Goal: Task Accomplishment & Management: Complete application form

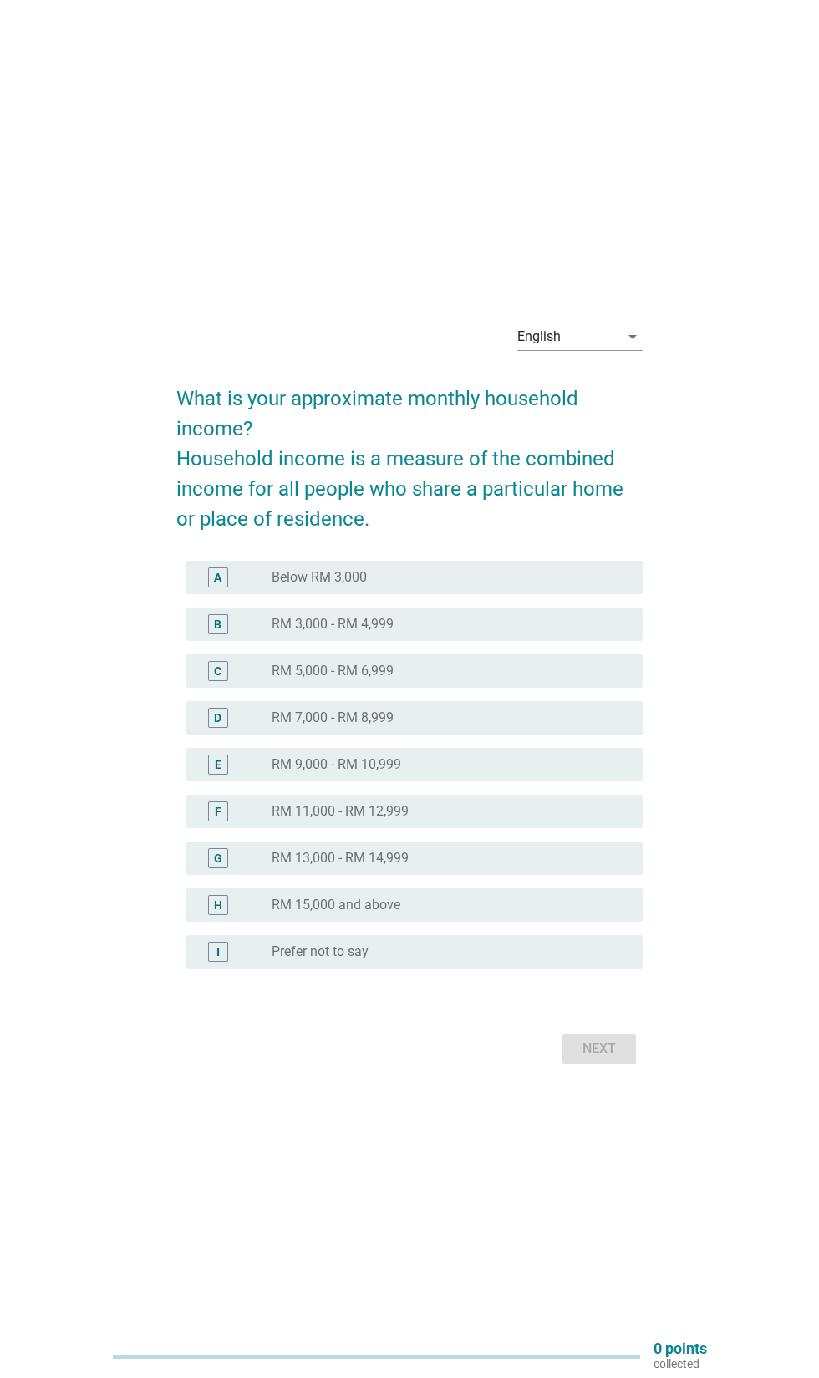
click at [619, 350] on div "English arrow_drop_down" at bounding box center [579, 336] width 125 height 27
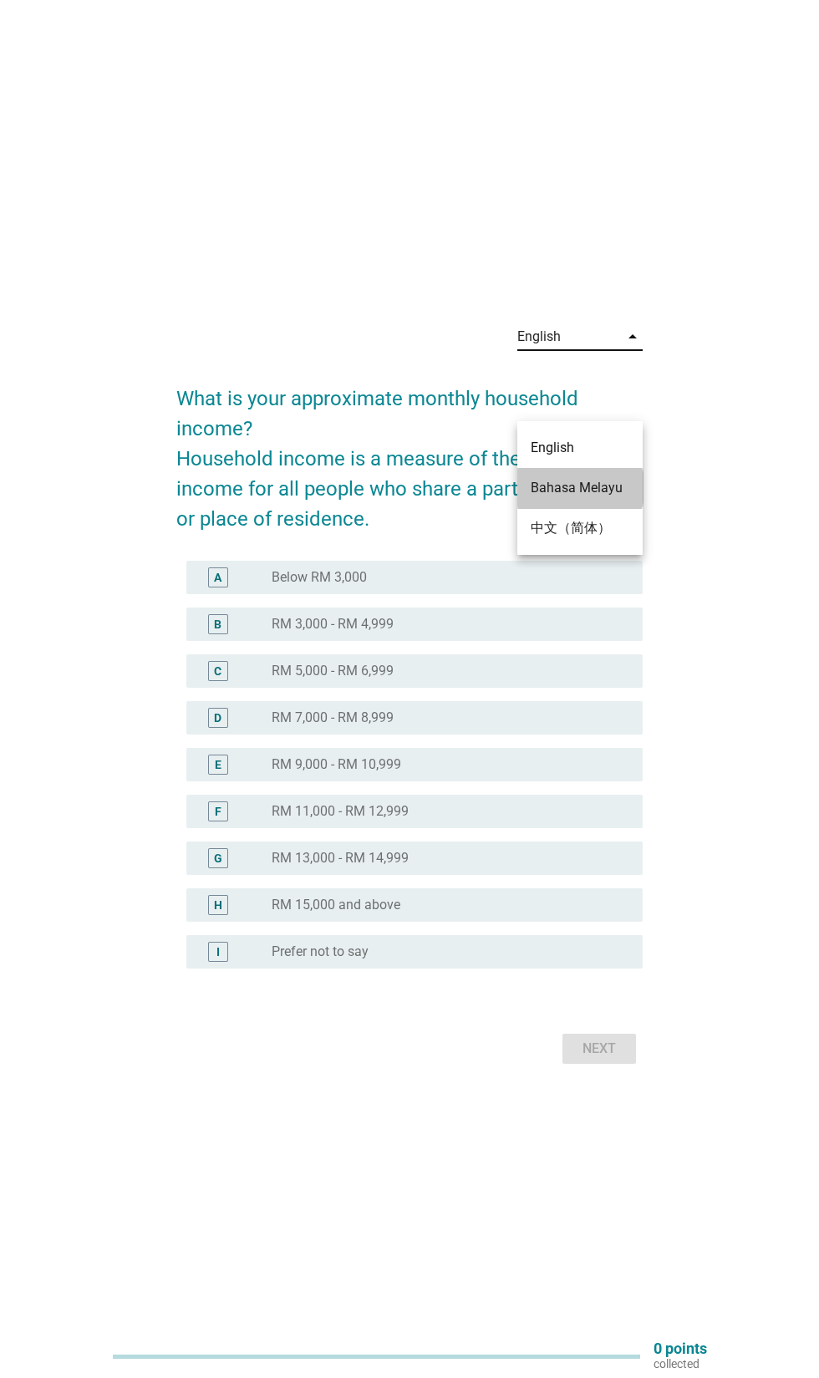
click at [609, 488] on div "Bahasa Melayu" at bounding box center [580, 488] width 99 height 20
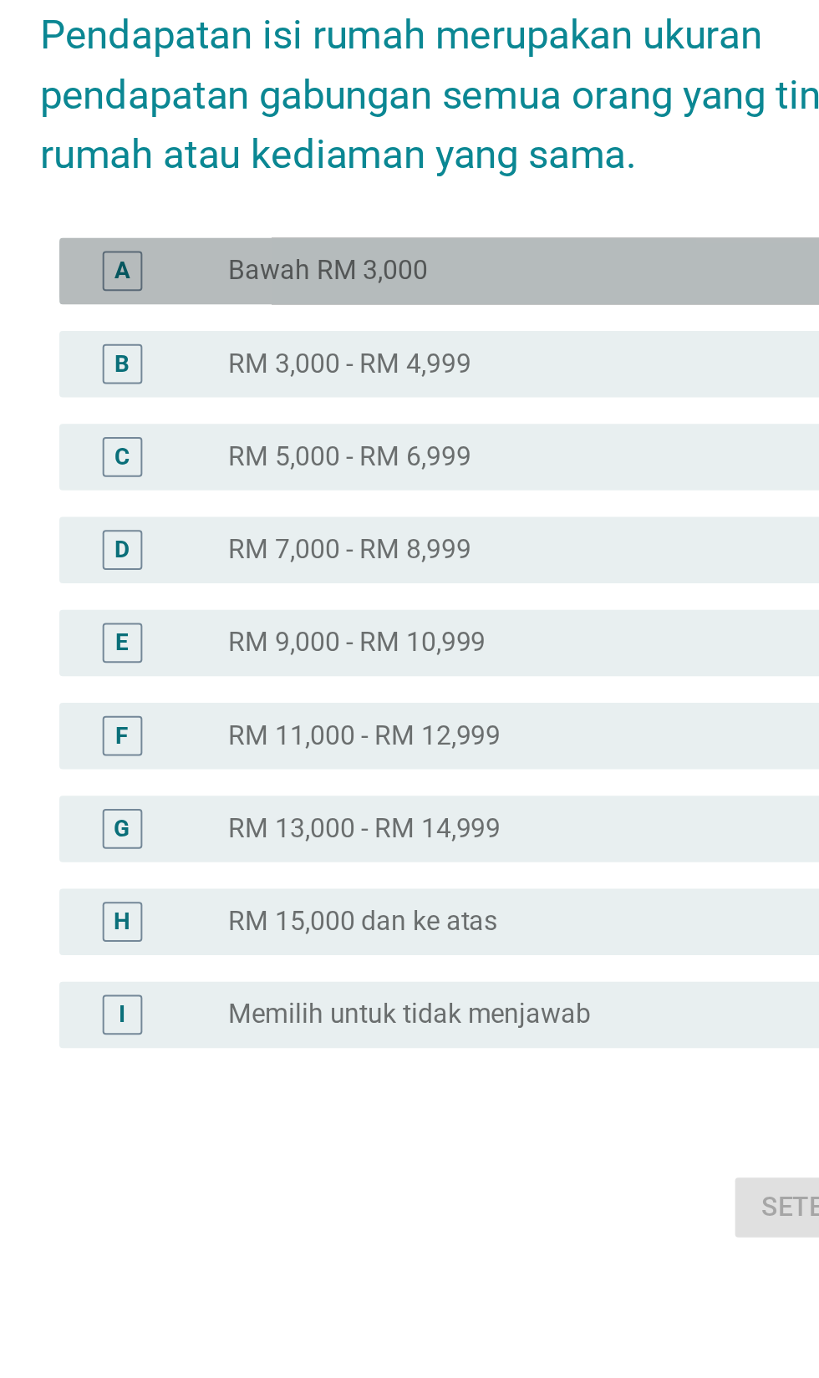
scroll to position [10, 0]
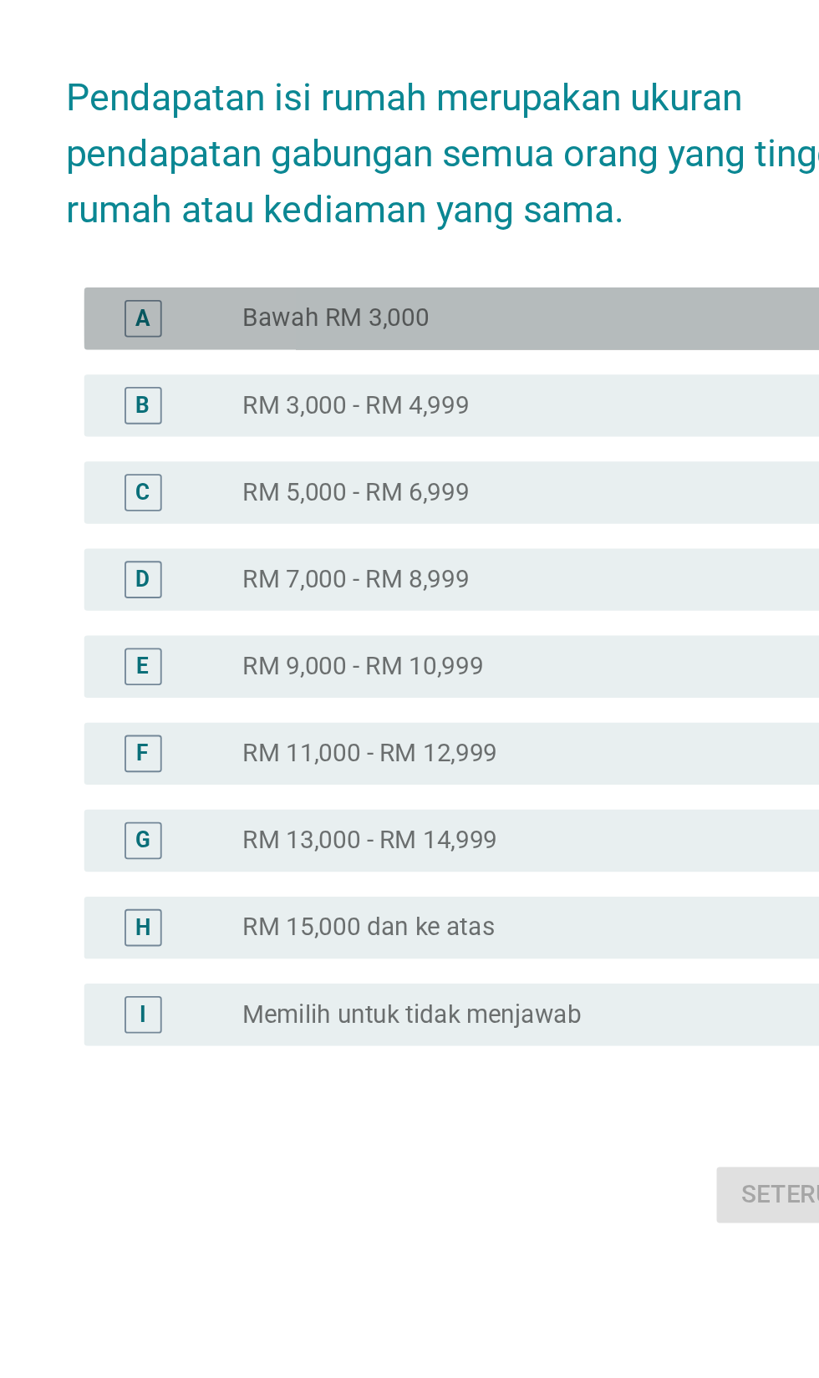
click at [394, 598] on div "radio_button_unchecked Bawah RM 3,000" at bounding box center [444, 589] width 344 height 17
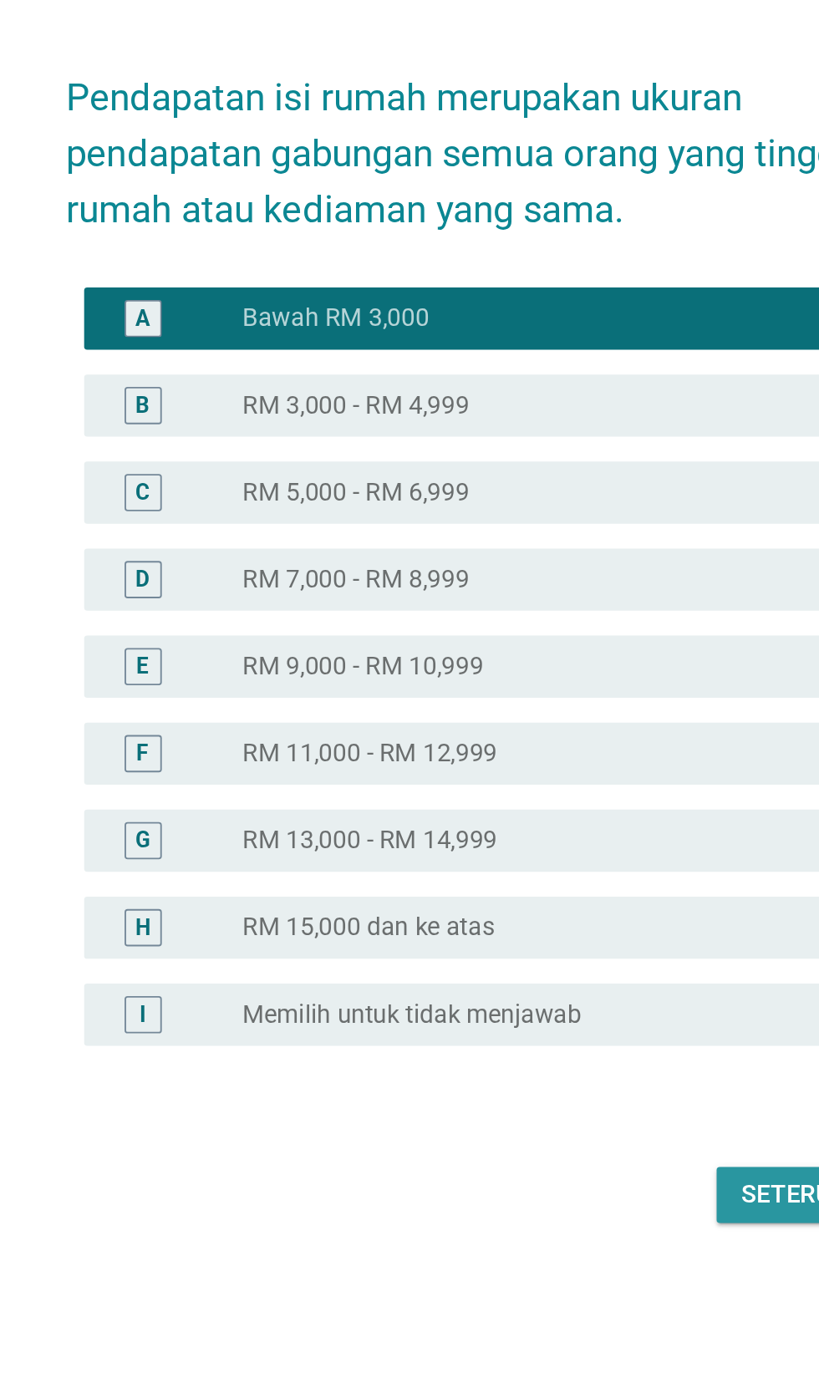
click at [551, 1071] on div "Seterusnya" at bounding box center [581, 1061] width 83 height 20
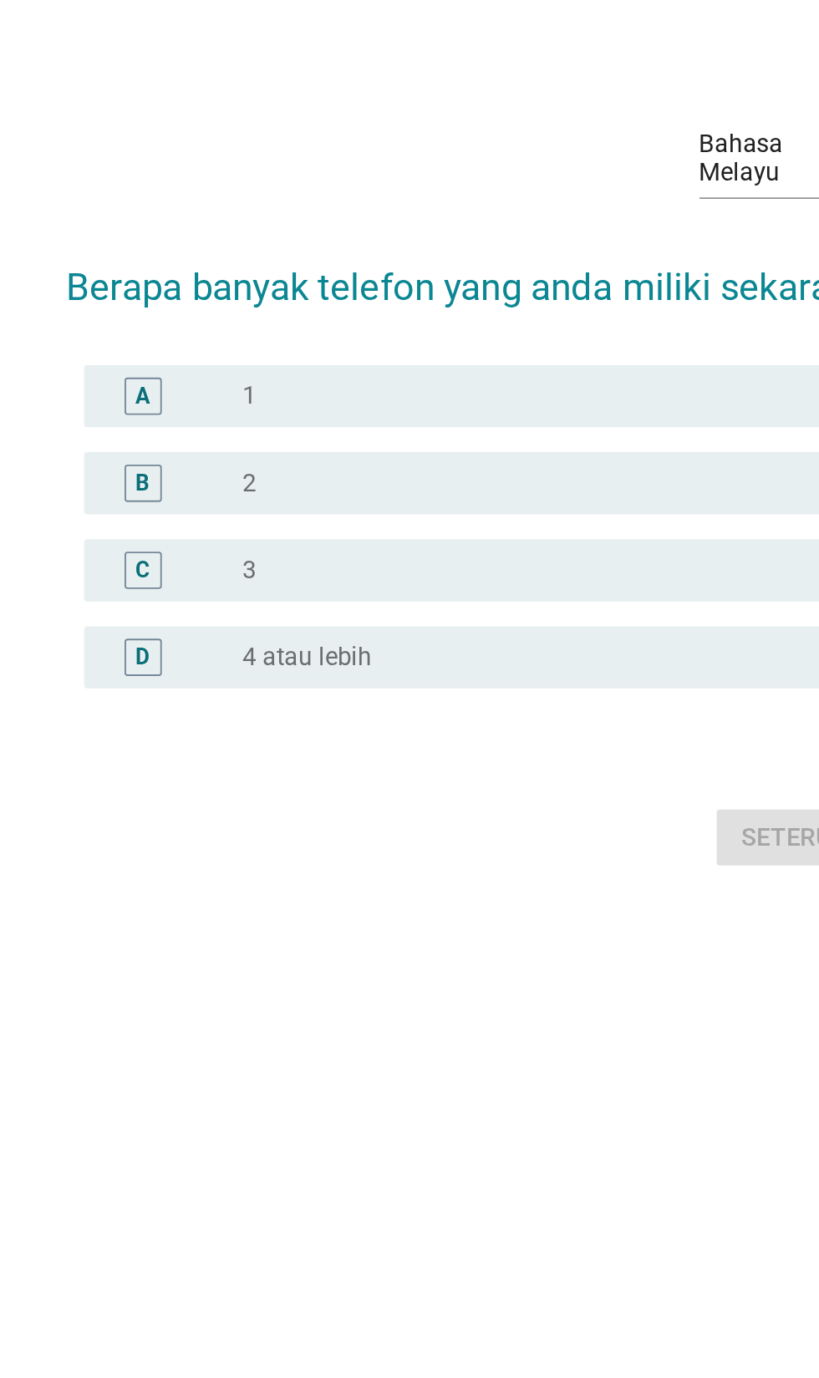
scroll to position [192, 0]
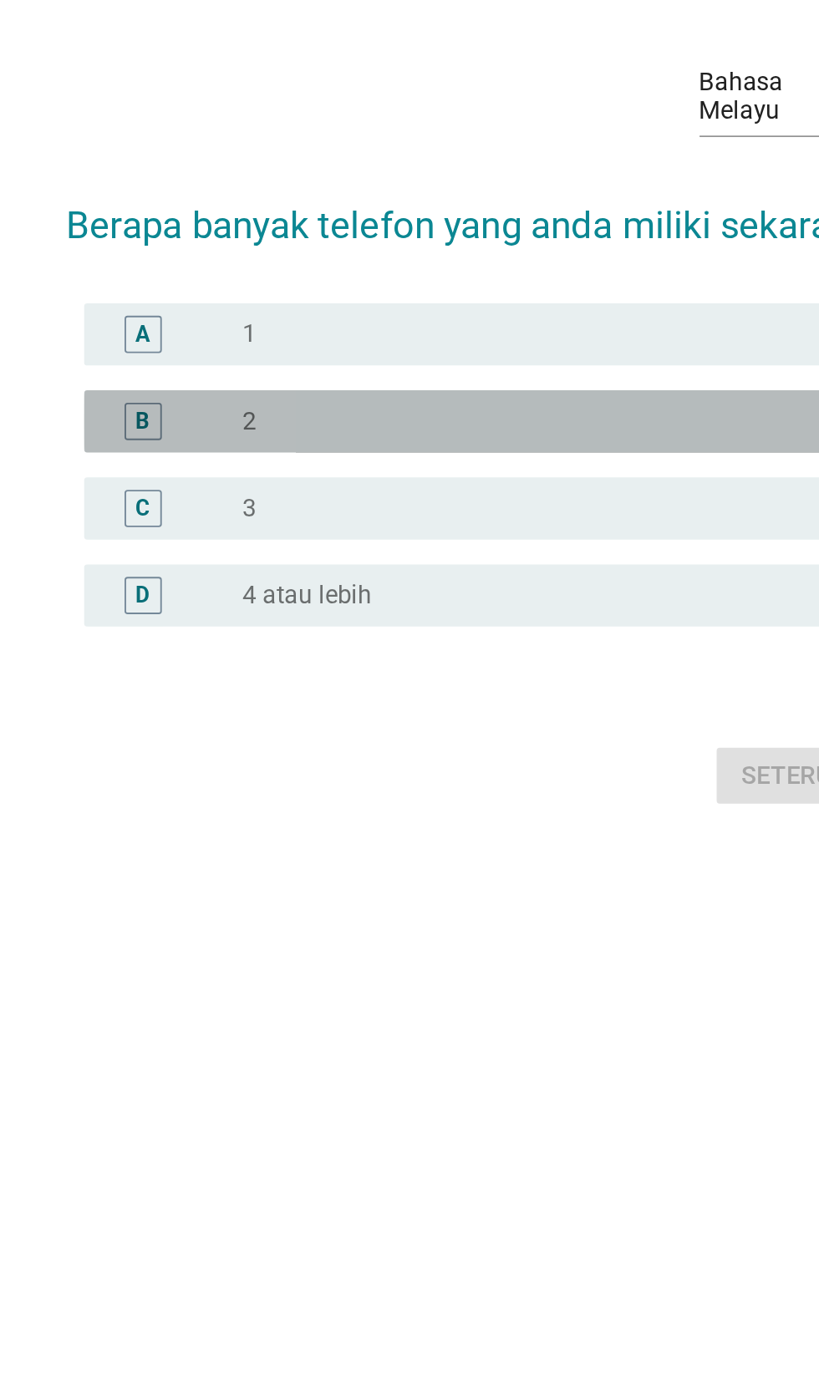
click at [345, 637] on div "radio_button_unchecked 2" at bounding box center [444, 645] width 344 height 17
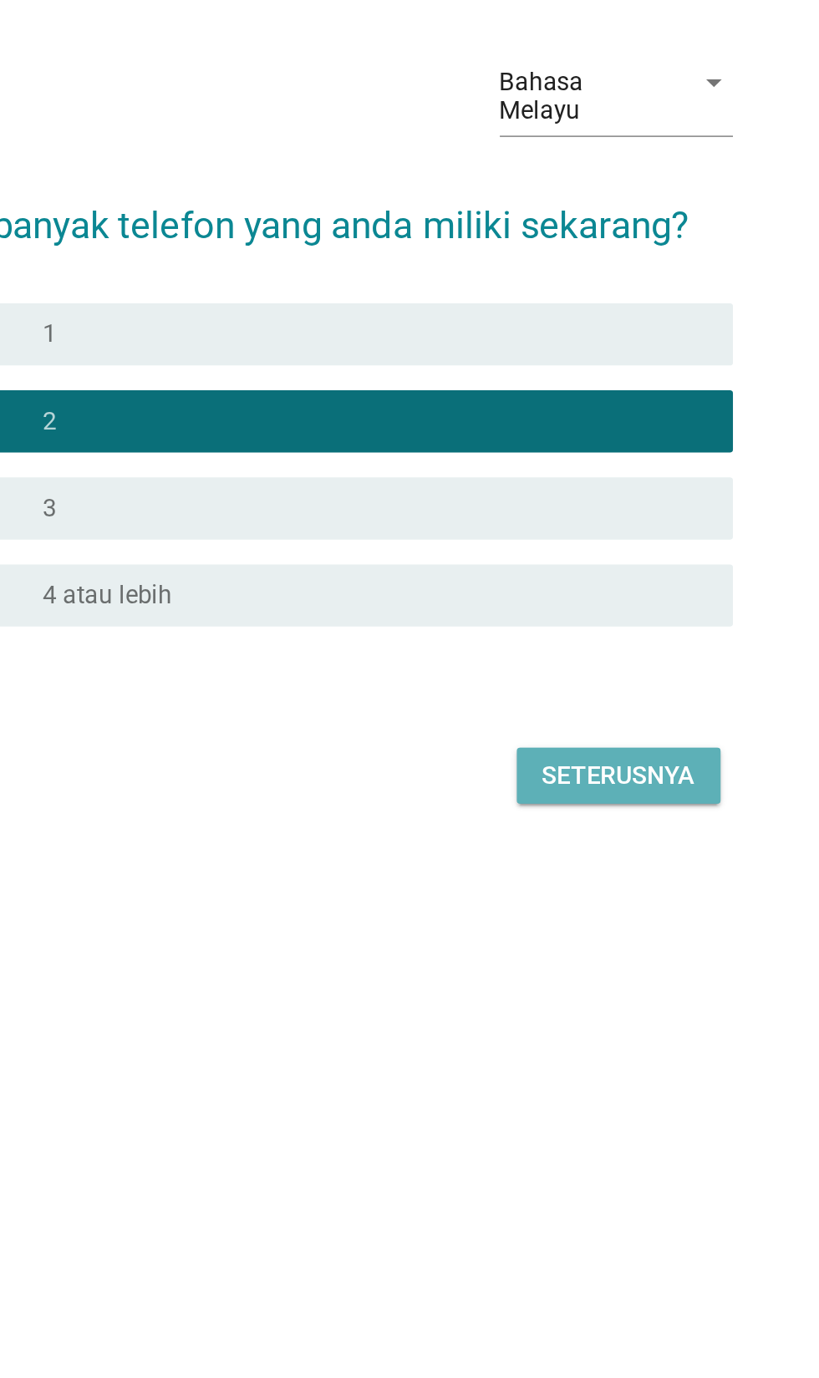
click at [595, 825] on div "Seterusnya" at bounding box center [581, 835] width 83 height 20
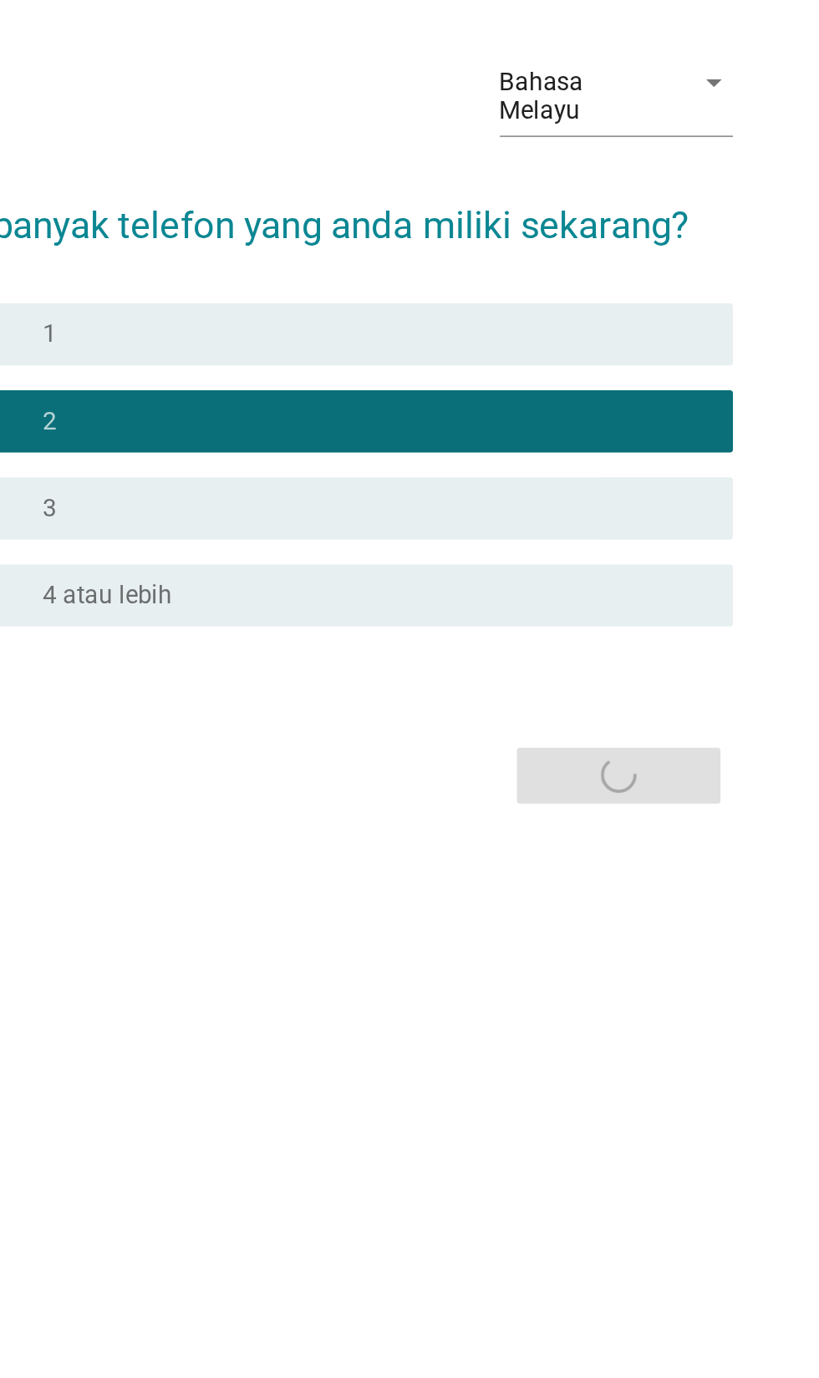
scroll to position [0, 0]
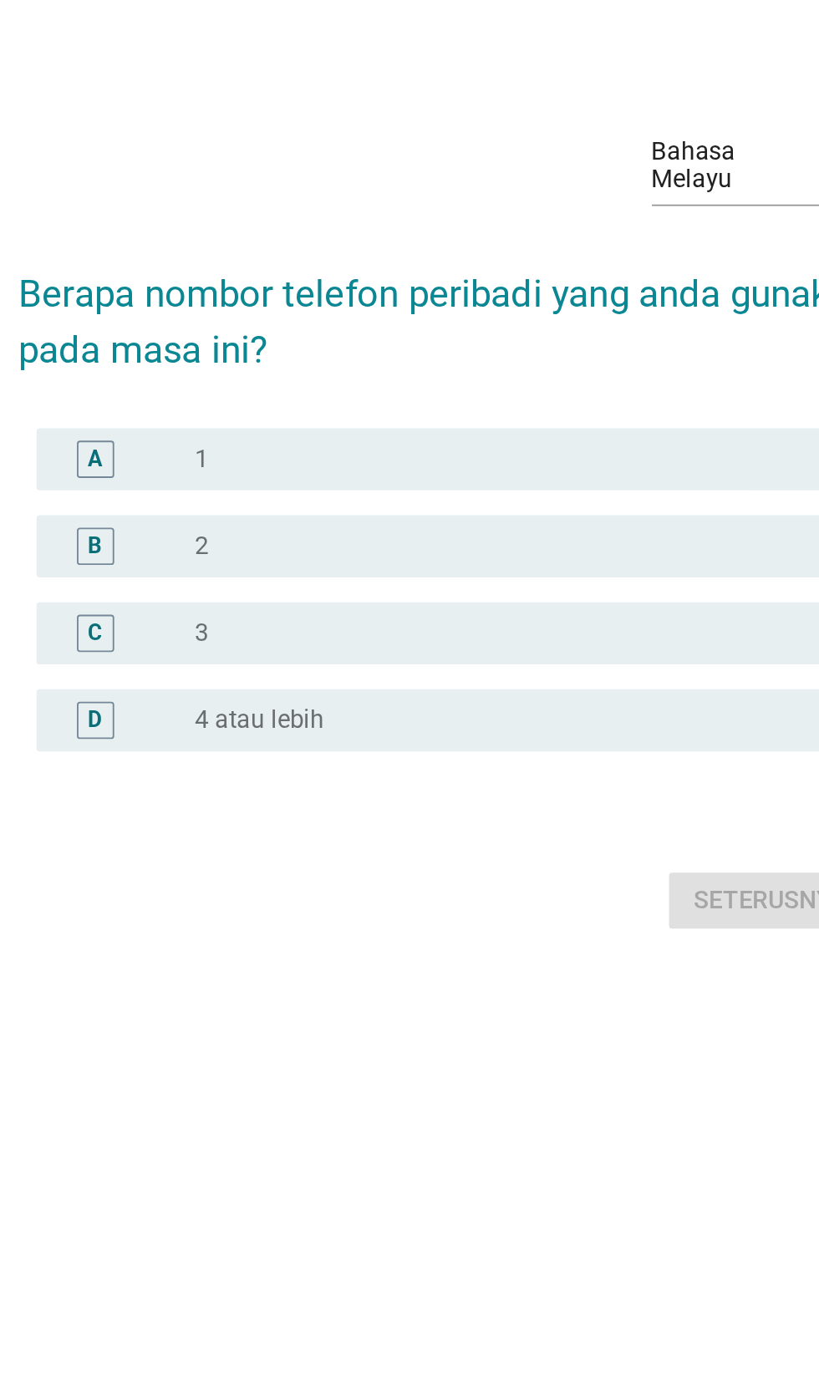
click at [272, 665] on label "1" at bounding box center [276, 656] width 8 height 17
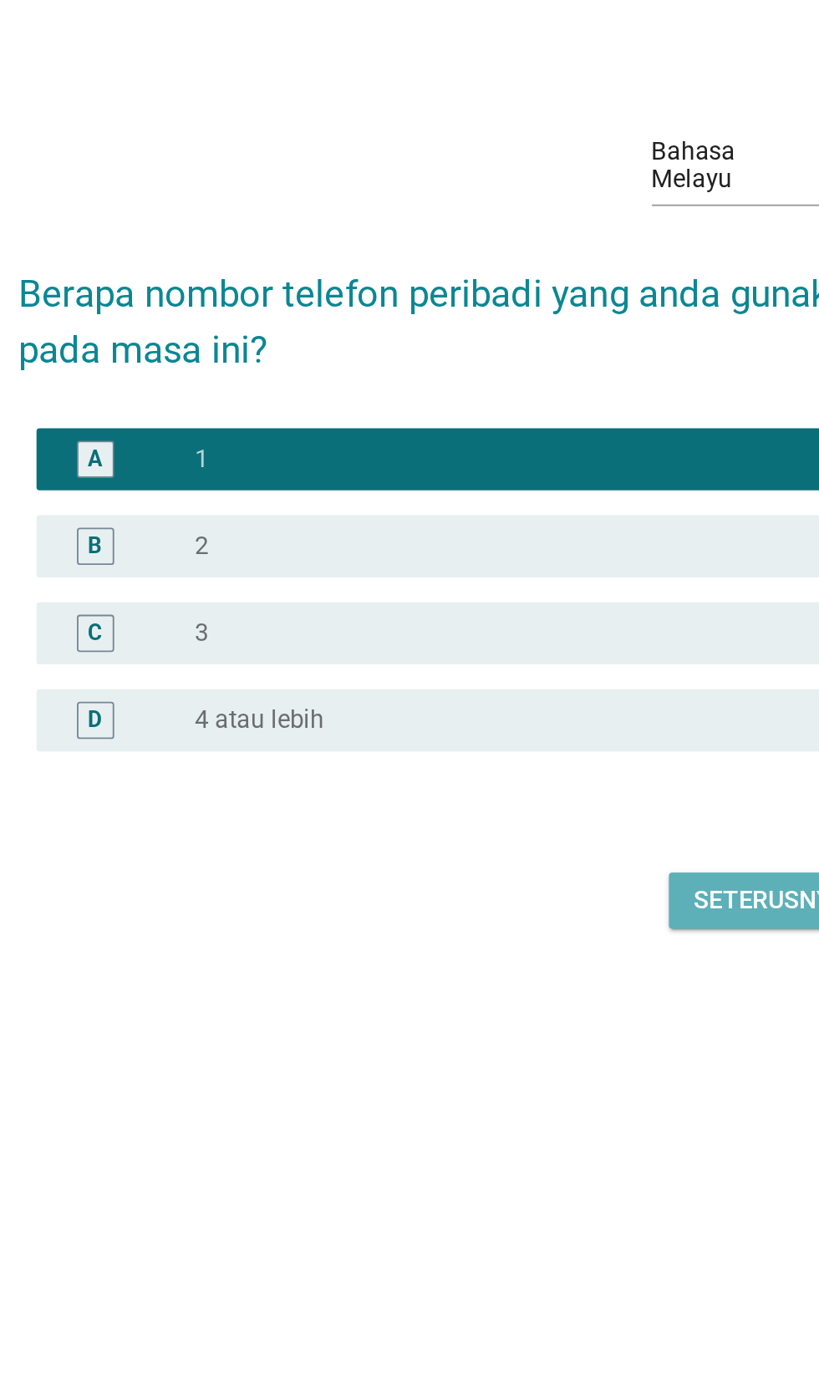
click at [572, 904] on div "Seterusnya" at bounding box center [581, 894] width 83 height 20
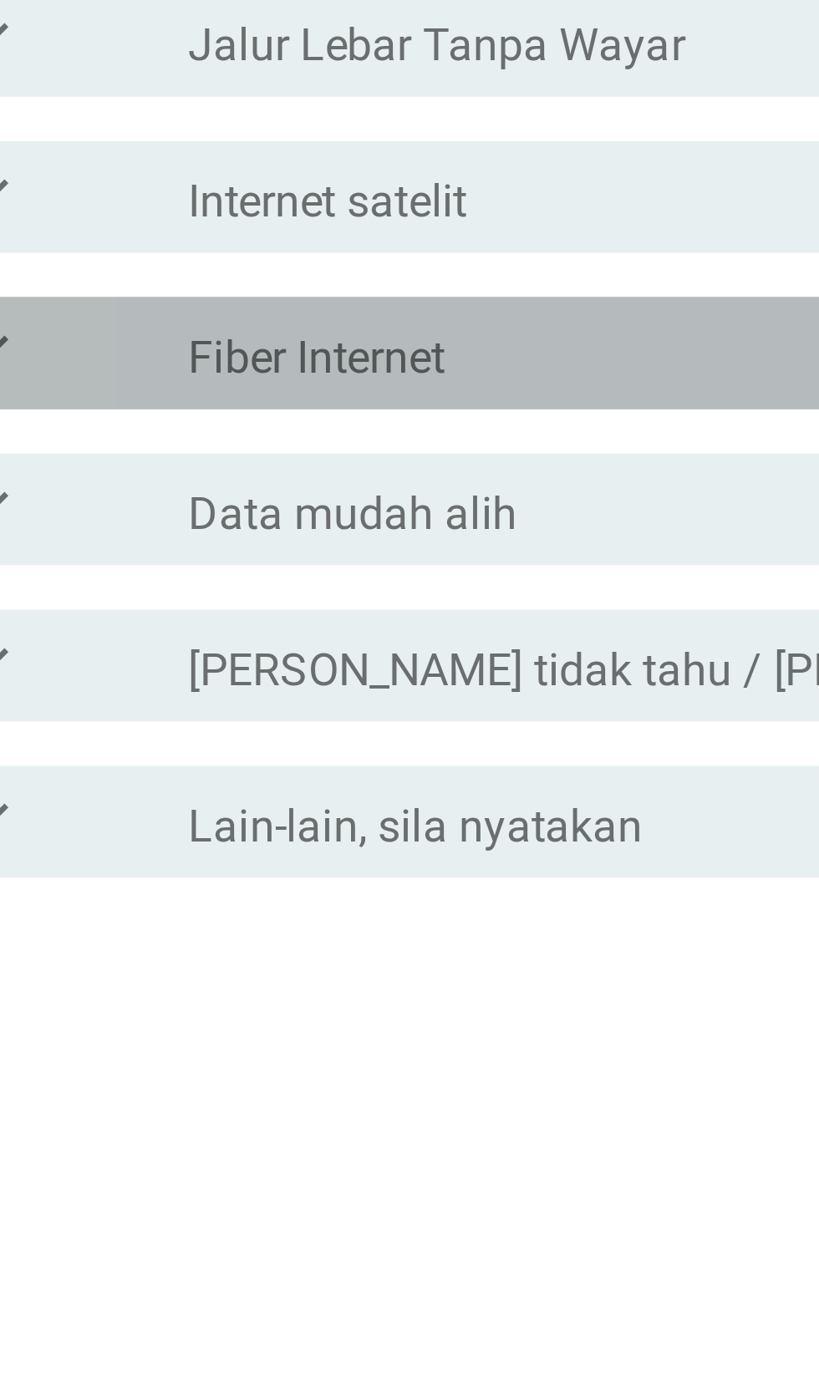
click at [348, 735] on label "Fiber Internet" at bounding box center [310, 726] width 77 height 17
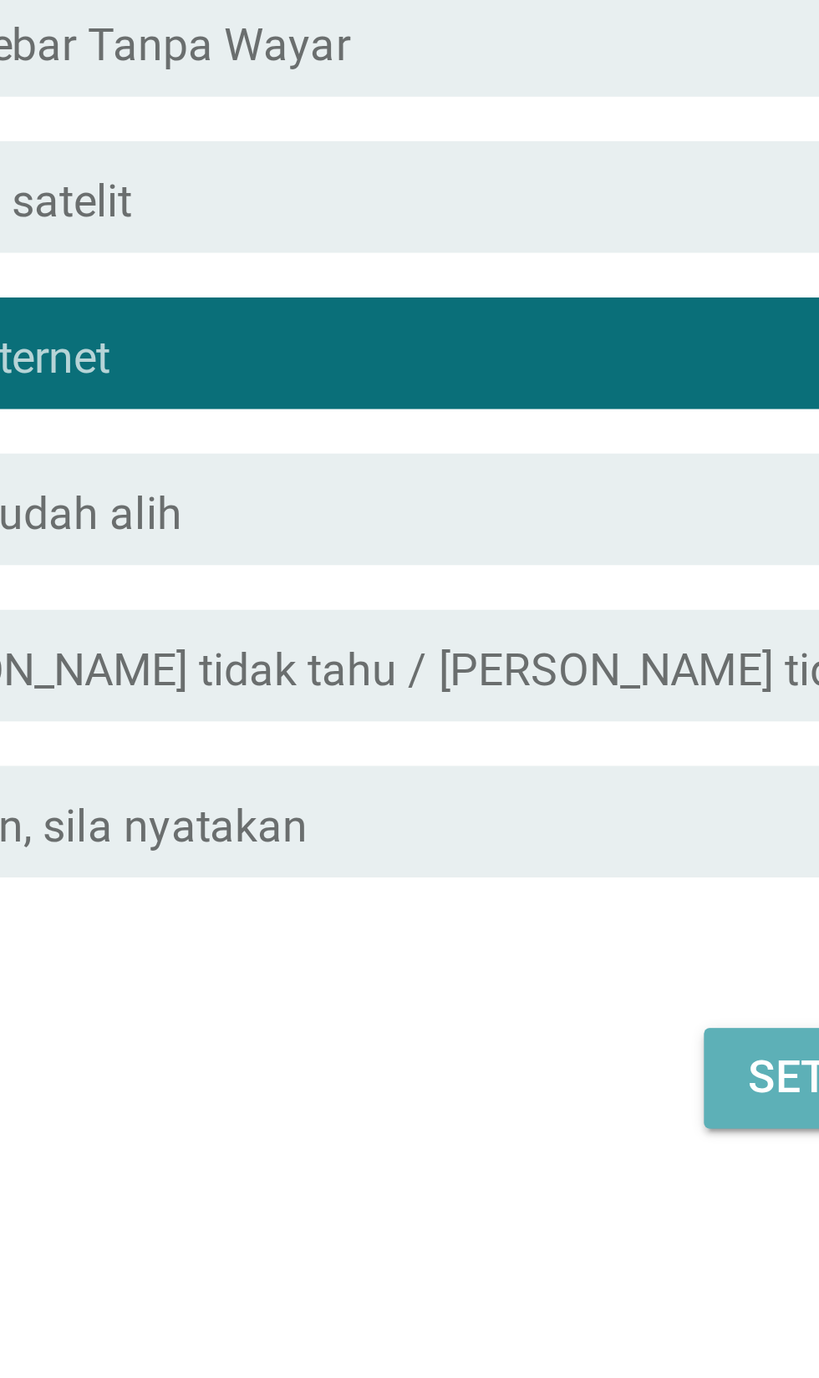
click at [542, 952] on div "Seterusnya" at bounding box center [581, 942] width 83 height 20
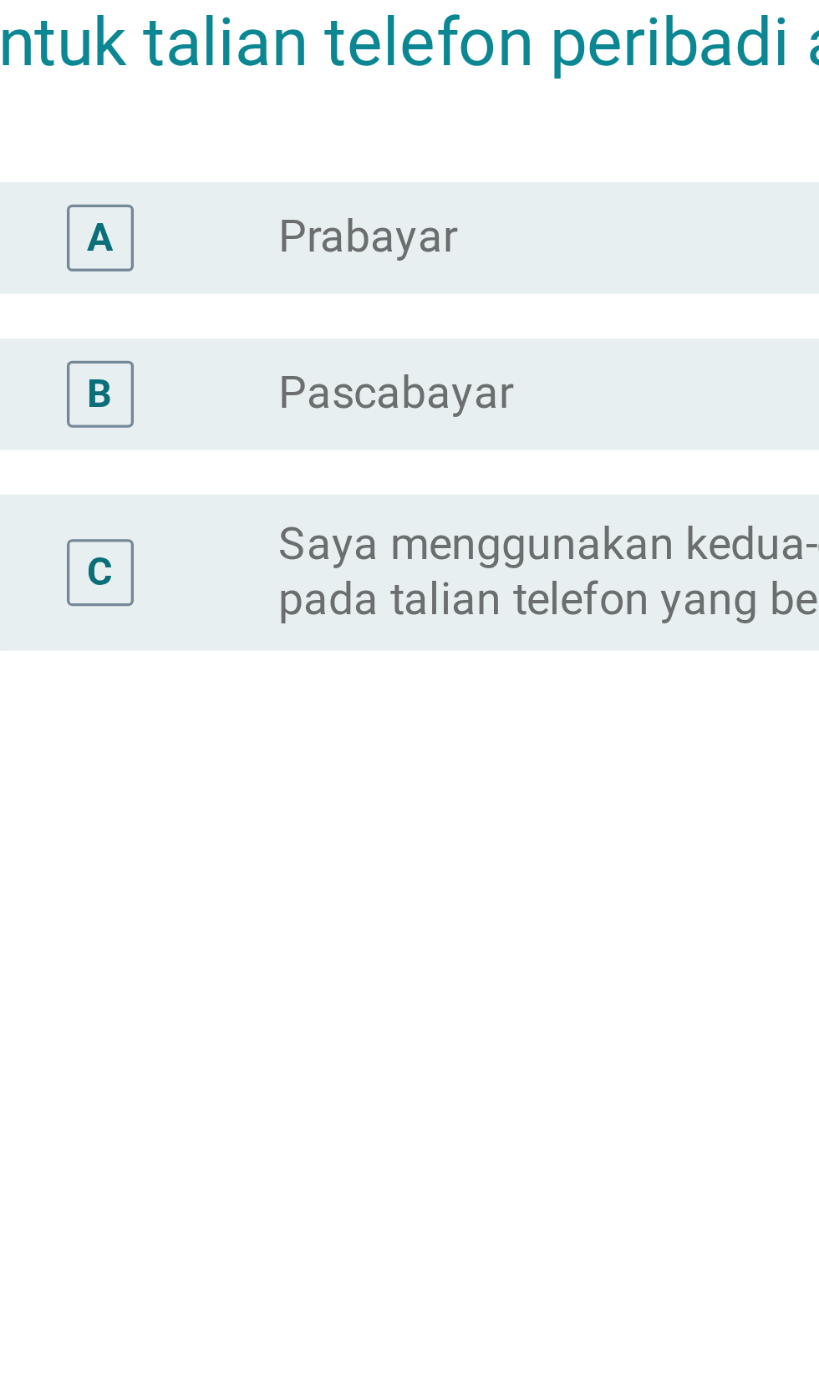
scroll to position [65, 0]
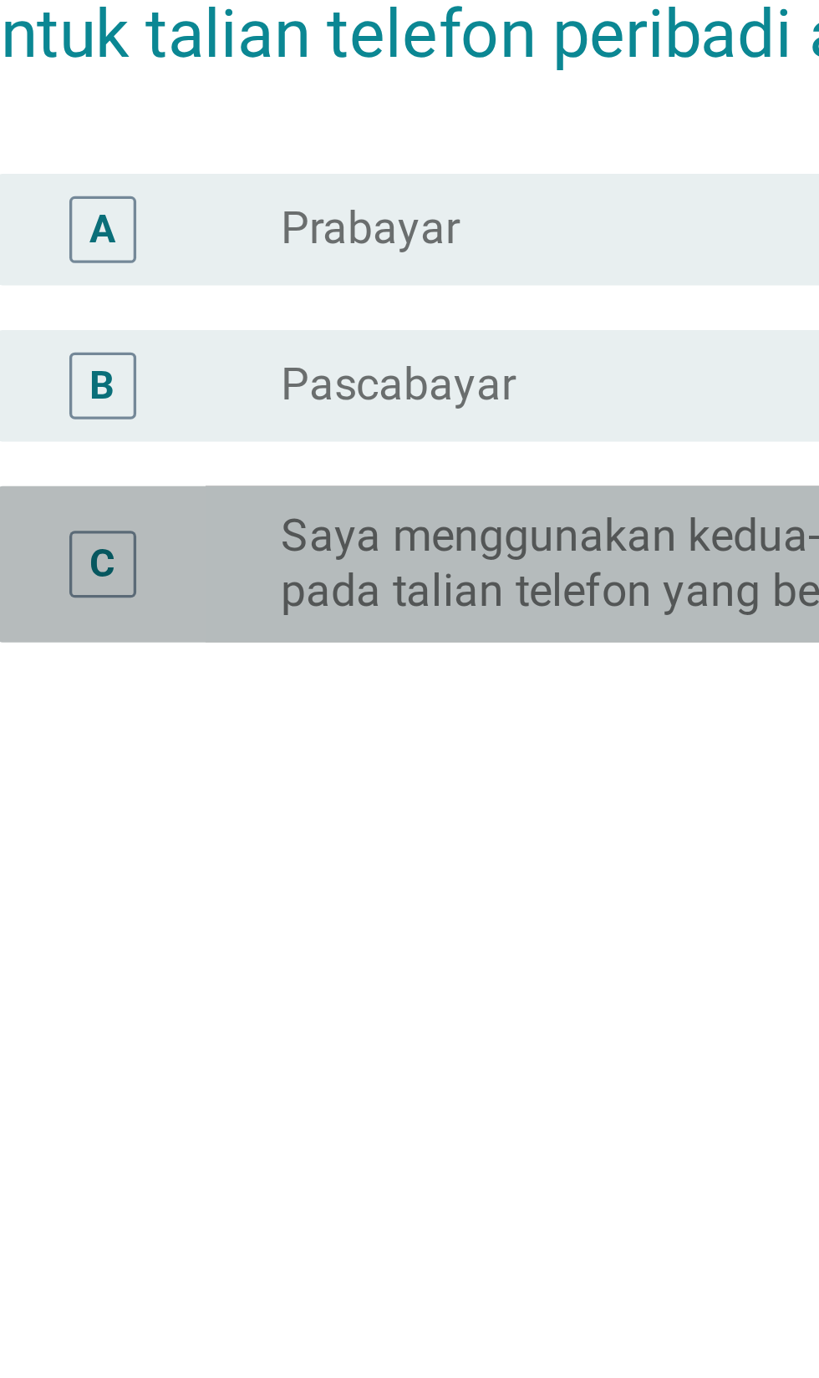
click at [338, 747] on label "Saya menggunakan kedua-dua prabayar dan pascabayar pada talian telefon yang ber…" at bounding box center [444, 729] width 344 height 33
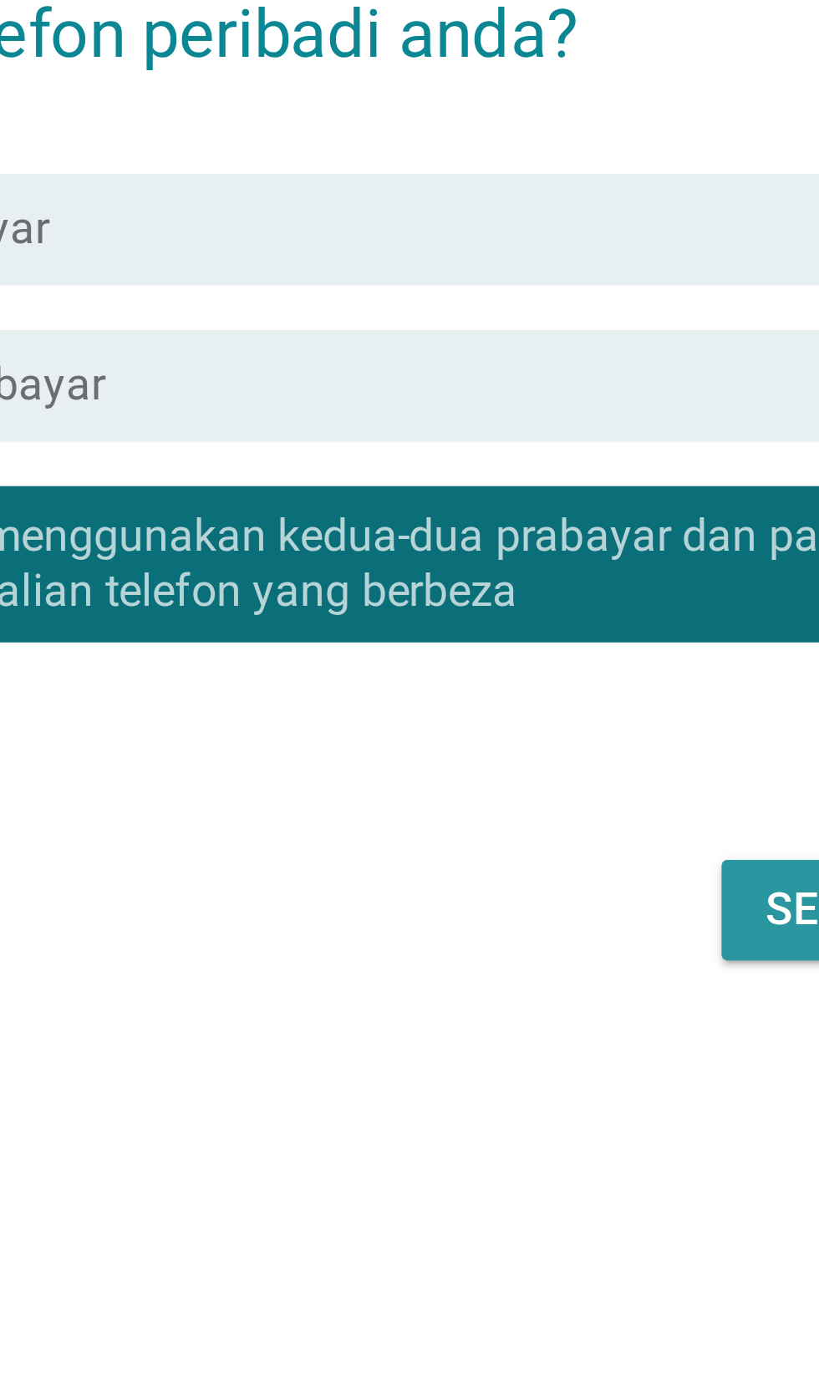
click at [542, 844] on div "Seterusnya" at bounding box center [581, 834] width 83 height 20
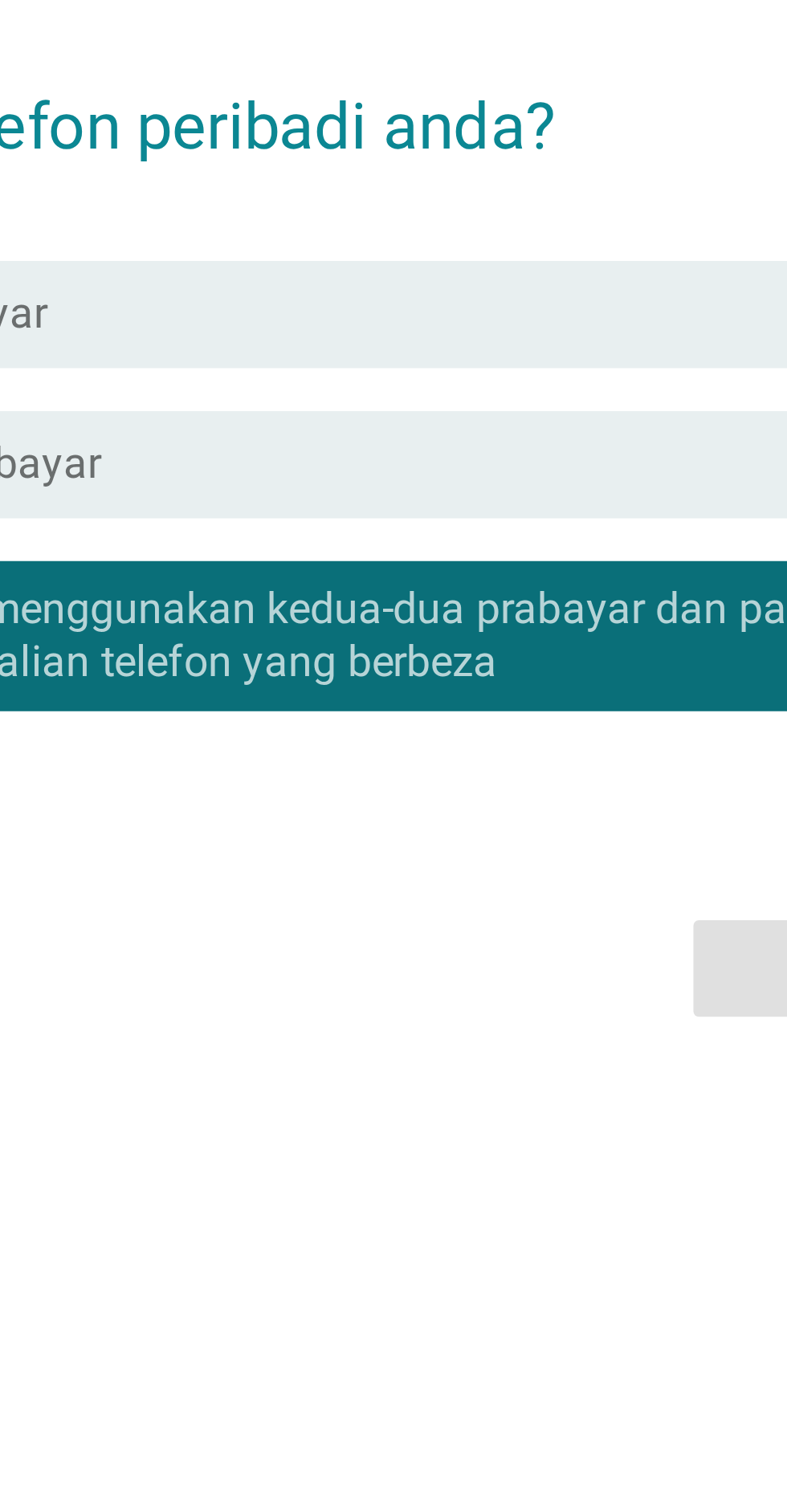
scroll to position [0, 0]
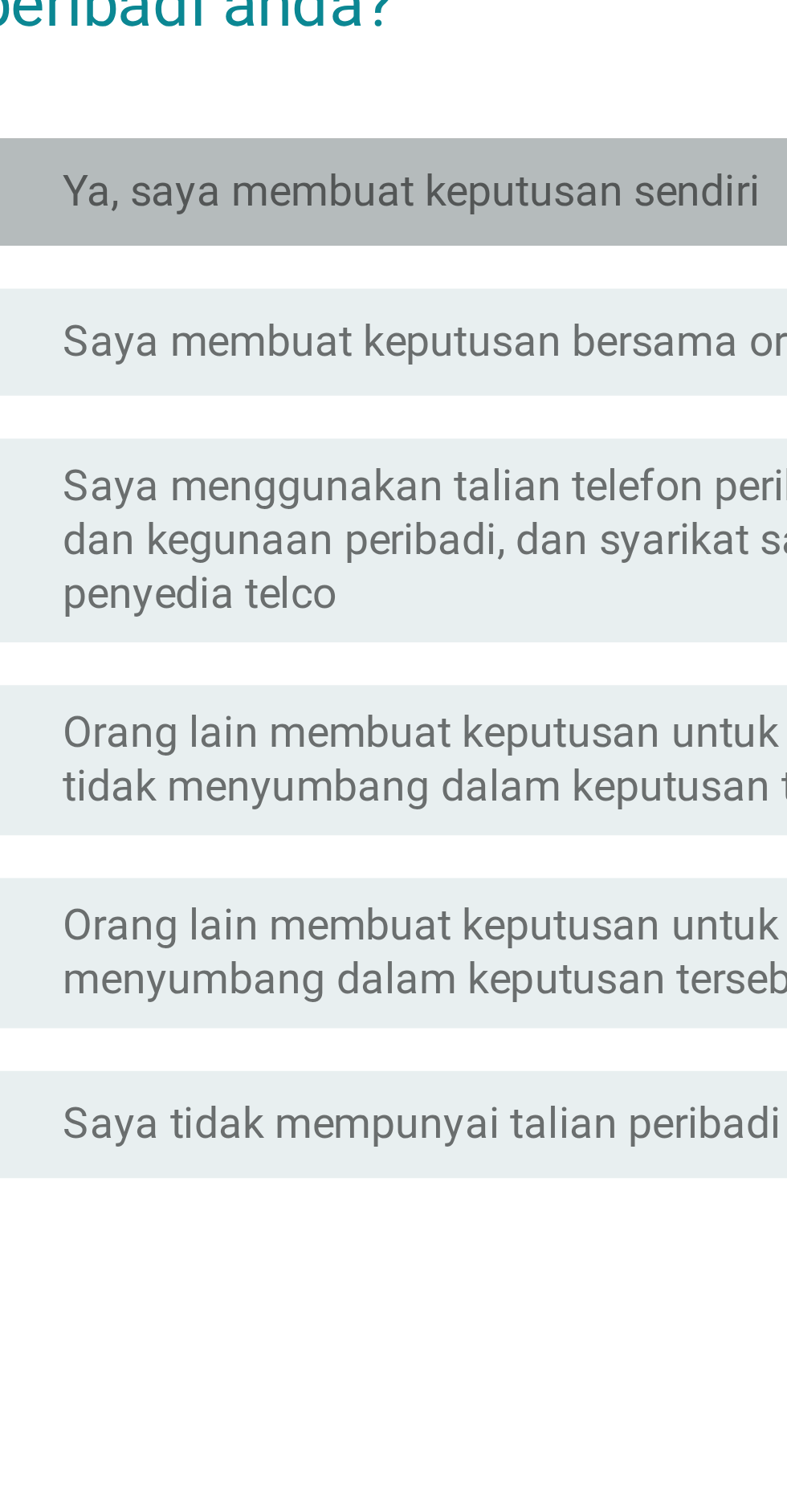
click at [425, 676] on label "Ya, saya membuat keputusan sendiri" at bounding box center [365, 667] width 209 height 16
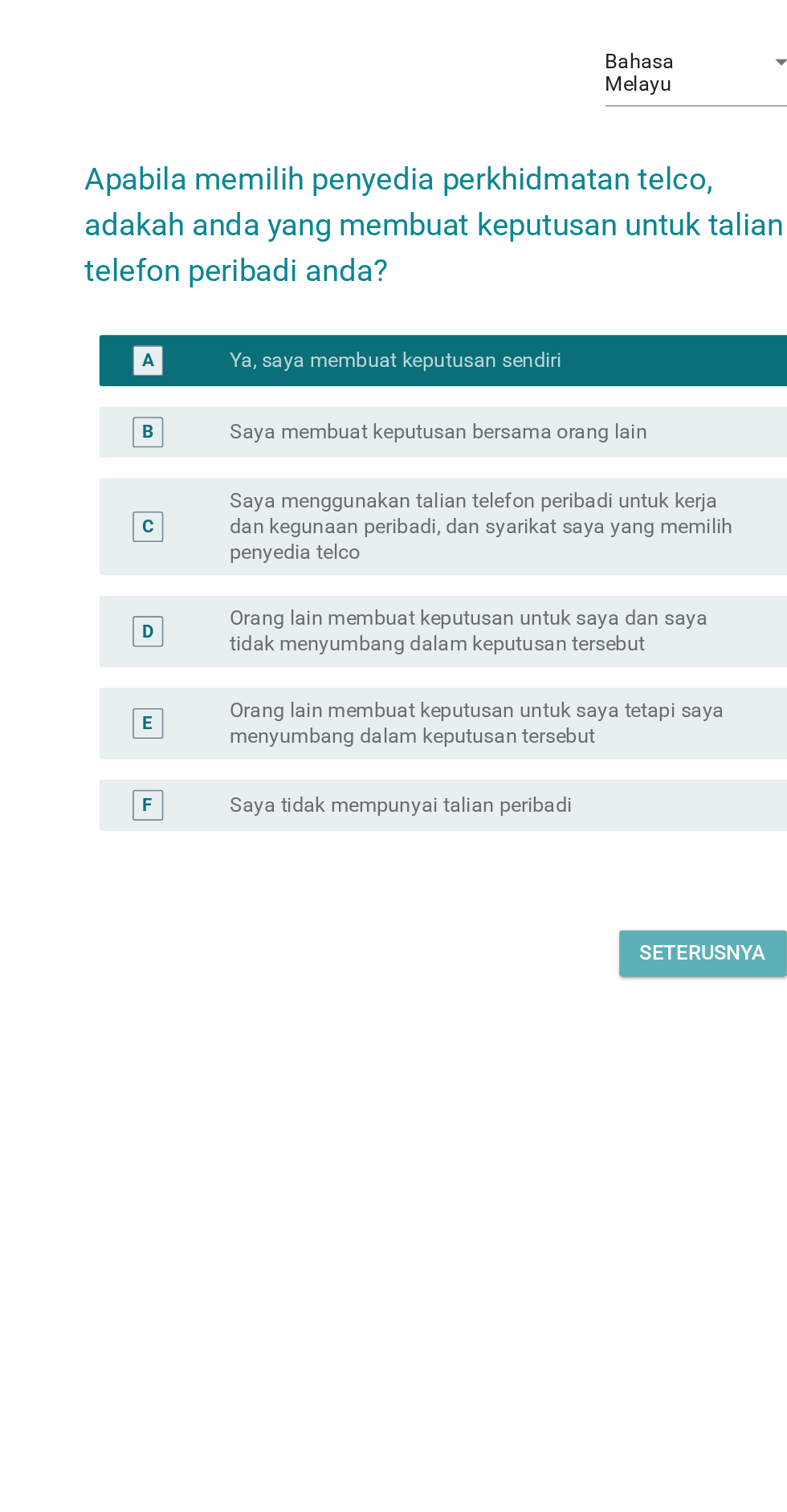
click at [553, 1050] on div "Seterusnya" at bounding box center [558, 1040] width 80 height 19
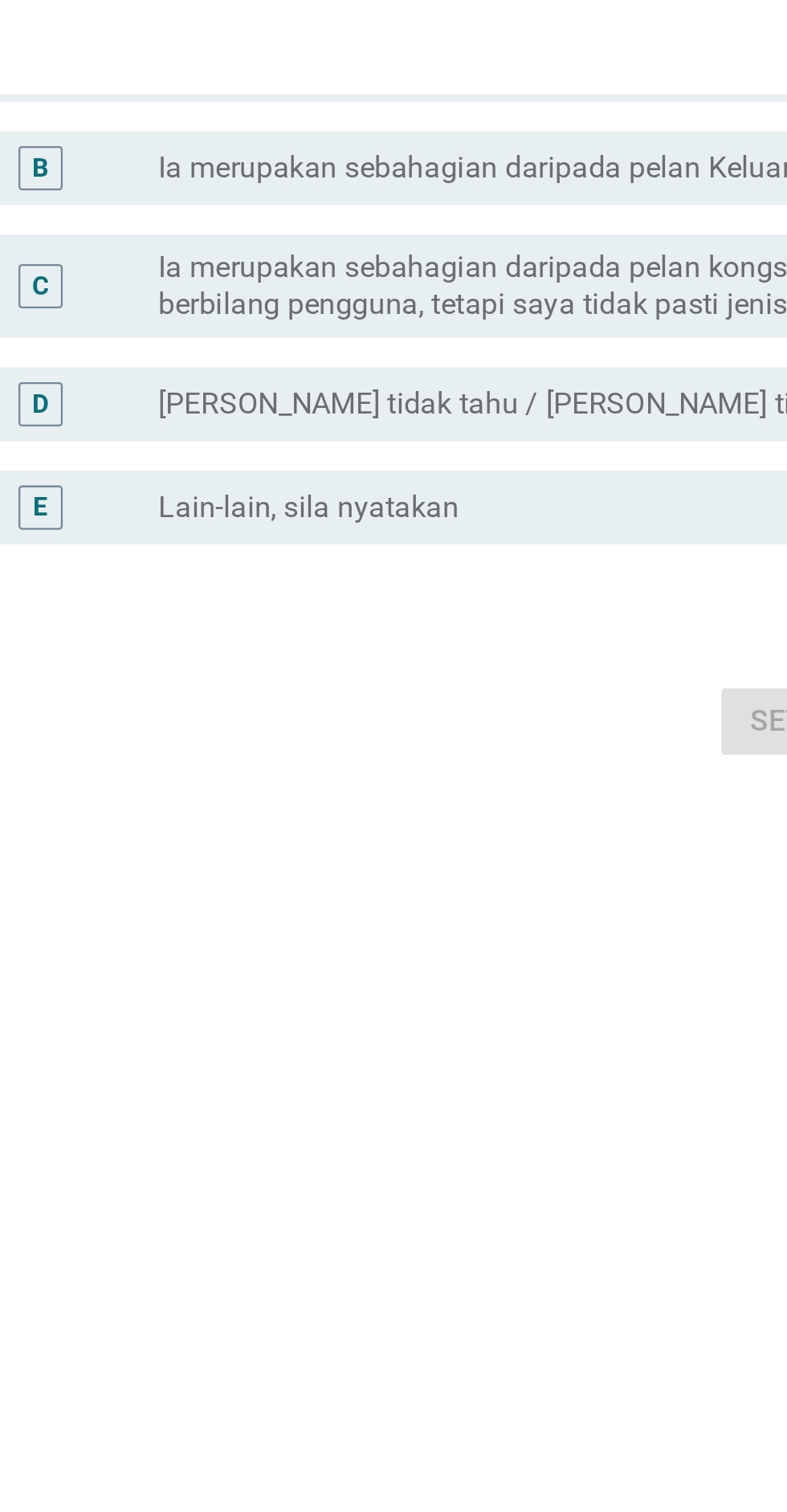
scroll to position [41, 0]
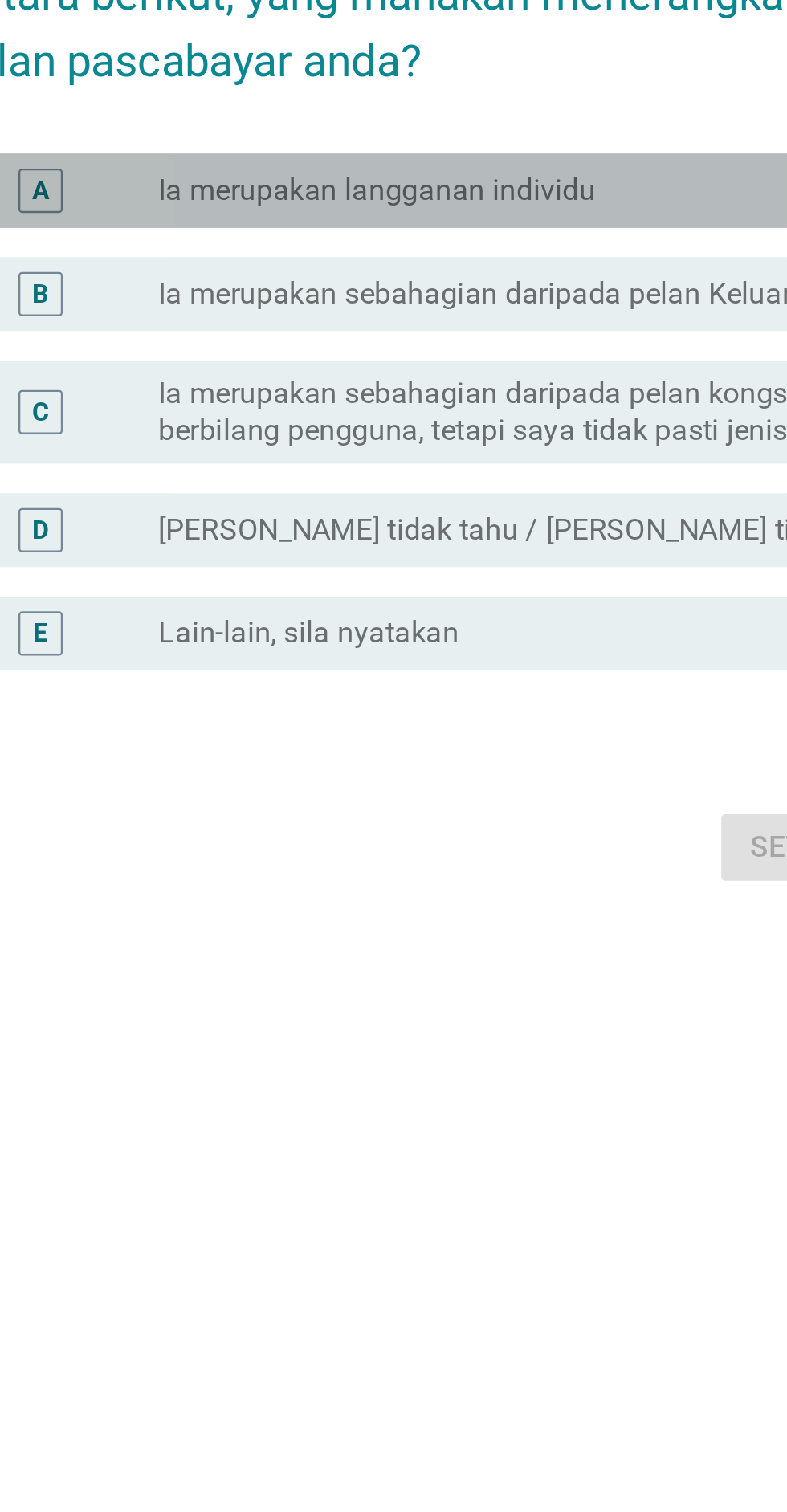
click at [461, 663] on div "radio_button_unchecked Ia merupakan langganan individu" at bounding box center [427, 655] width 331 height 16
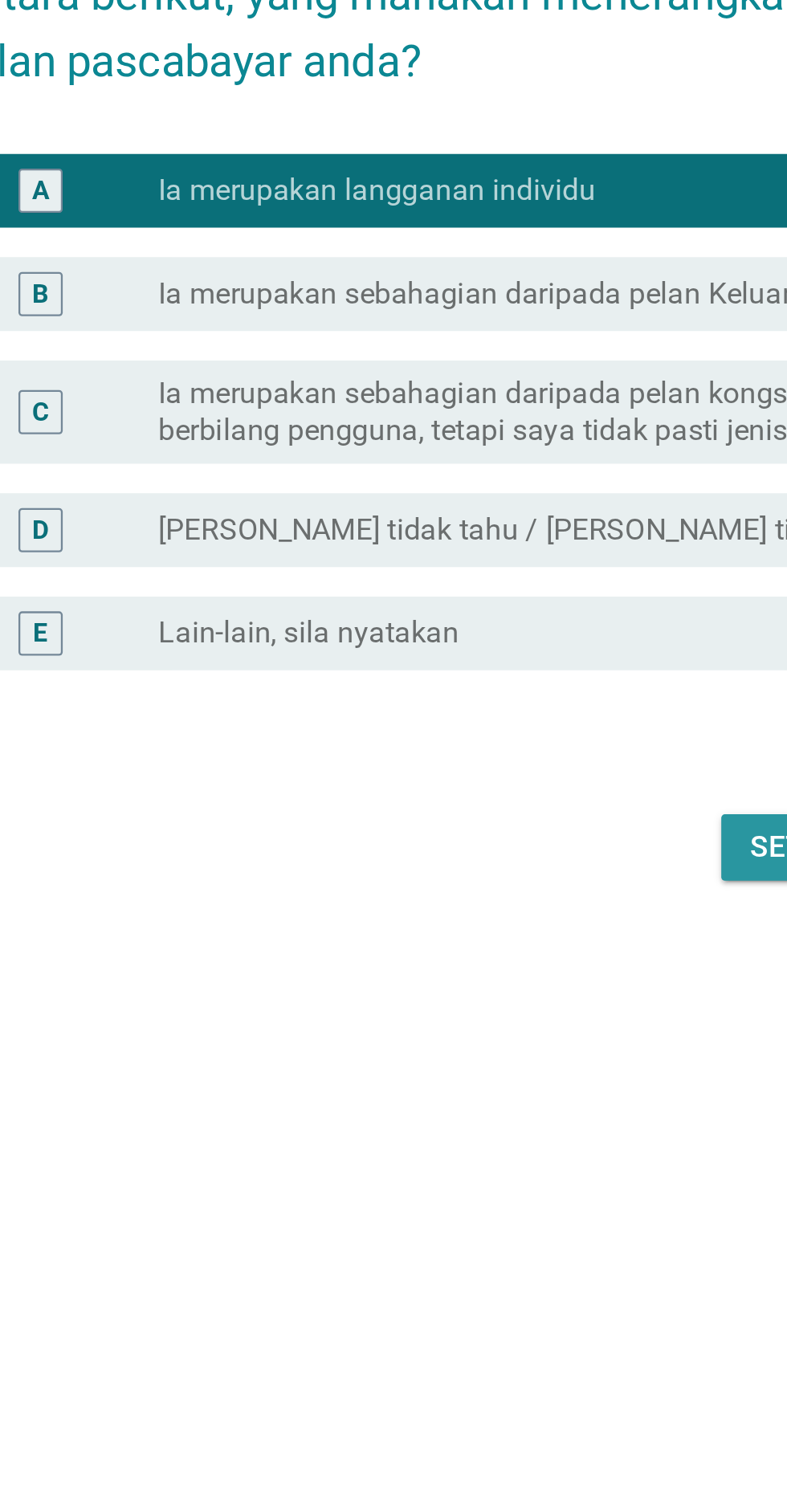
click at [520, 951] on div "Seterusnya" at bounding box center [558, 941] width 80 height 19
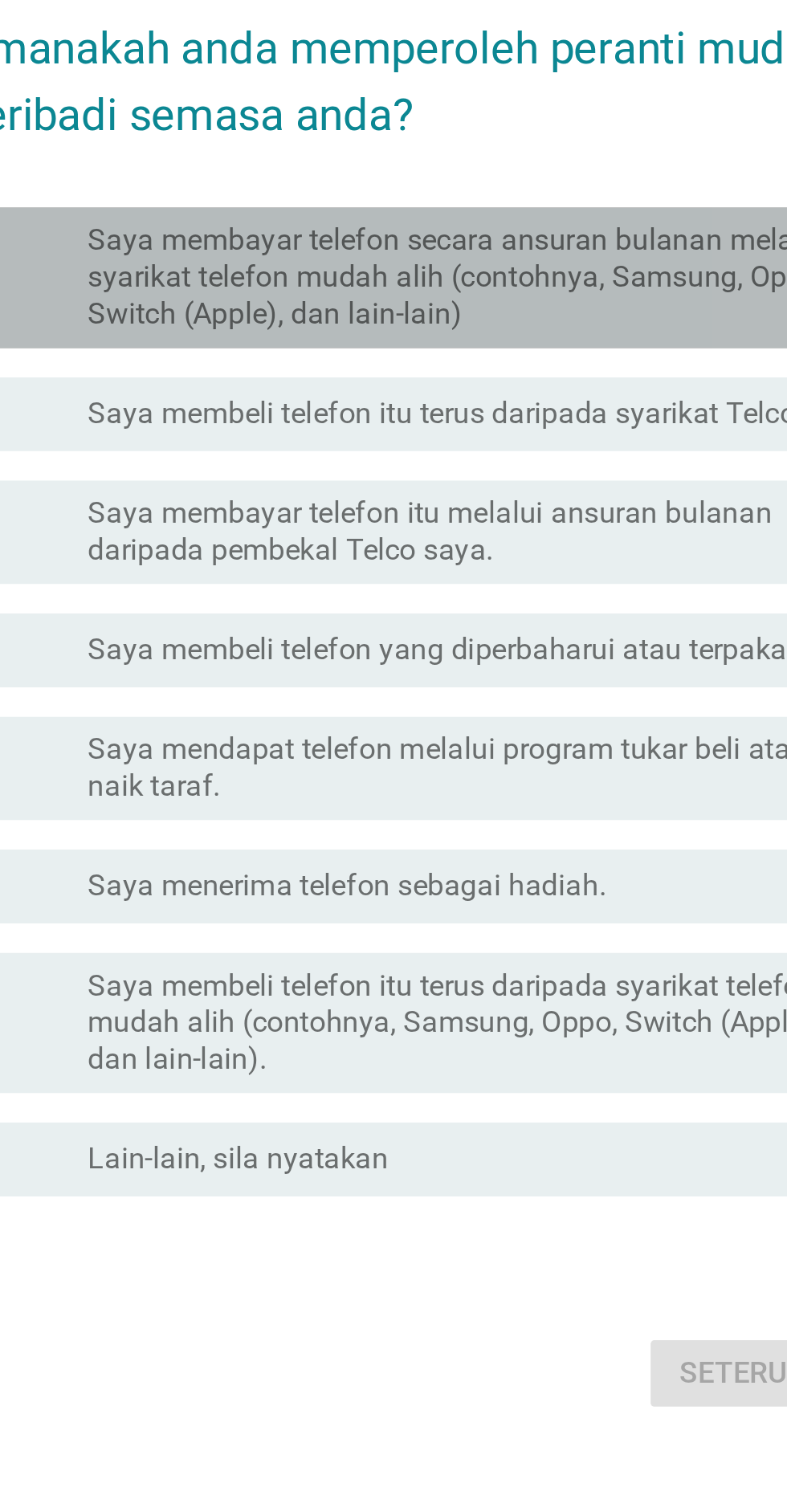
click at [489, 632] on label "Saya membayar telefon secara ansuran bulanan melalui syarikat telefon mudah ali…" at bounding box center [427, 607] width 331 height 48
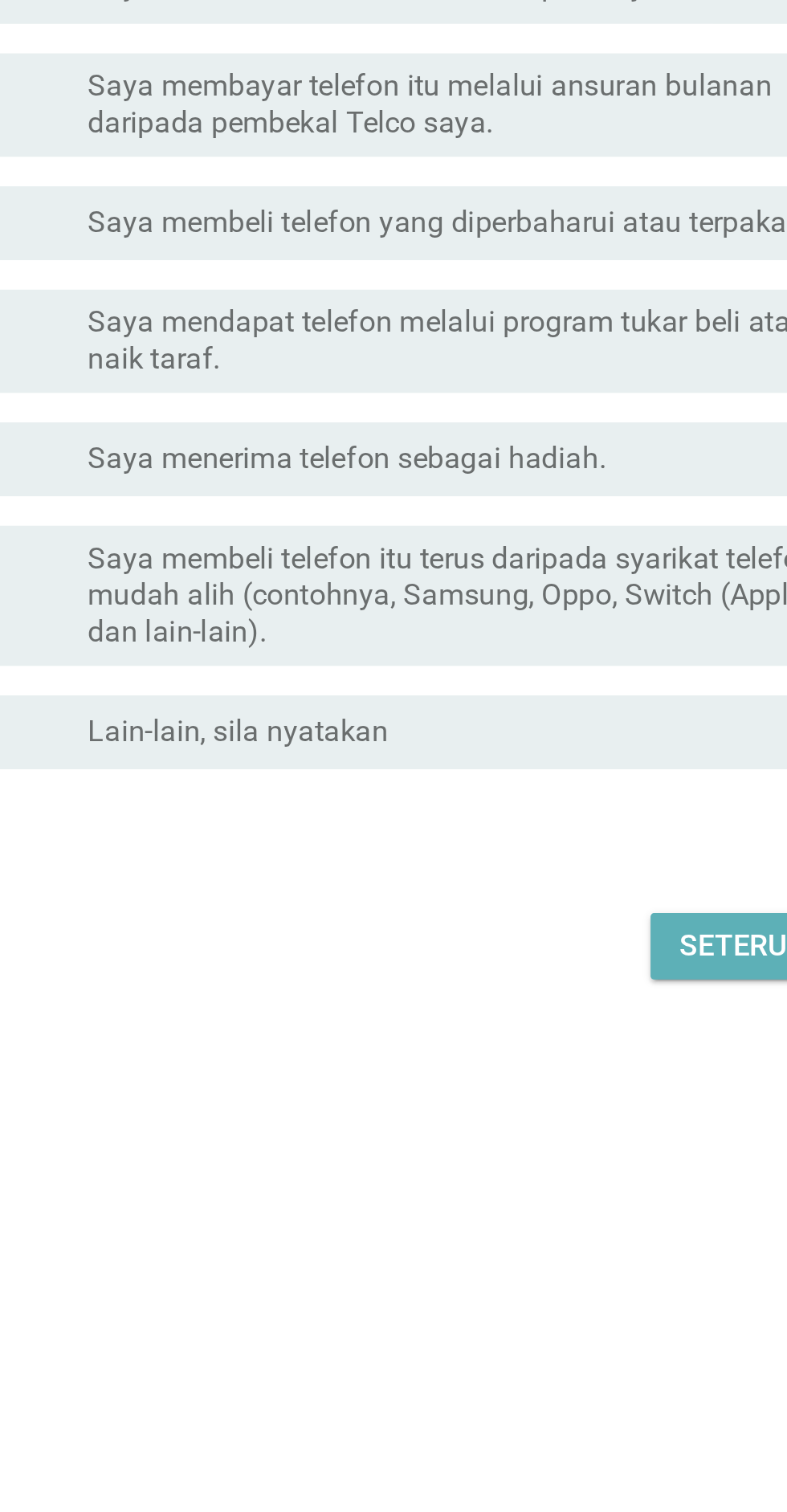
click at [544, 1095] on div "Seterusnya" at bounding box center [558, 1085] width 80 height 19
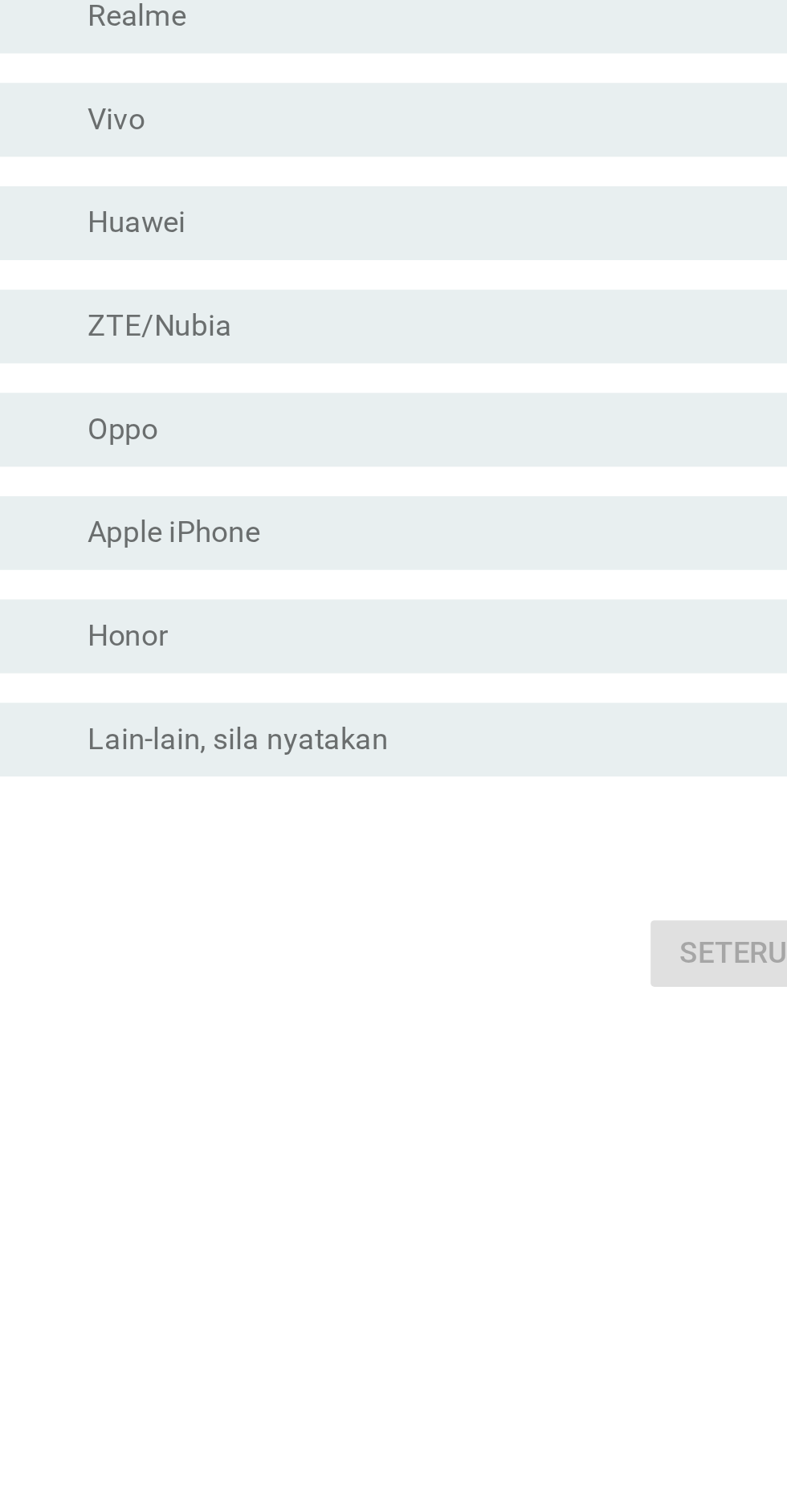
scroll to position [3, 0]
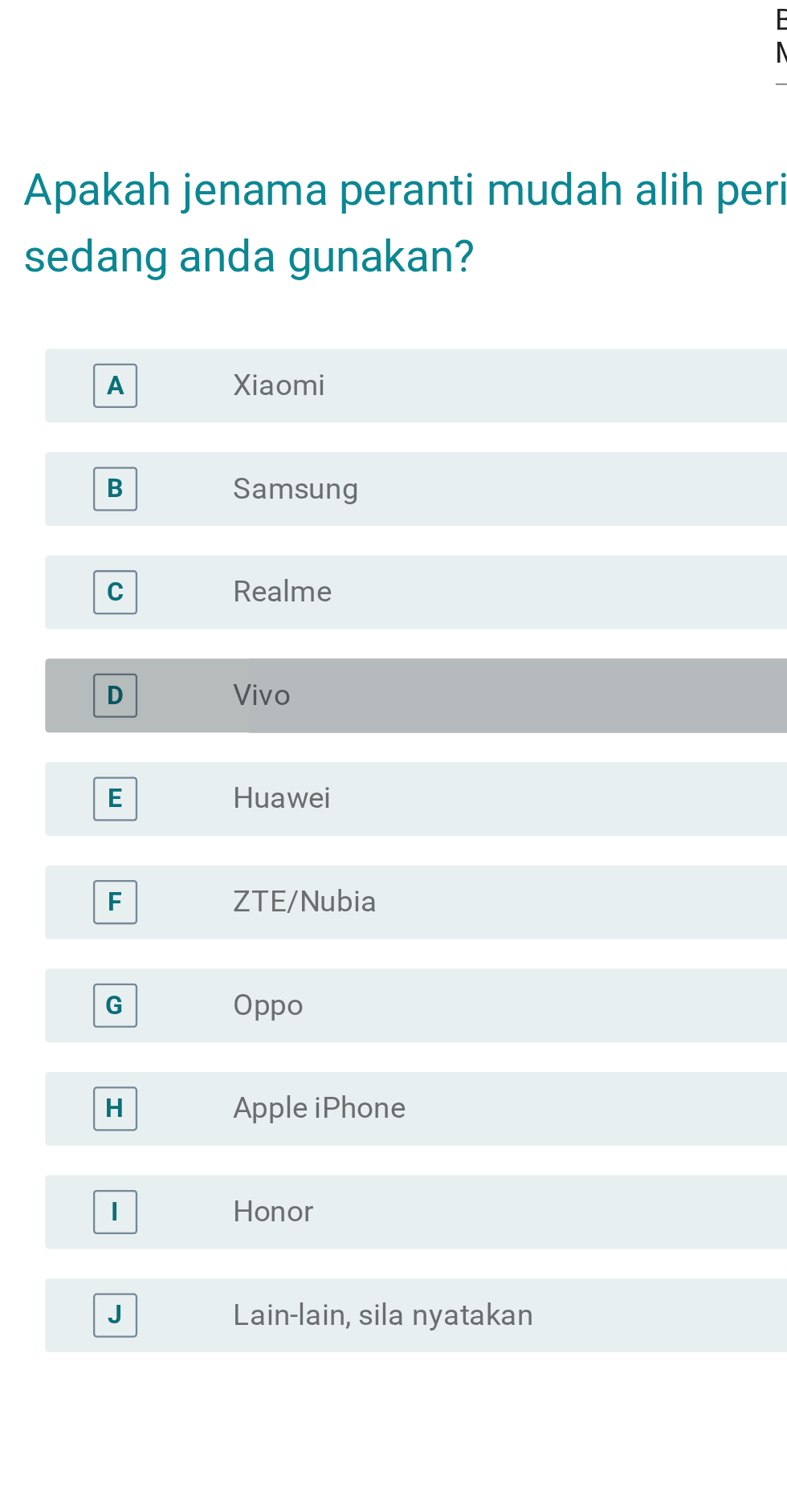
click at [316, 730] on div "radio_button_unchecked Vivo" at bounding box center [427, 722] width 331 height 16
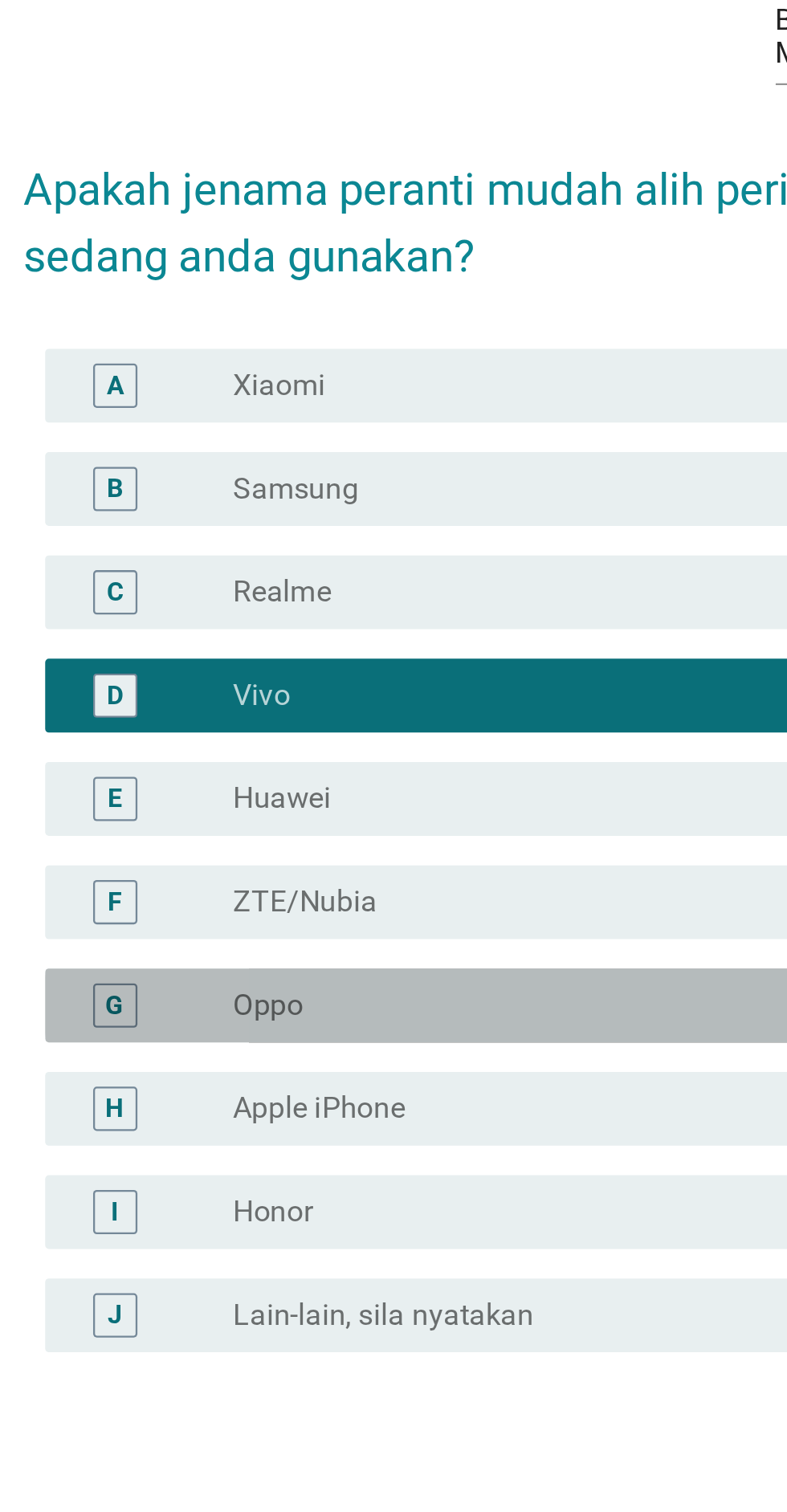
click at [322, 866] on div "radio_button_unchecked Oppo" at bounding box center [433, 856] width 344 height 19
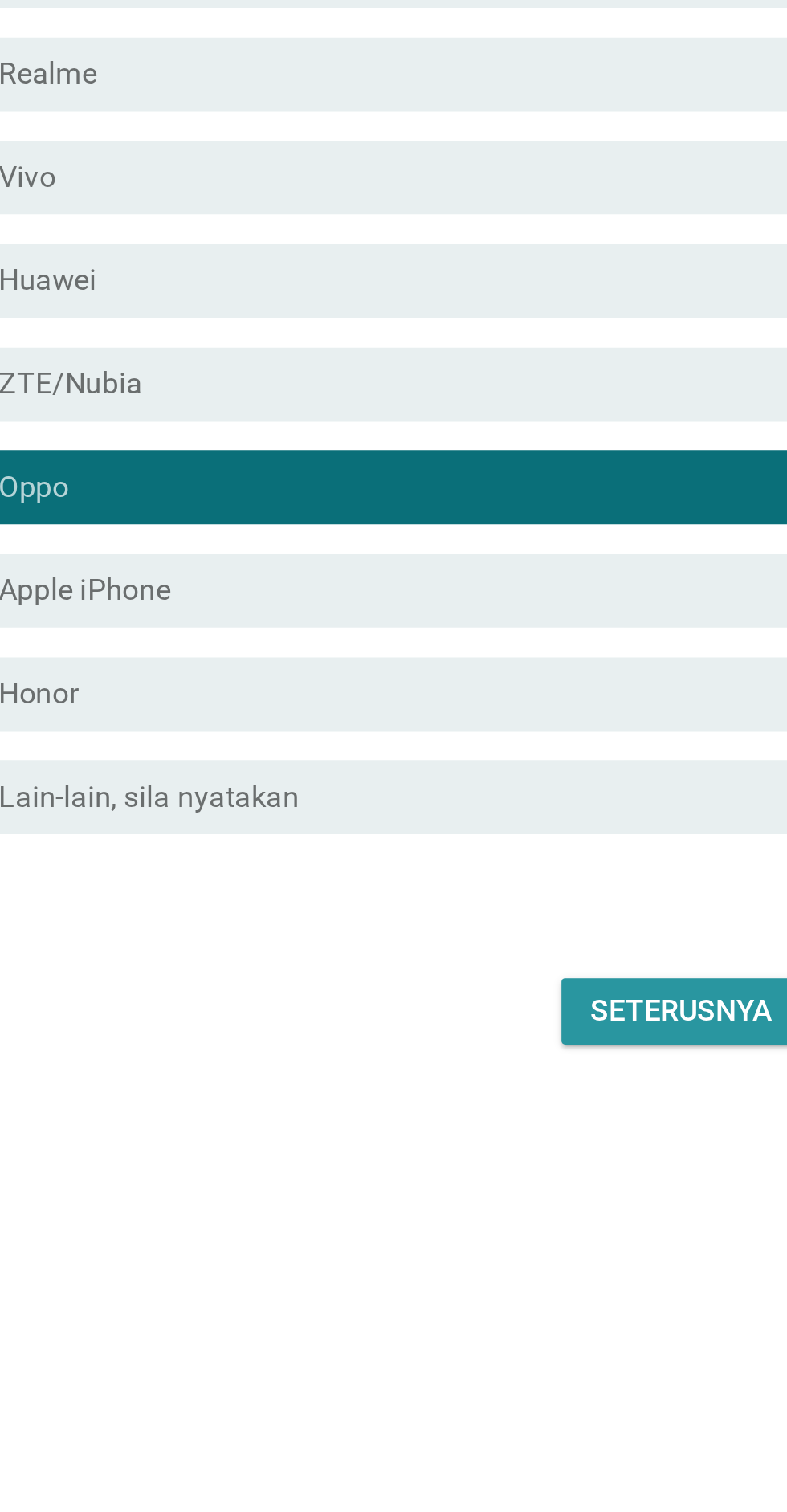
click at [553, 1095] on div "Seterusnya" at bounding box center [558, 1085] width 80 height 19
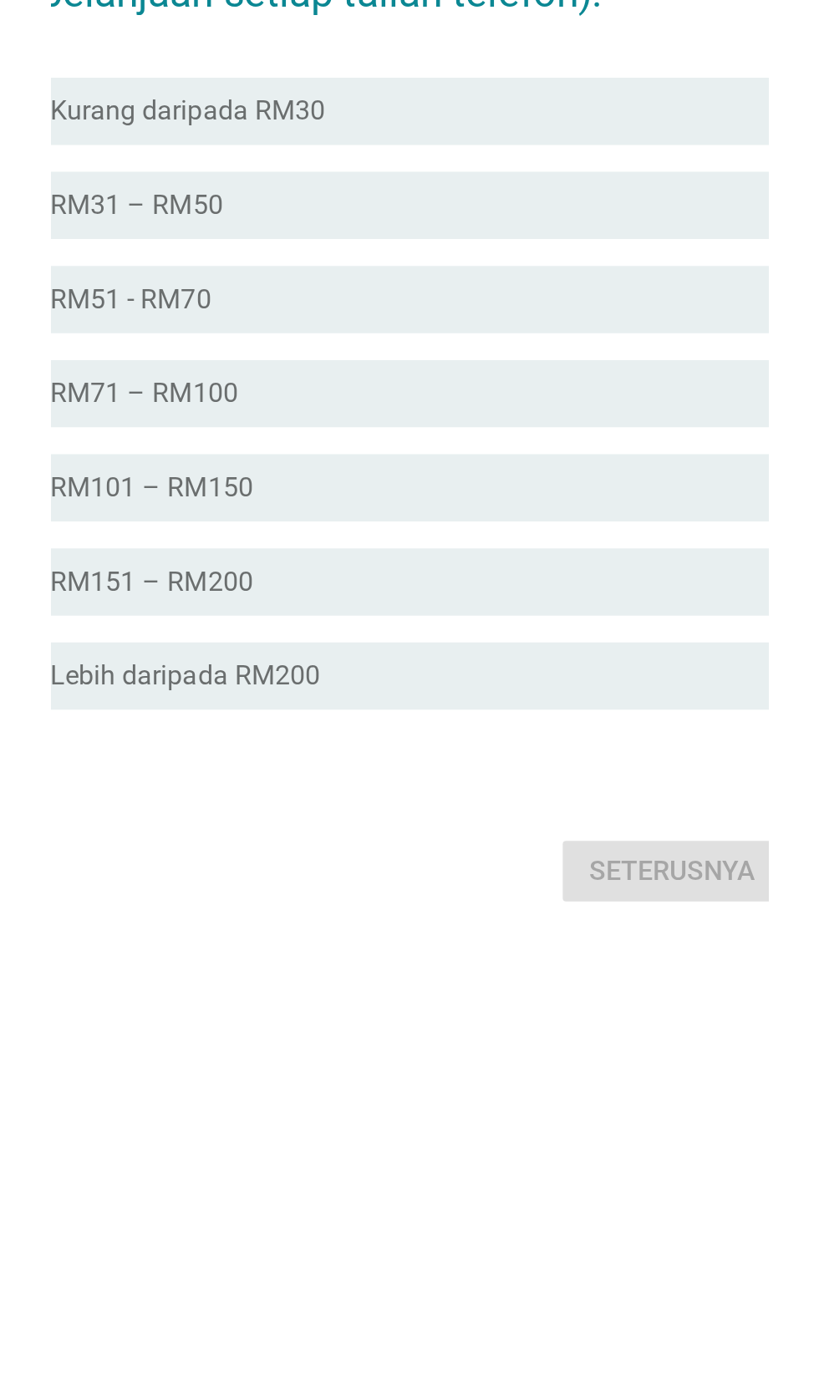
scroll to position [115, 0]
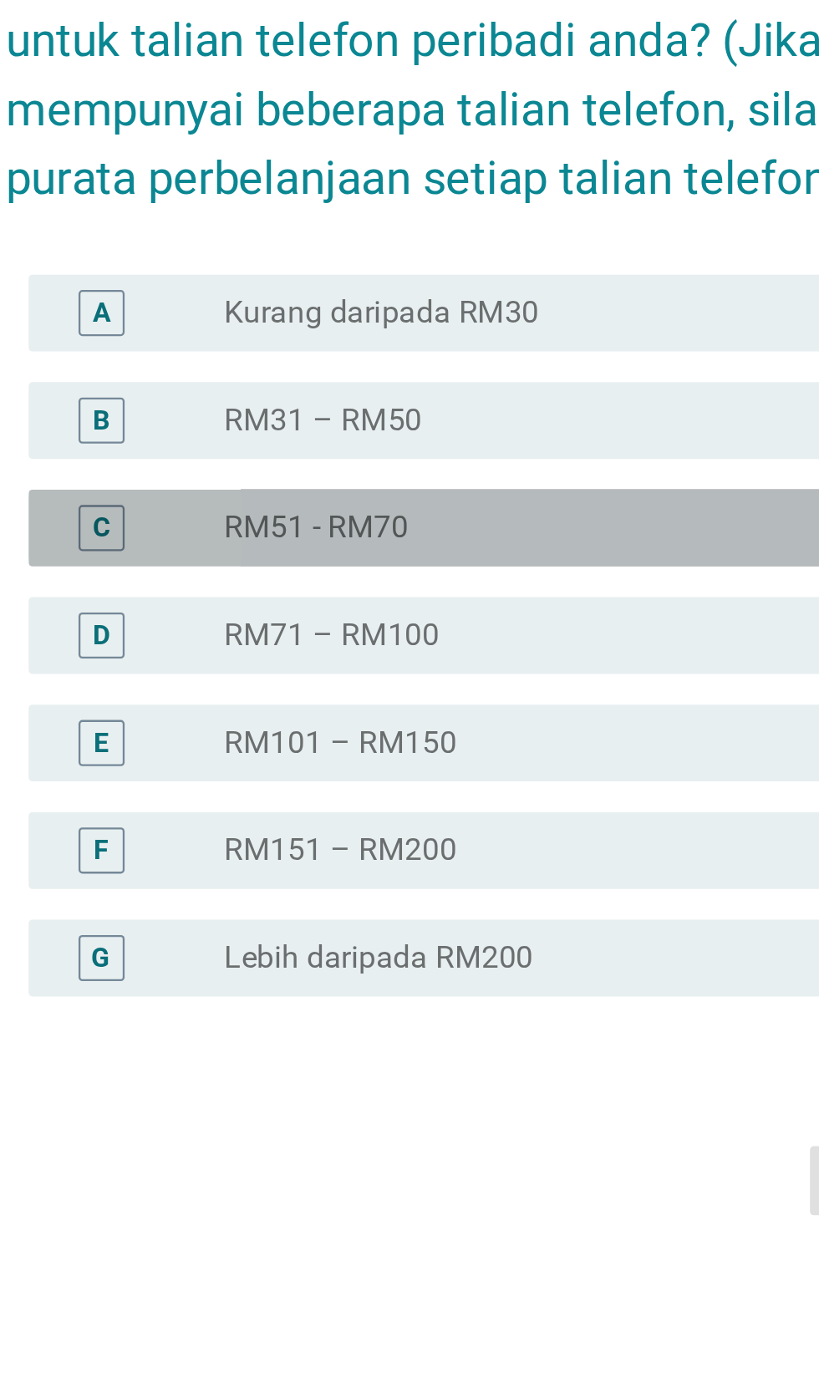
click at [387, 690] on div "radio_button_unchecked RM51 - RM70" at bounding box center [444, 681] width 344 height 17
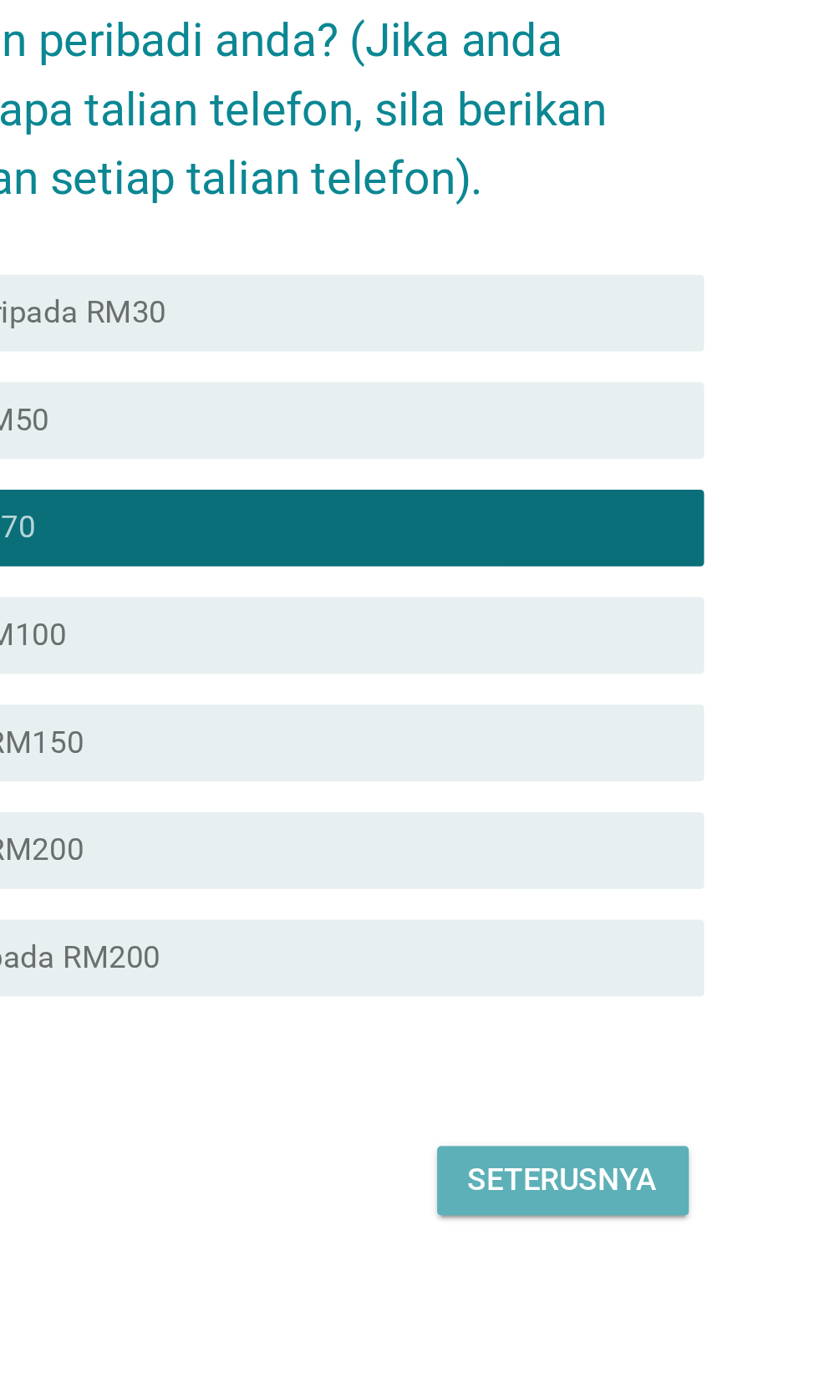
click at [604, 976] on div "Seterusnya" at bounding box center [581, 966] width 83 height 20
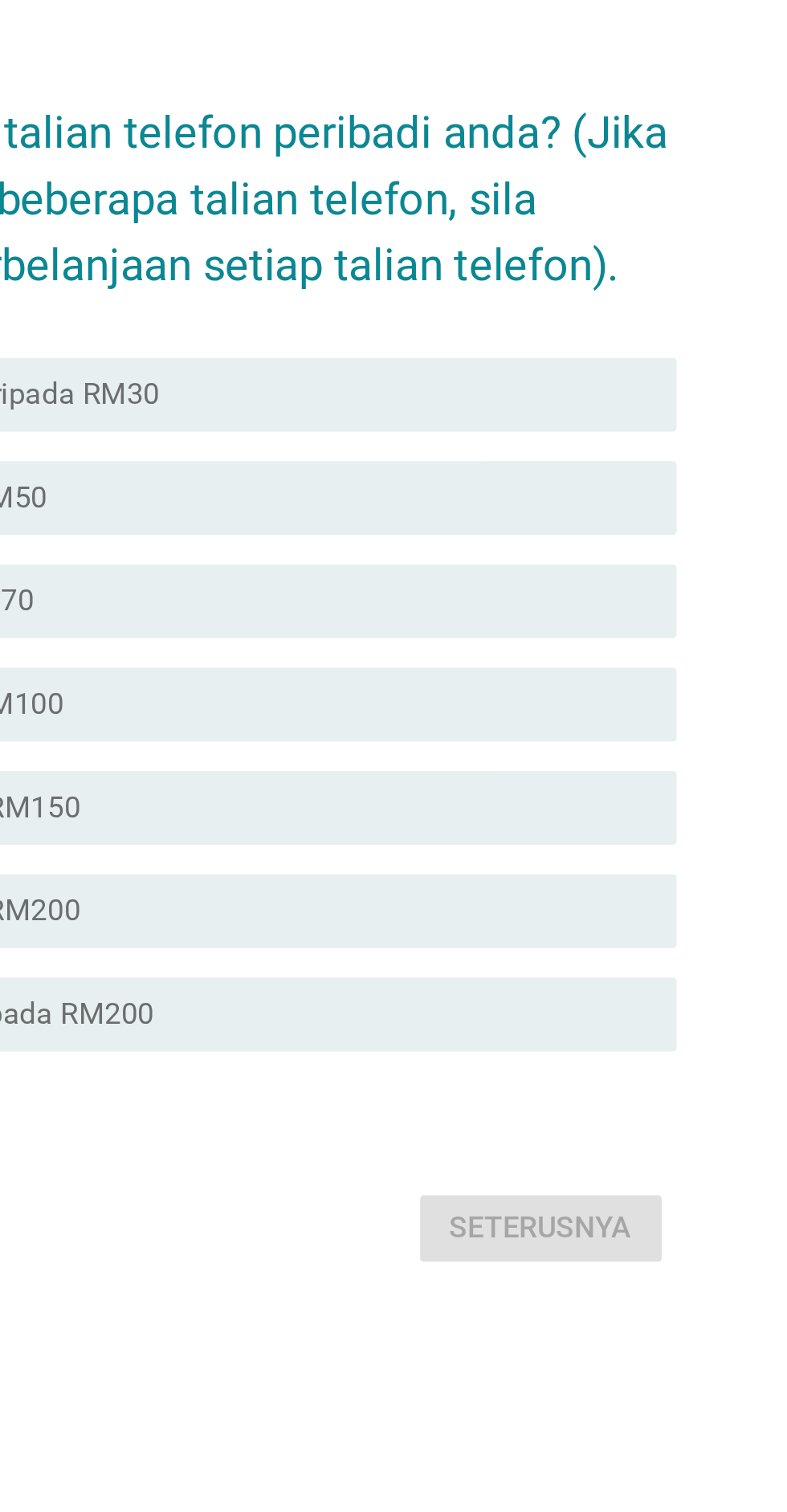
scroll to position [0, 0]
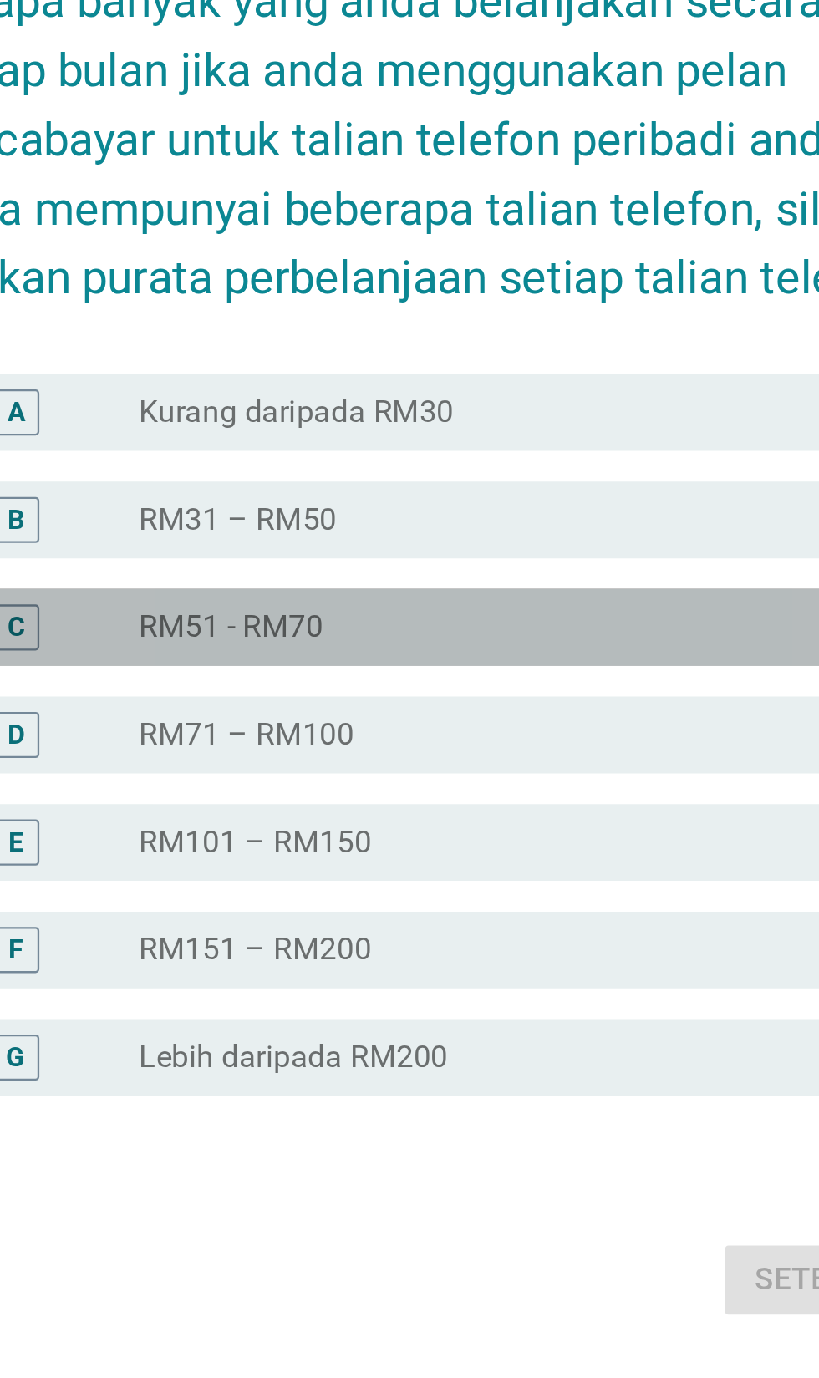
click at [385, 734] on div "radio_button_unchecked RM51 - RM70" at bounding box center [444, 725] width 344 height 17
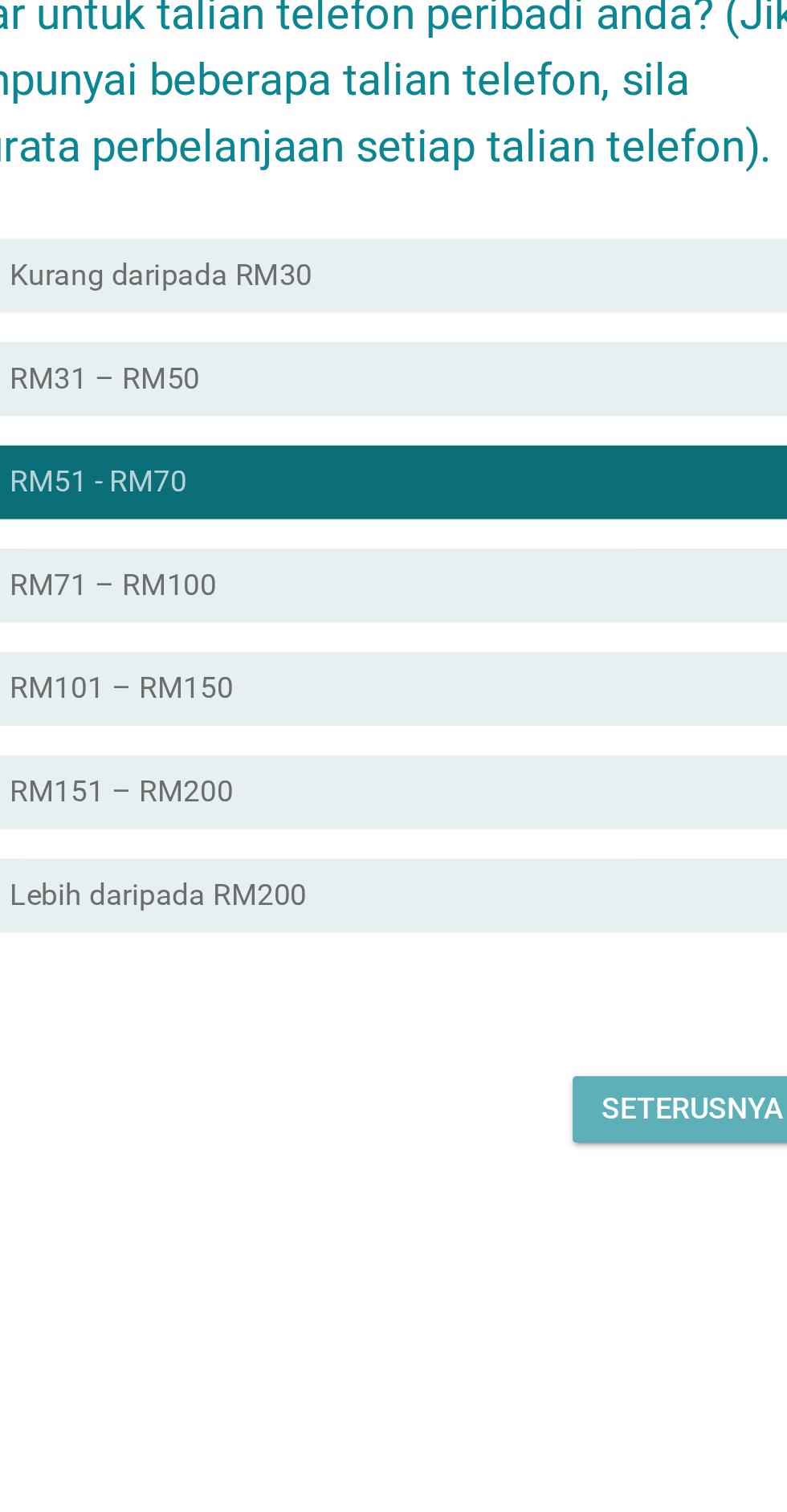
click at [554, 1078] on button "Seterusnya" at bounding box center [557, 1064] width 105 height 29
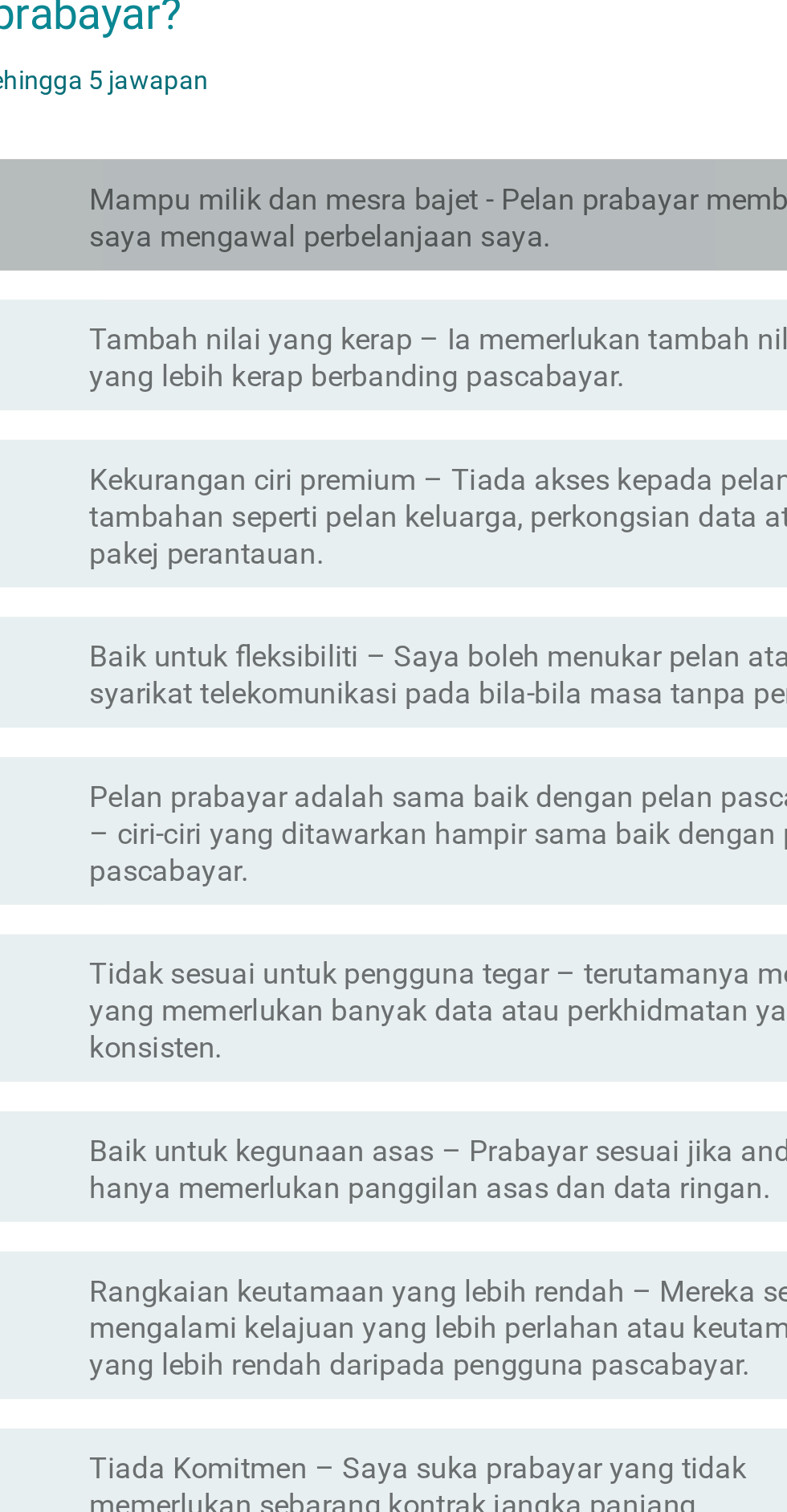
click at [516, 398] on label "Mampu milik dan mesra bajet - Pelan prabayar membantu saya mengawal perbelanjaa…" at bounding box center [433, 381] width 344 height 32
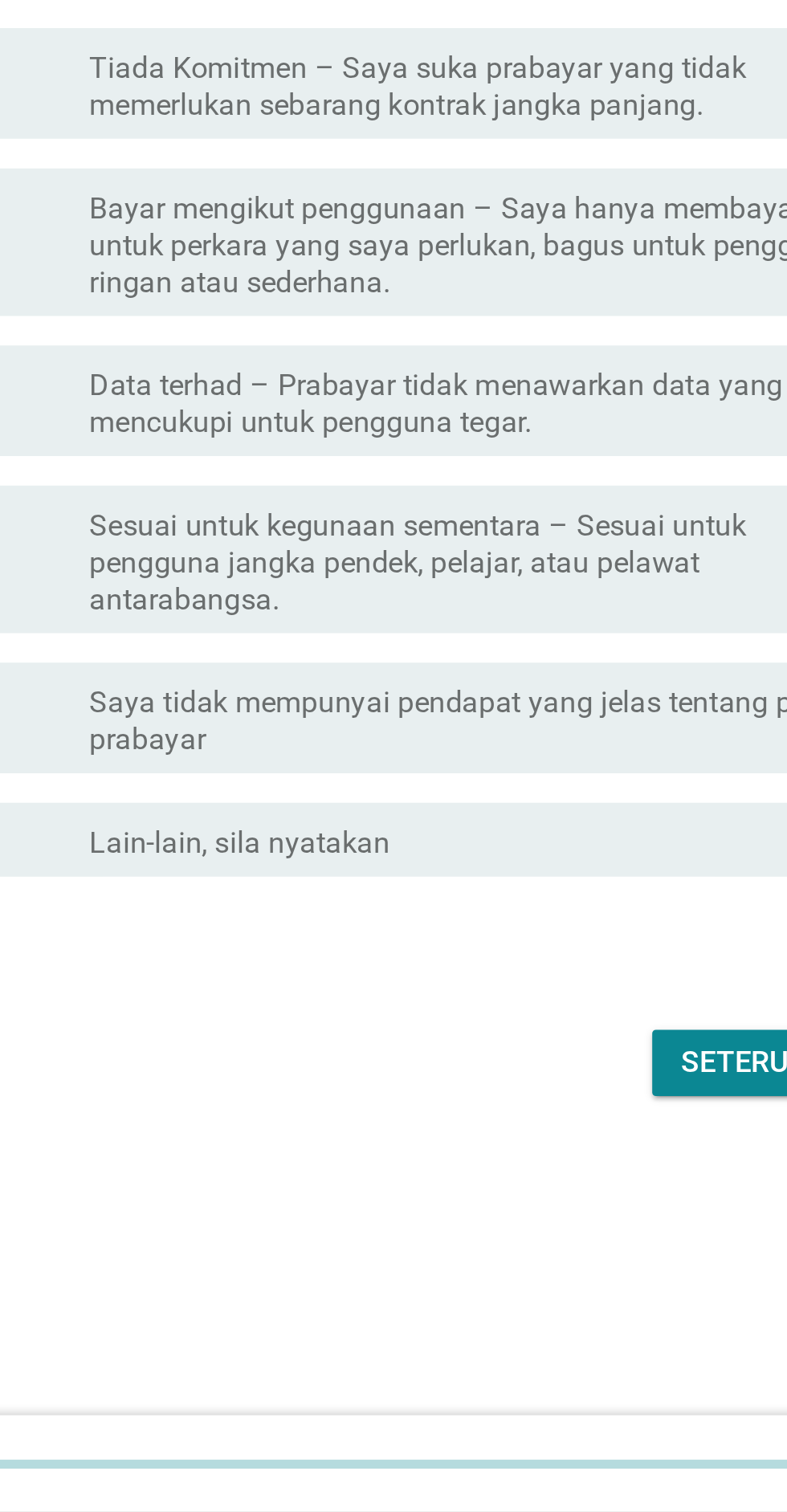
scroll to position [167, 0]
click at [539, 1307] on div "Seterusnya" at bounding box center [558, 1317] width 80 height 19
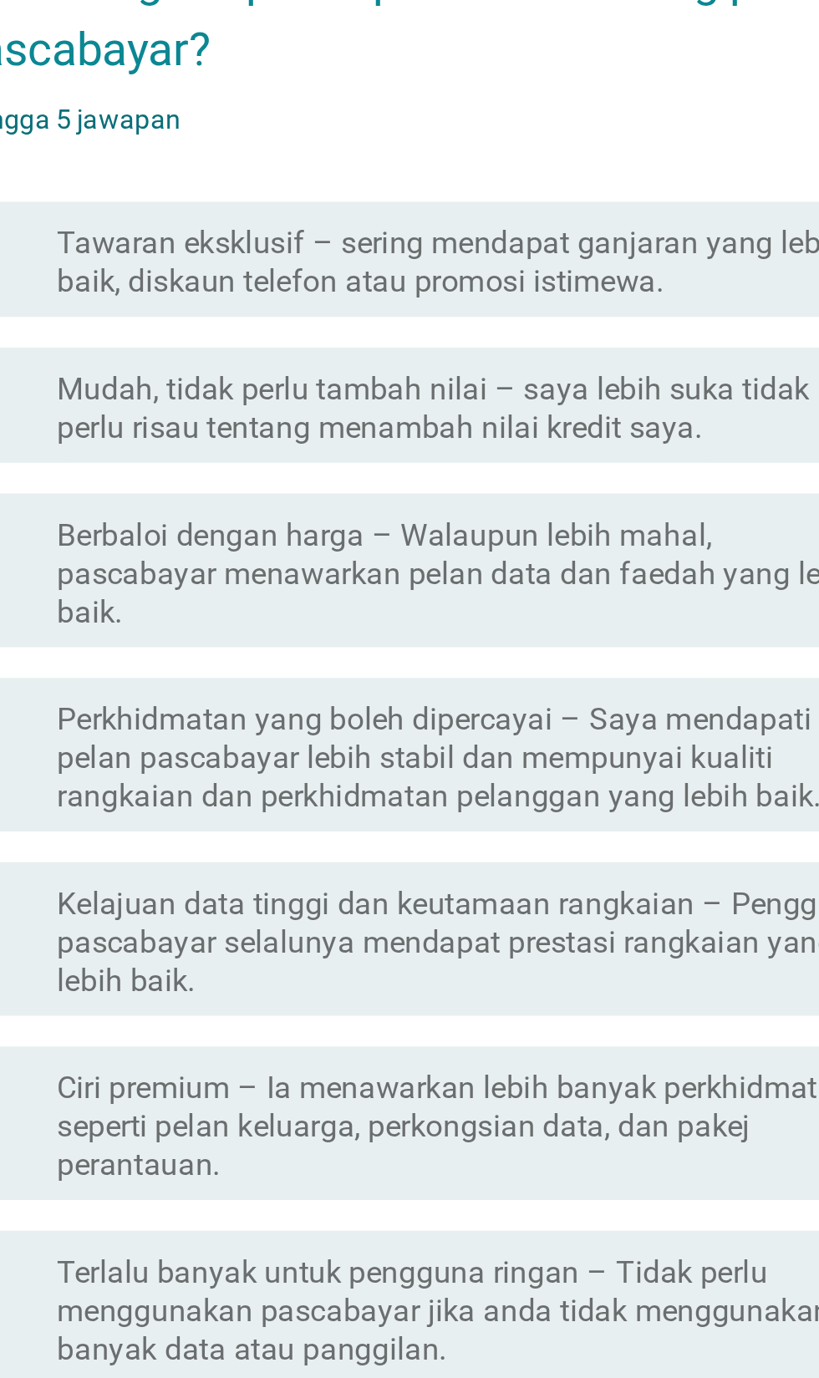
scroll to position [128, 0]
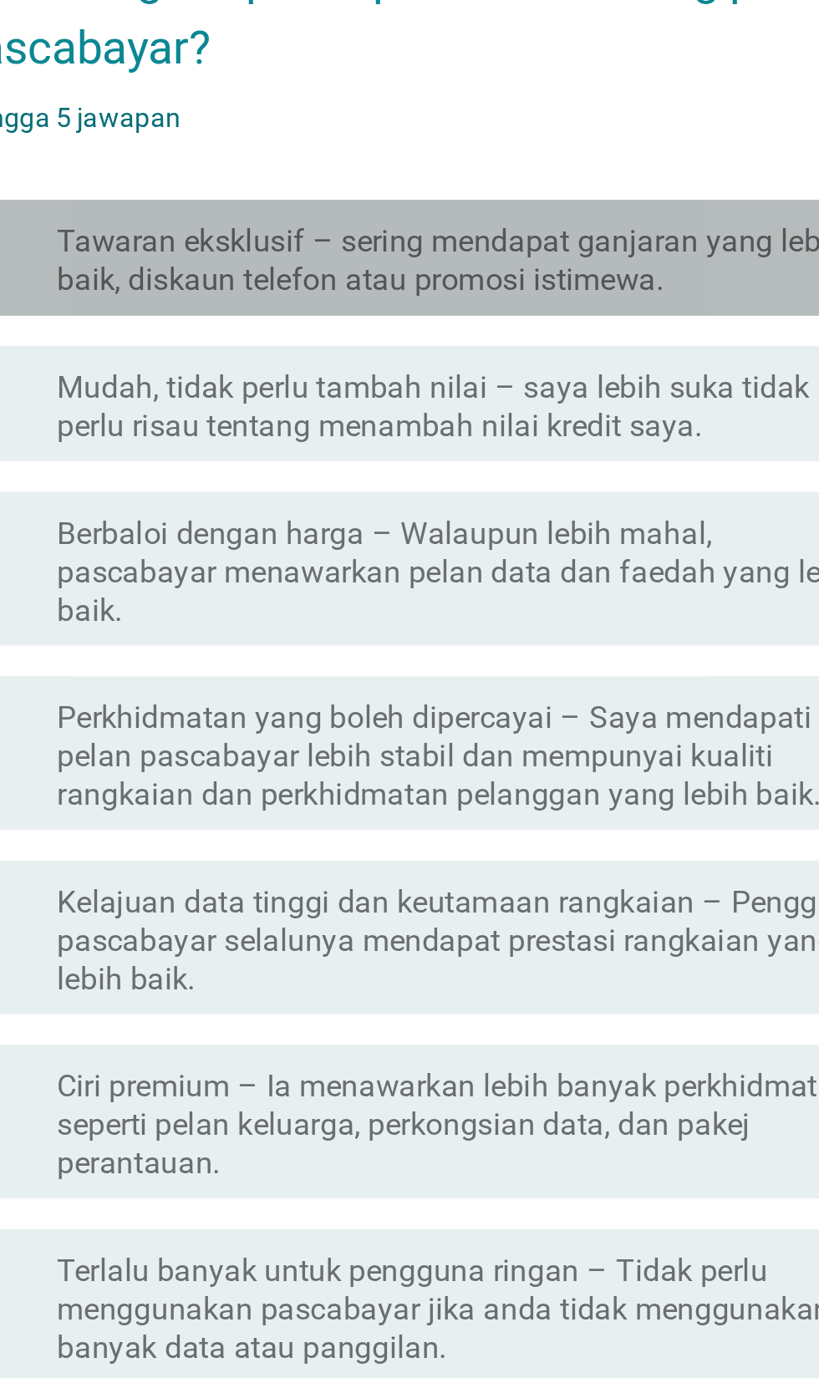
click at [555, 222] on label "Tawaran eksklusif – sering mendapat ganjaran yang lebih baik, diskaun telefon a…" at bounding box center [451, 205] width 358 height 33
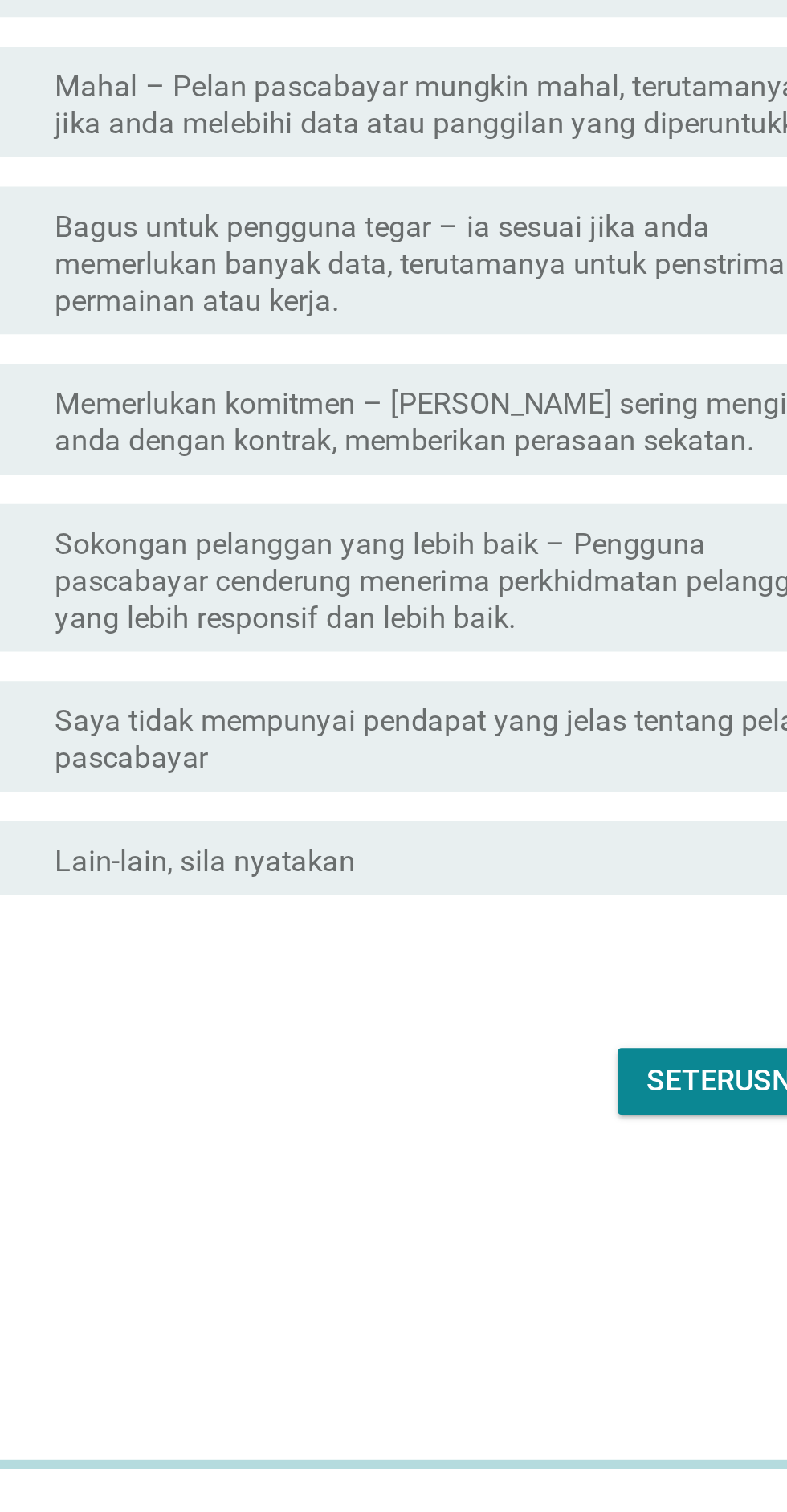
scroll to position [124, 0]
click at [550, 1323] on div "Seterusnya" at bounding box center [558, 1325] width 80 height 19
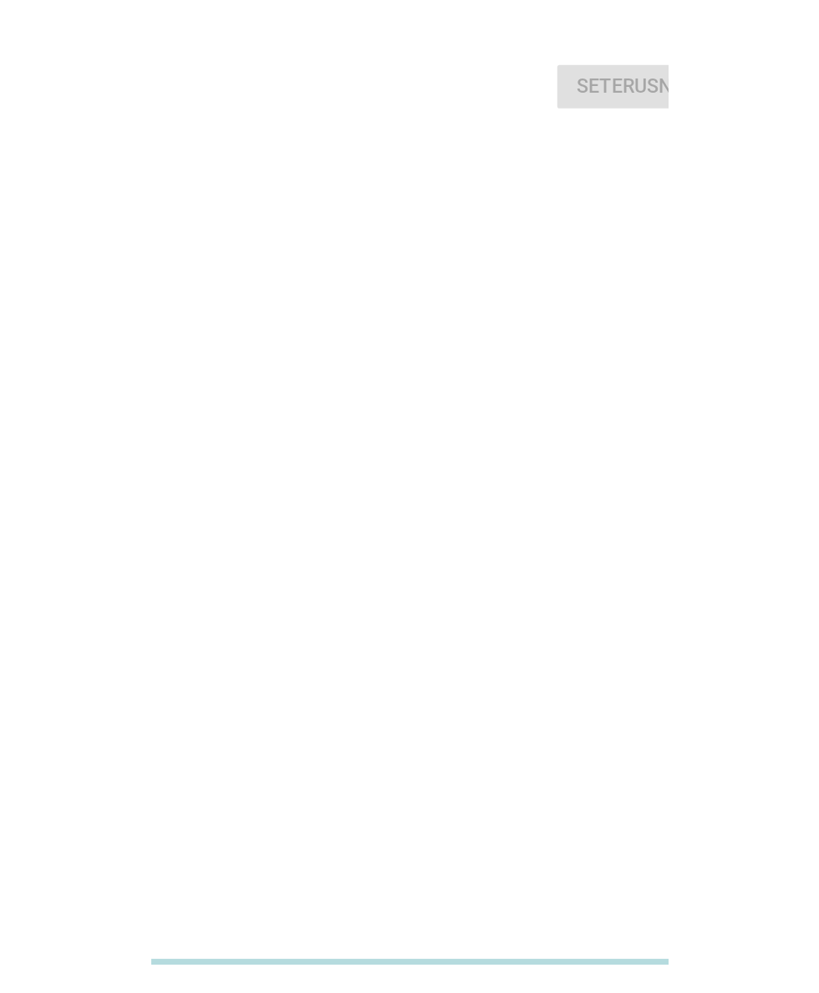
scroll to position [0, 0]
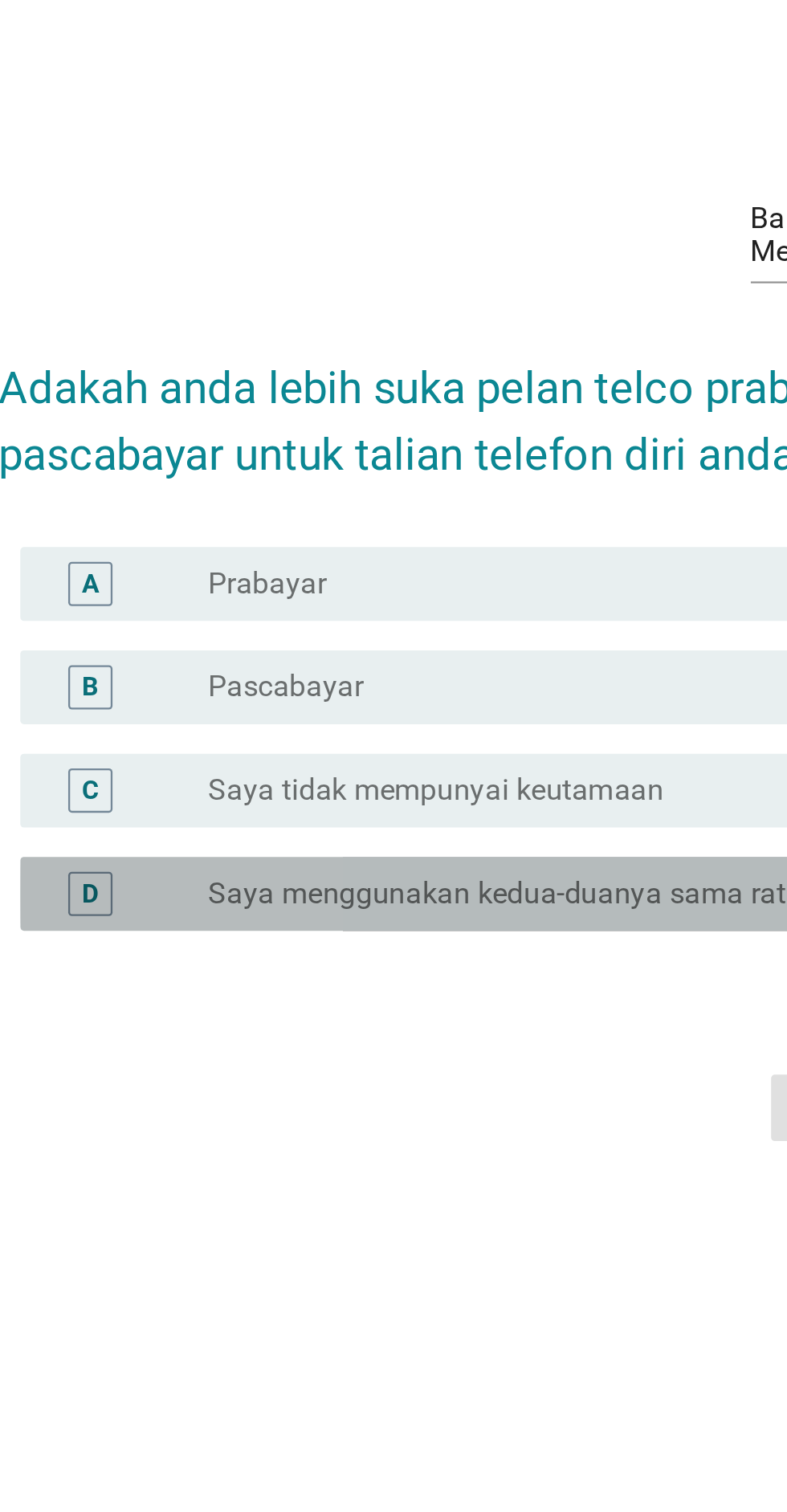
click at [436, 868] on label "Saya menggunakan kedua-duanya sama rata" at bounding box center [390, 859] width 258 height 16
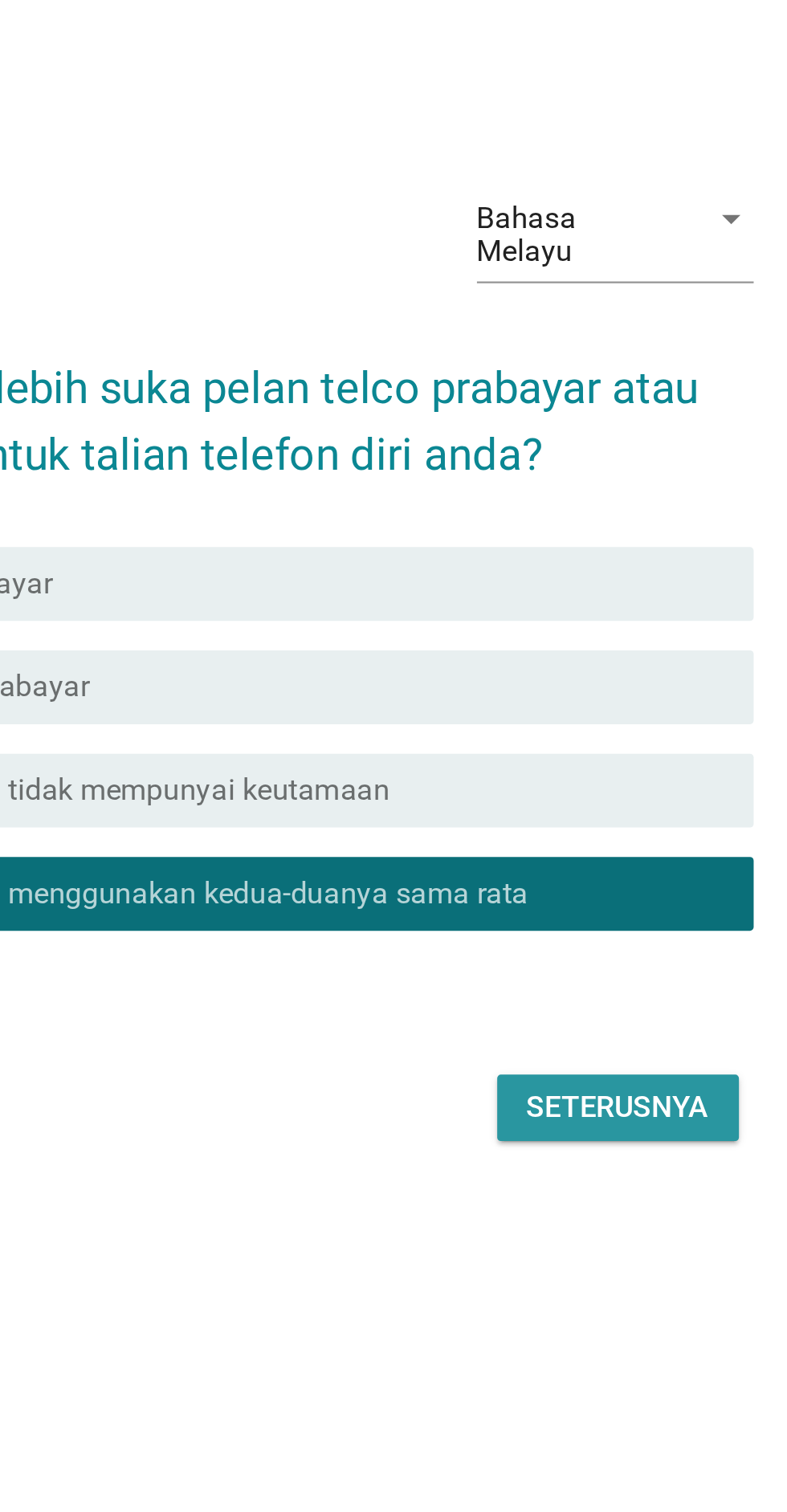
click at [570, 963] on div "Seterusnya" at bounding box center [558, 954] width 80 height 19
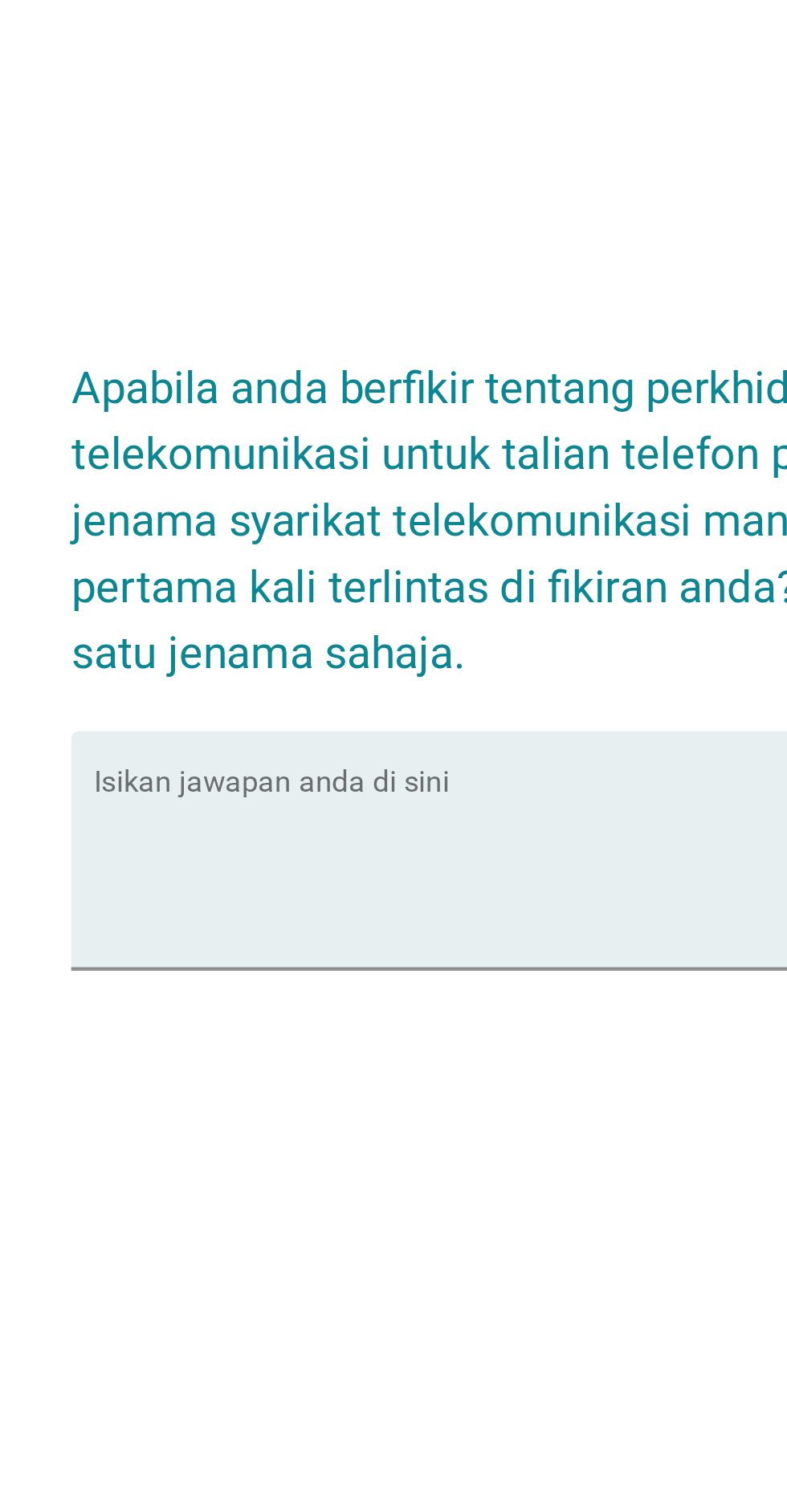
click at [268, 885] on textarea "Isikan jawapan anda di sini" at bounding box center [397, 844] width 437 height 85
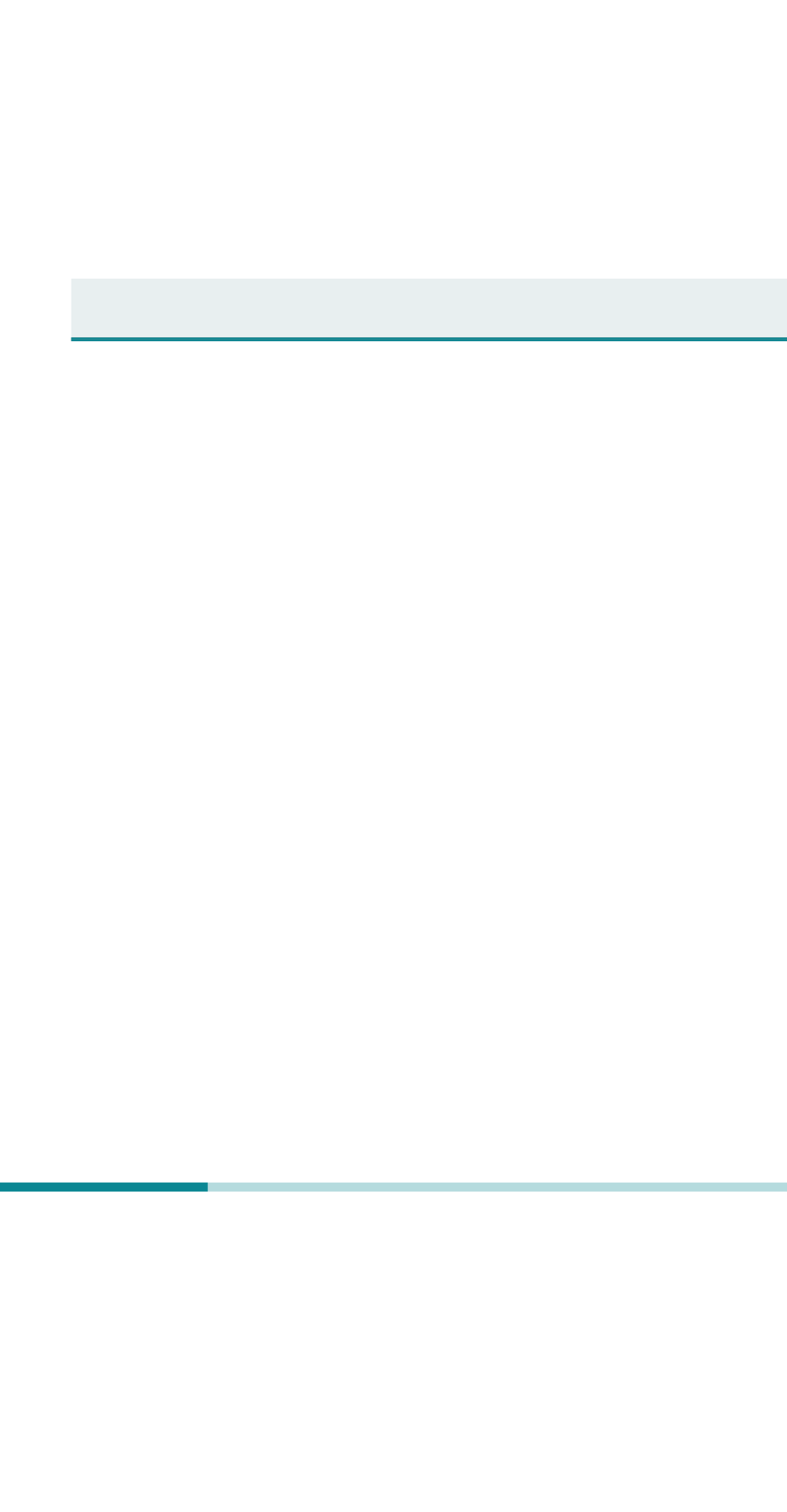
scroll to position [109, 0]
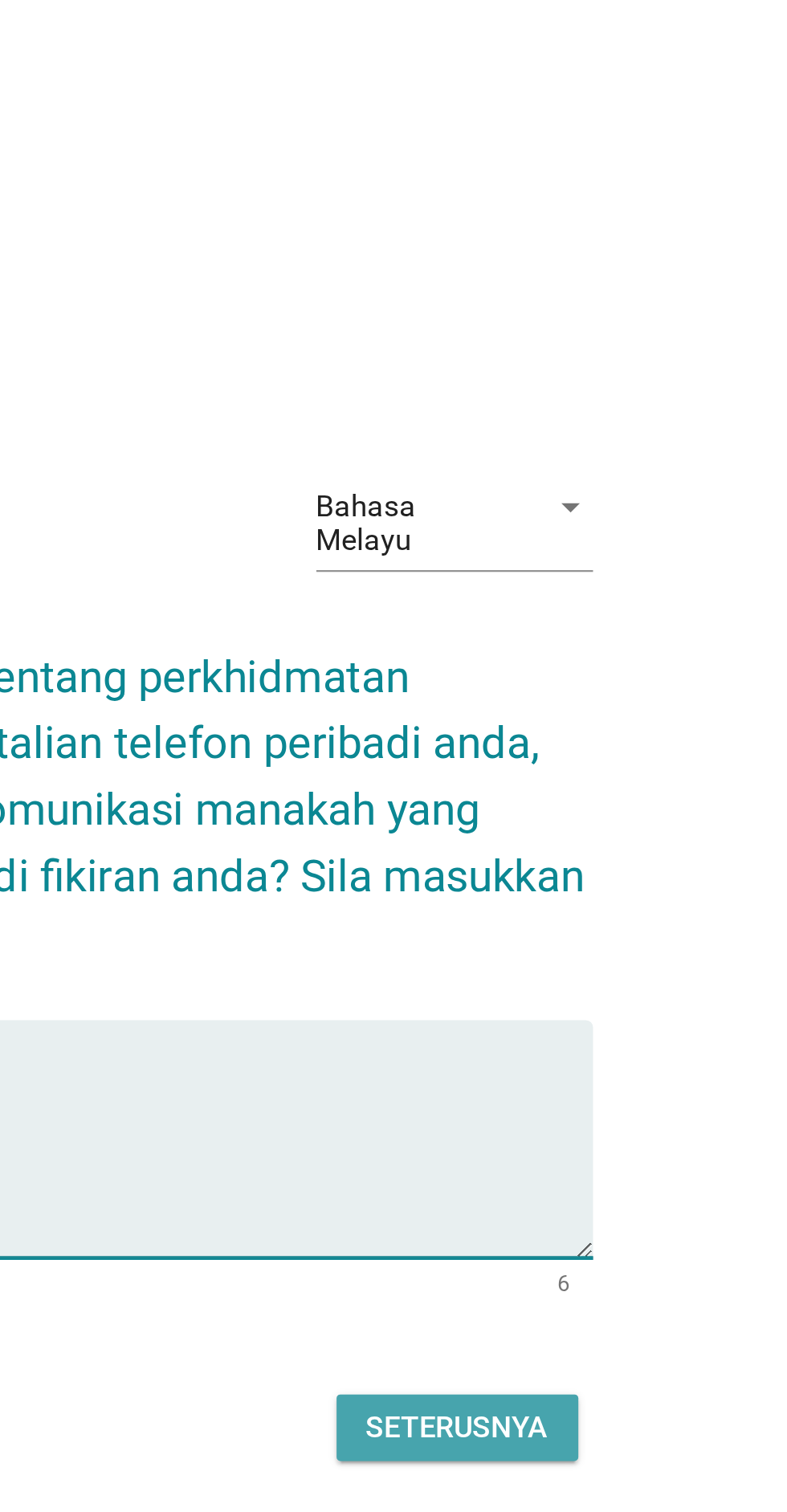
type textarea "Celcom"
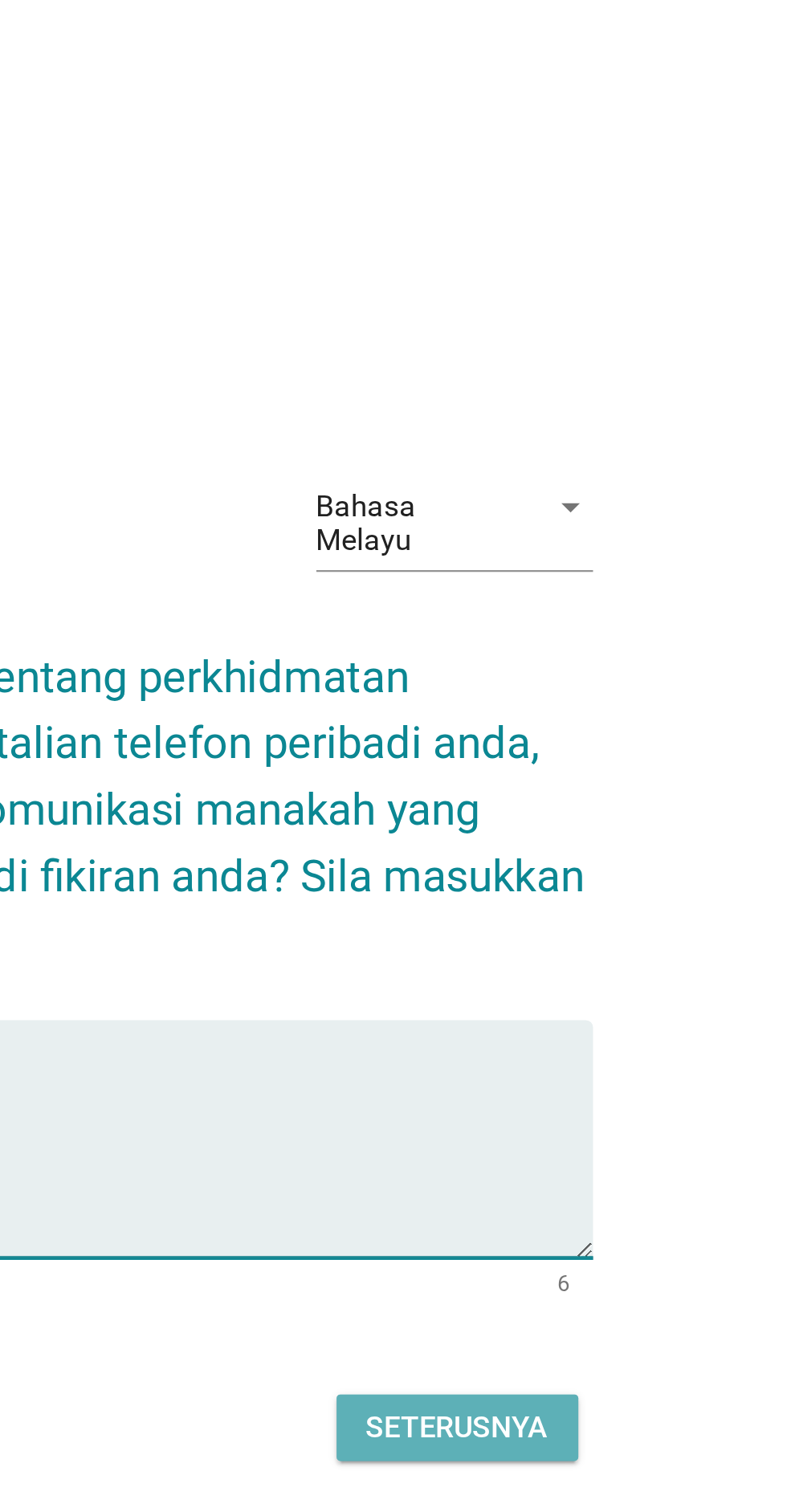
click at [578, 928] on div "Seterusnya" at bounding box center [558, 918] width 80 height 19
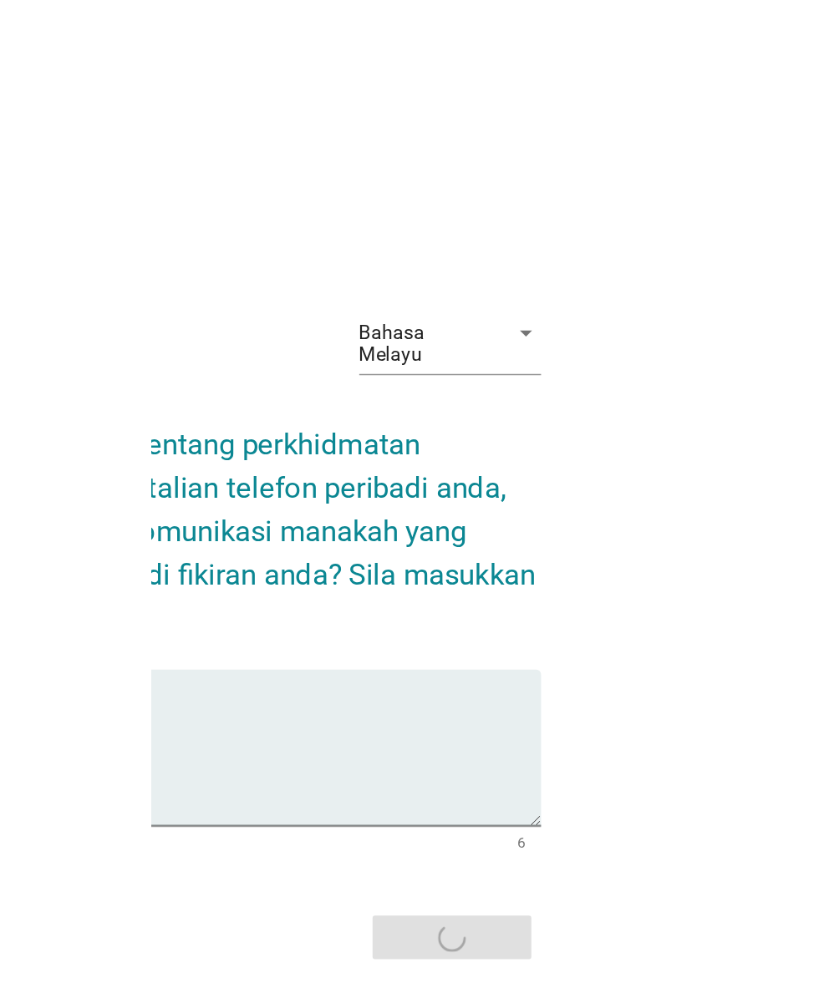
scroll to position [15, 0]
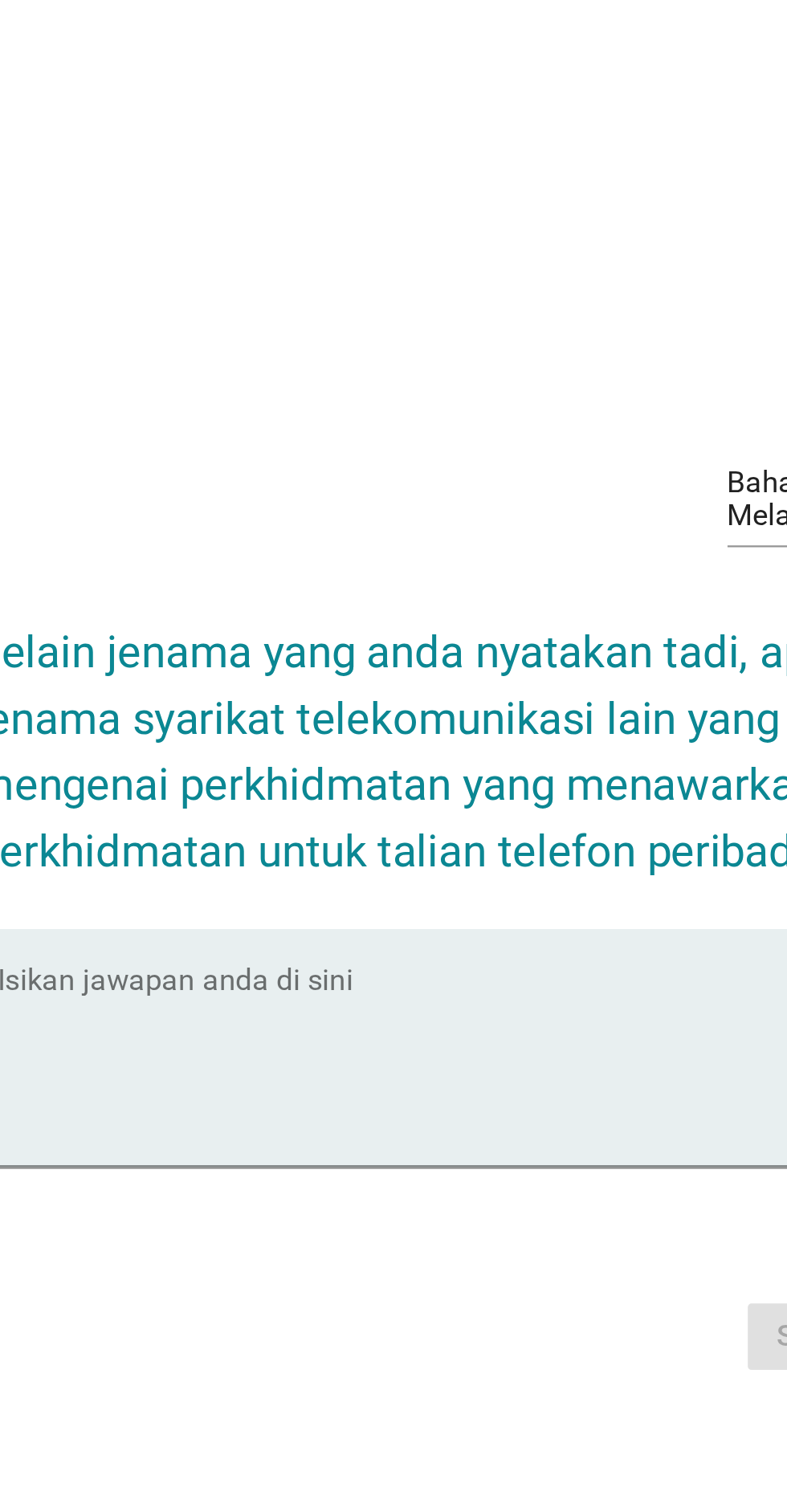
click at [326, 856] on textarea "Isikan jawapan anda di sini" at bounding box center [397, 815] width 437 height 85
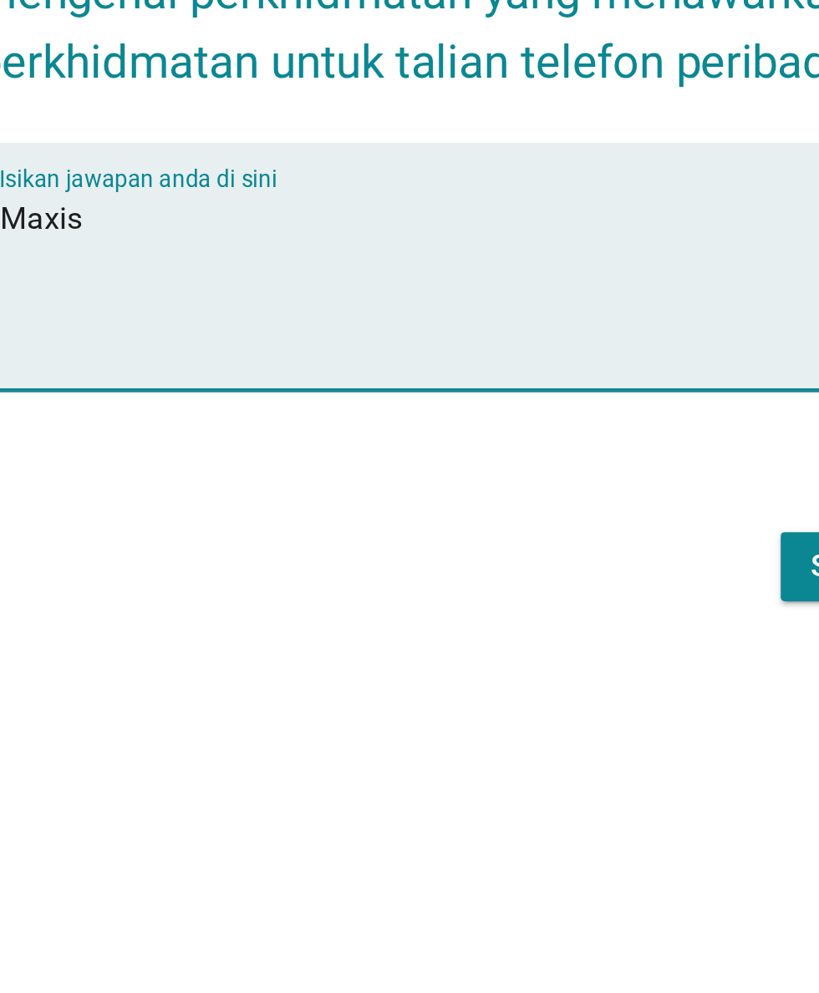
type textarea "Maxis"
click at [531, 693] on button "Seterusnya" at bounding box center [580, 678] width 109 height 30
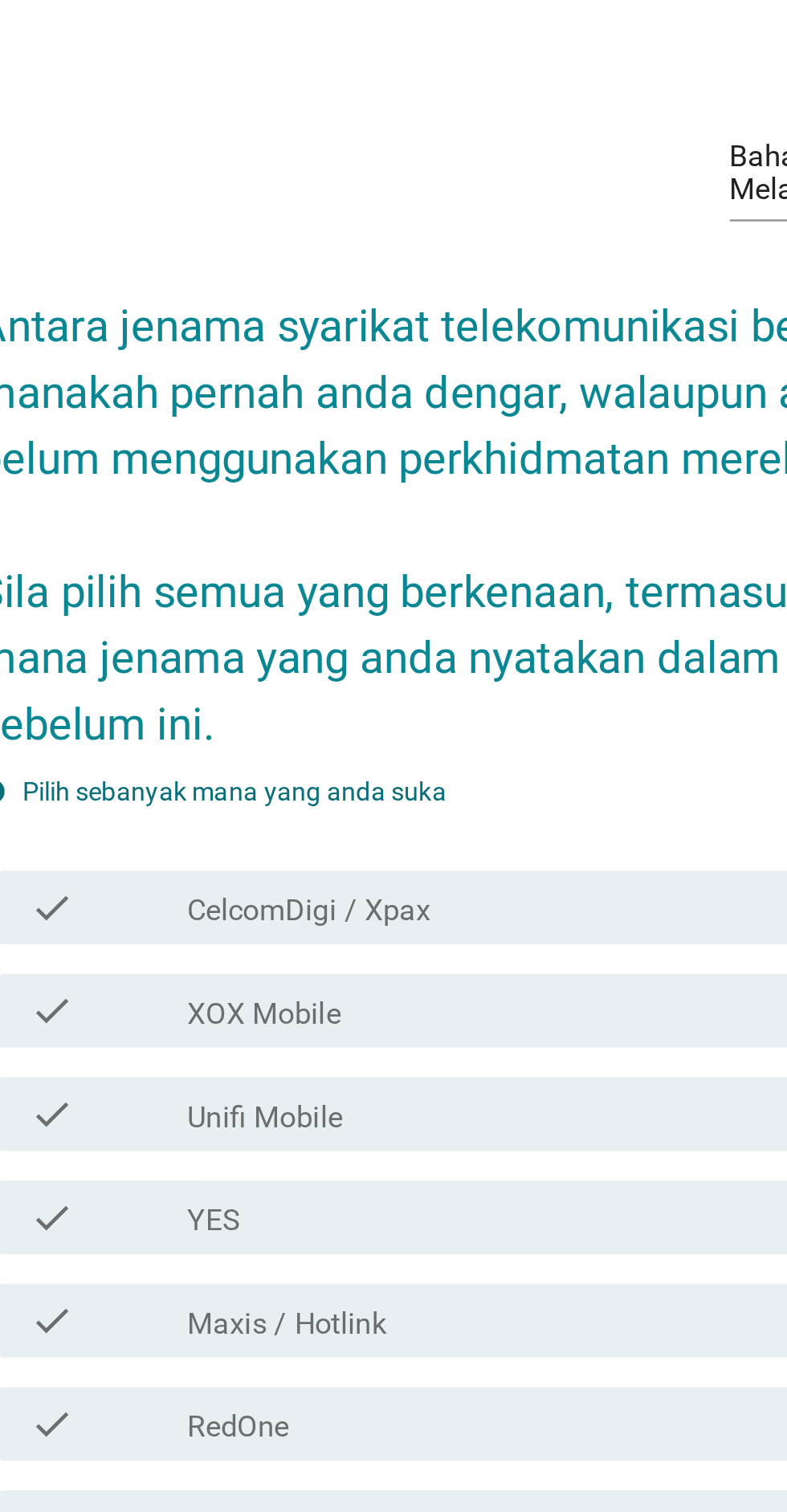
scroll to position [0, 0]
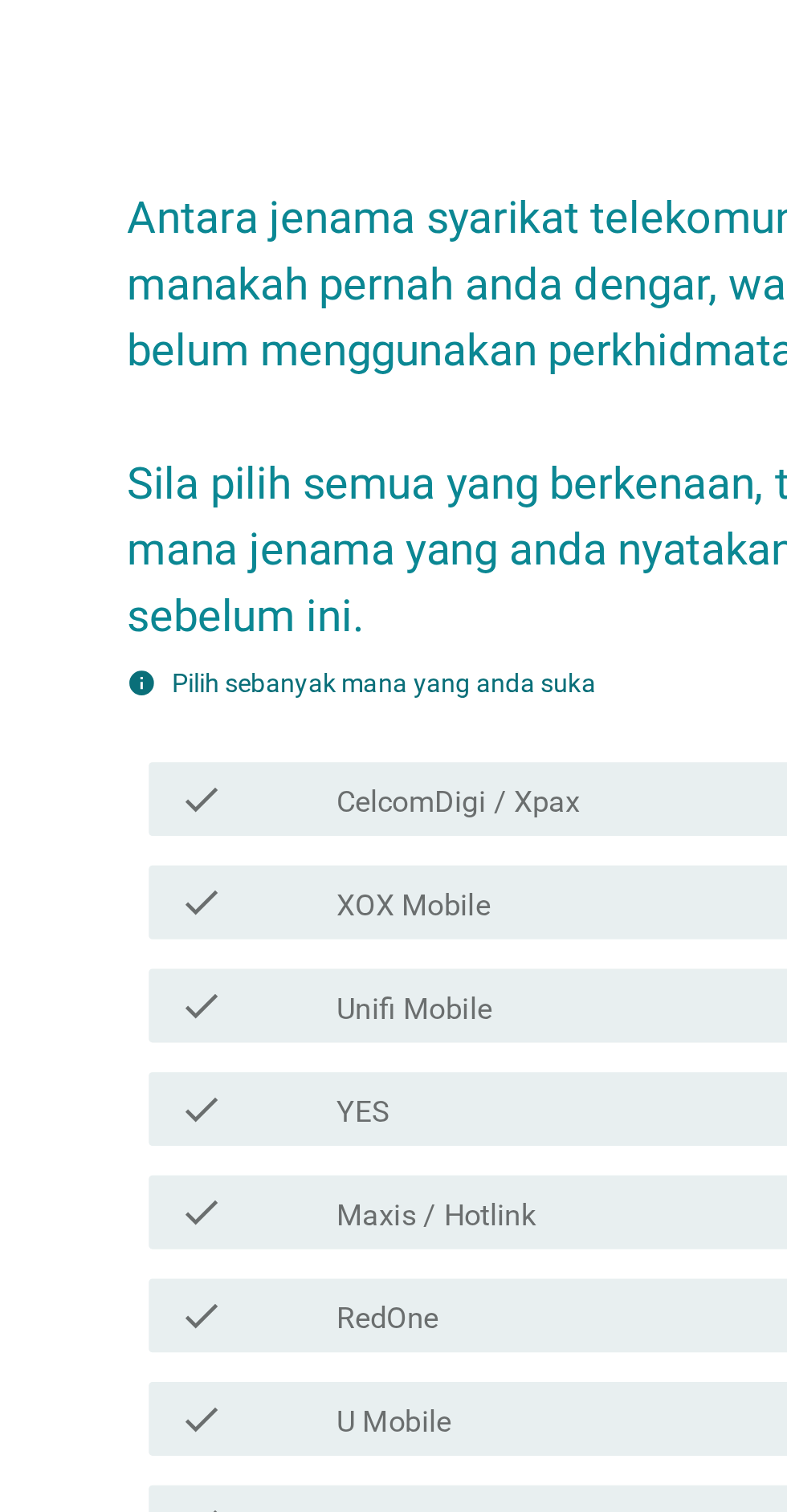
click at [330, 715] on label "CelcomDigi / Xpax" at bounding box center [314, 707] width 106 height 16
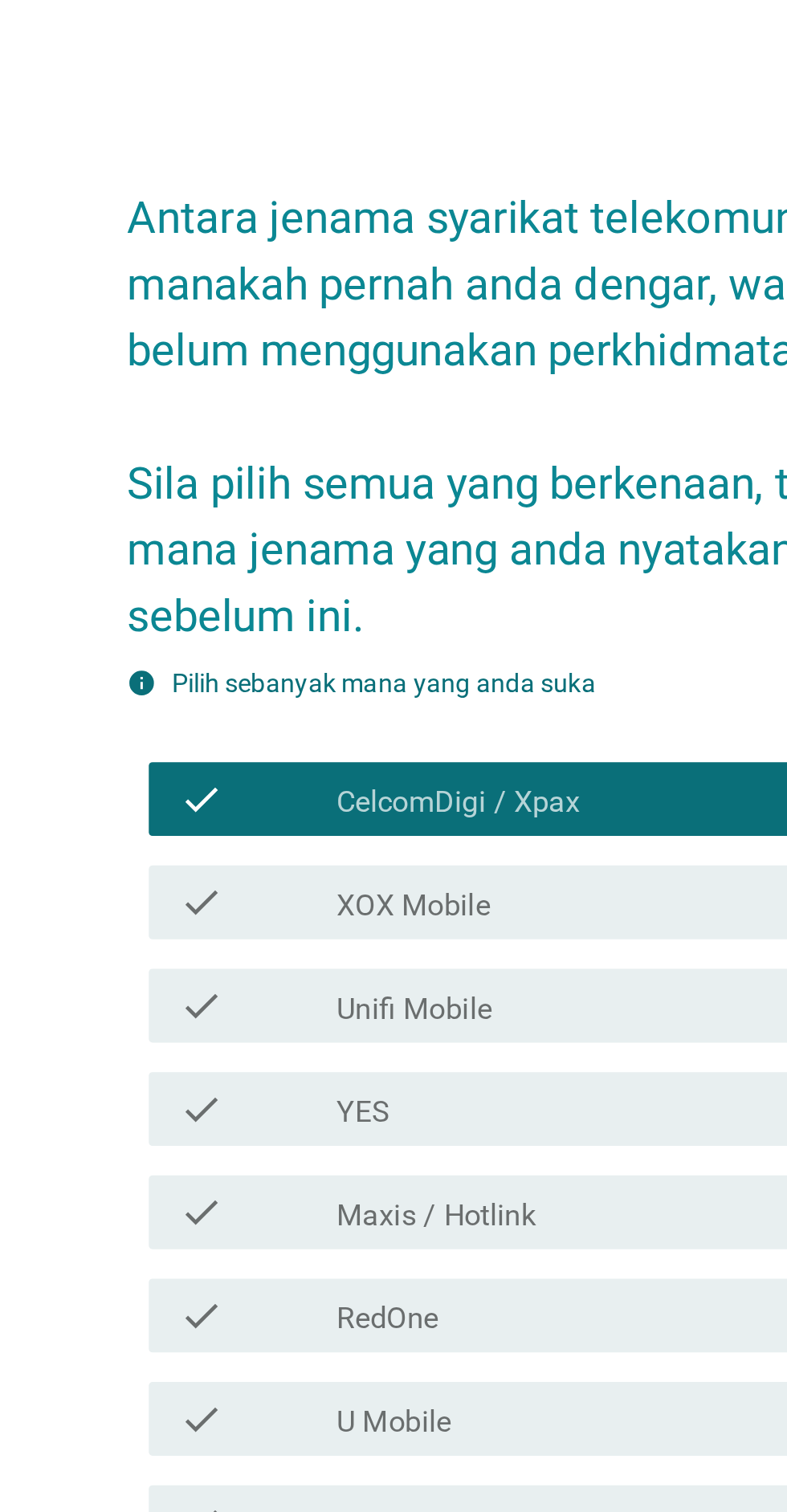
click at [346, 896] on label "Maxis / Hotlink" at bounding box center [305, 887] width 86 height 16
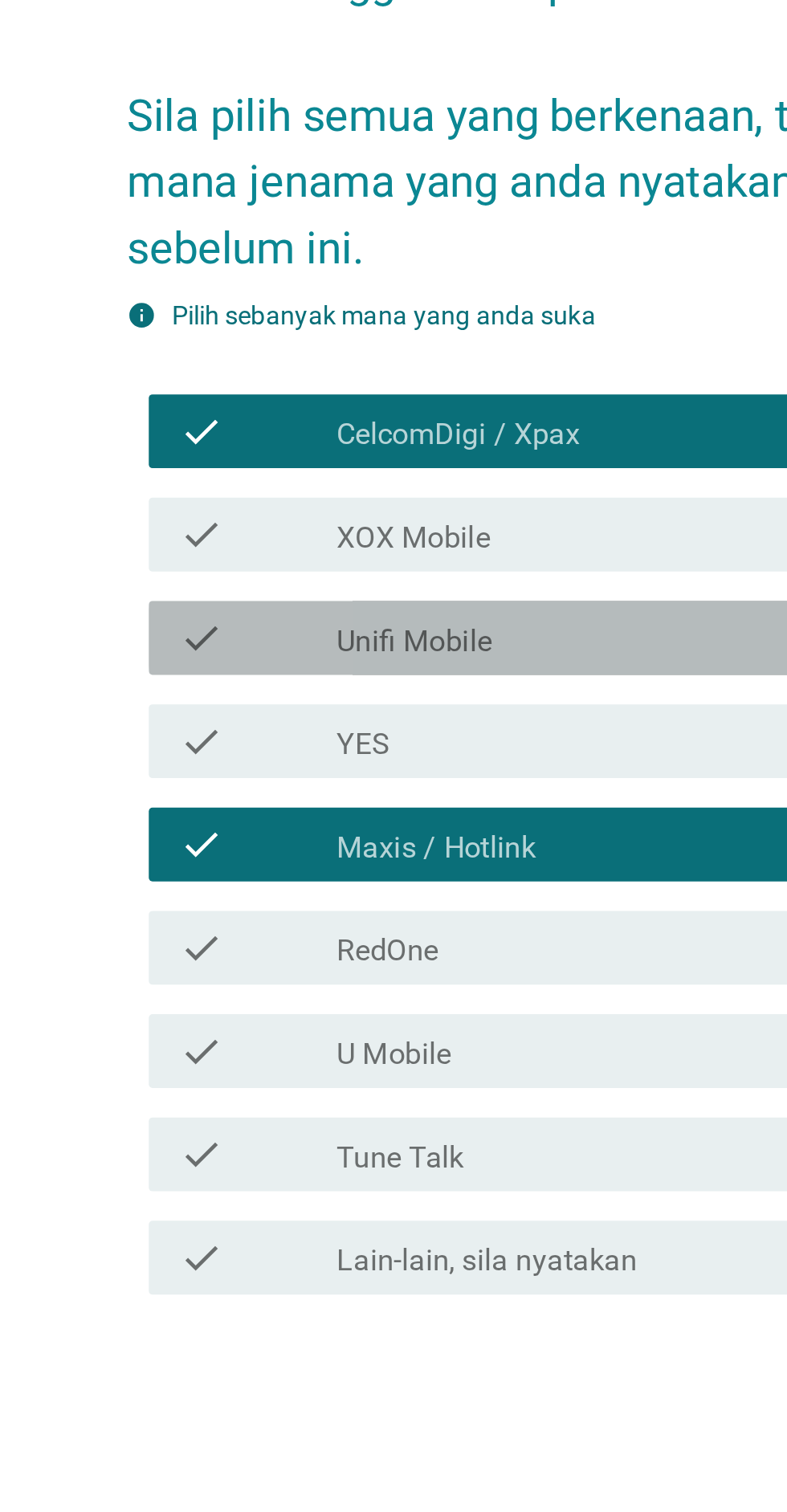
click at [354, 806] on div "check_box_outline_blank Unifi Mobile" at bounding box center [433, 796] width 344 height 19
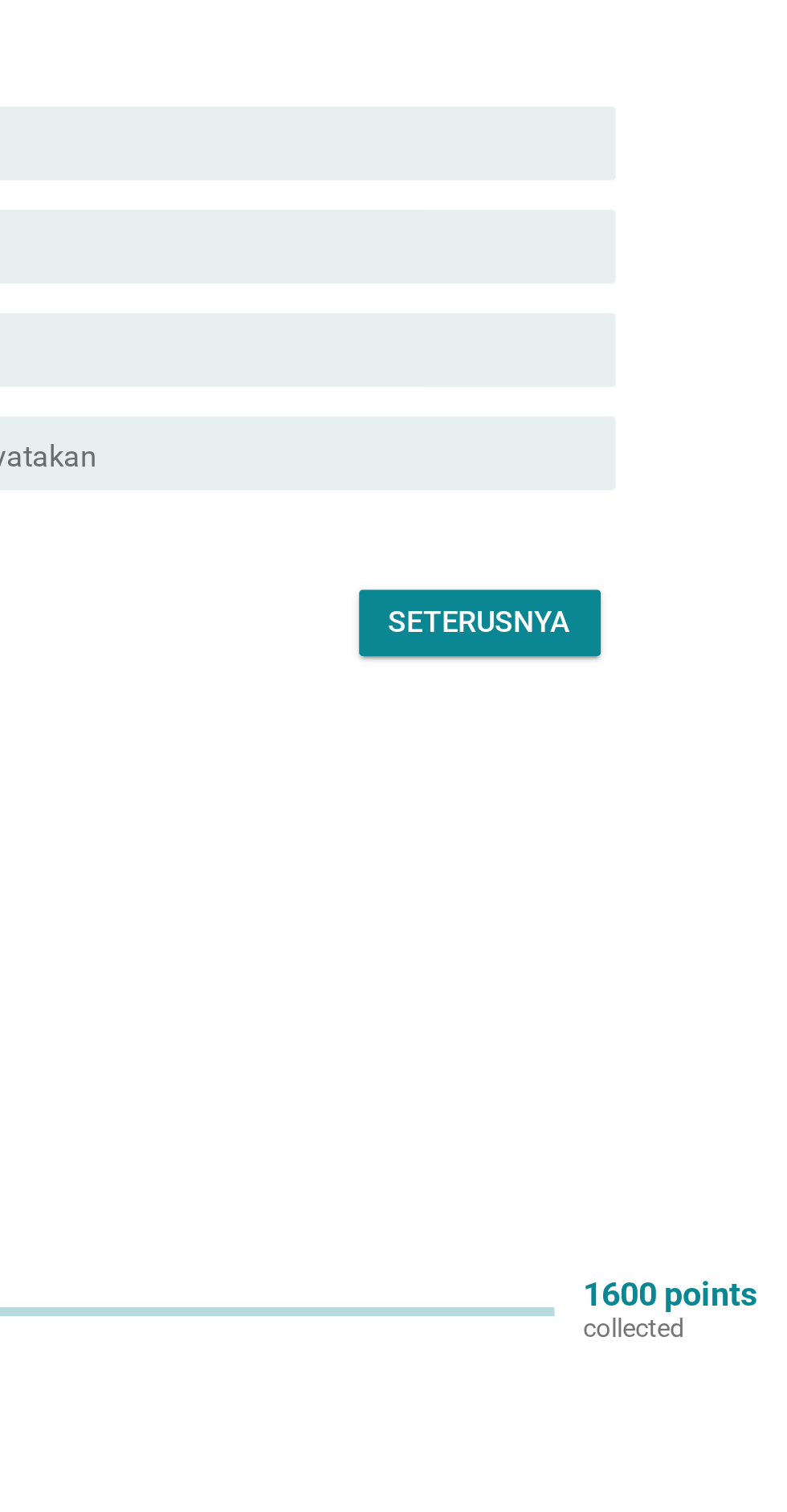
scroll to position [41, 0]
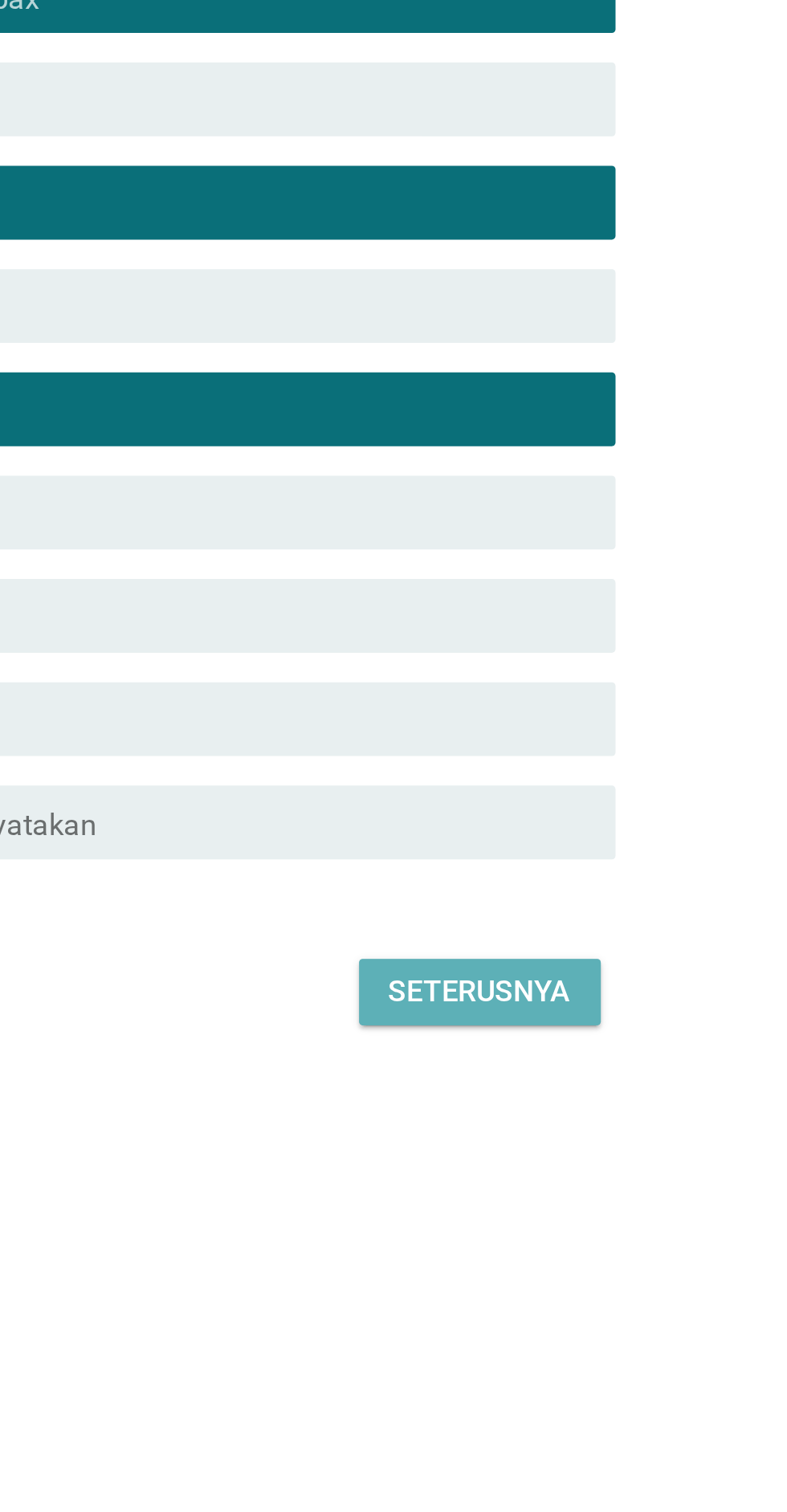
click at [577, 1107] on div "Seterusnya" at bounding box center [558, 1098] width 80 height 19
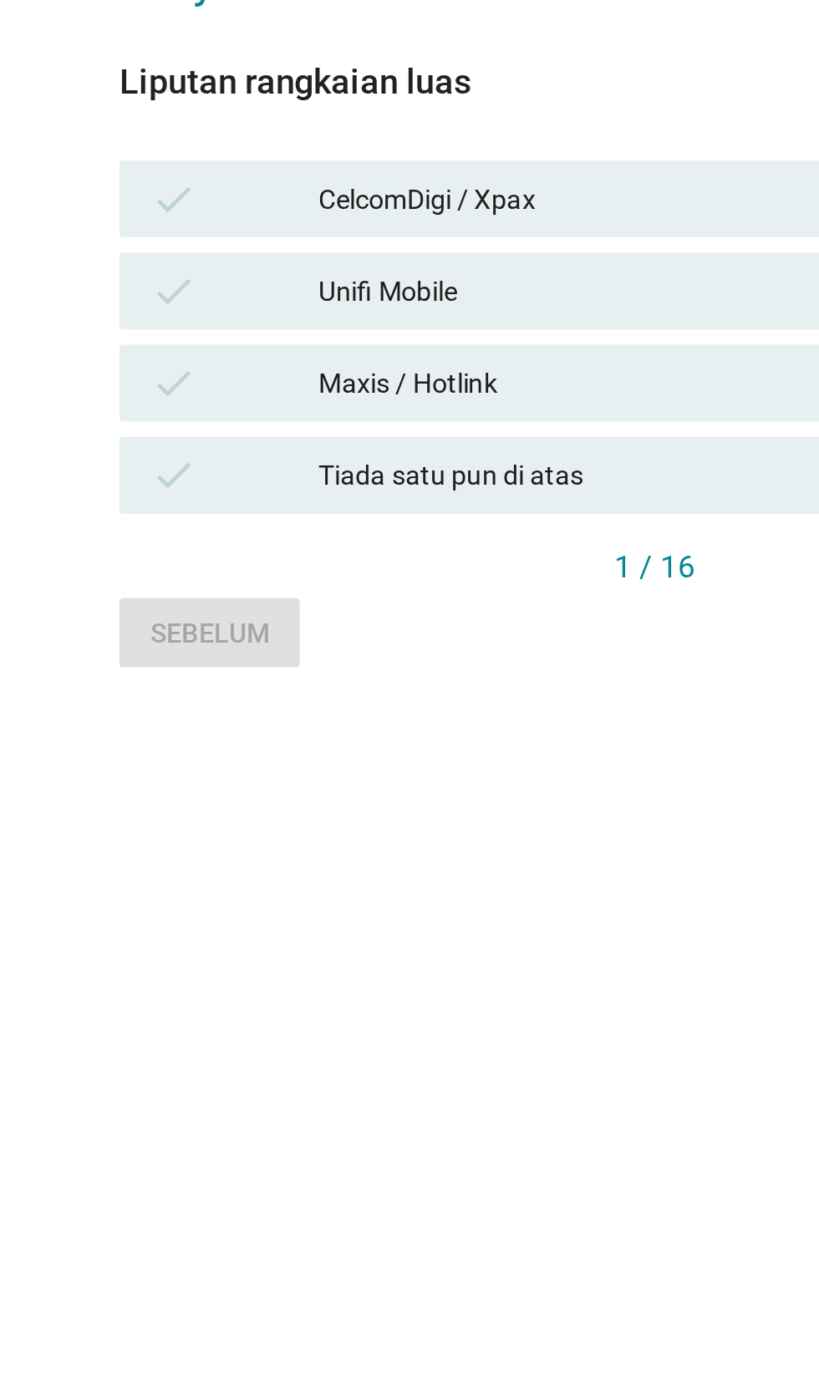
scroll to position [61, 0]
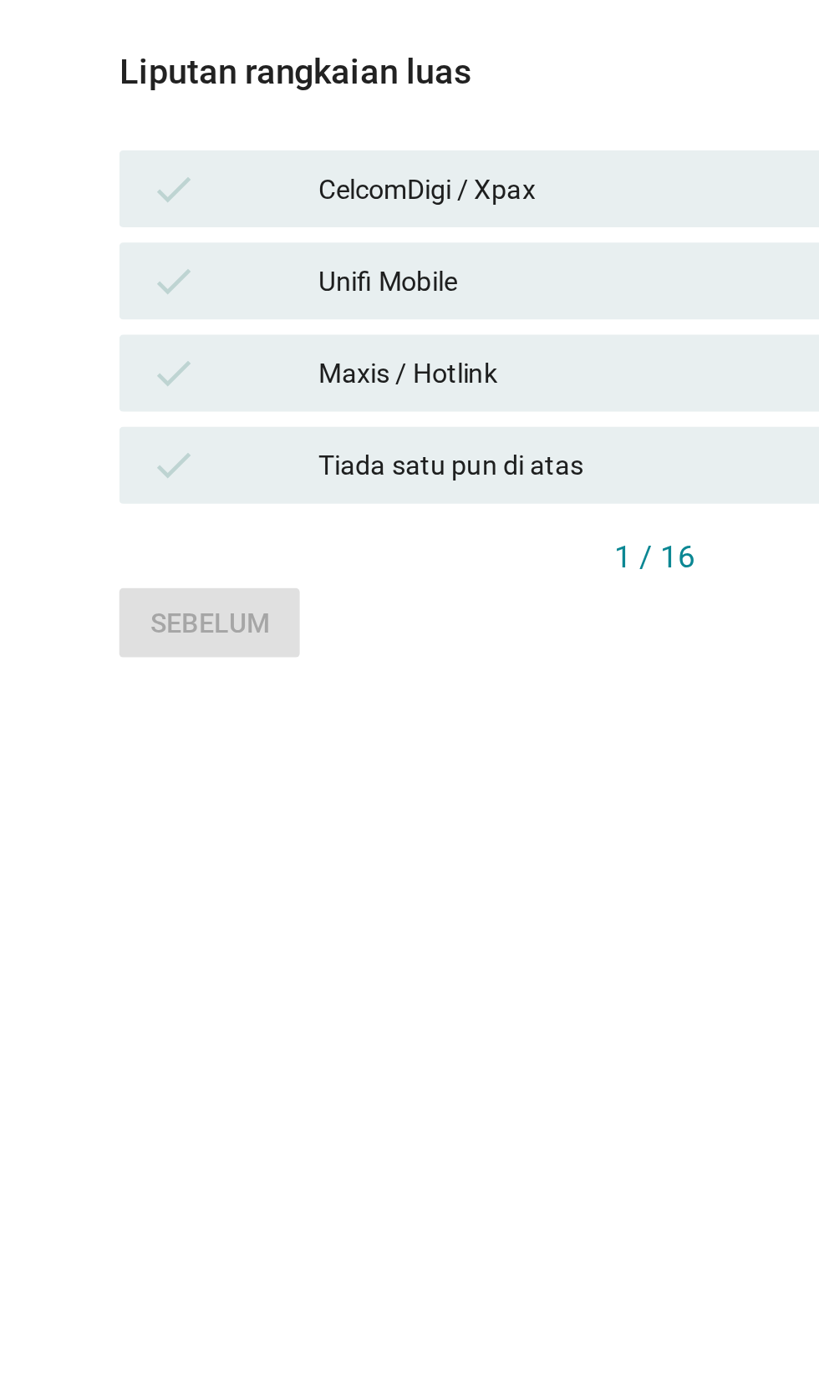
click at [373, 743] on div "CelcomDigi / Xpax" at bounding box center [446, 733] width 366 height 20
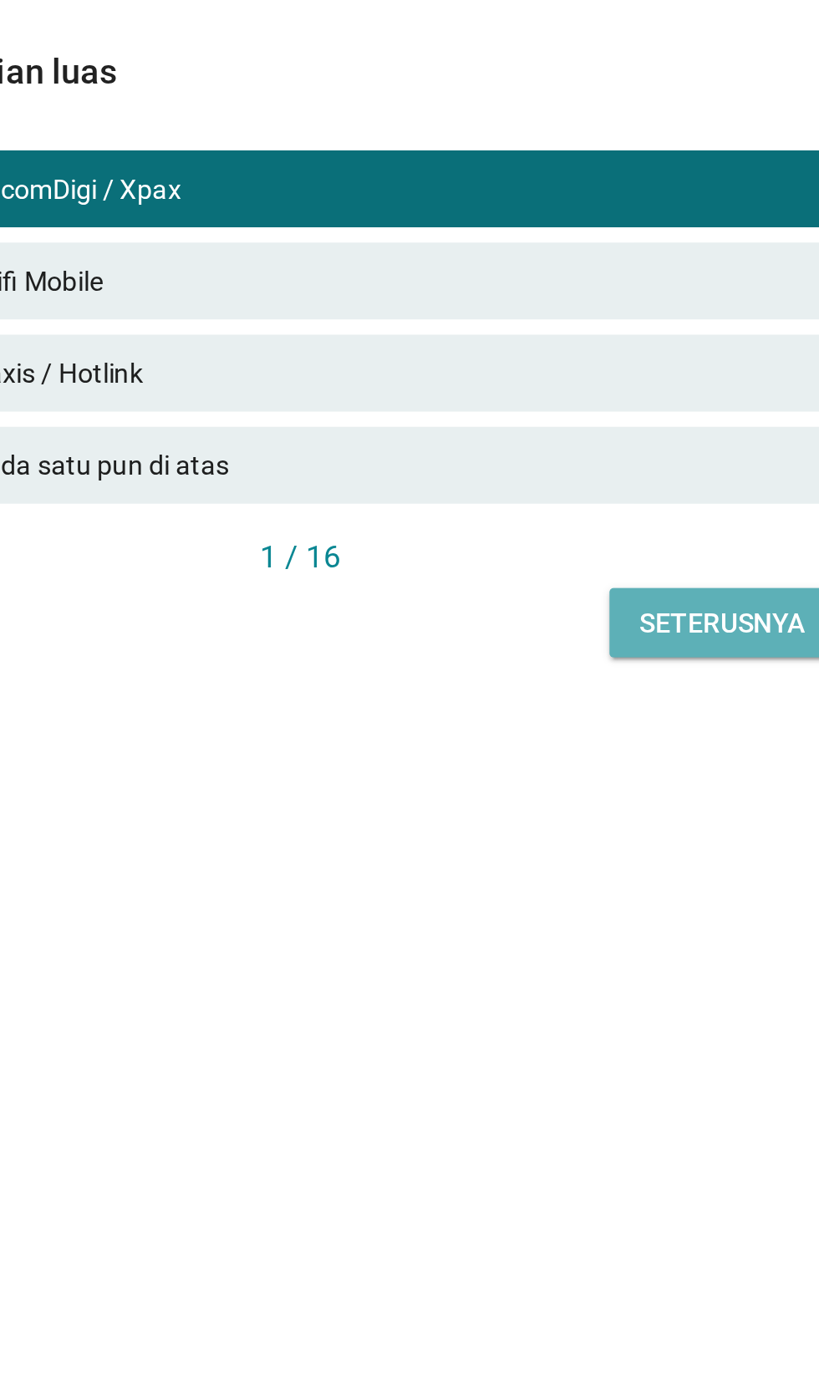
click at [596, 931] on div "Seterusnya" at bounding box center [593, 922] width 72 height 18
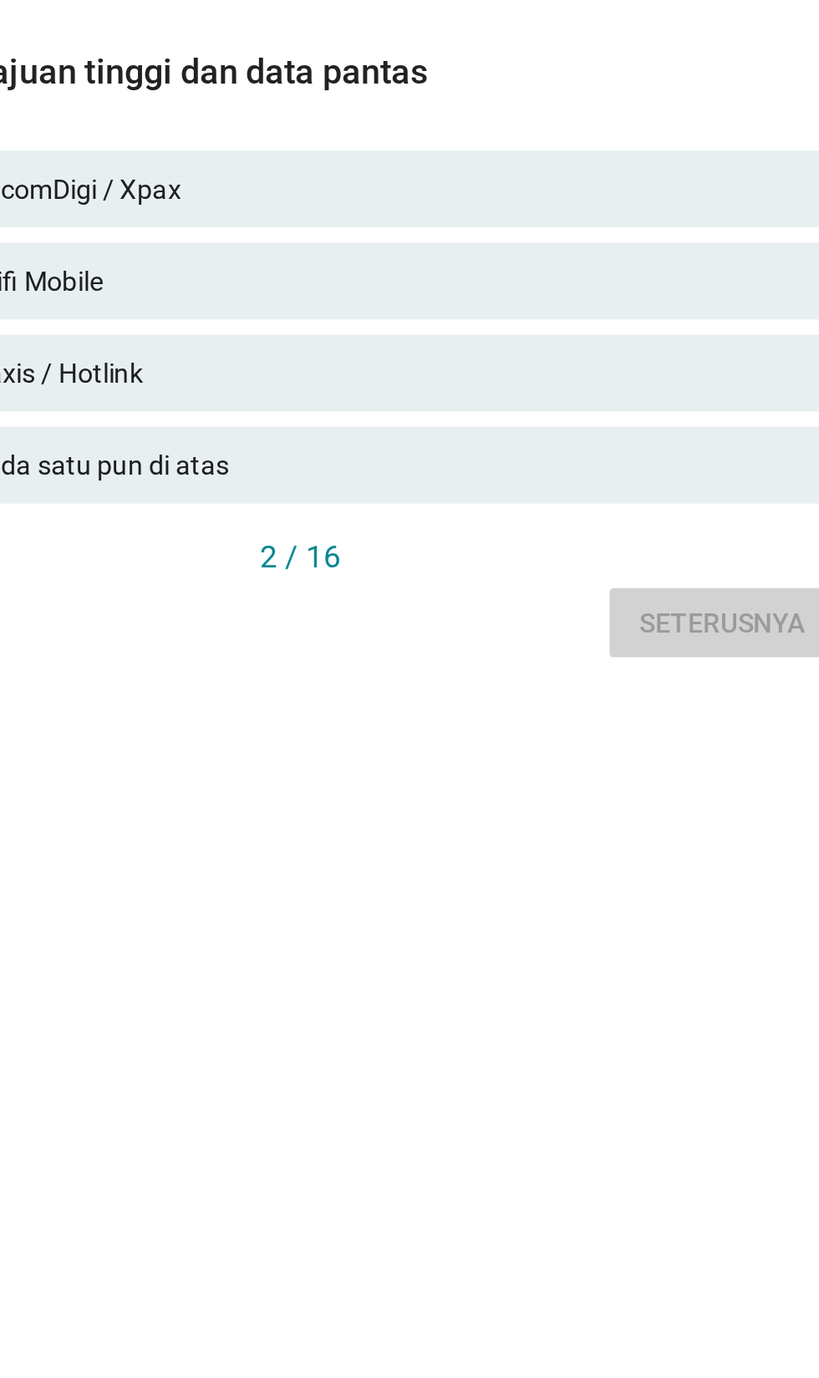
scroll to position [0, 0]
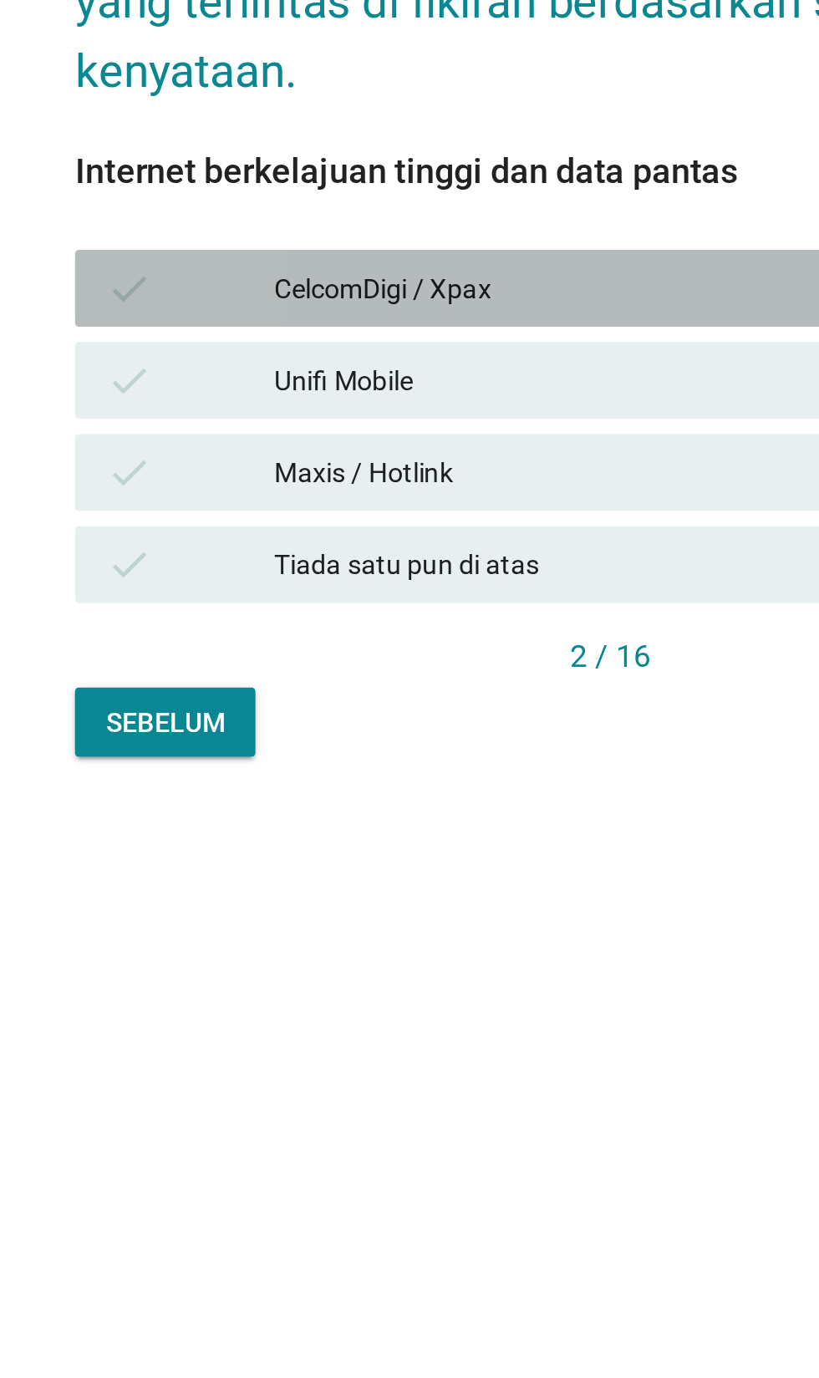
click at [386, 786] on div "CelcomDigi / Xpax" at bounding box center [446, 776] width 366 height 20
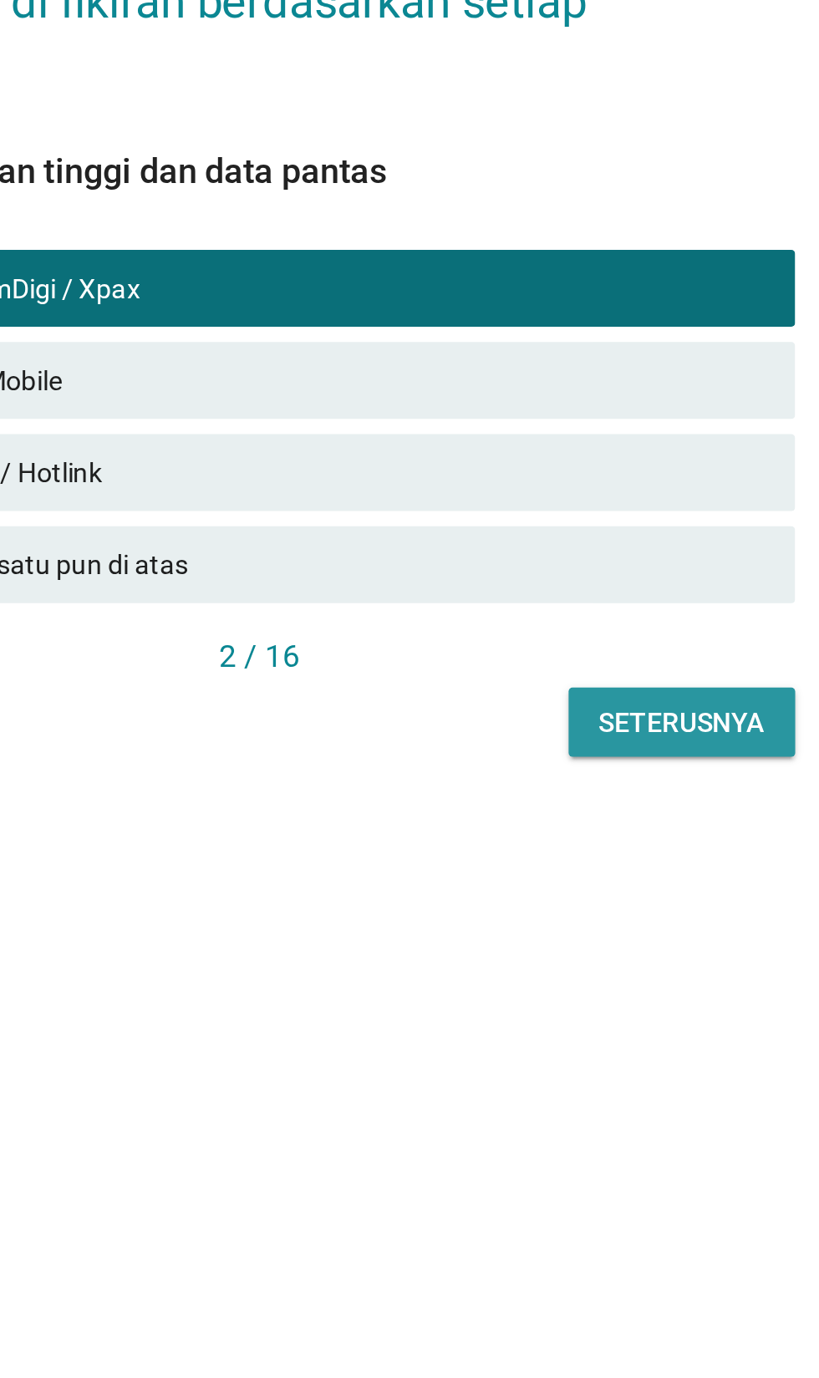
click at [605, 974] on div "Seterusnya" at bounding box center [593, 966] width 72 height 18
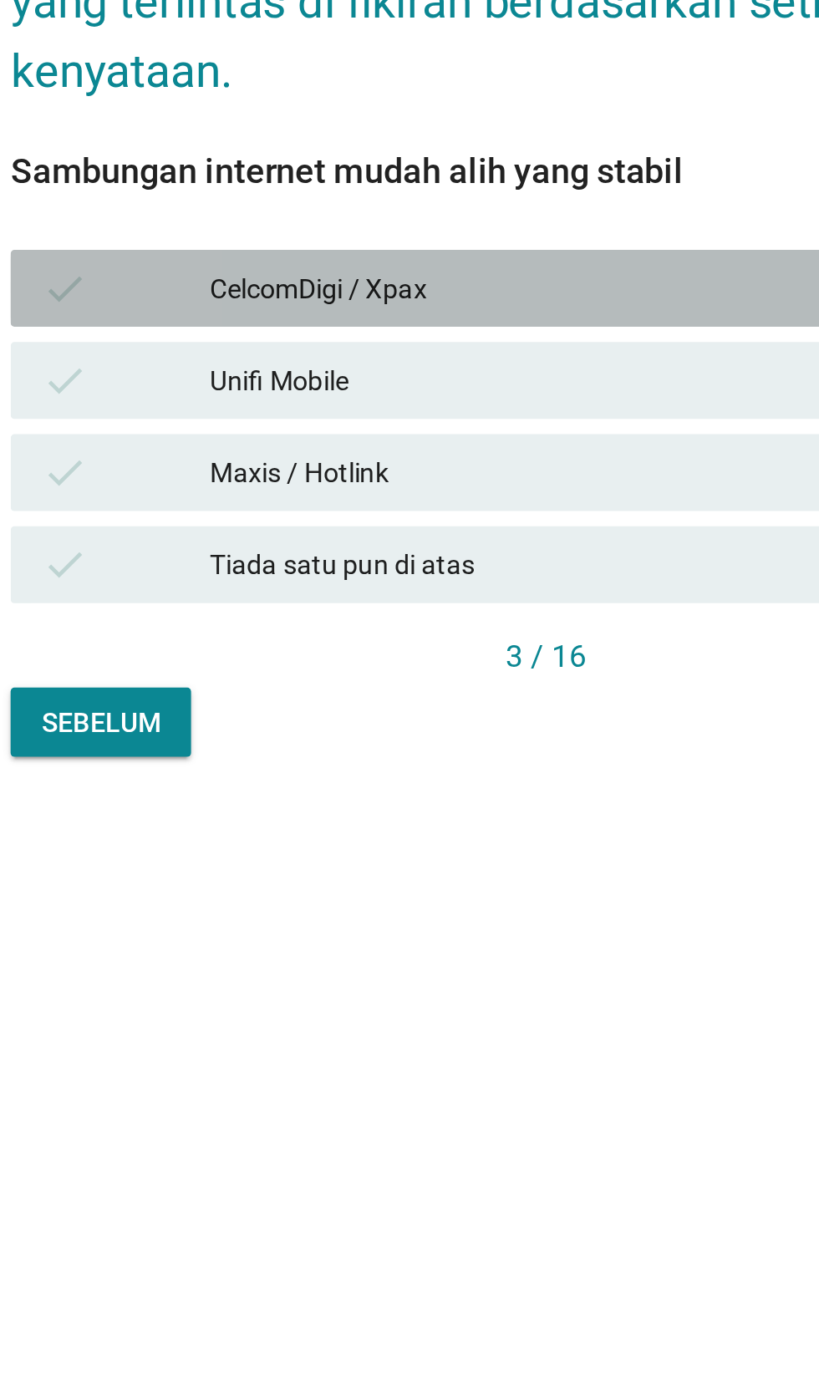
click at [376, 786] on div "CelcomDigi / Xpax" at bounding box center [446, 776] width 366 height 20
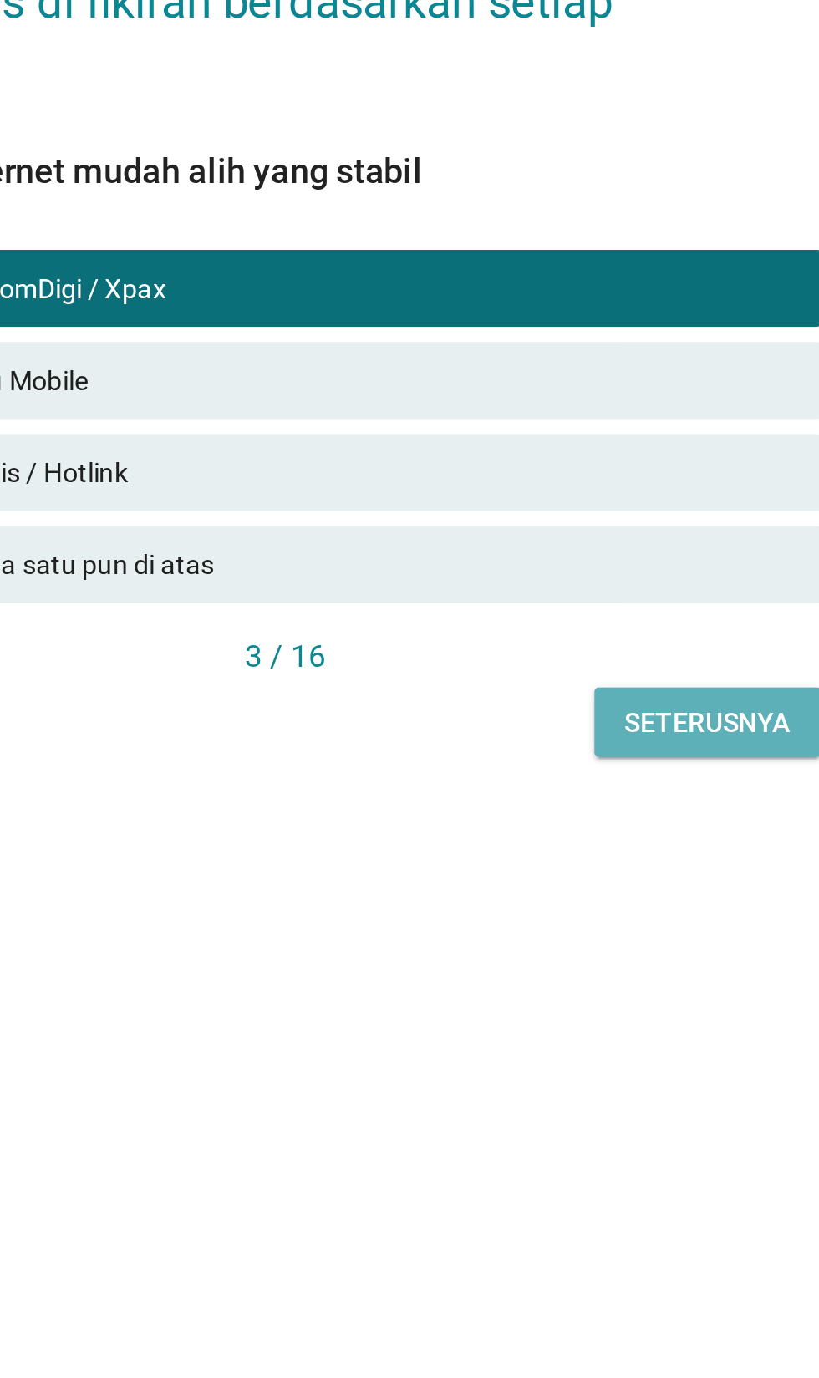
click at [597, 974] on div "Seterusnya" at bounding box center [593, 966] width 72 height 18
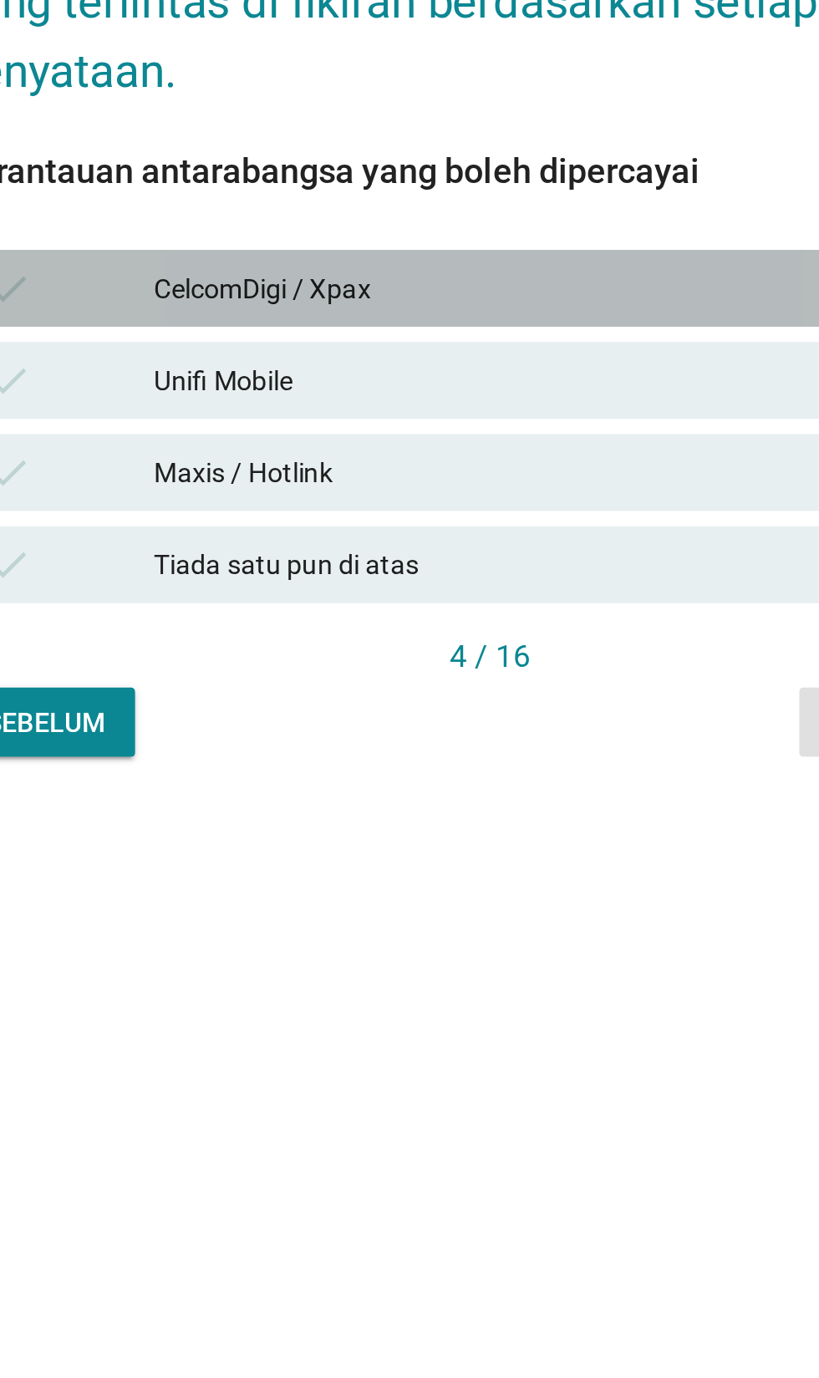
click at [444, 786] on div "CelcomDigi / Xpax" at bounding box center [446, 776] width 366 height 20
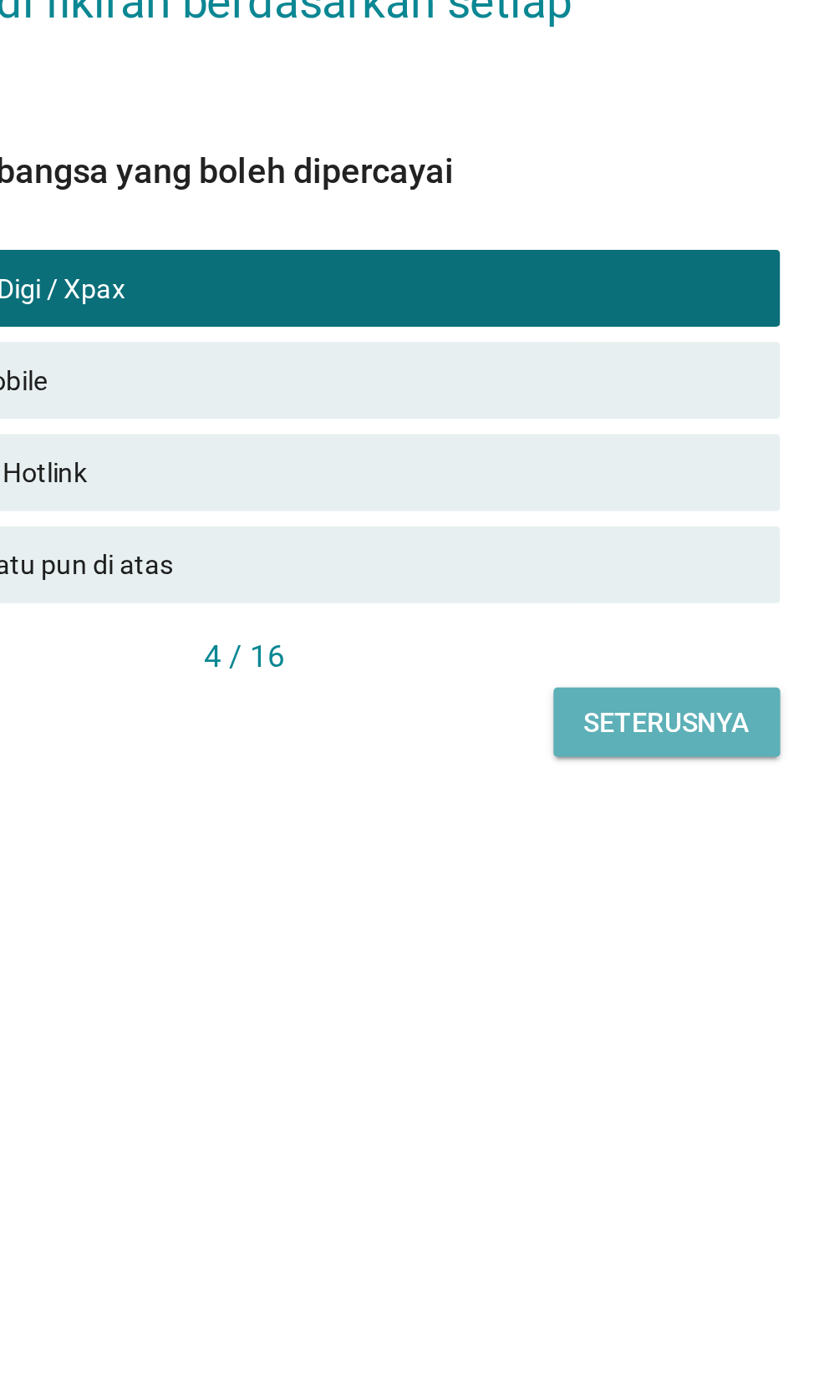
click at [599, 974] on div "Seterusnya" at bounding box center [593, 966] width 72 height 18
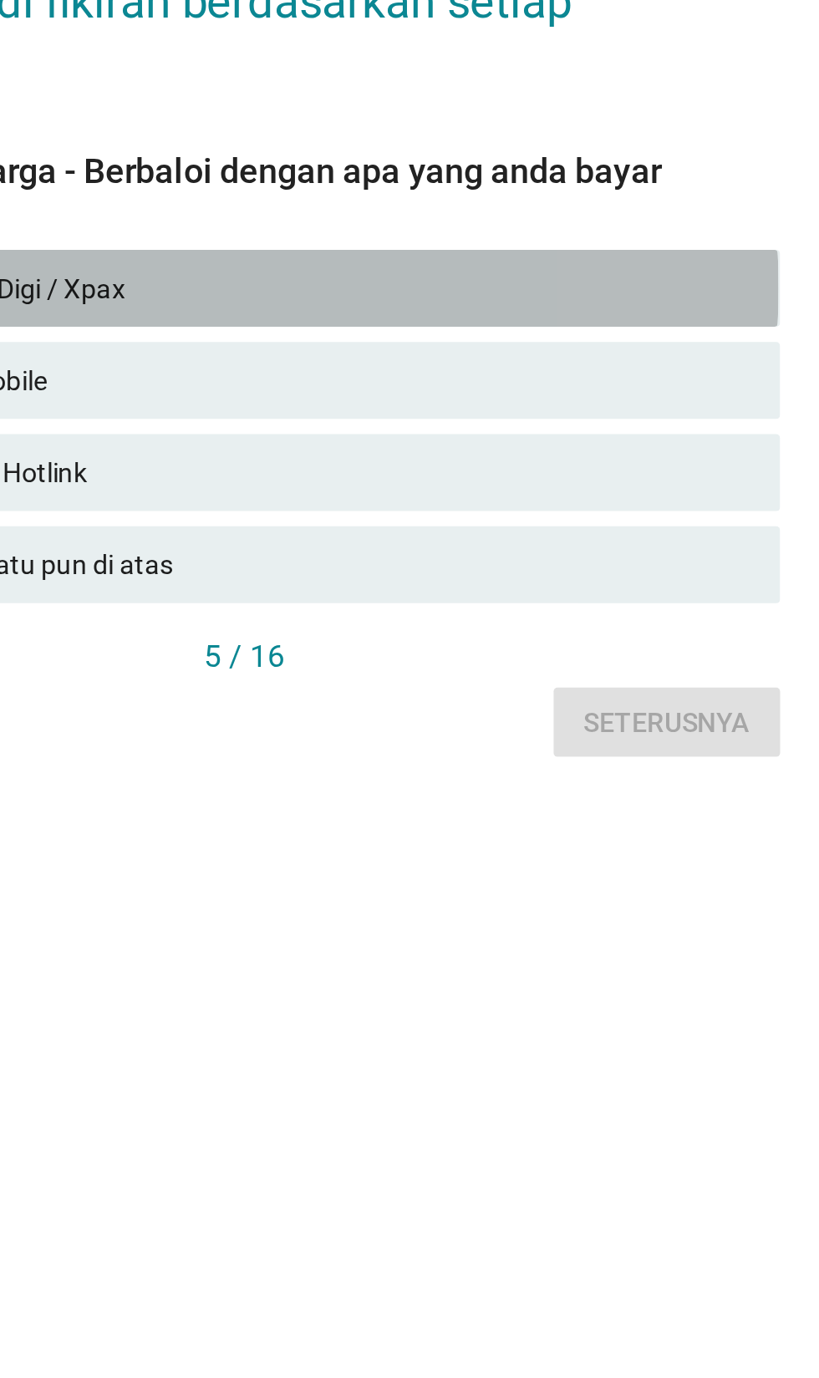
click at [547, 786] on div "CelcomDigi / Xpax" at bounding box center [446, 776] width 366 height 20
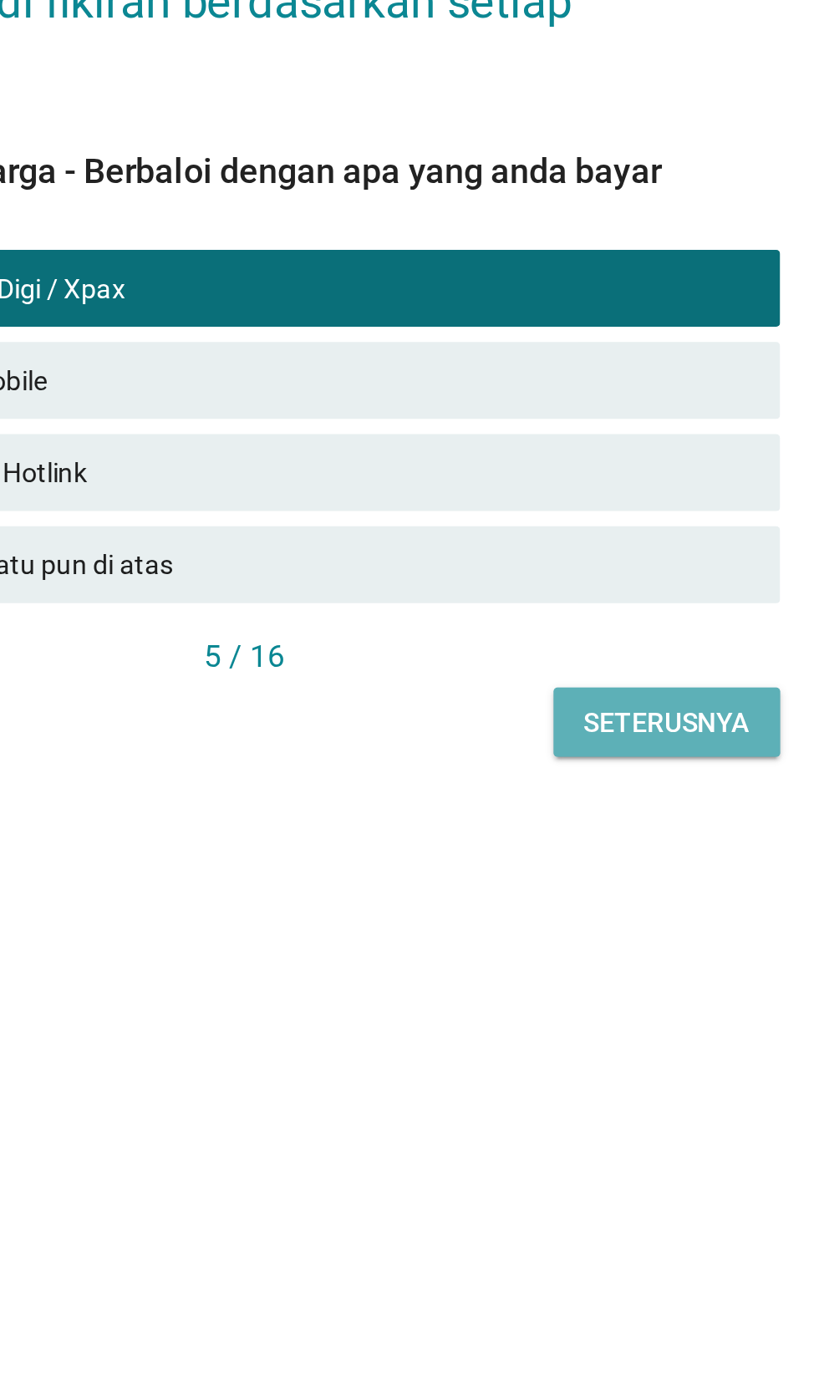
click at [618, 980] on button "Seterusnya" at bounding box center [593, 965] width 99 height 30
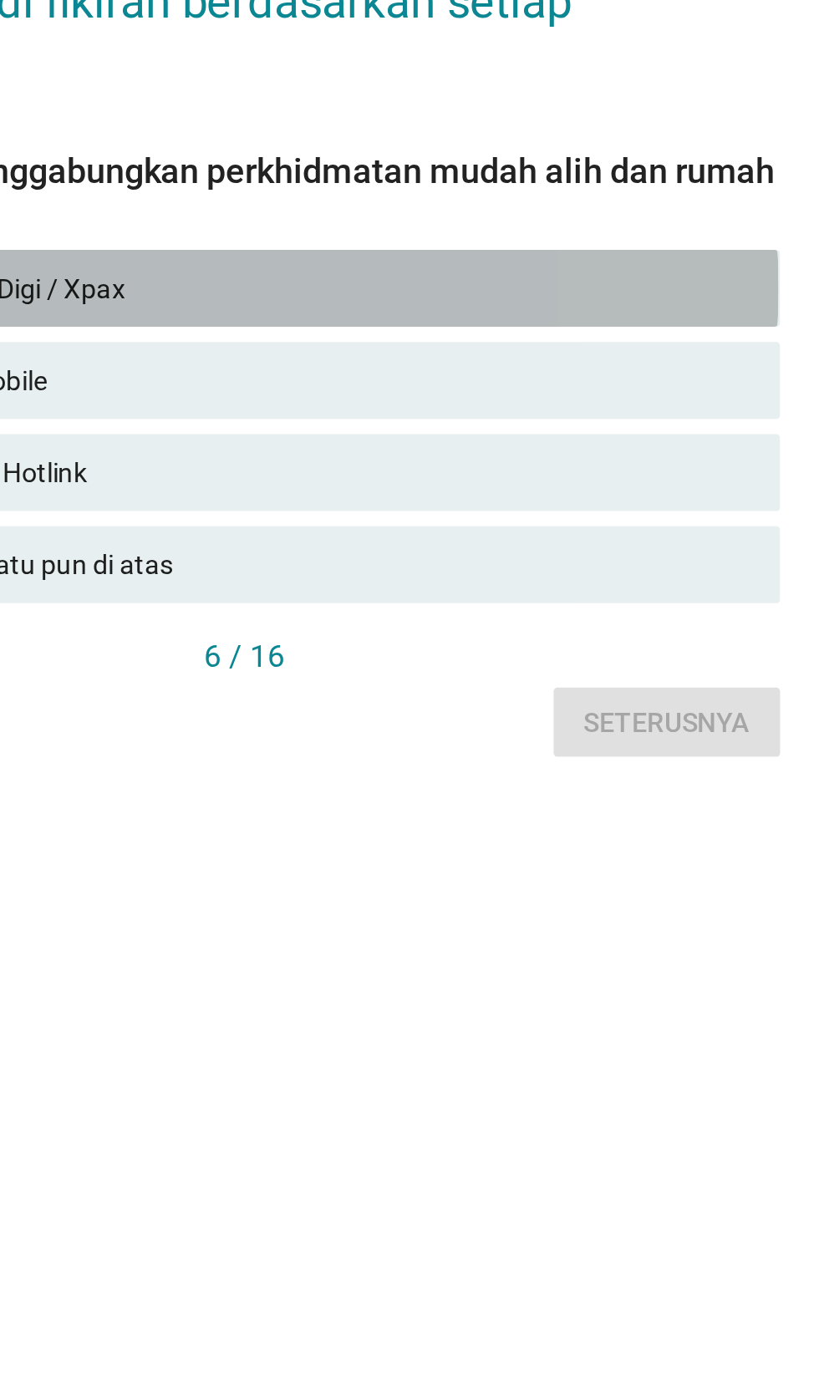
click at [537, 793] on div "check CelcomDigi / Xpax" at bounding box center [408, 775] width 465 height 33
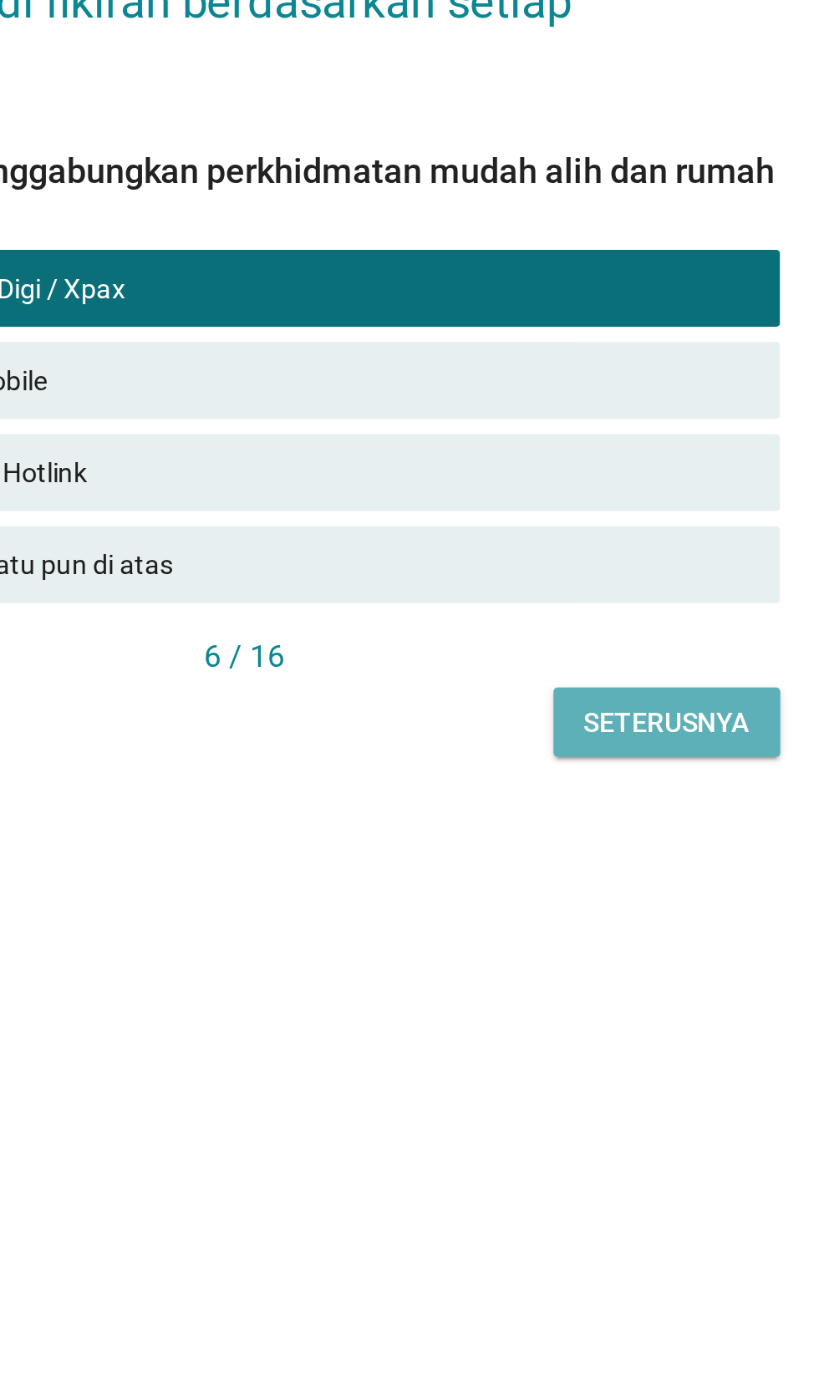
click at [615, 980] on button "Seterusnya" at bounding box center [593, 965] width 99 height 30
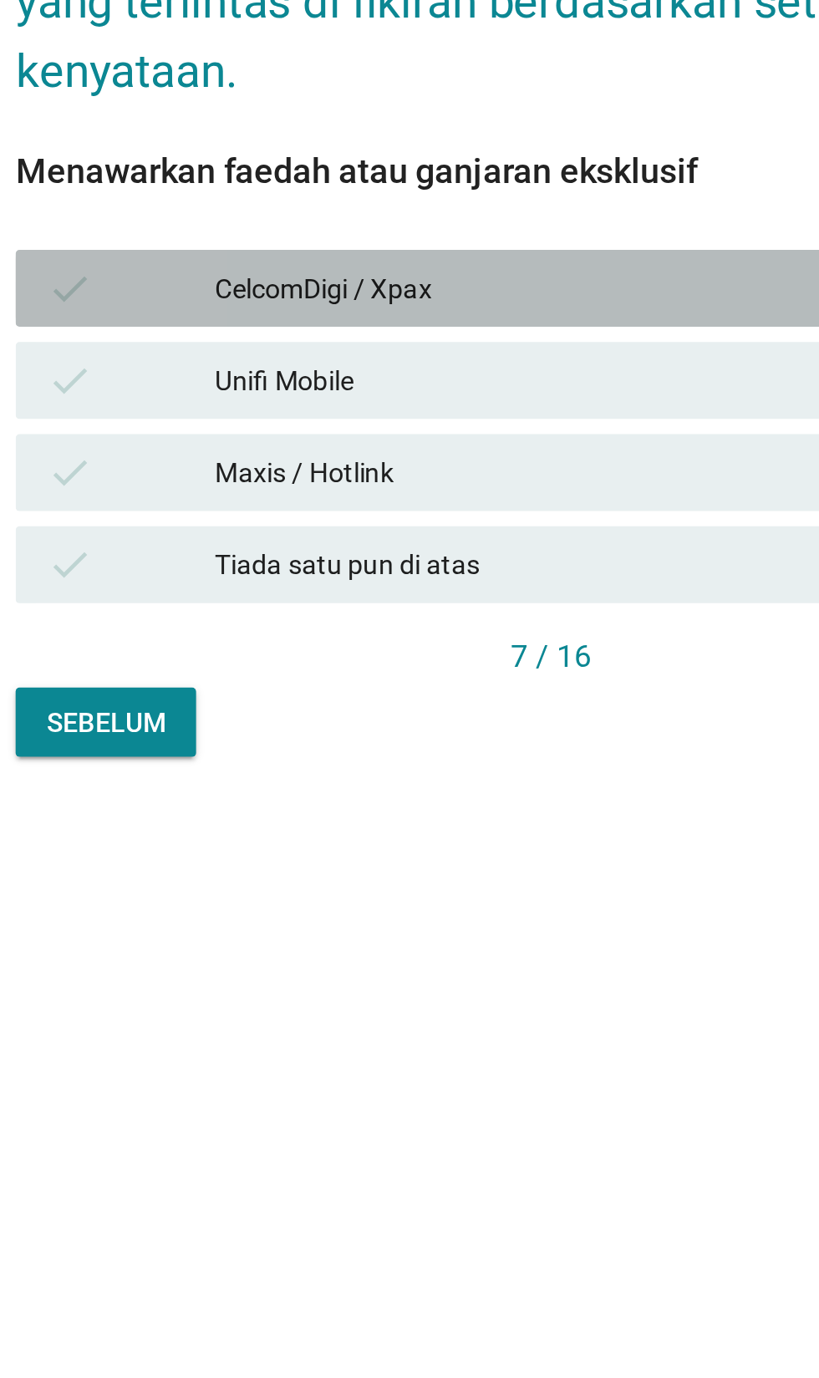
click at [406, 786] on div "CelcomDigi / Xpax" at bounding box center [446, 776] width 366 height 20
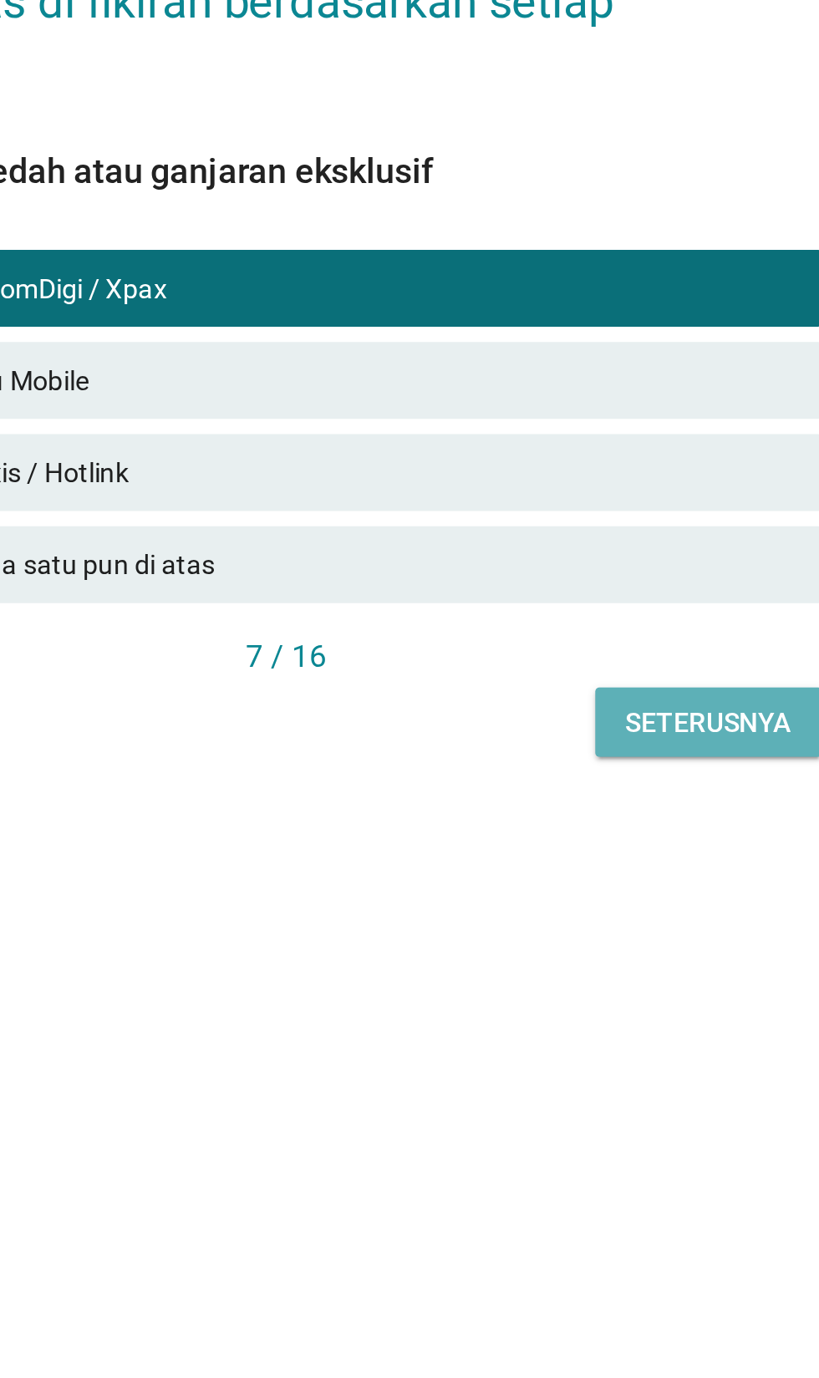
click at [597, 974] on div "Seterusnya" at bounding box center [593, 966] width 72 height 18
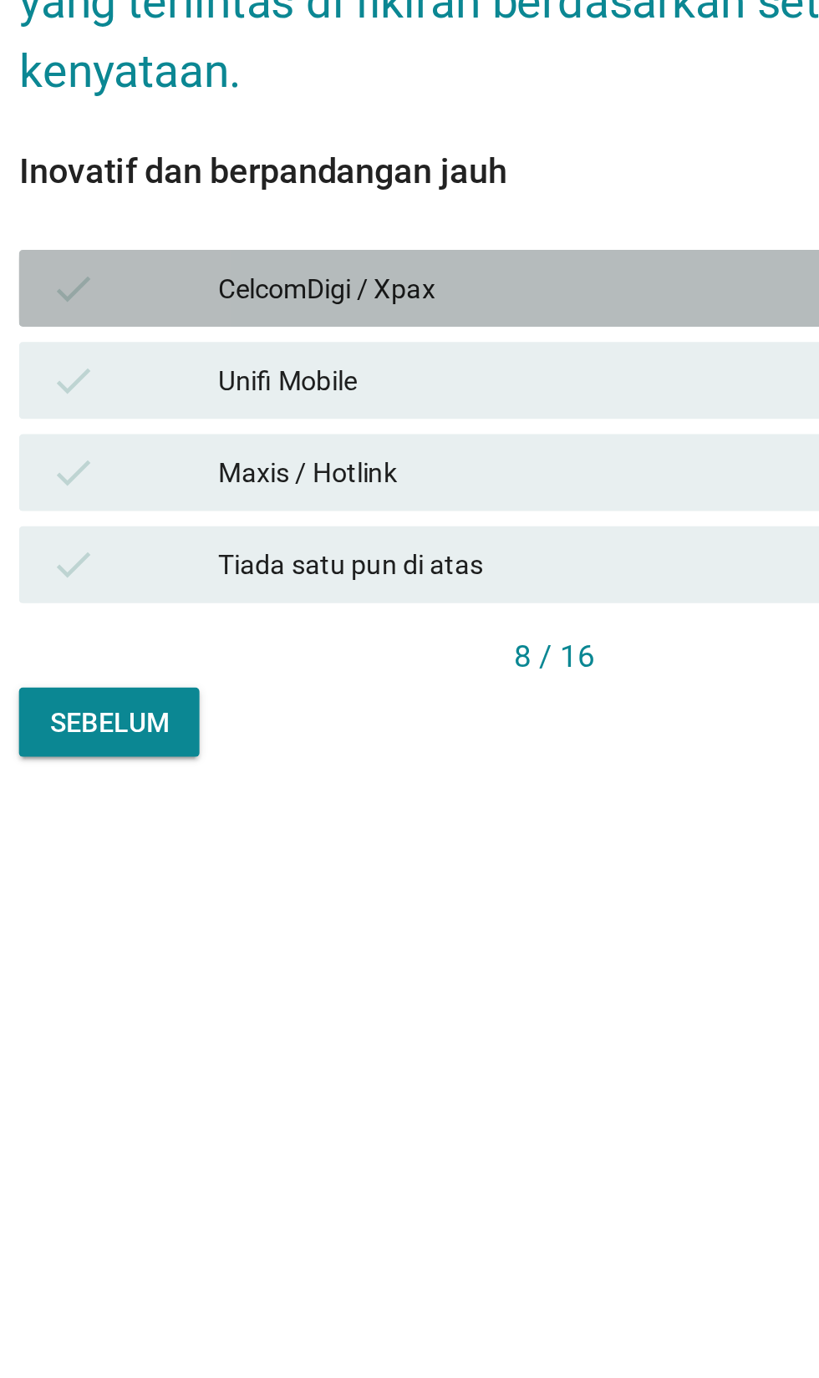
click at [380, 786] on div "CelcomDigi / Xpax" at bounding box center [446, 776] width 366 height 20
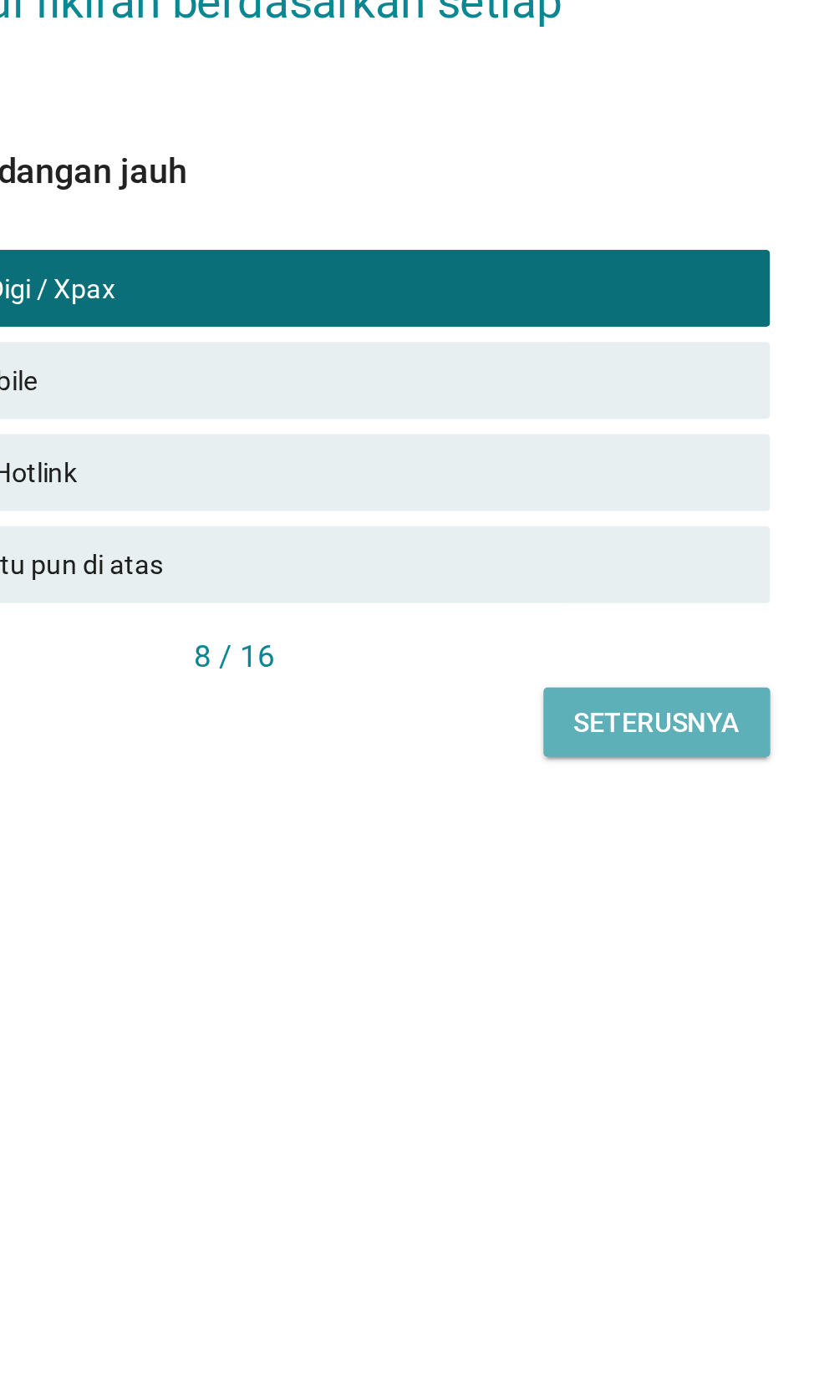
click at [611, 980] on button "Seterusnya" at bounding box center [593, 965] width 99 height 30
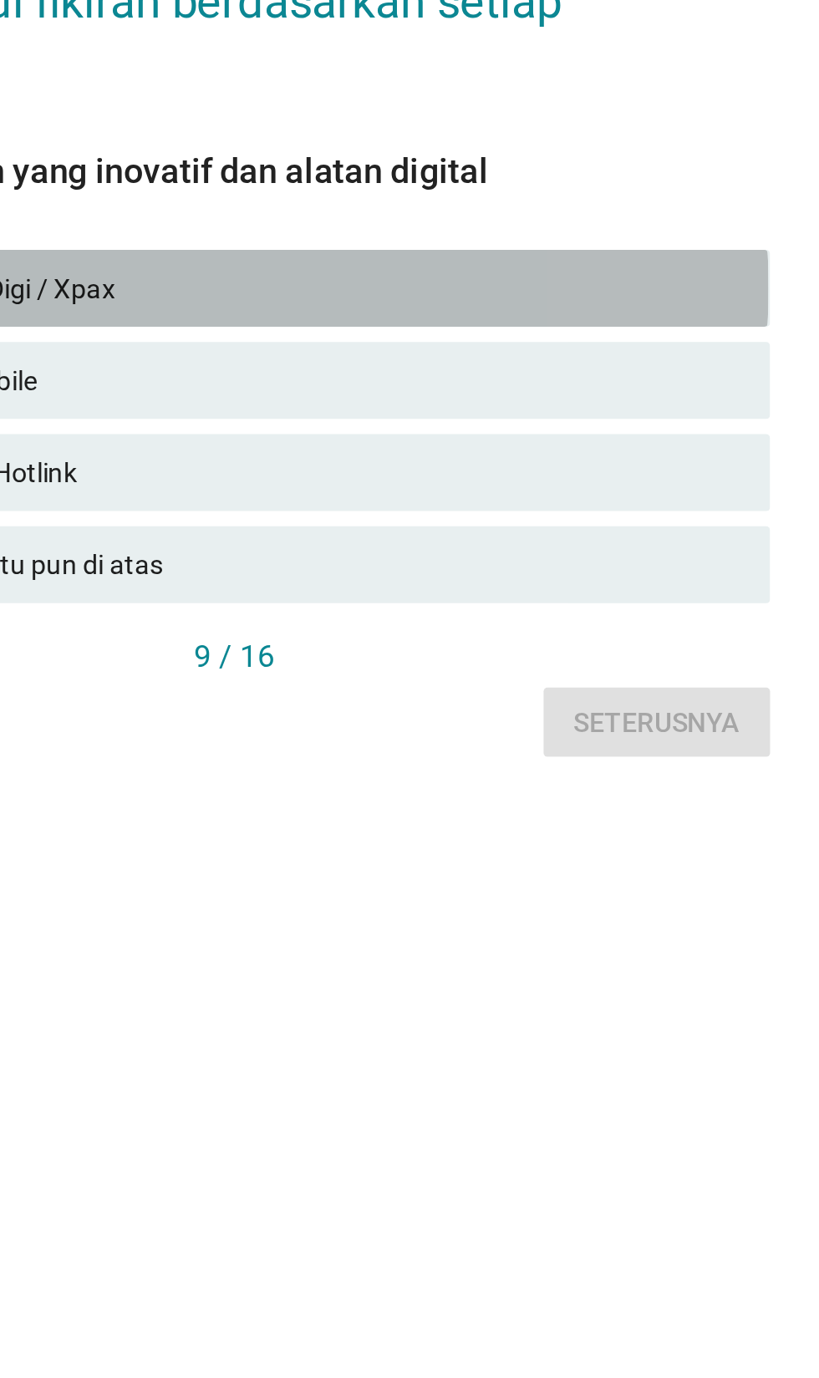
click at [517, 786] on div "CelcomDigi / Xpax" at bounding box center [446, 776] width 366 height 20
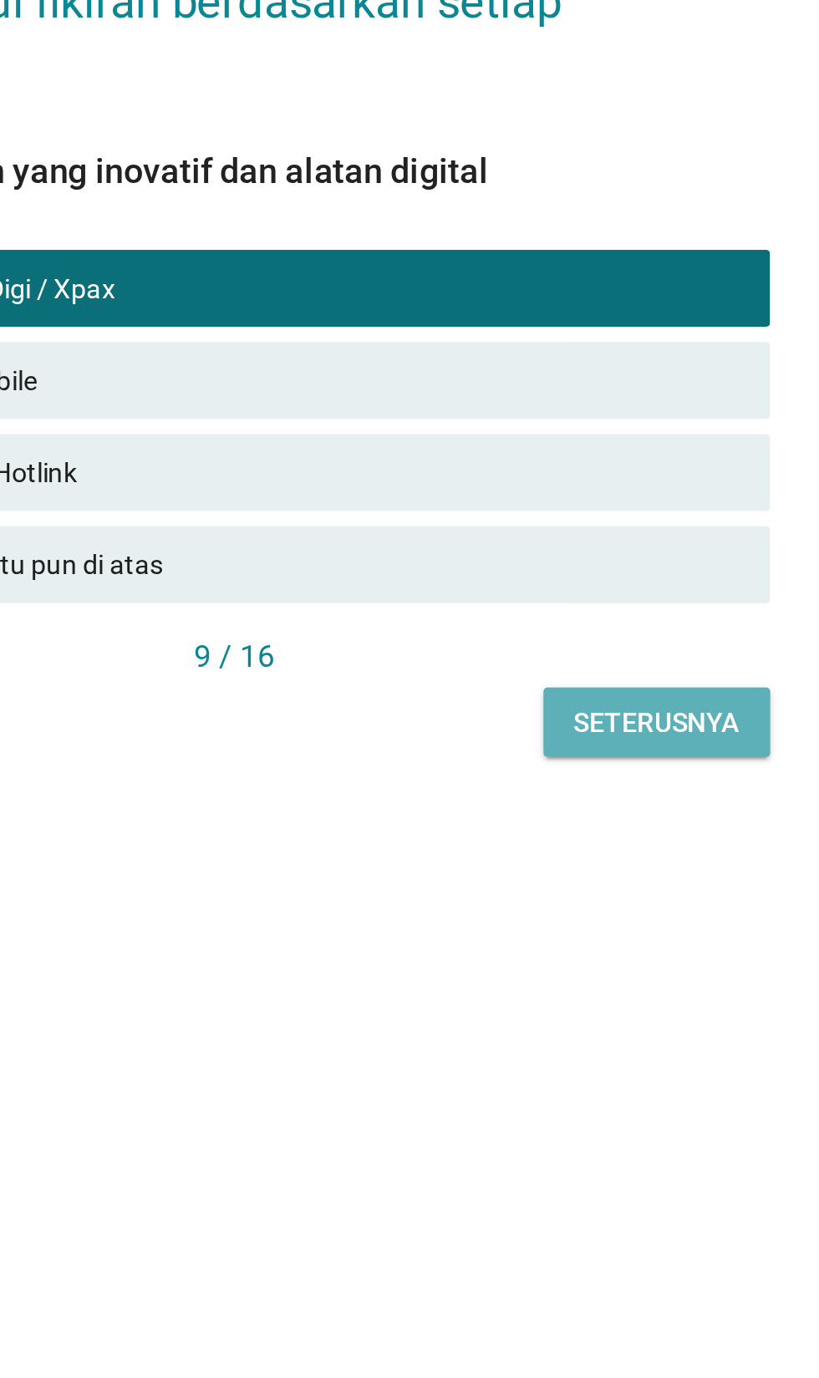
click at [620, 974] on div "Seterusnya" at bounding box center [593, 966] width 72 height 18
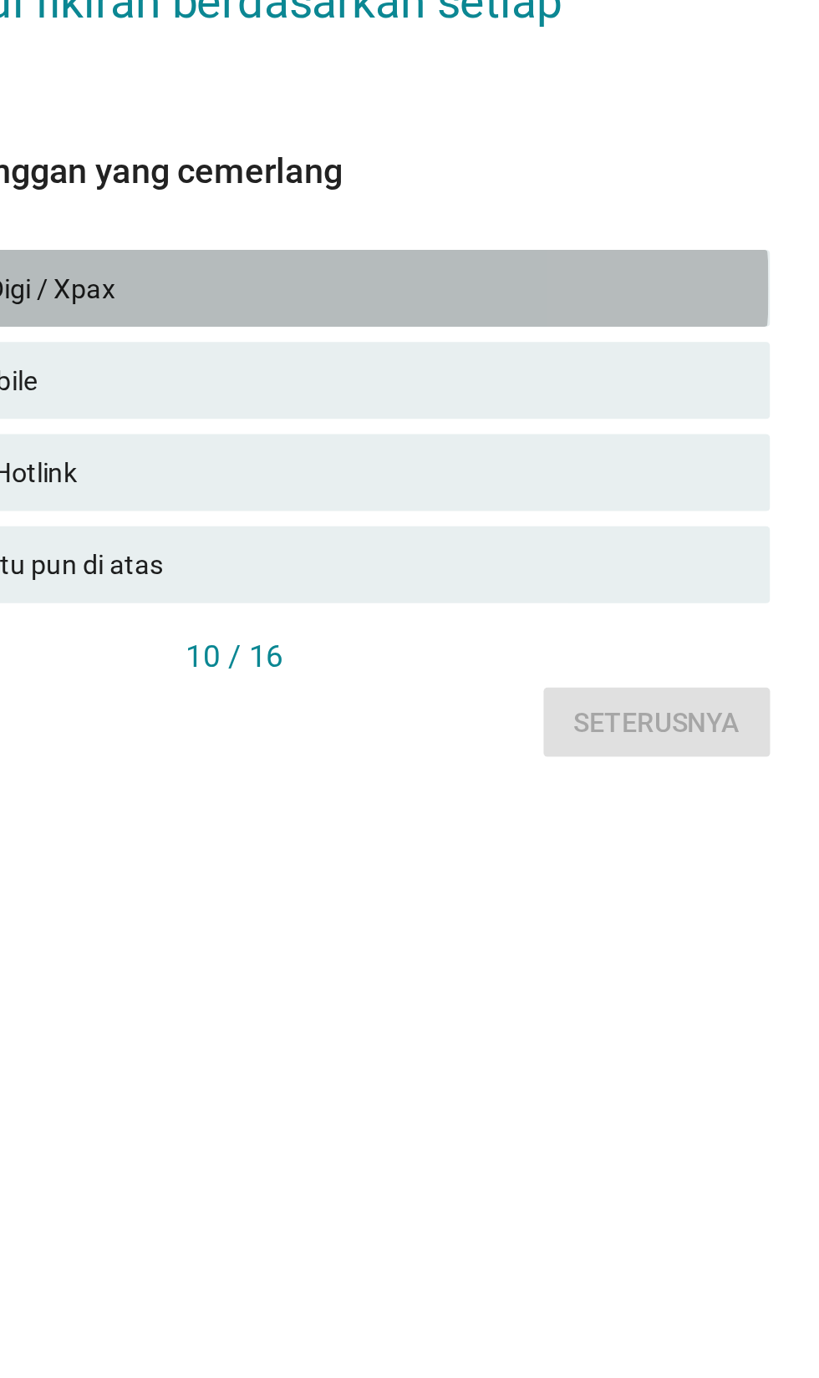
click at [527, 786] on div "CelcomDigi / Xpax" at bounding box center [446, 776] width 366 height 20
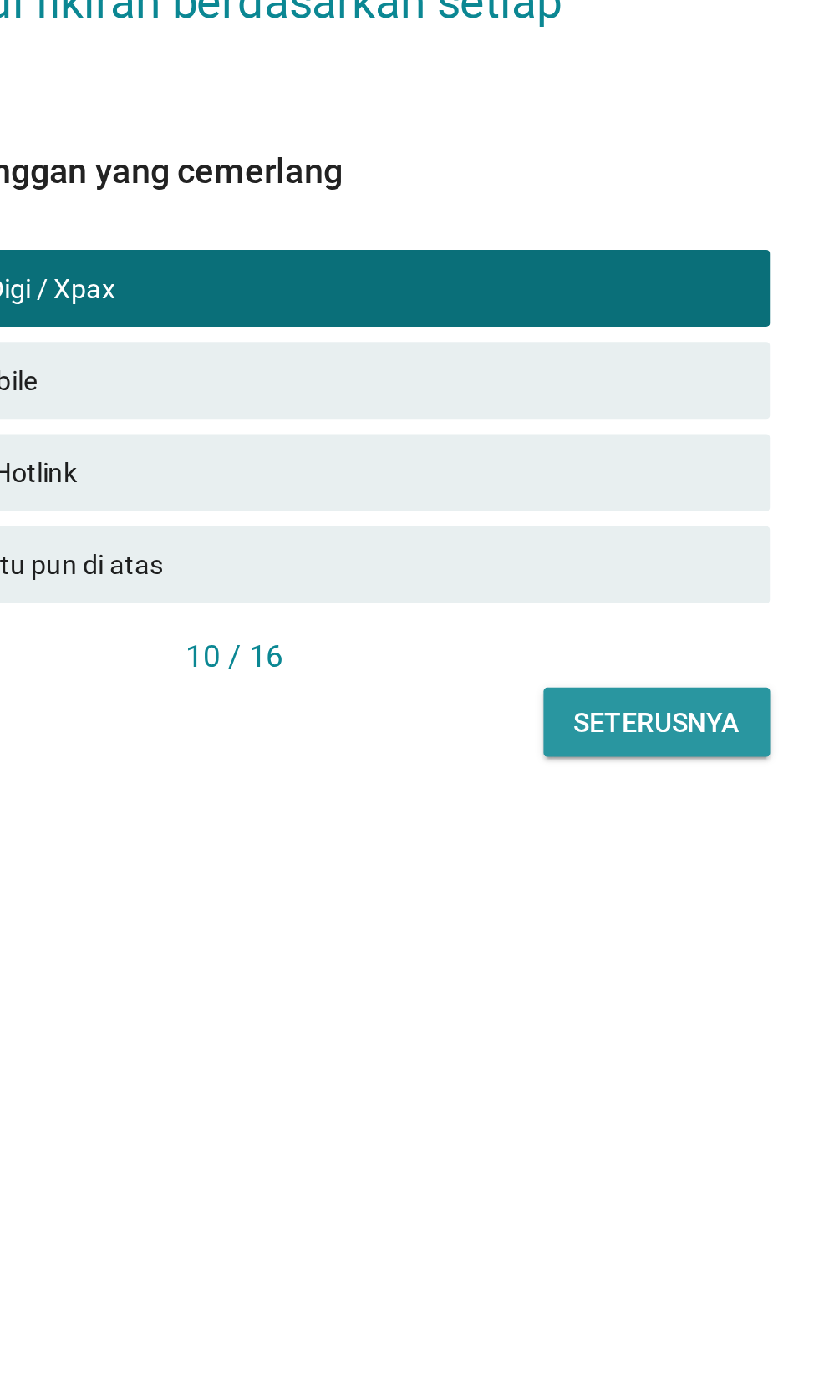
click at [607, 980] on button "Seterusnya" at bounding box center [593, 965] width 99 height 30
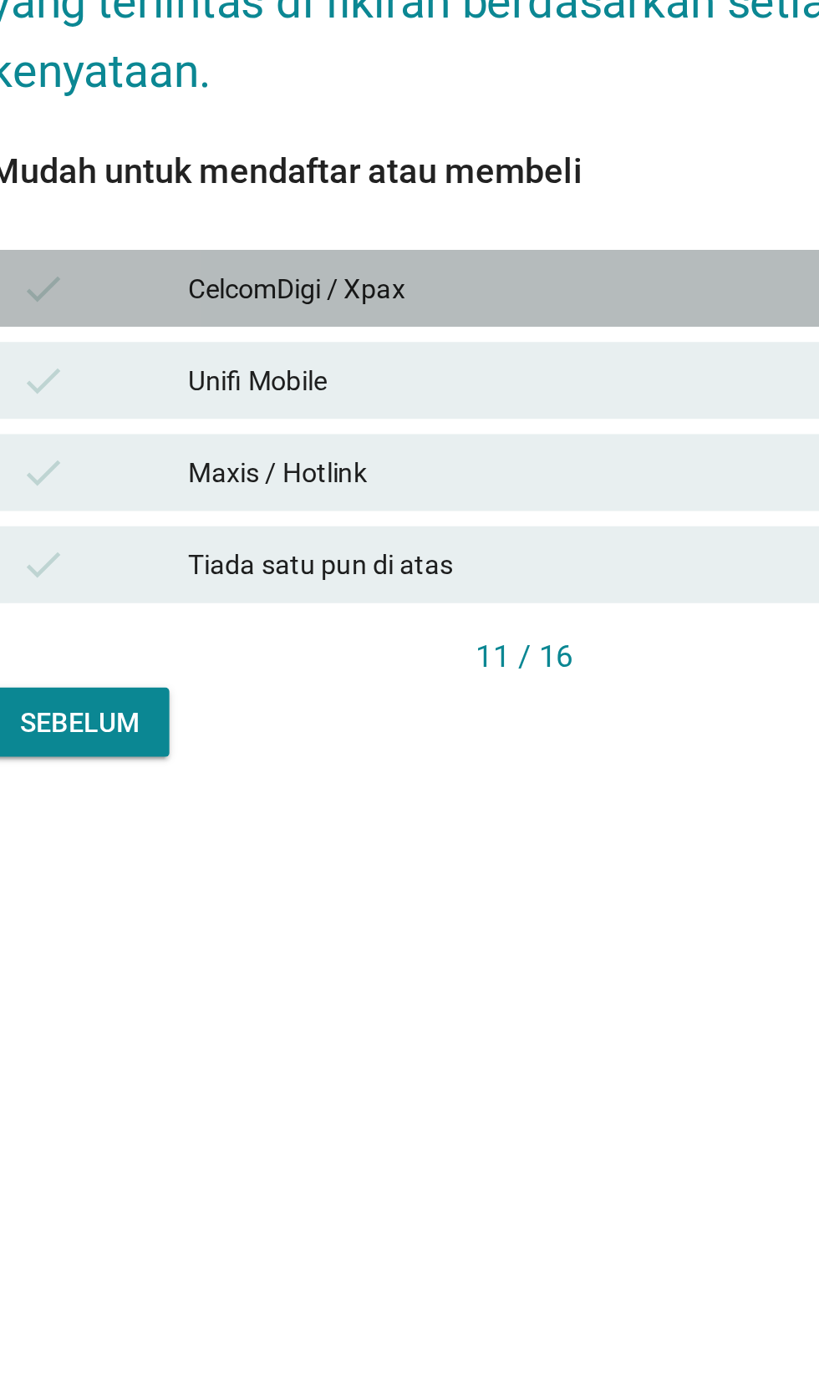
click at [422, 786] on div "CelcomDigi / Xpax" at bounding box center [446, 776] width 366 height 20
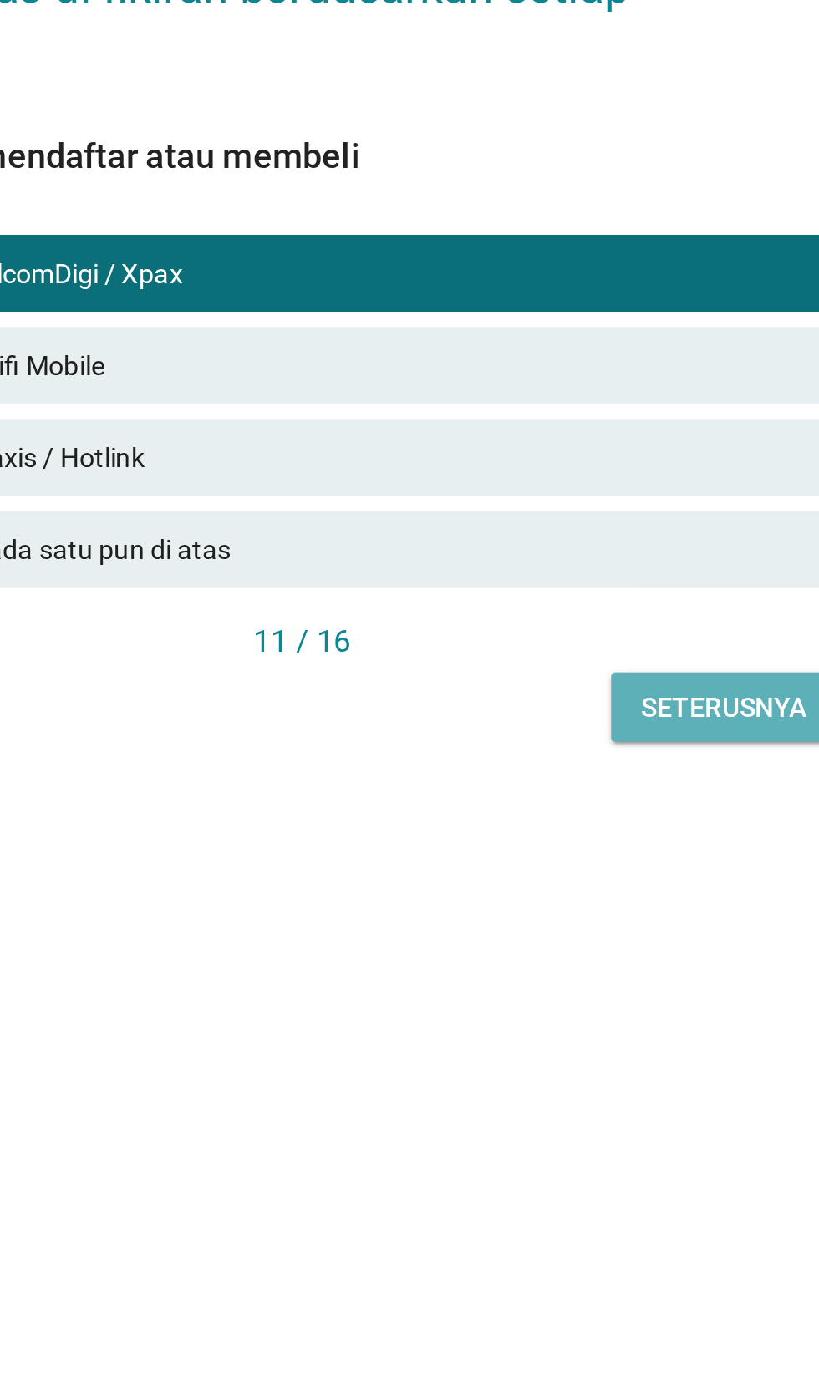
click at [579, 974] on div "Seterusnya" at bounding box center [593, 966] width 72 height 18
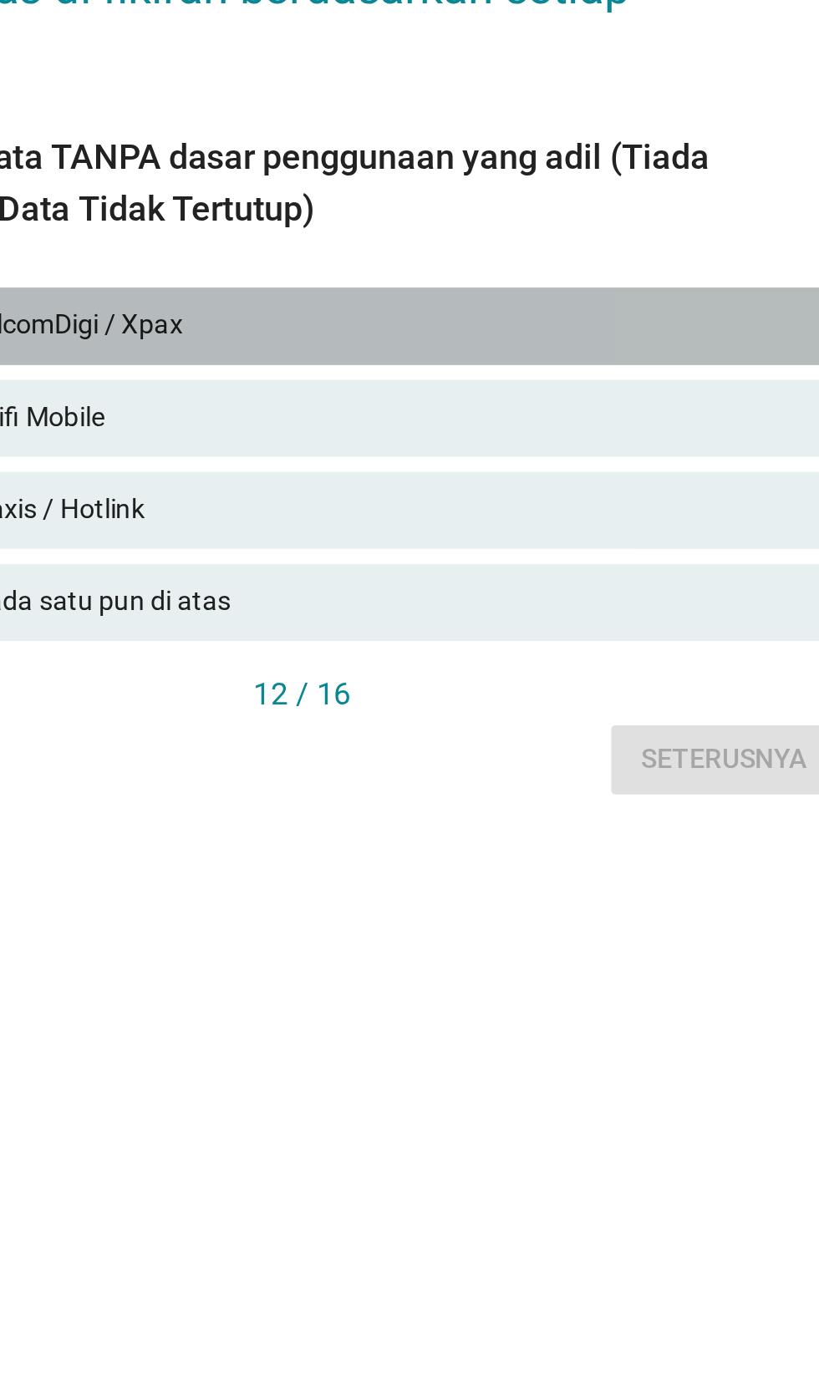
click at [542, 798] on div "CelcomDigi / Xpax" at bounding box center [446, 788] width 366 height 20
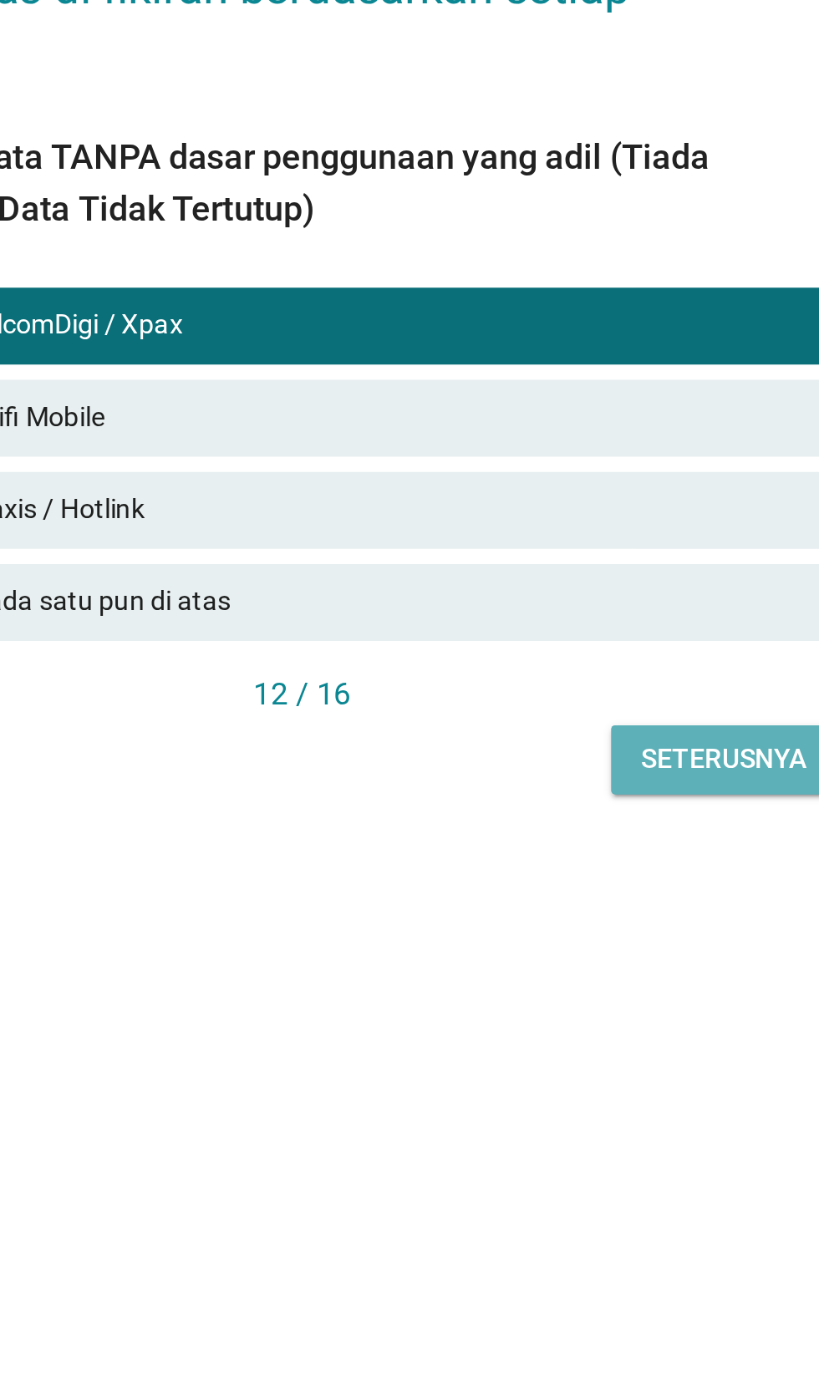
click at [599, 985] on div "Seterusnya" at bounding box center [593, 976] width 72 height 18
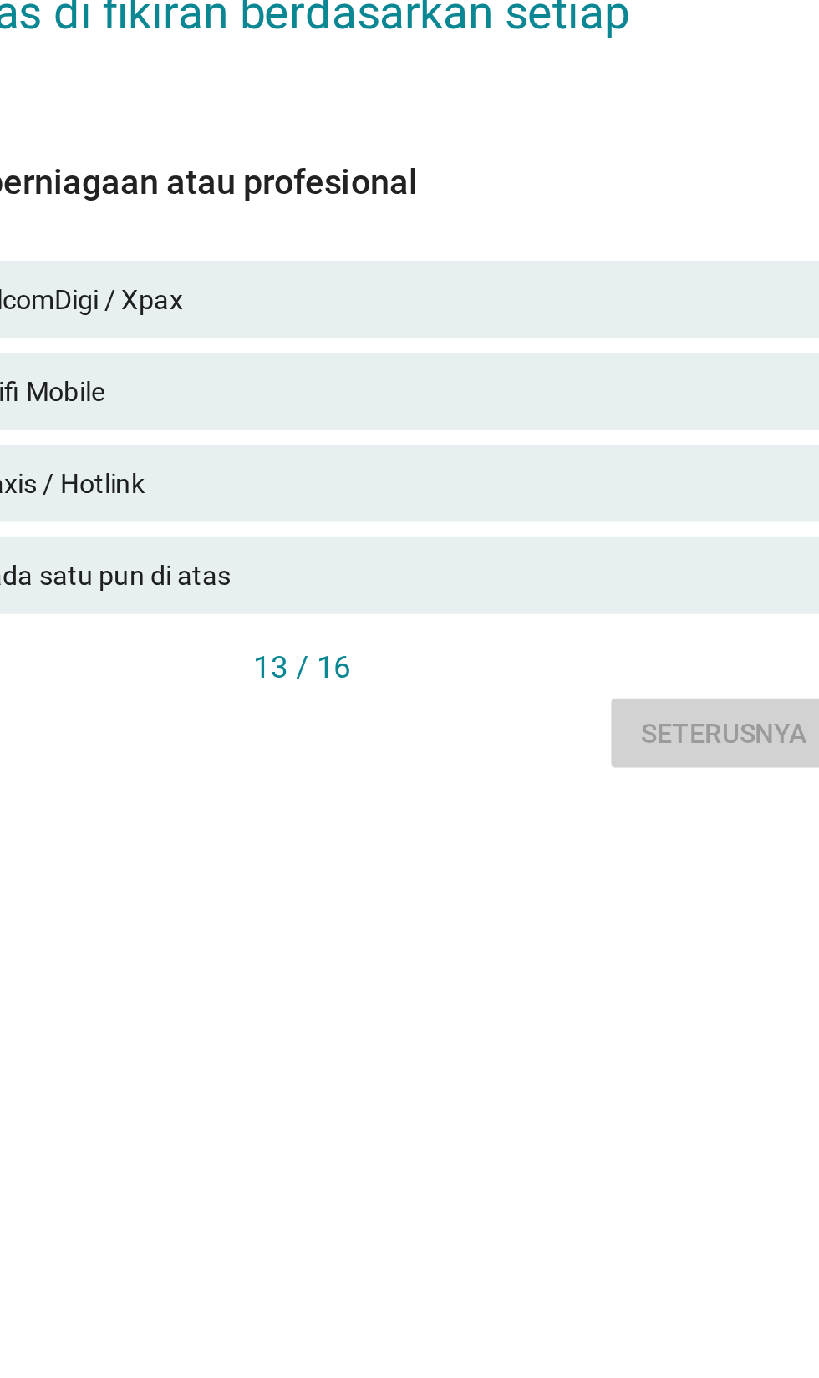
scroll to position [11, 0]
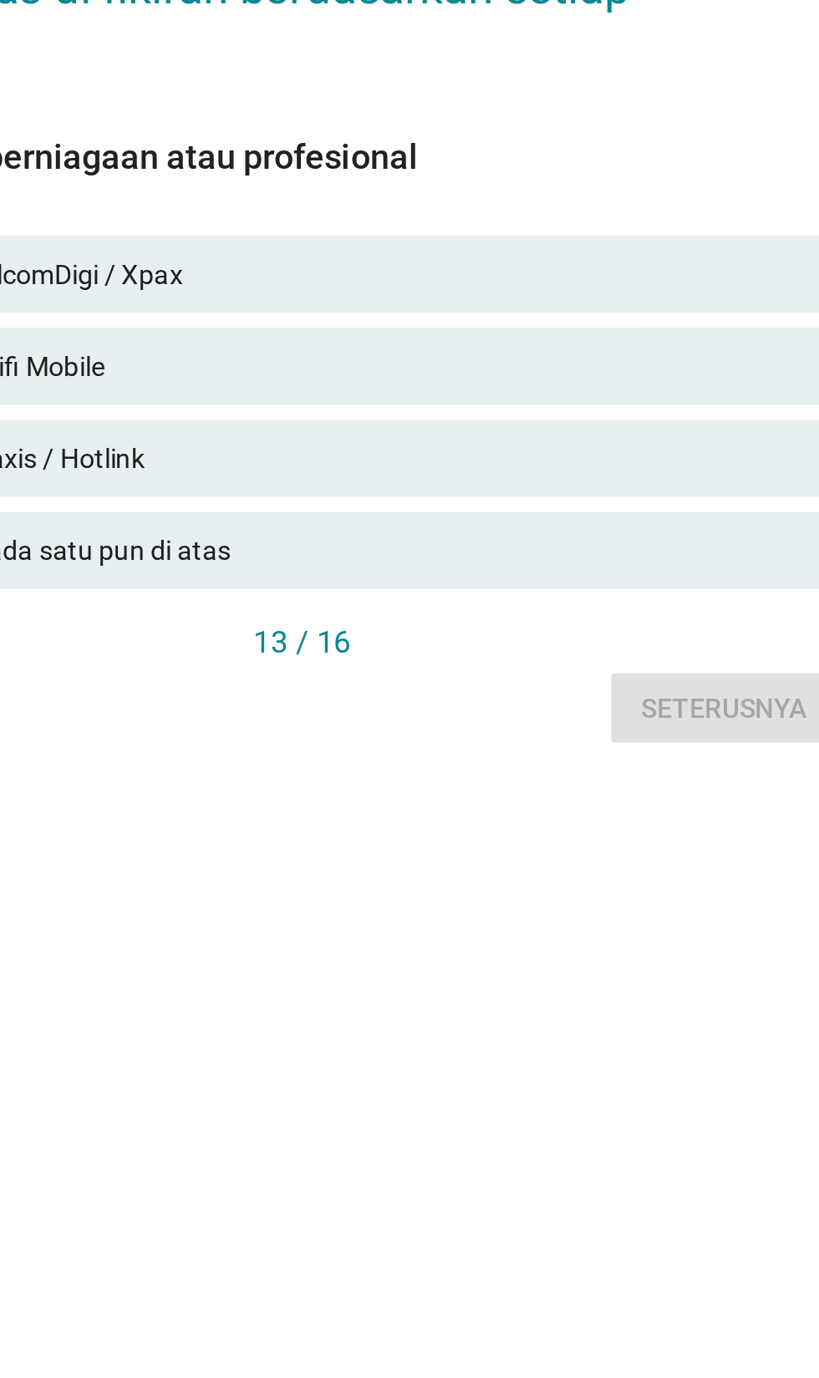
click at [558, 782] on div "check CelcomDigi / Xpax" at bounding box center [408, 765] width 465 height 33
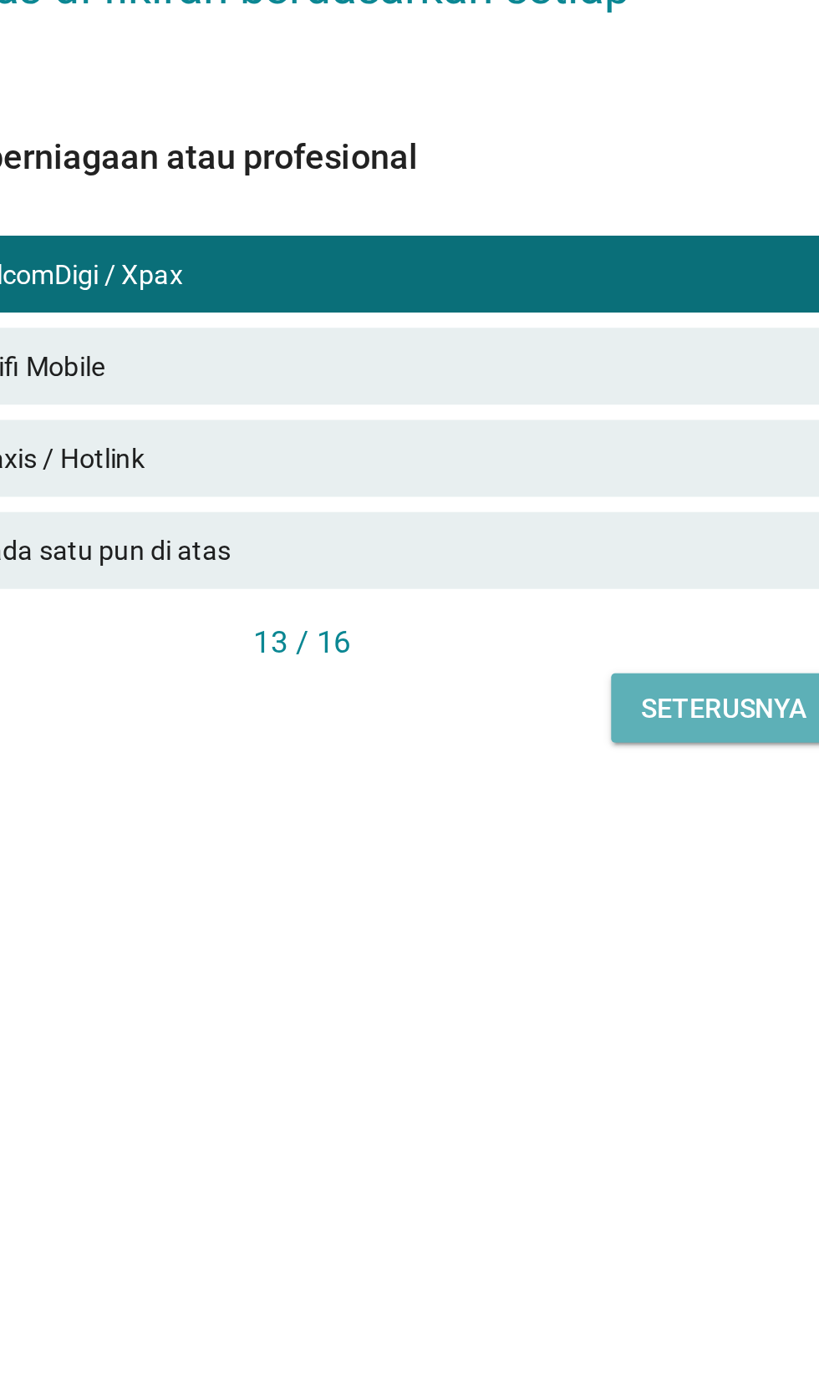
click at [585, 969] on button "Seterusnya" at bounding box center [593, 954] width 99 height 30
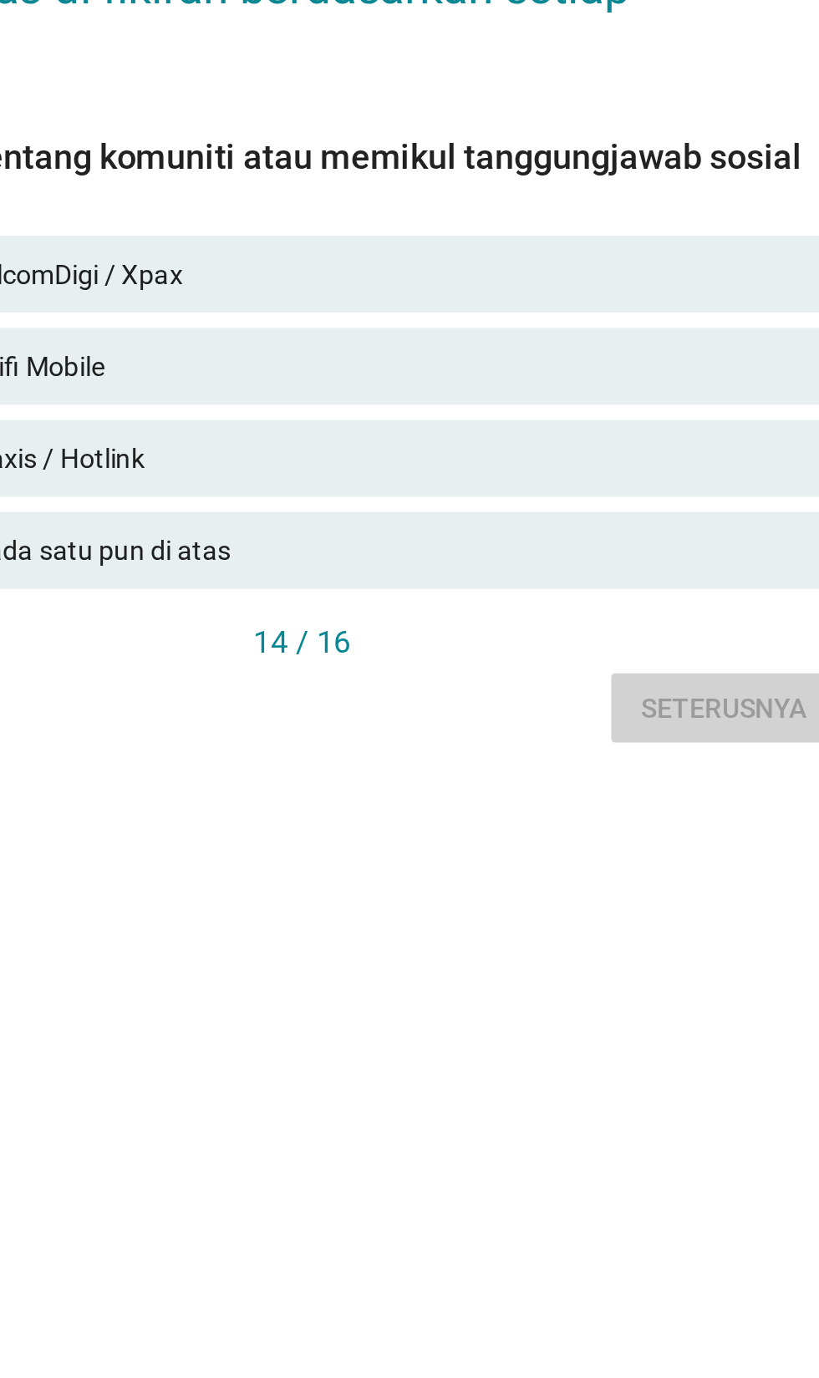
scroll to position [0, 0]
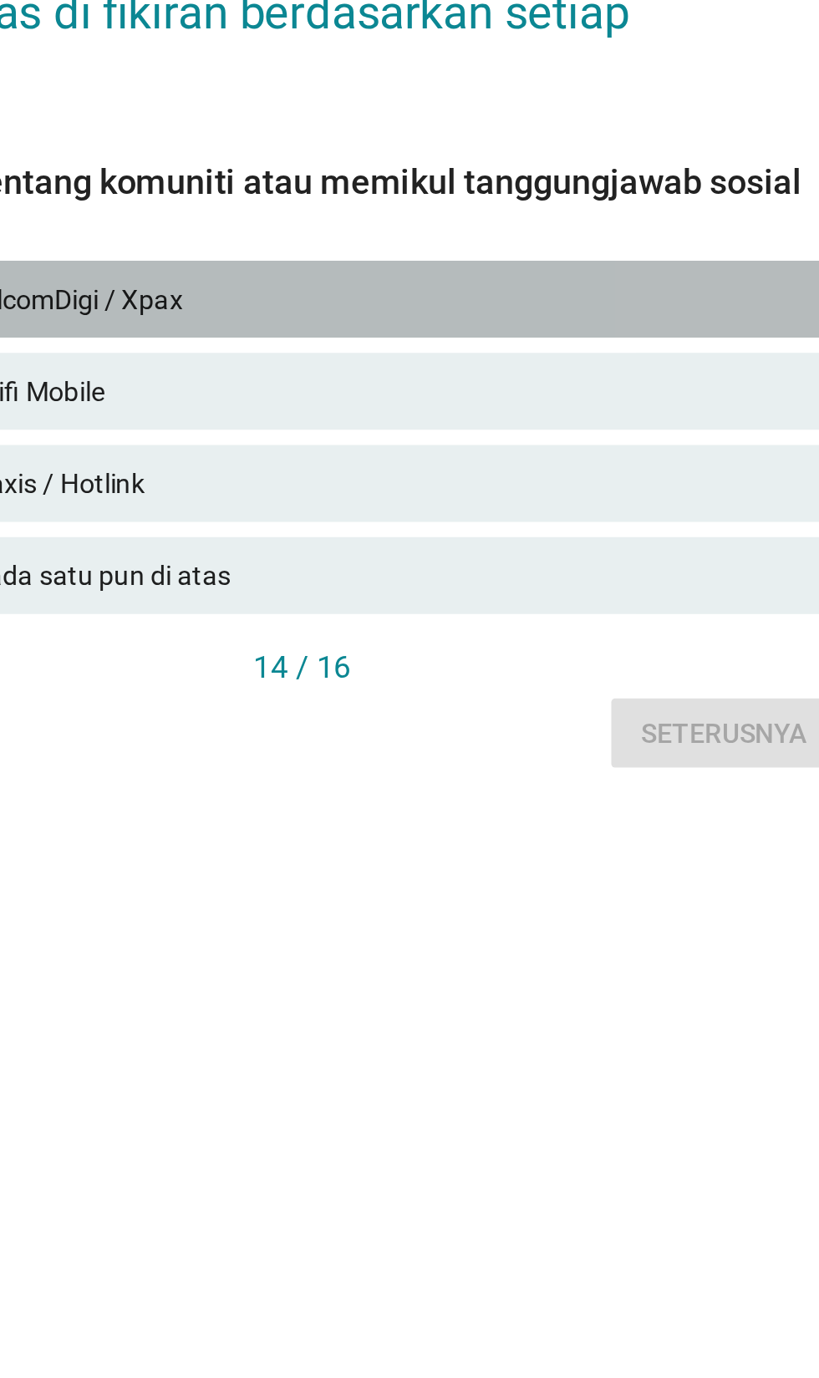
click at [552, 786] on div "CelcomDigi / Xpax" at bounding box center [446, 776] width 366 height 20
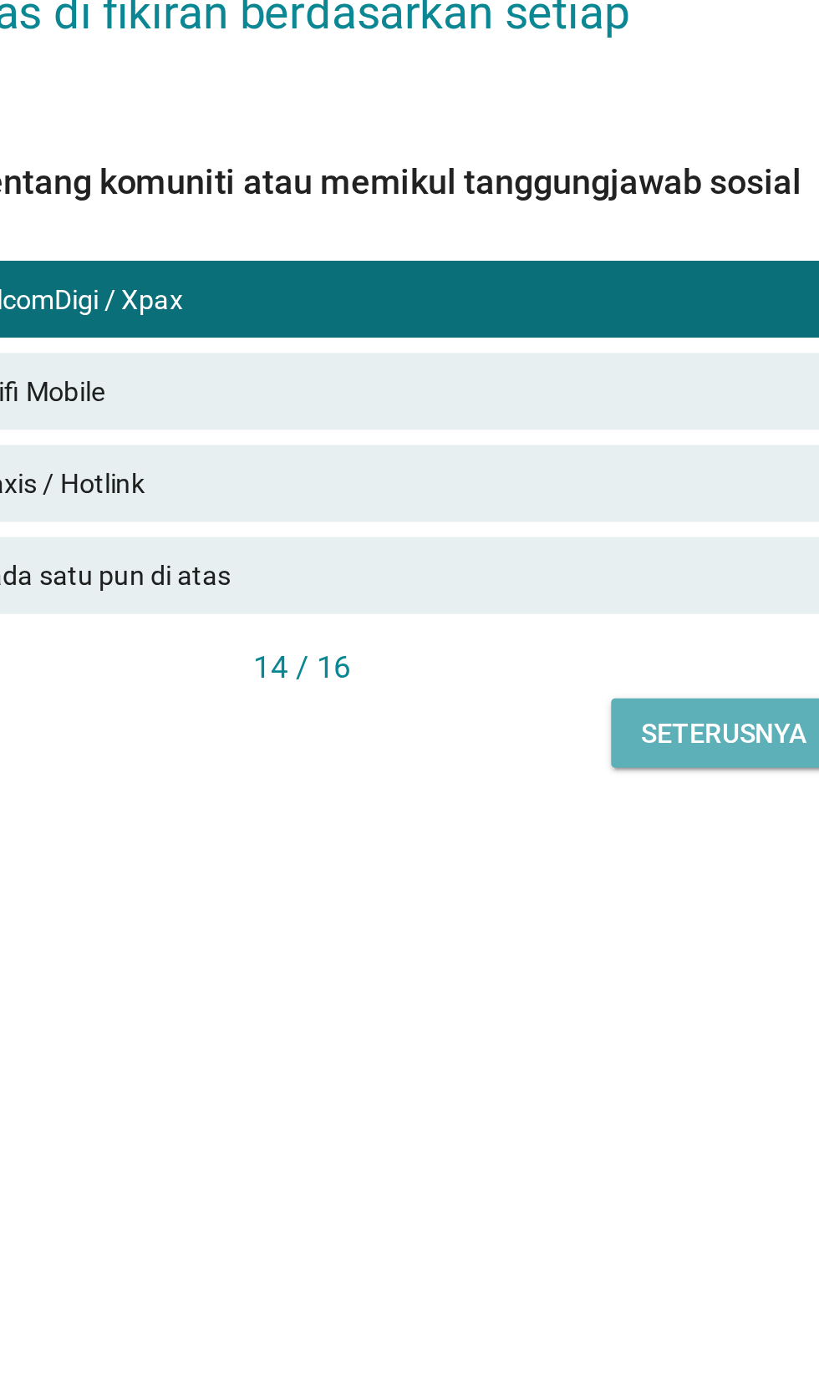
click at [592, 980] on button "Seterusnya" at bounding box center [593, 965] width 99 height 30
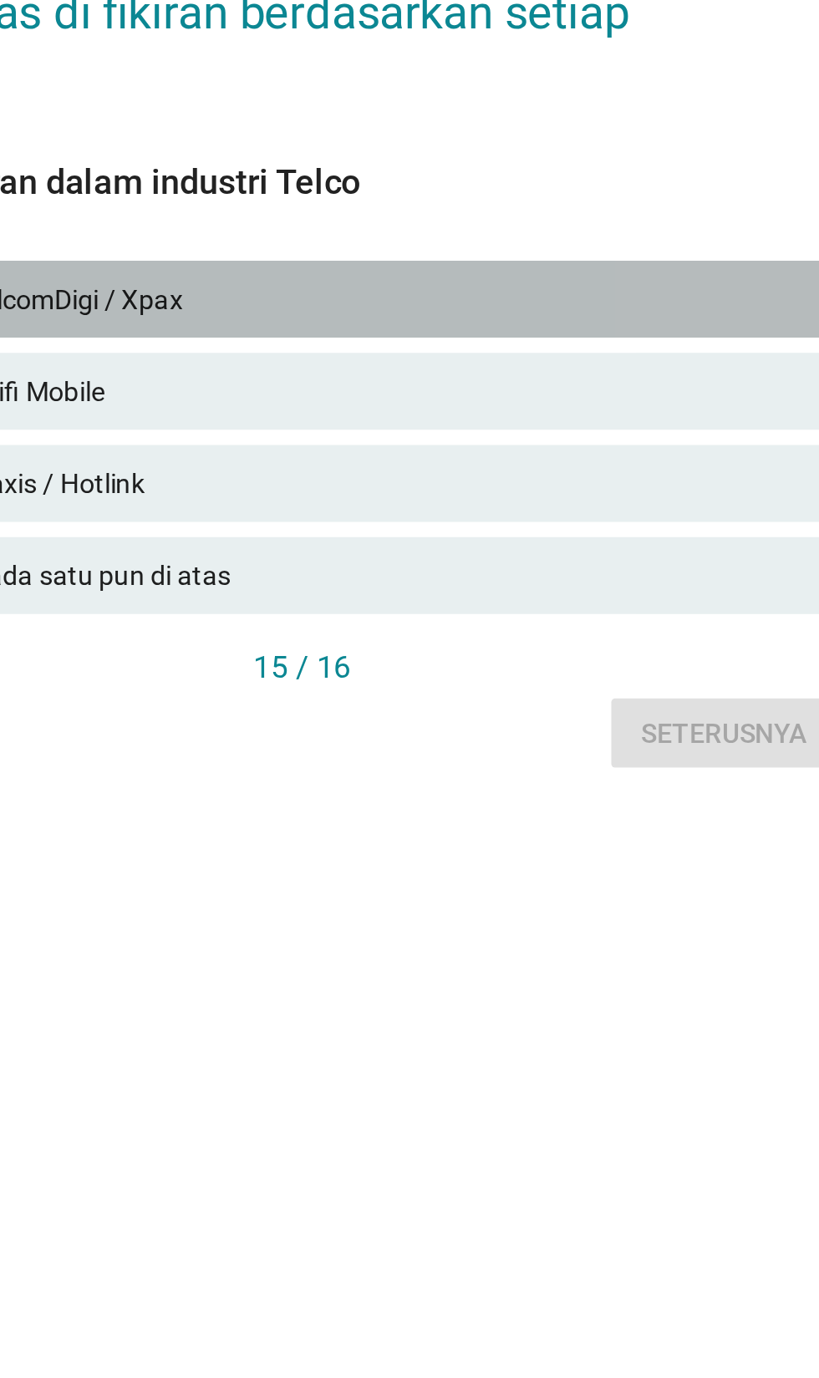
click at [536, 786] on div "CelcomDigi / Xpax" at bounding box center [446, 776] width 366 height 20
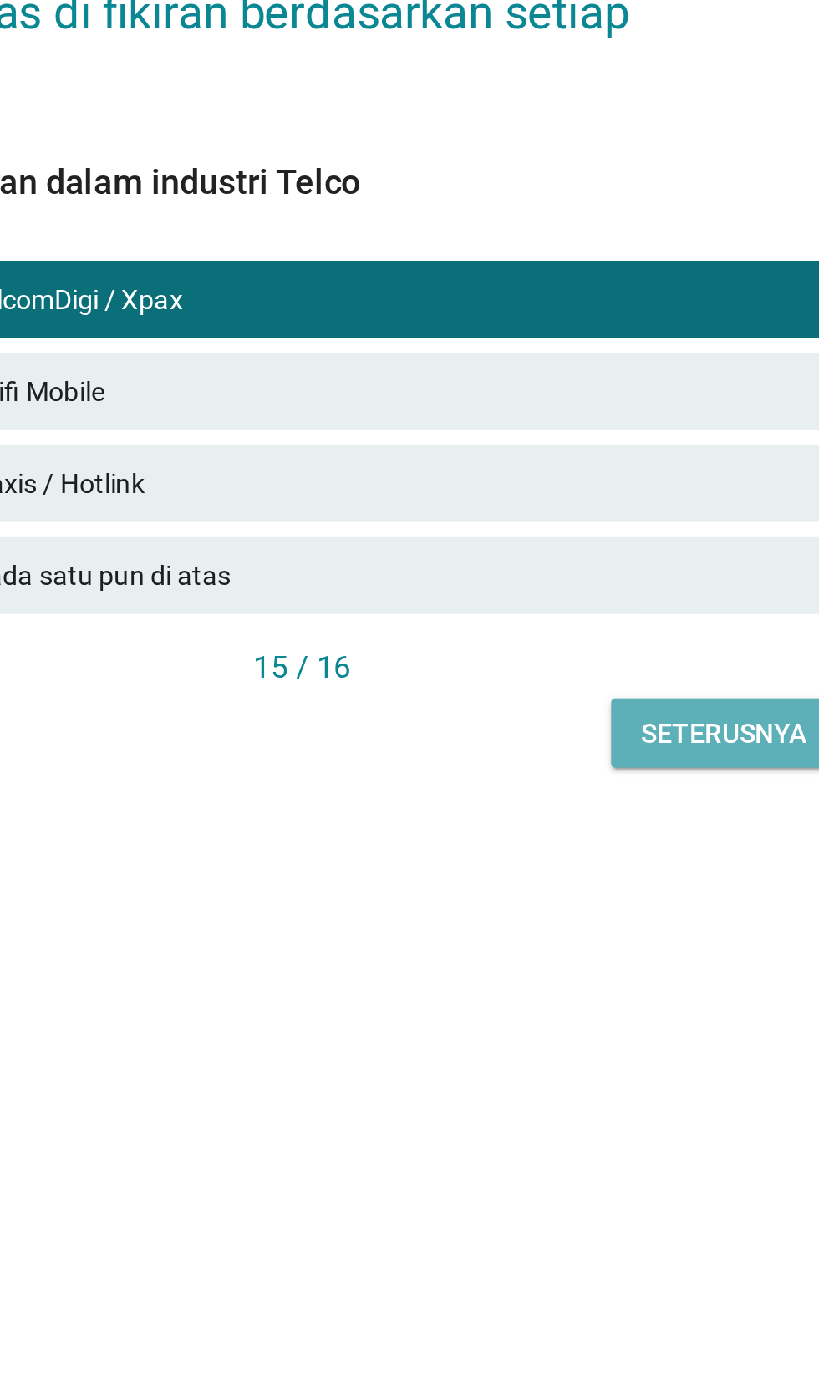
click at [602, 974] on div "Seterusnya" at bounding box center [593, 966] width 72 height 18
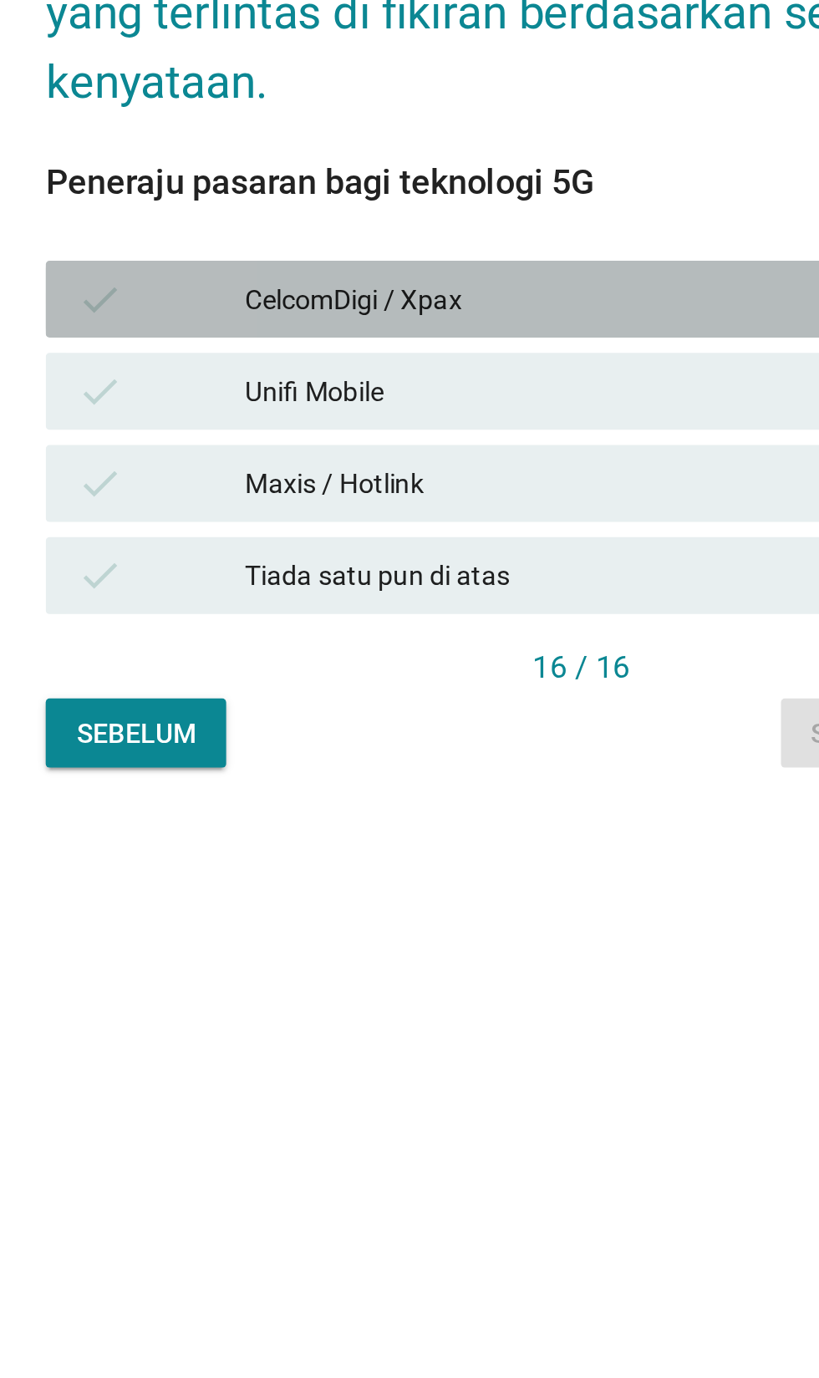
click at [422, 793] on div "check CelcomDigi / Xpax" at bounding box center [408, 775] width 465 height 33
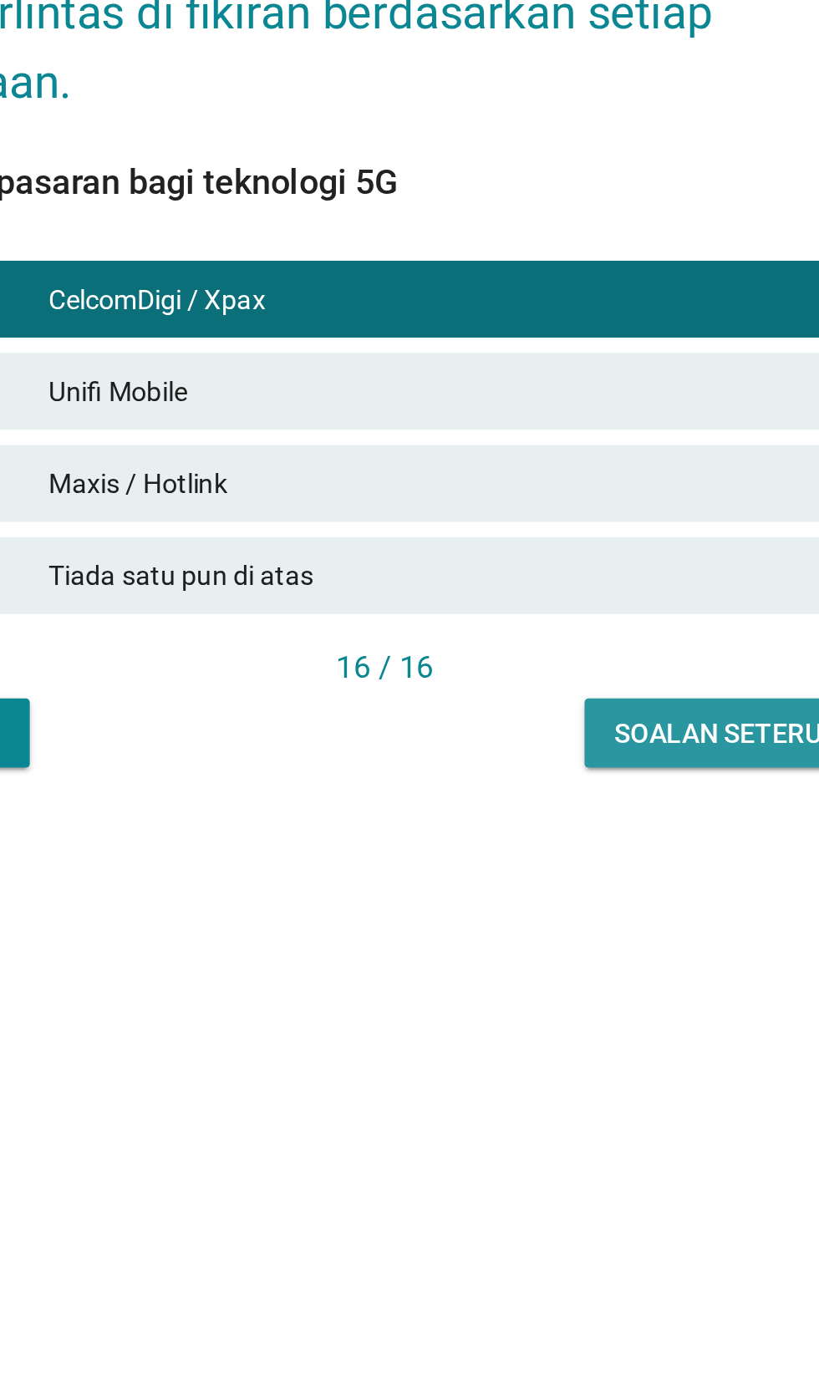
click at [550, 974] on div "Soalan seterusnya" at bounding box center [569, 966] width 119 height 18
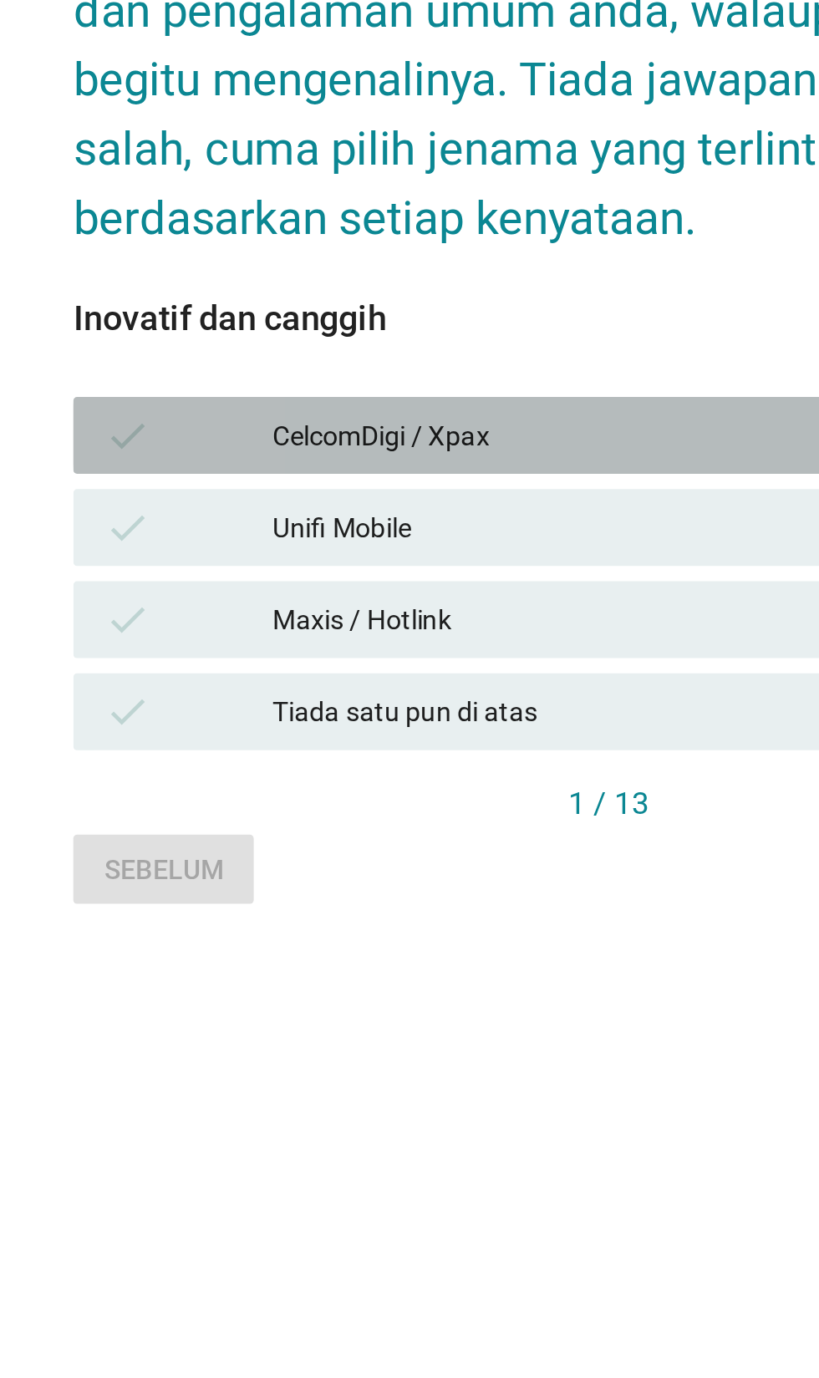
click at [401, 786] on div "CelcomDigi / Xpax" at bounding box center [446, 776] width 366 height 20
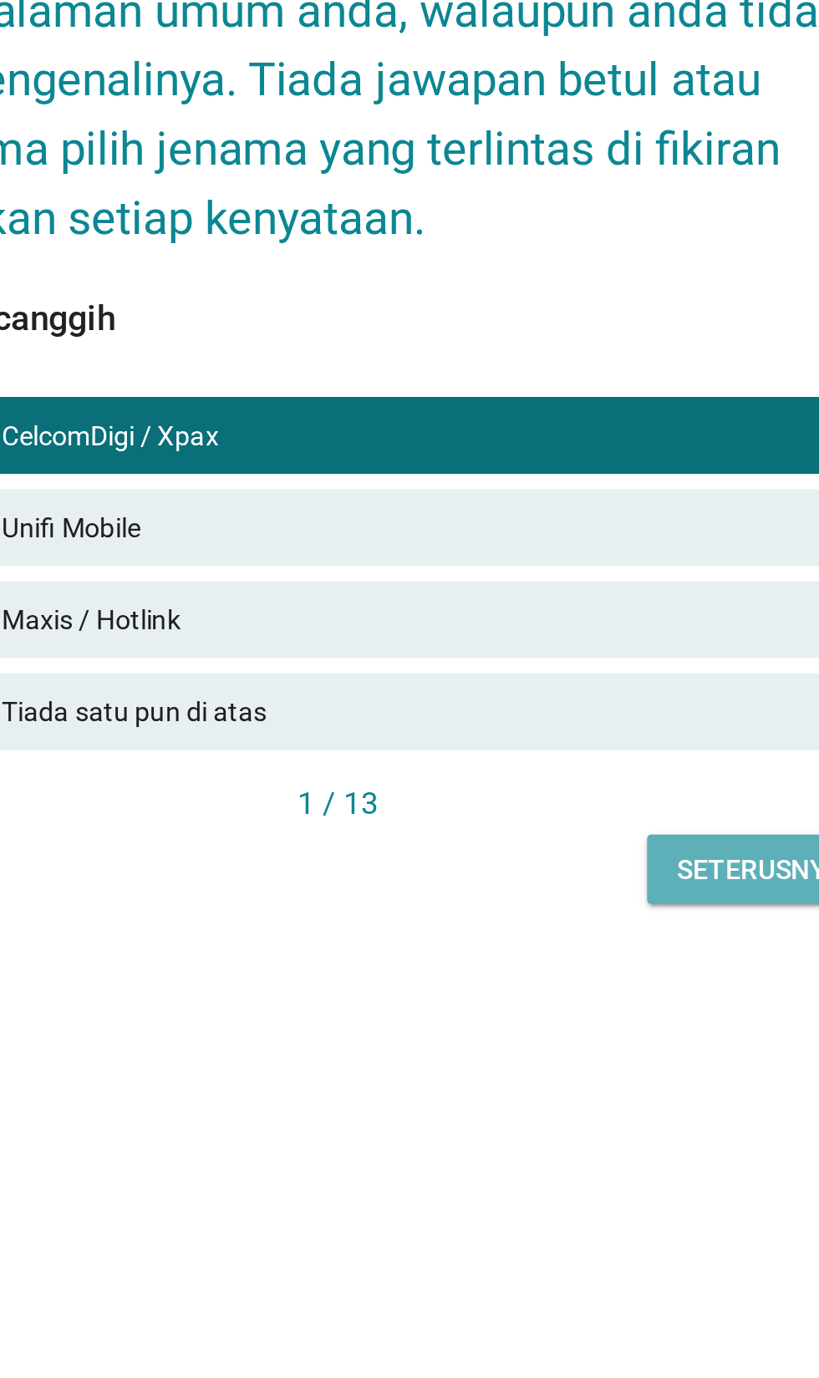
click at [586, 974] on div "Seterusnya" at bounding box center [593, 966] width 72 height 18
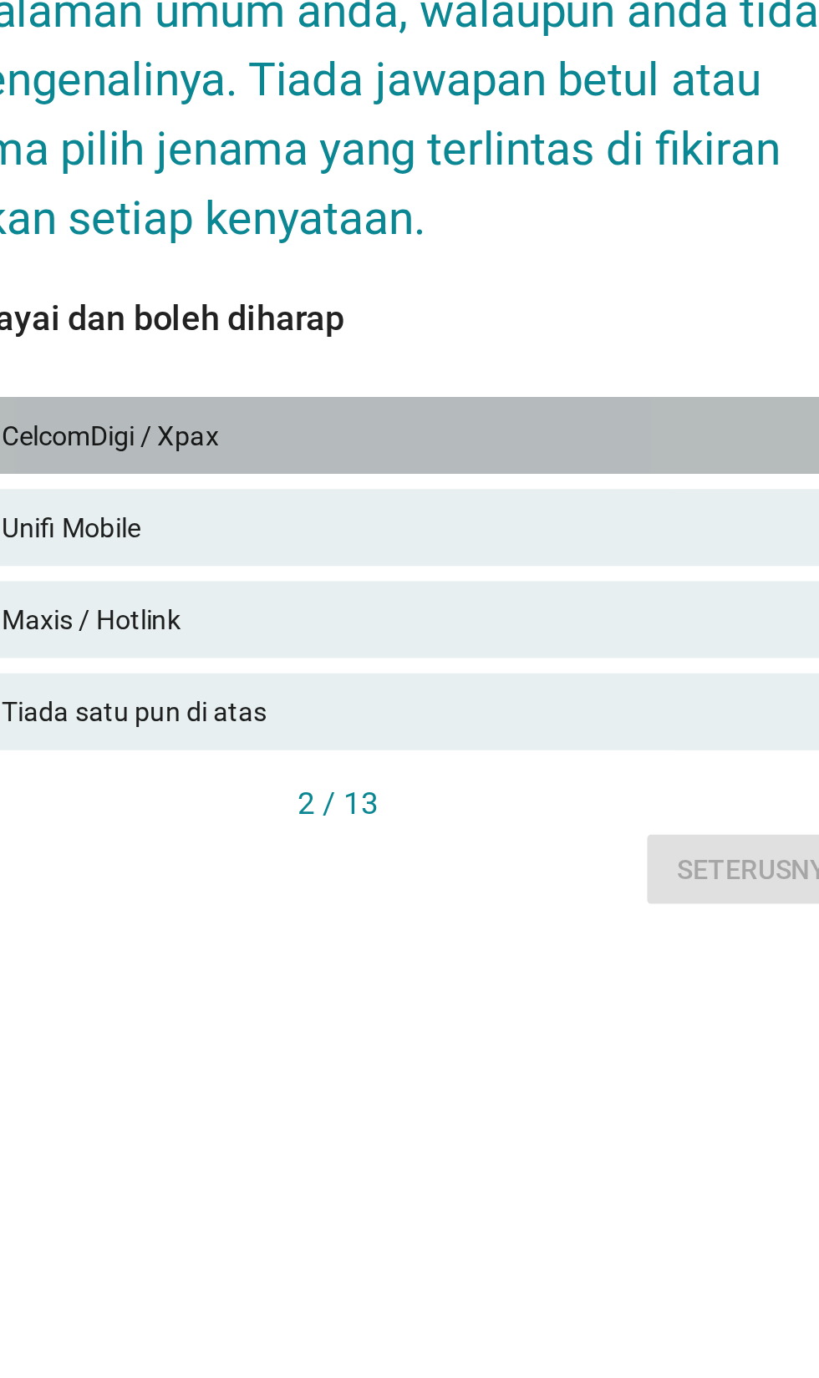
click at [496, 786] on div "CelcomDigi / Xpax" at bounding box center [446, 776] width 366 height 20
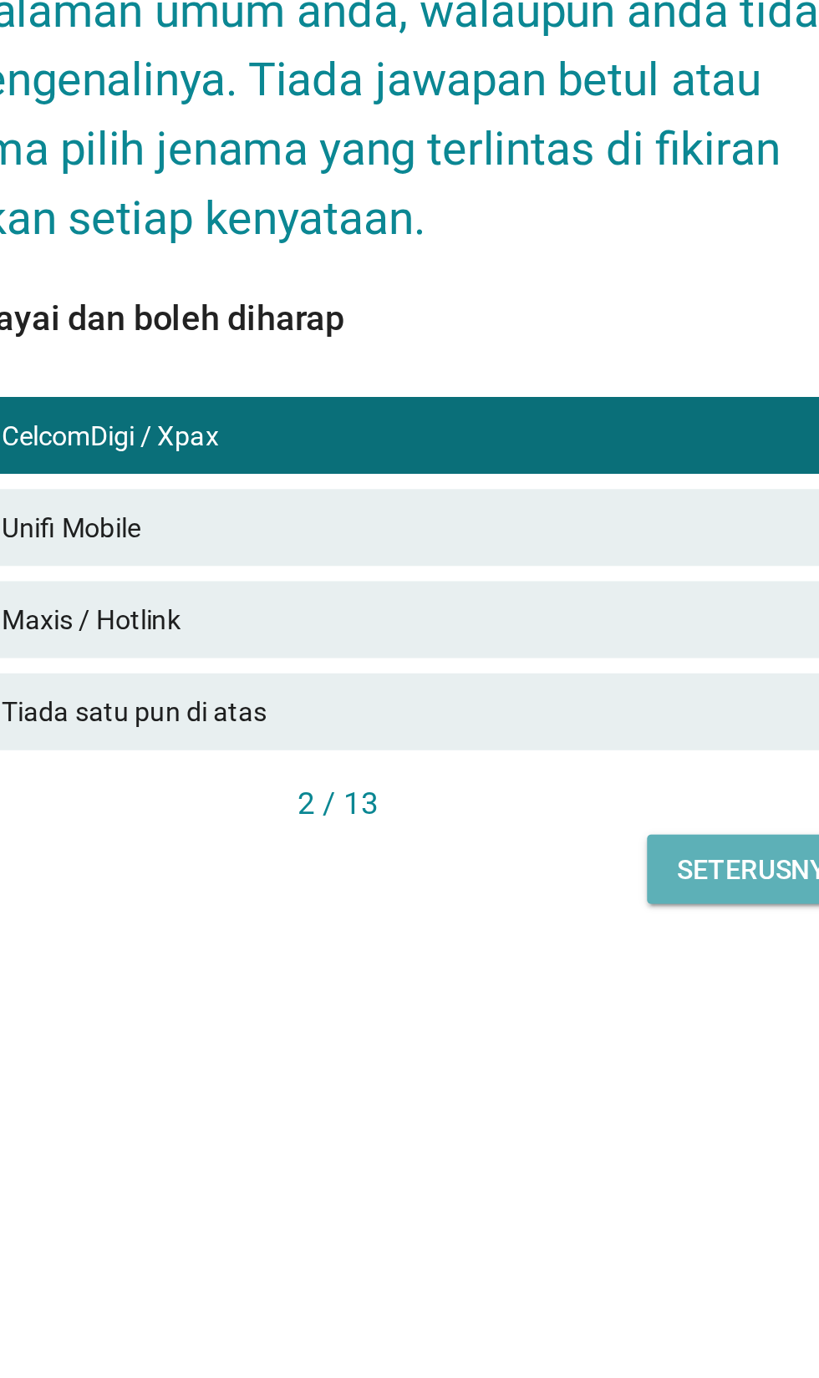
click at [587, 980] on button "Seterusnya" at bounding box center [593, 965] width 99 height 30
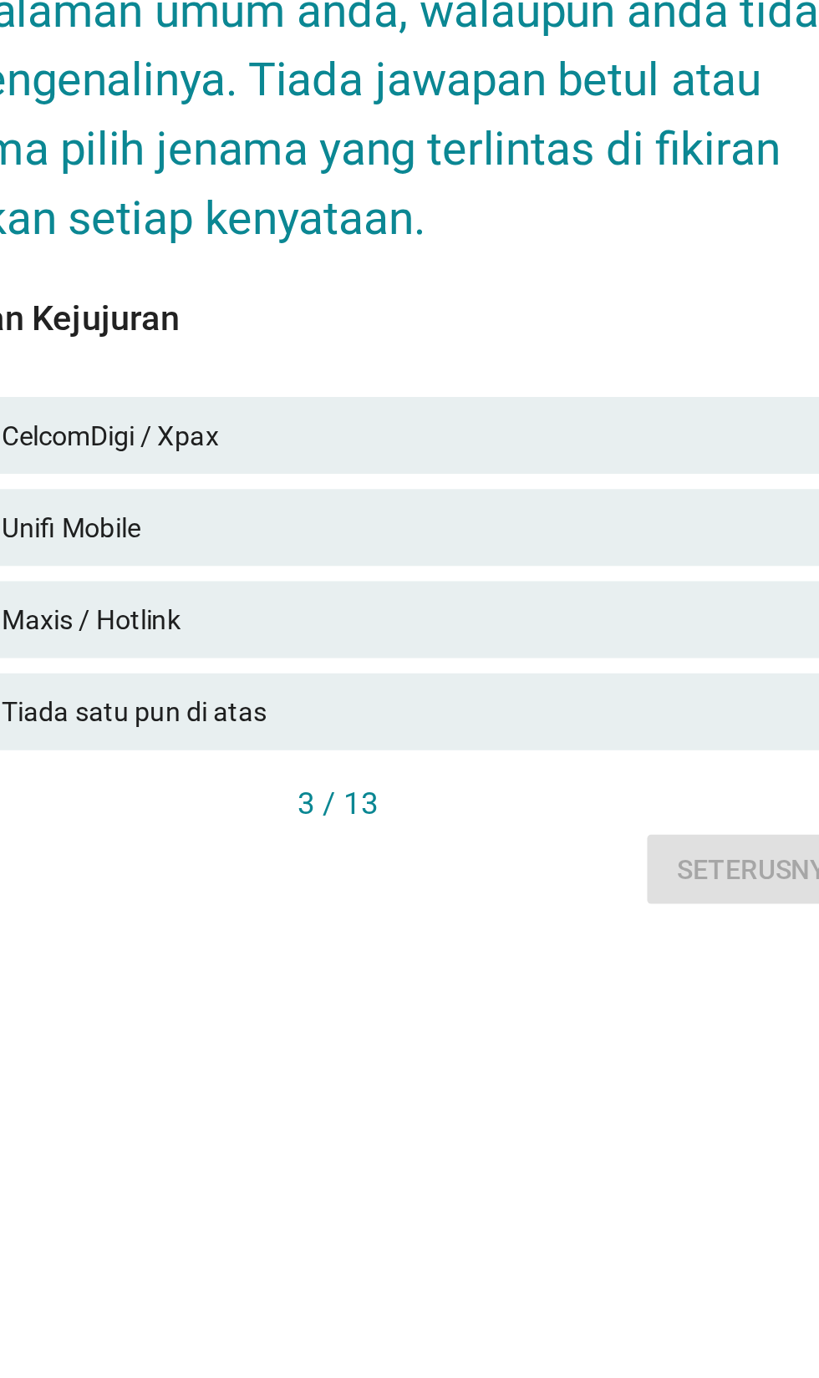
click at [501, 793] on div "check CelcomDigi / Xpax" at bounding box center [408, 775] width 465 height 33
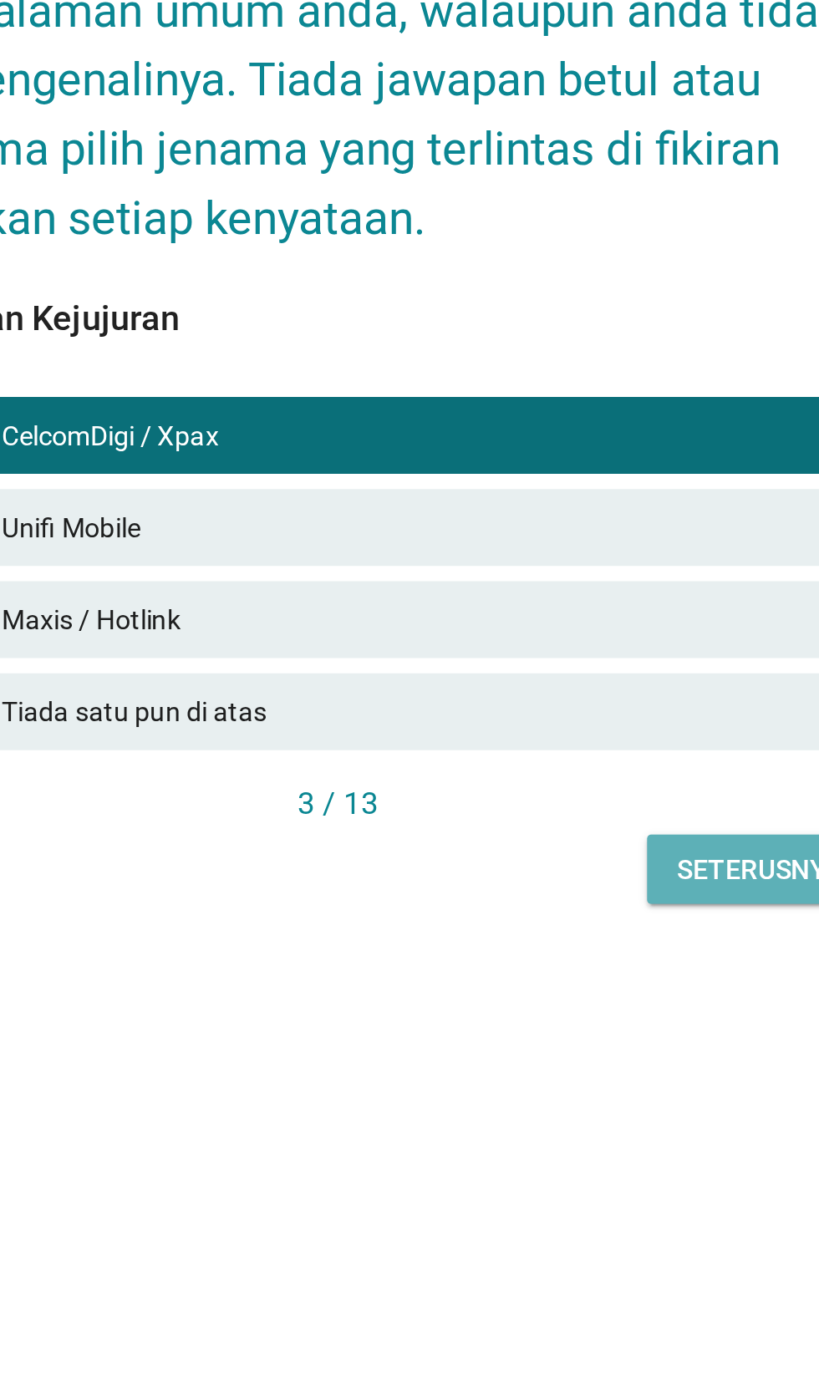
click at [589, 974] on div "Seterusnya" at bounding box center [593, 966] width 72 height 18
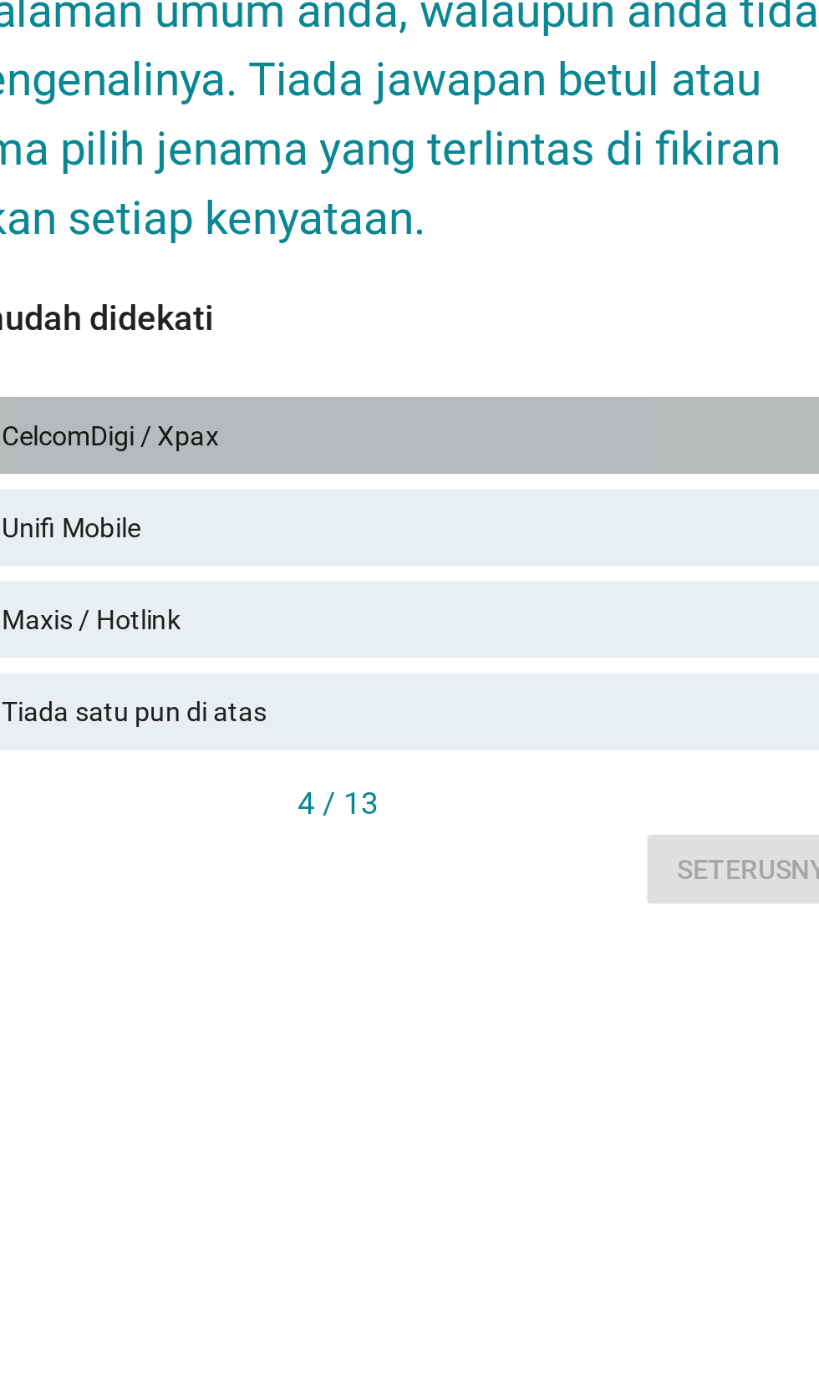
click at [506, 793] on div "check CelcomDigi / Xpax" at bounding box center [408, 775] width 465 height 33
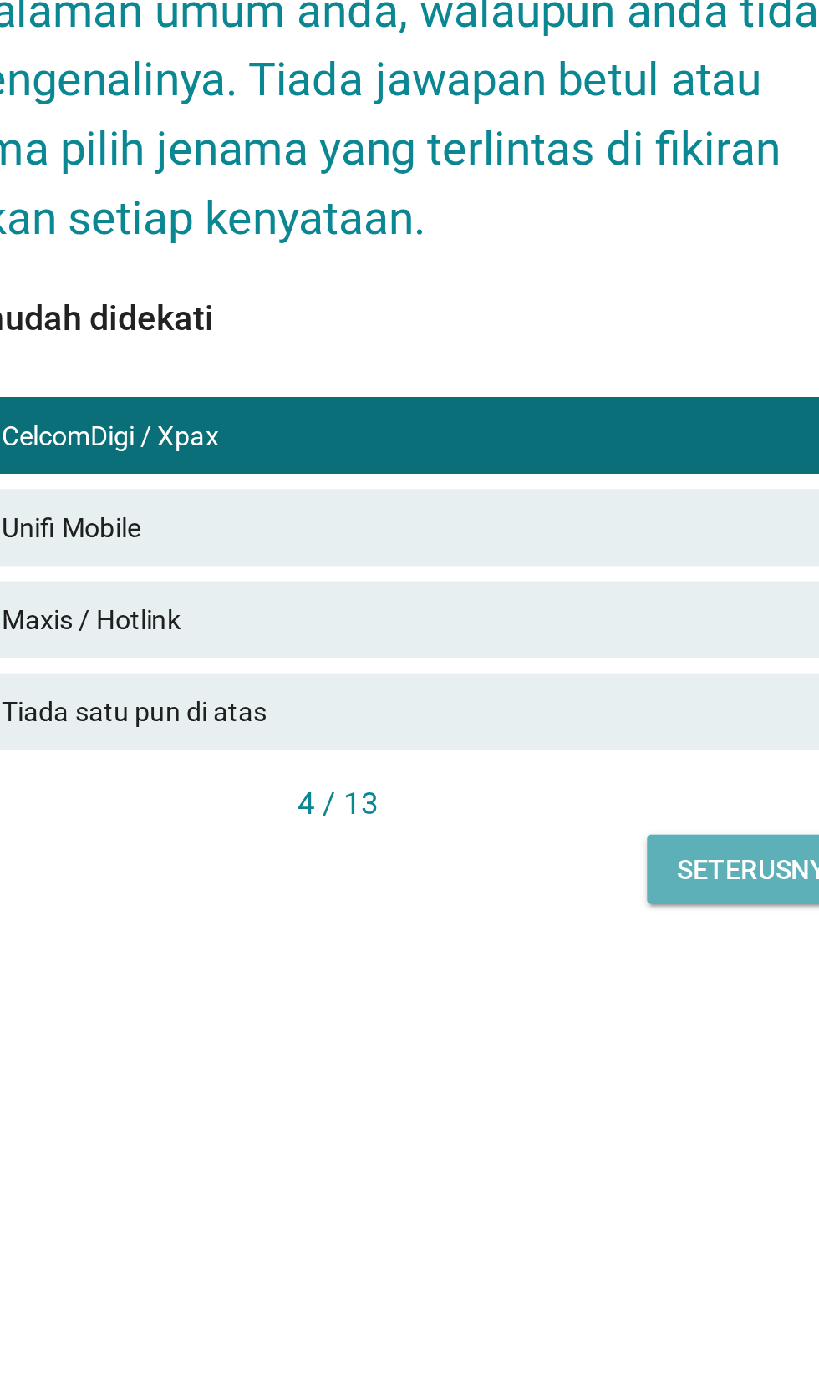
click at [584, 974] on div "Seterusnya" at bounding box center [593, 966] width 72 height 18
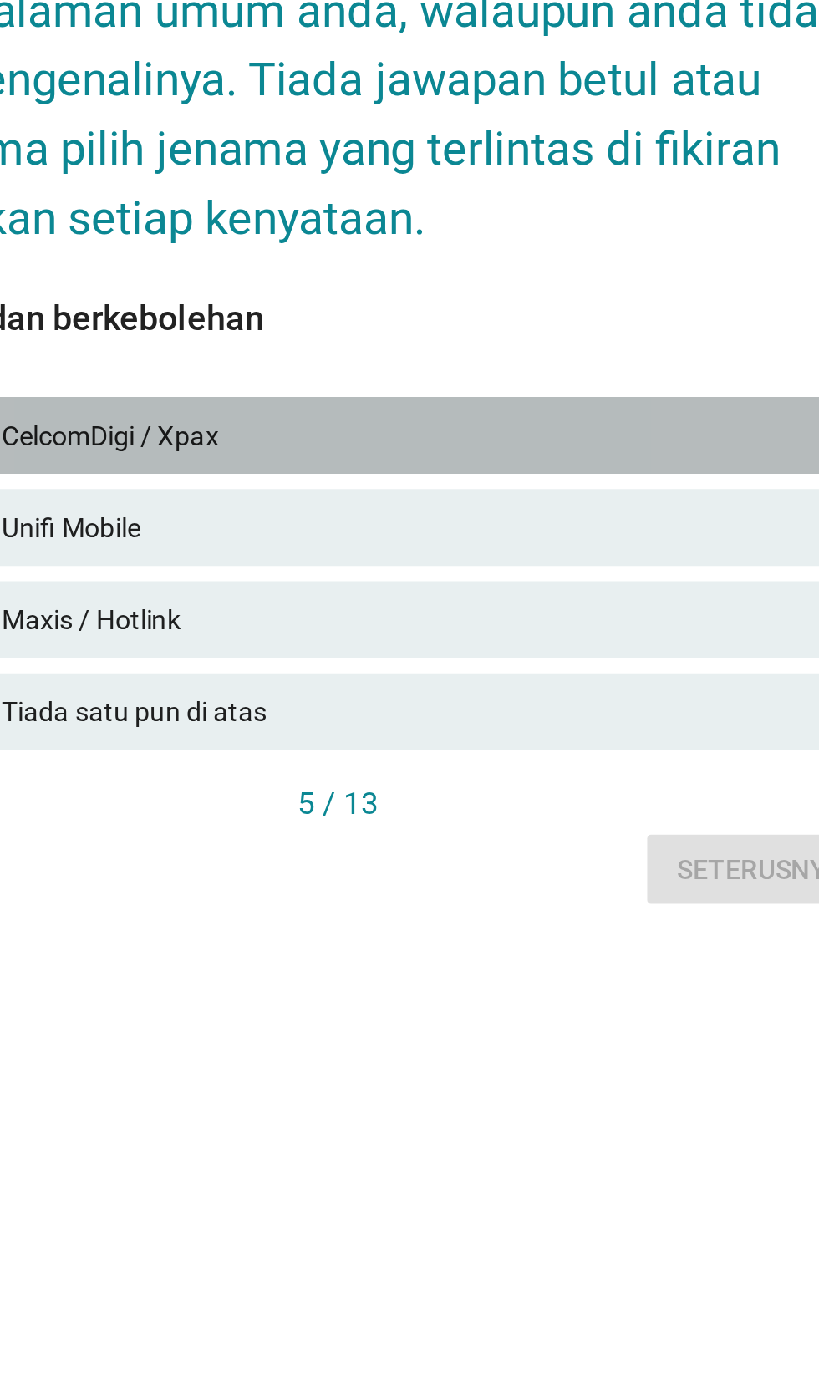
click at [518, 786] on div "CelcomDigi / Xpax" at bounding box center [446, 776] width 366 height 20
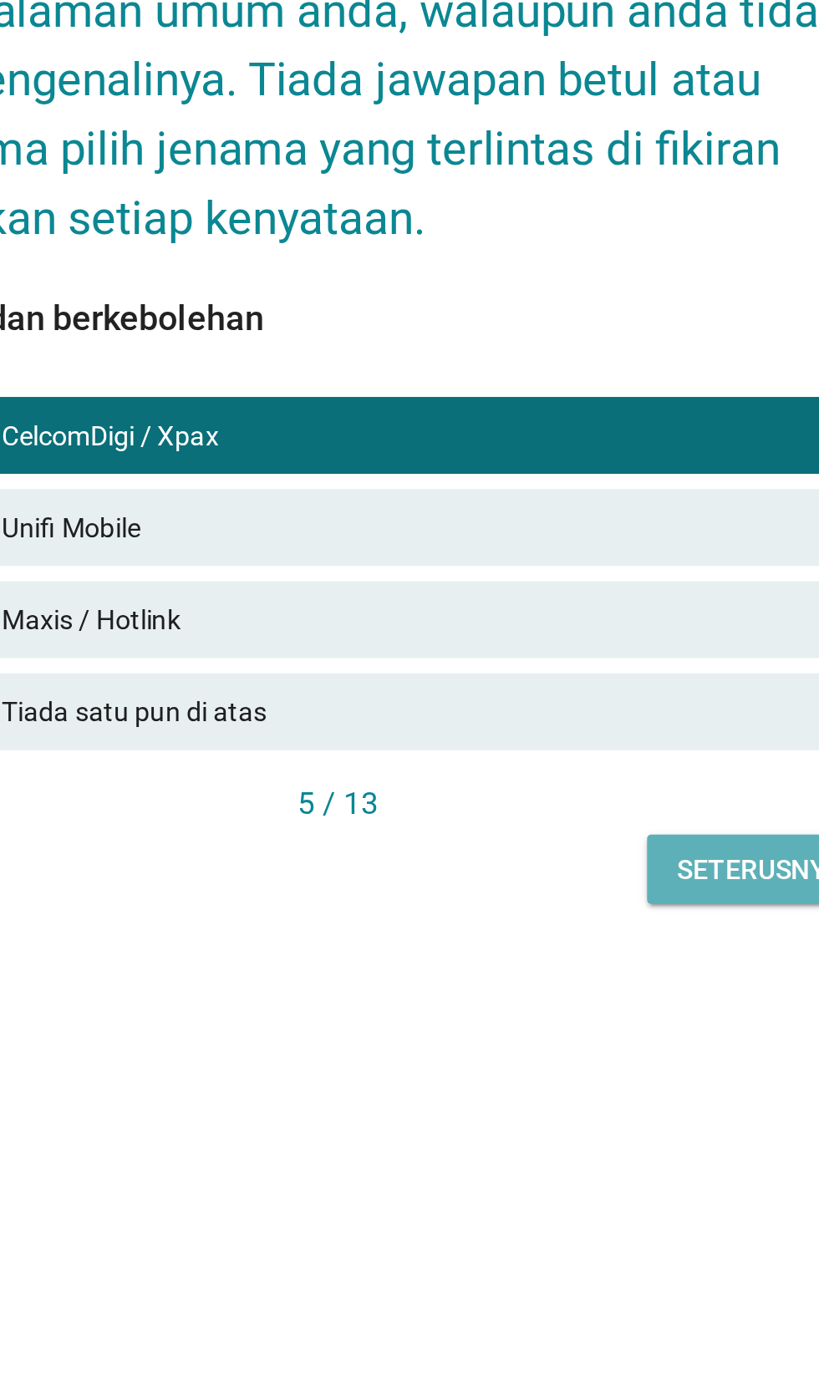
click at [581, 974] on div "Seterusnya" at bounding box center [593, 966] width 72 height 18
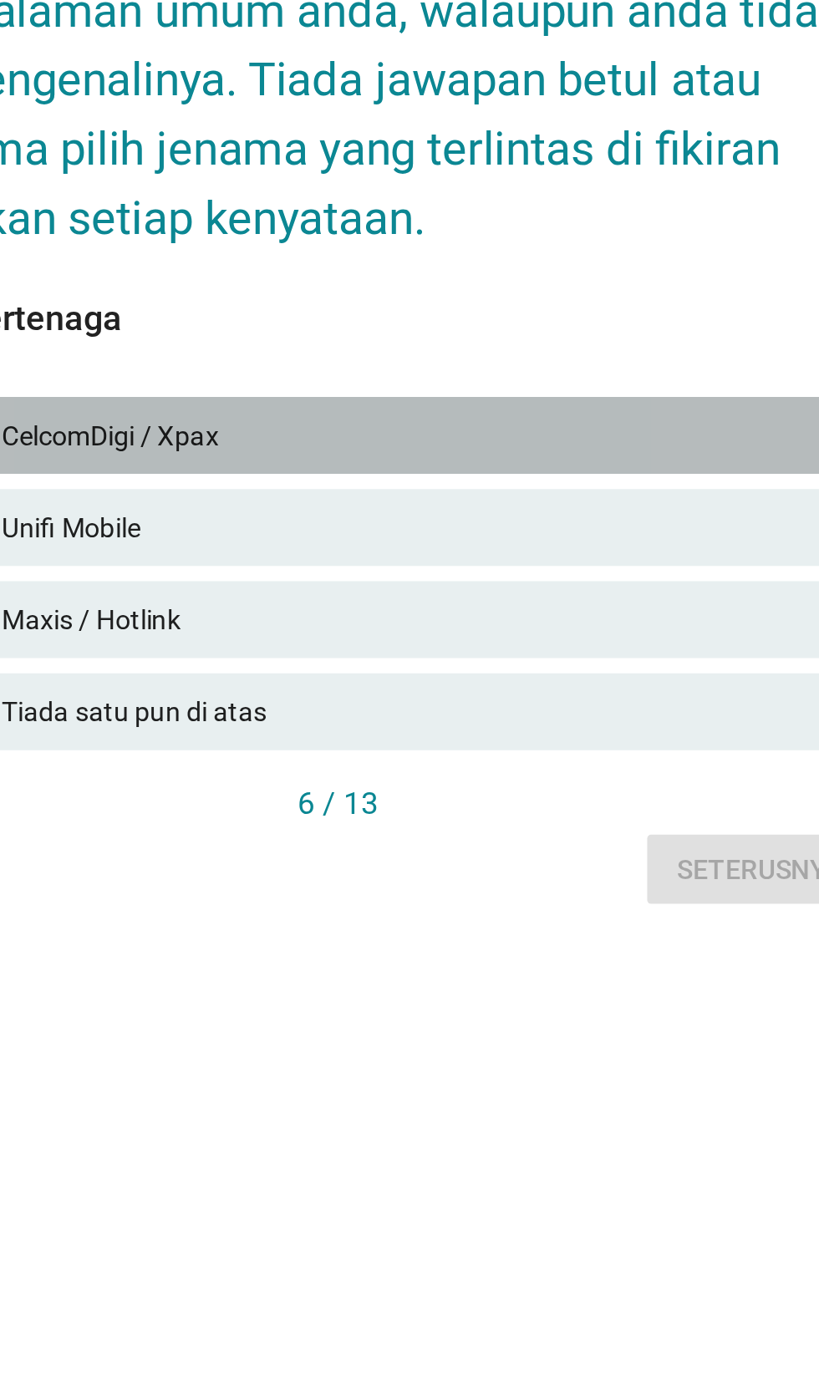
click at [512, 786] on div "CelcomDigi / Xpax" at bounding box center [446, 776] width 366 height 20
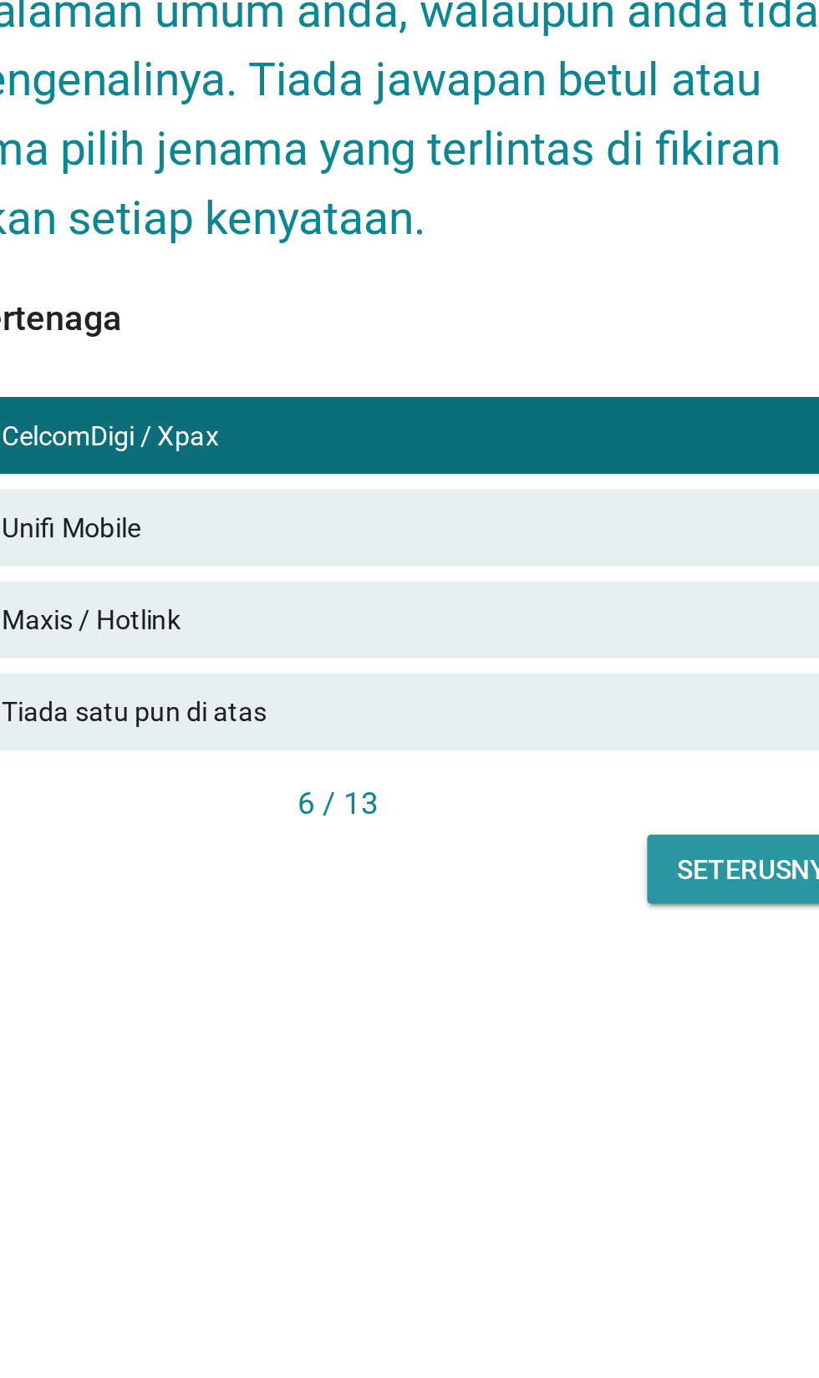
click at [580, 974] on div "Seterusnya" at bounding box center [593, 966] width 72 height 18
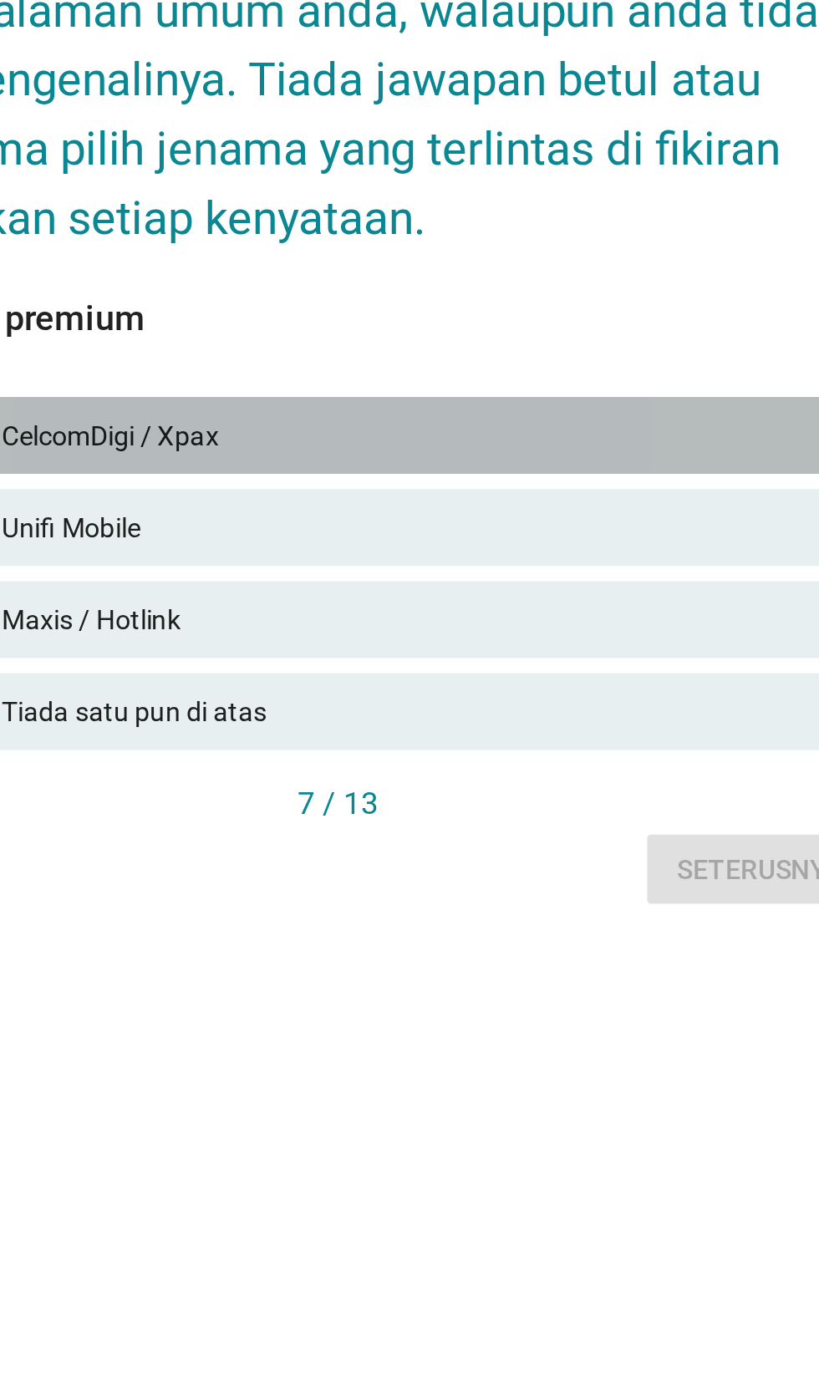
click at [522, 786] on div "CelcomDigi / Xpax" at bounding box center [446, 776] width 366 height 20
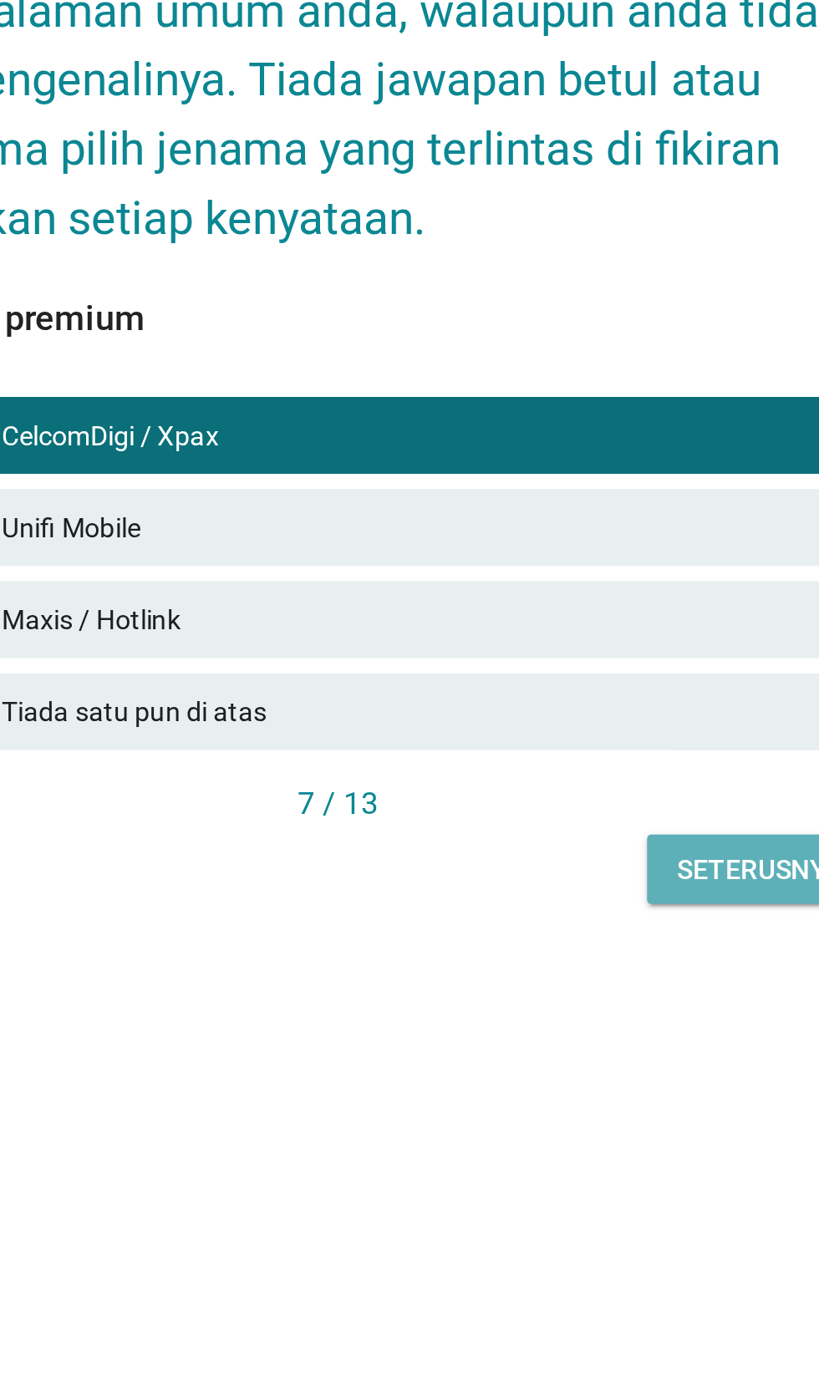
click at [587, 974] on div "Seterusnya" at bounding box center [593, 966] width 72 height 18
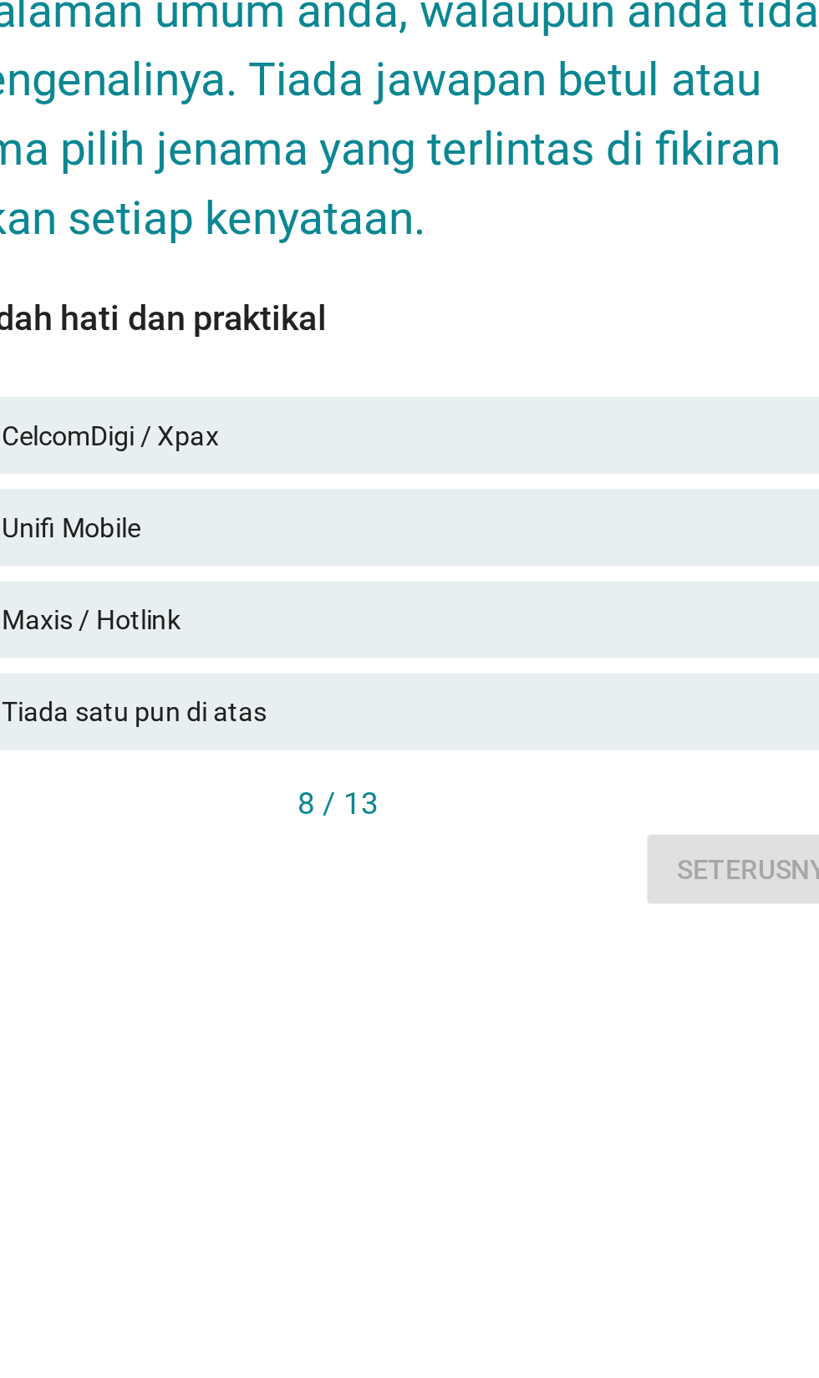
click at [515, 786] on div "CelcomDigi / Xpax" at bounding box center [446, 776] width 366 height 20
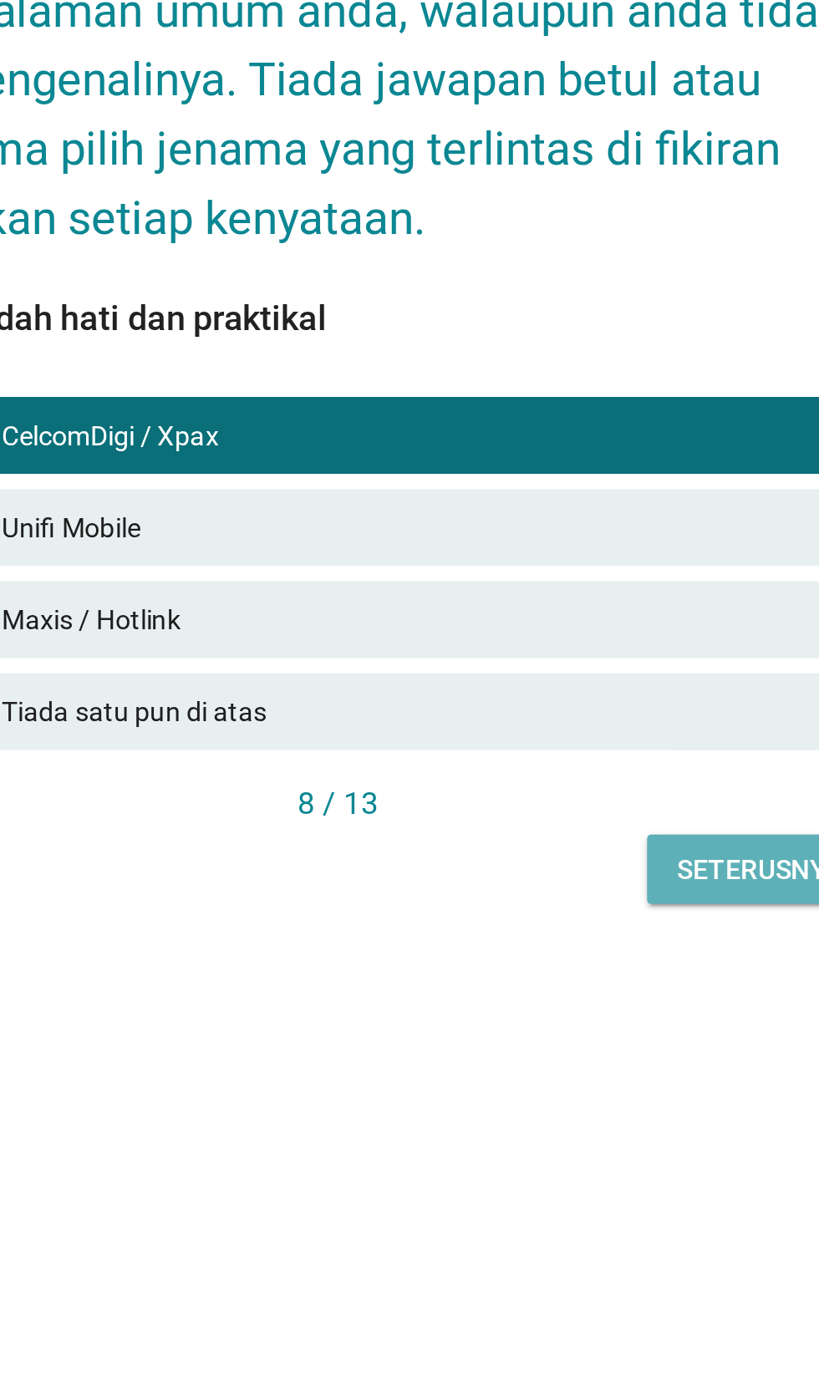
click at [586, 980] on button "Seterusnya" at bounding box center [593, 965] width 99 height 30
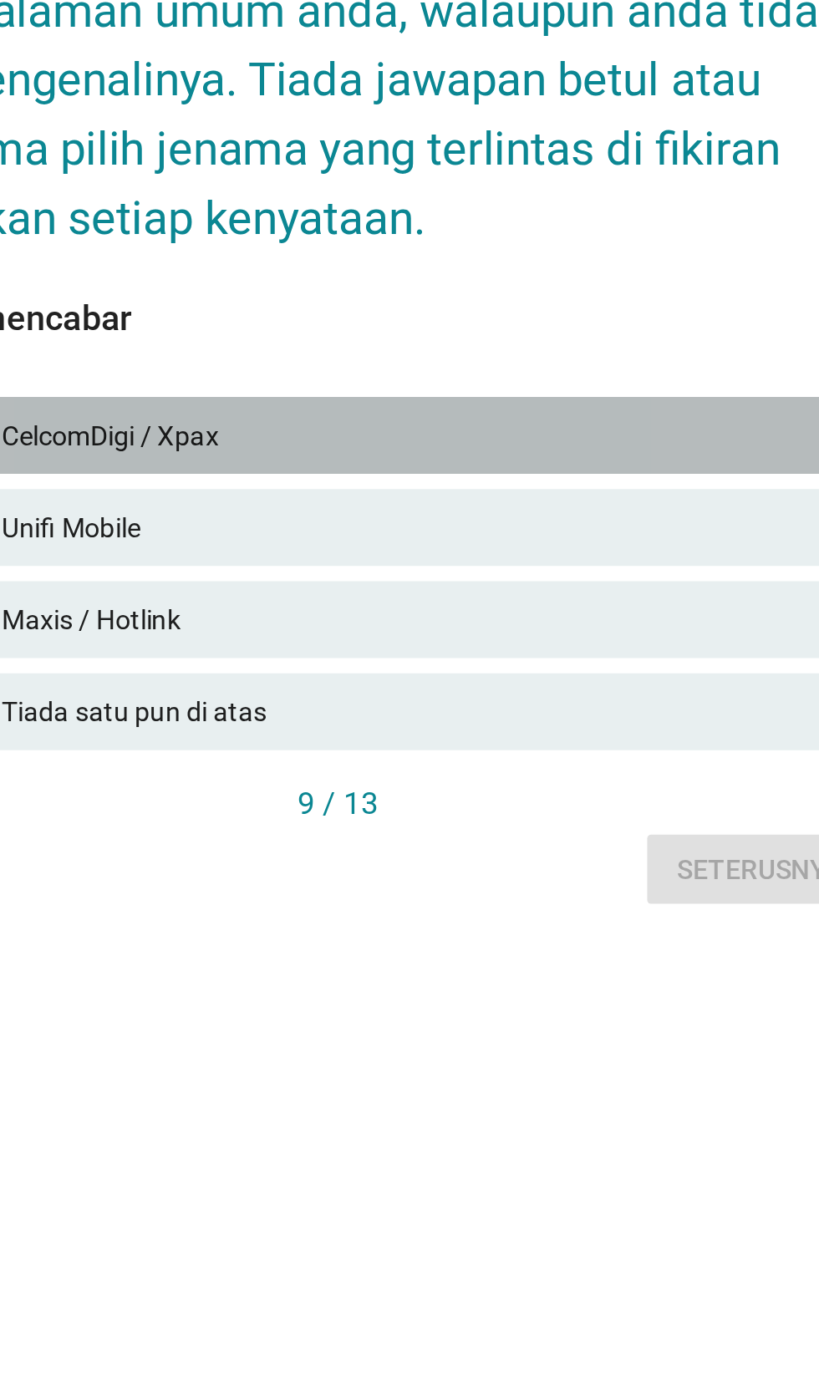
click at [524, 786] on div "CelcomDigi / Xpax" at bounding box center [446, 776] width 366 height 20
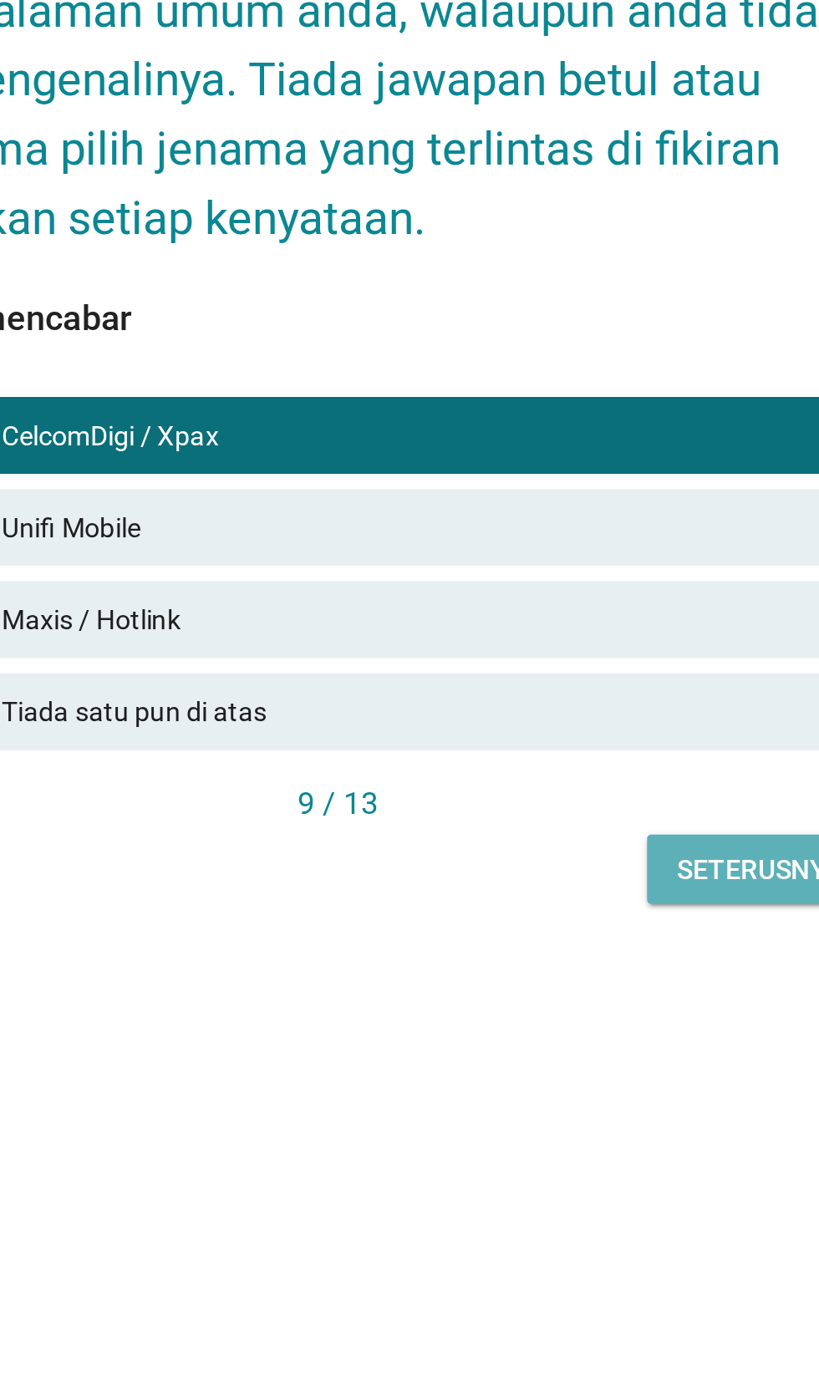
click at [589, 980] on button "Seterusnya" at bounding box center [593, 965] width 99 height 30
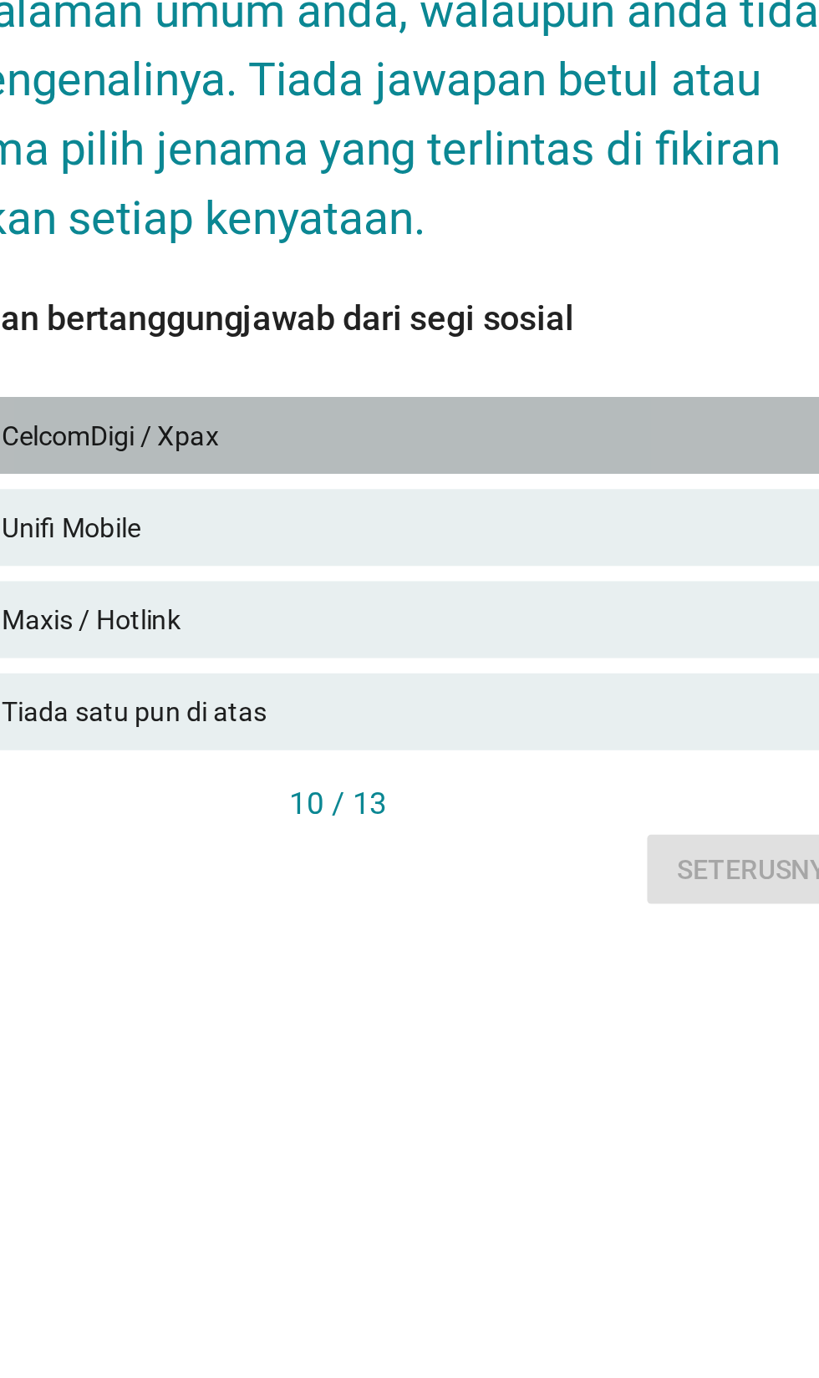
click at [524, 786] on div "CelcomDigi / Xpax" at bounding box center [446, 776] width 366 height 20
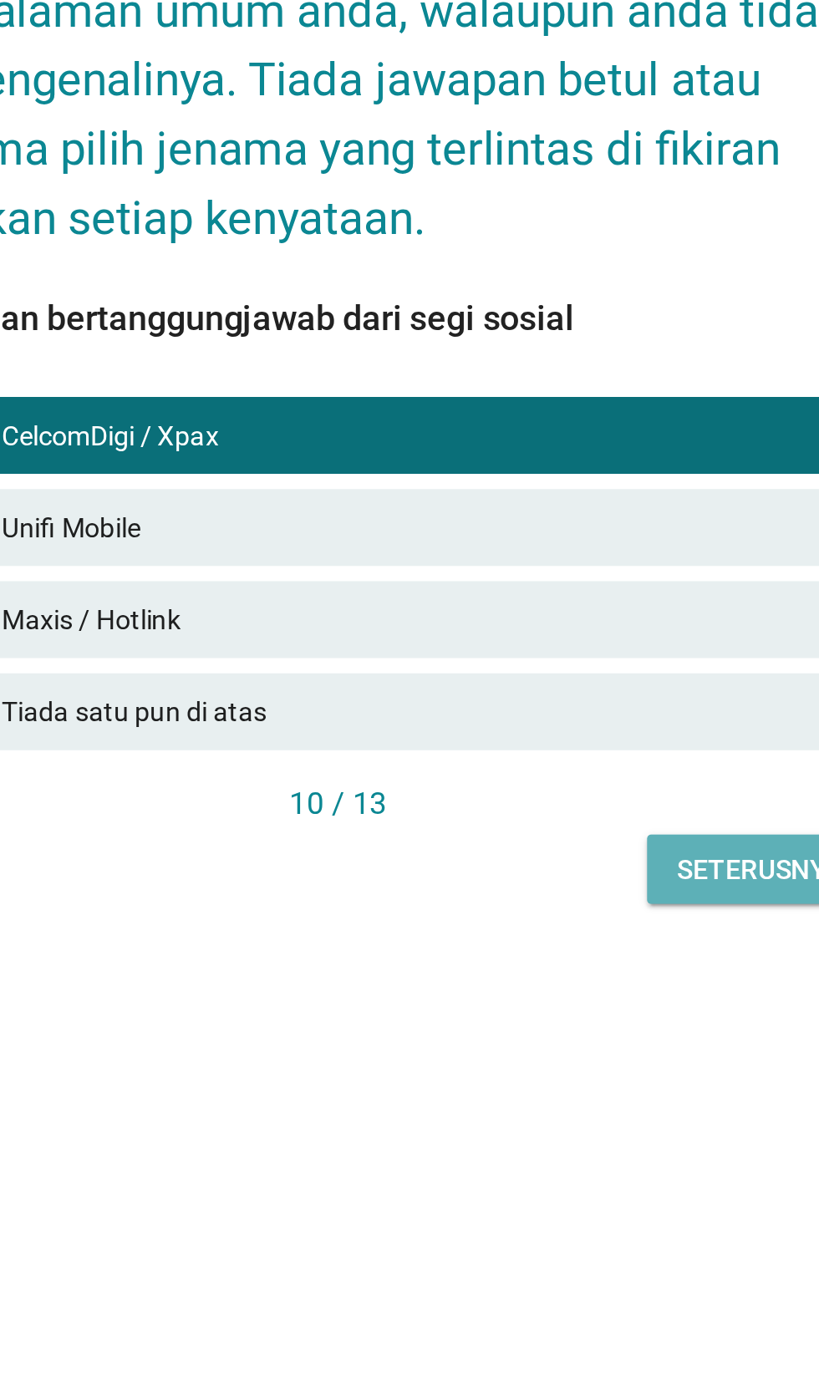
click at [585, 980] on button "Seterusnya" at bounding box center [593, 965] width 99 height 30
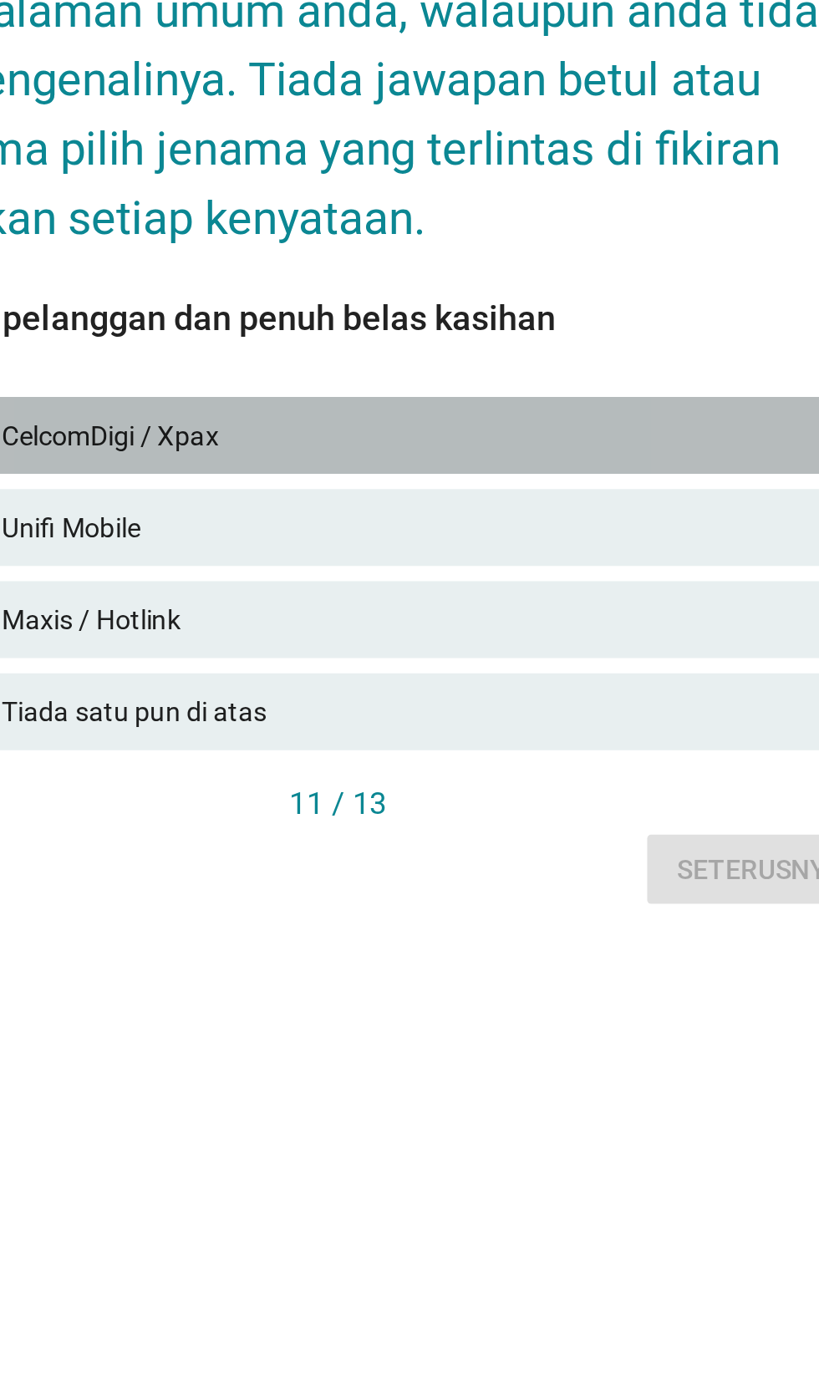
click at [521, 786] on div "CelcomDigi / Xpax" at bounding box center [446, 776] width 366 height 20
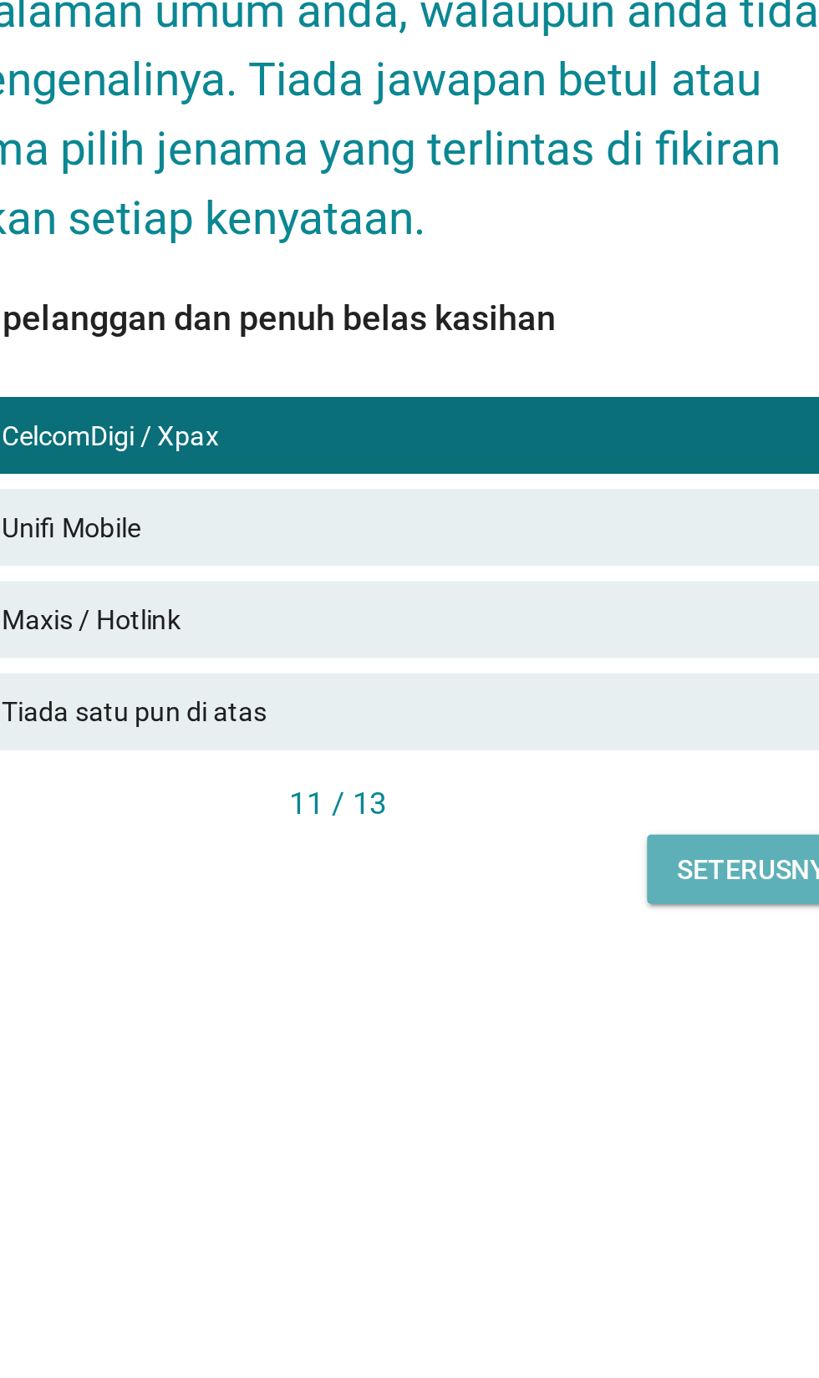
click at [587, 974] on div "Seterusnya" at bounding box center [593, 966] width 72 height 18
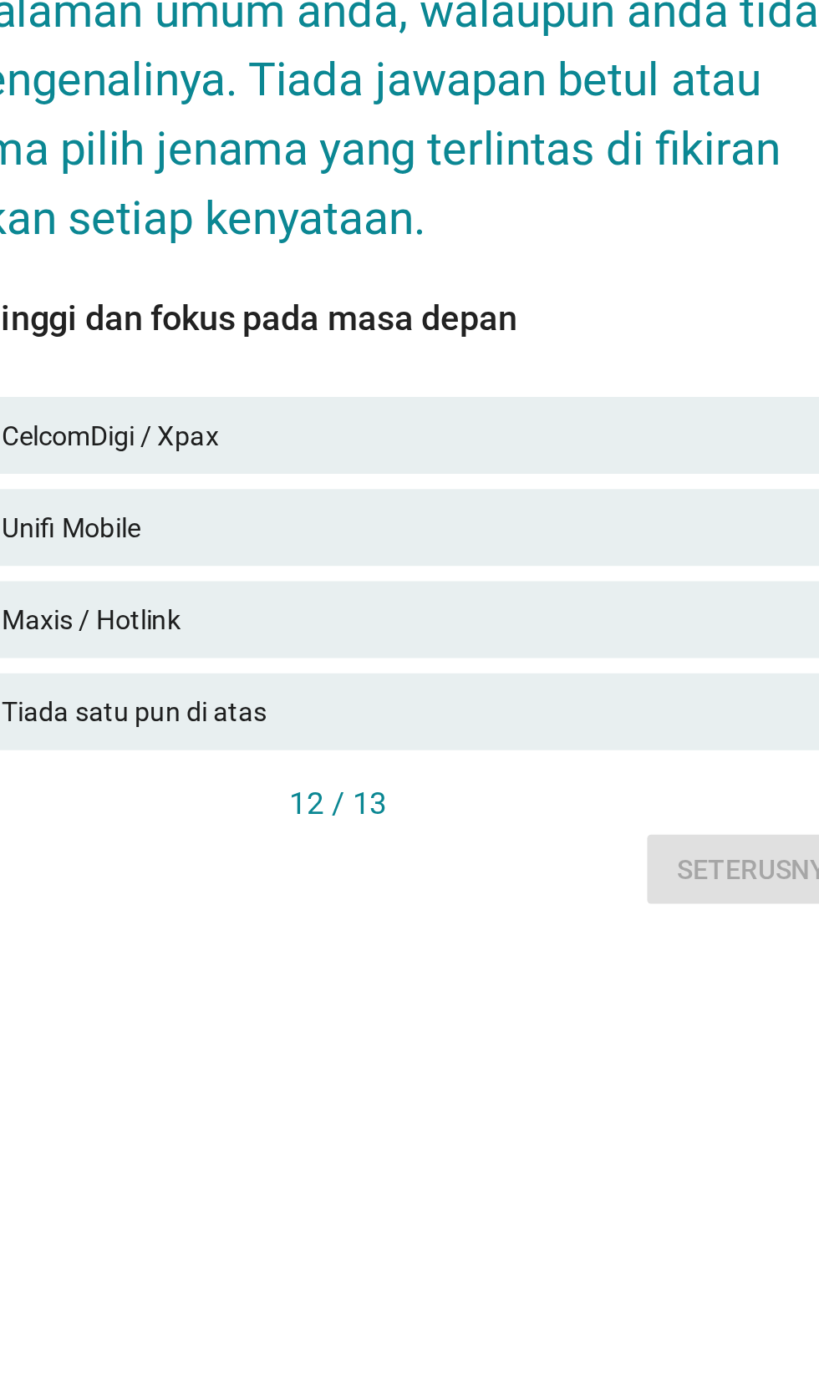
click at [521, 786] on div "CelcomDigi / Xpax" at bounding box center [446, 776] width 366 height 20
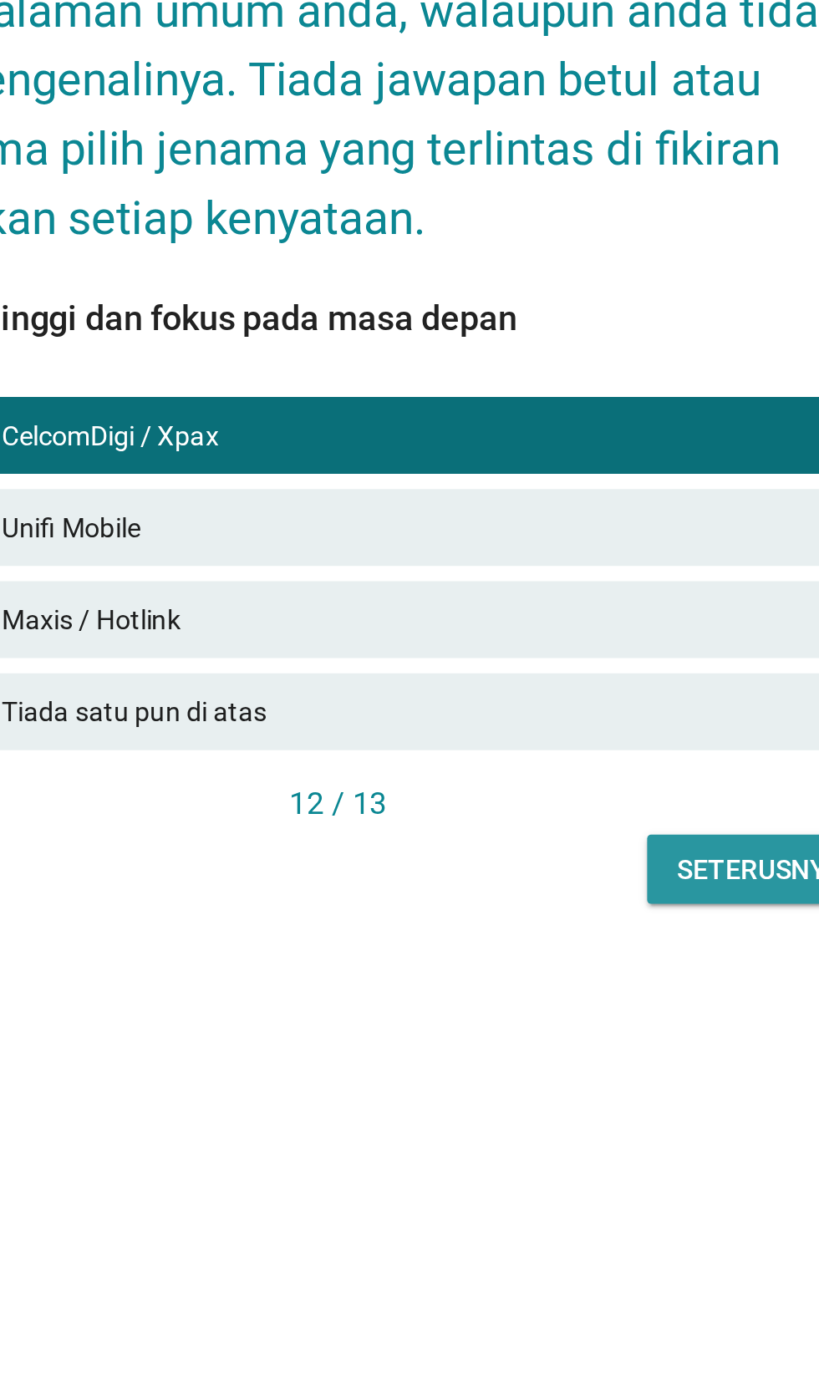
click at [588, 974] on div "Seterusnya" at bounding box center [593, 966] width 72 height 18
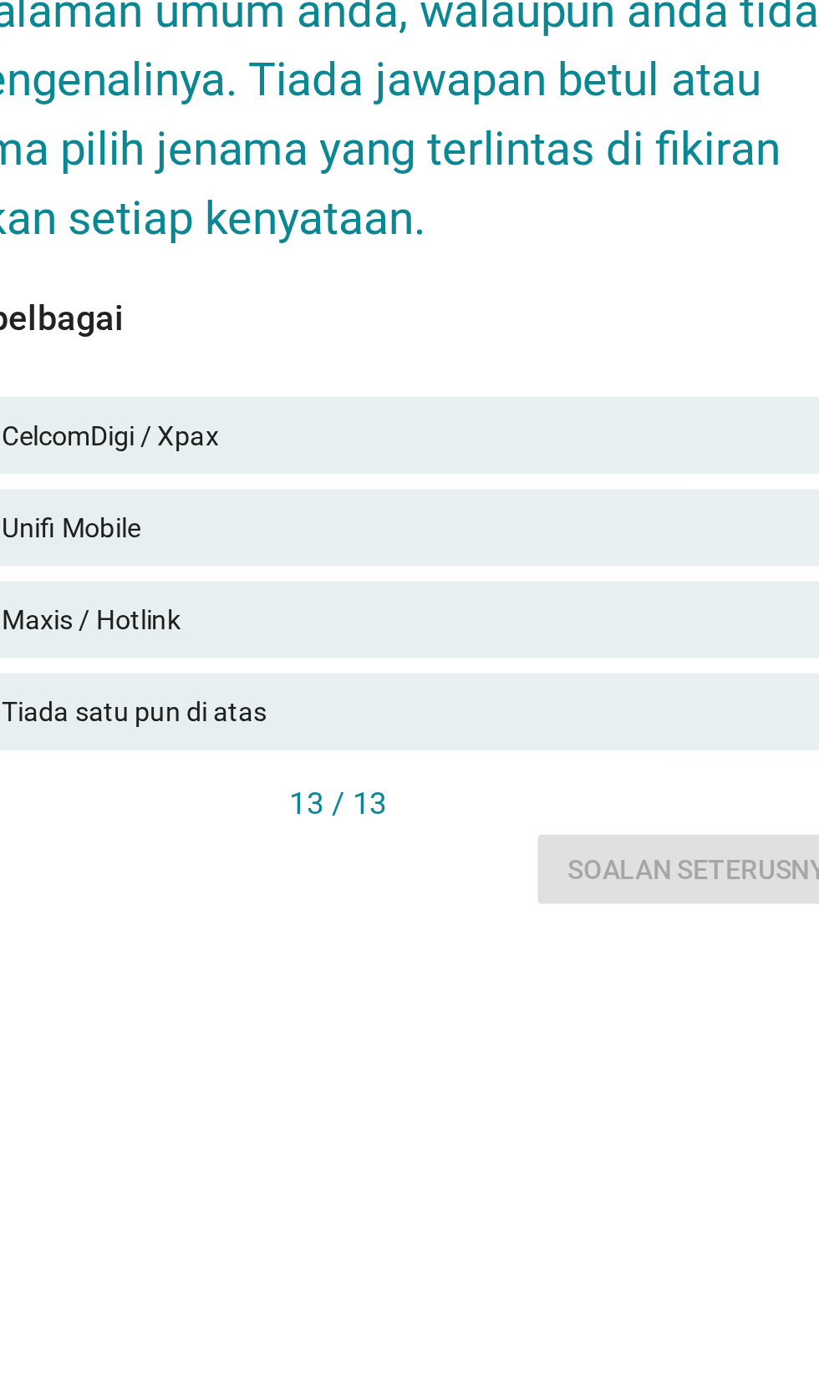
click at [521, 786] on div "CelcomDigi / Xpax" at bounding box center [446, 776] width 366 height 20
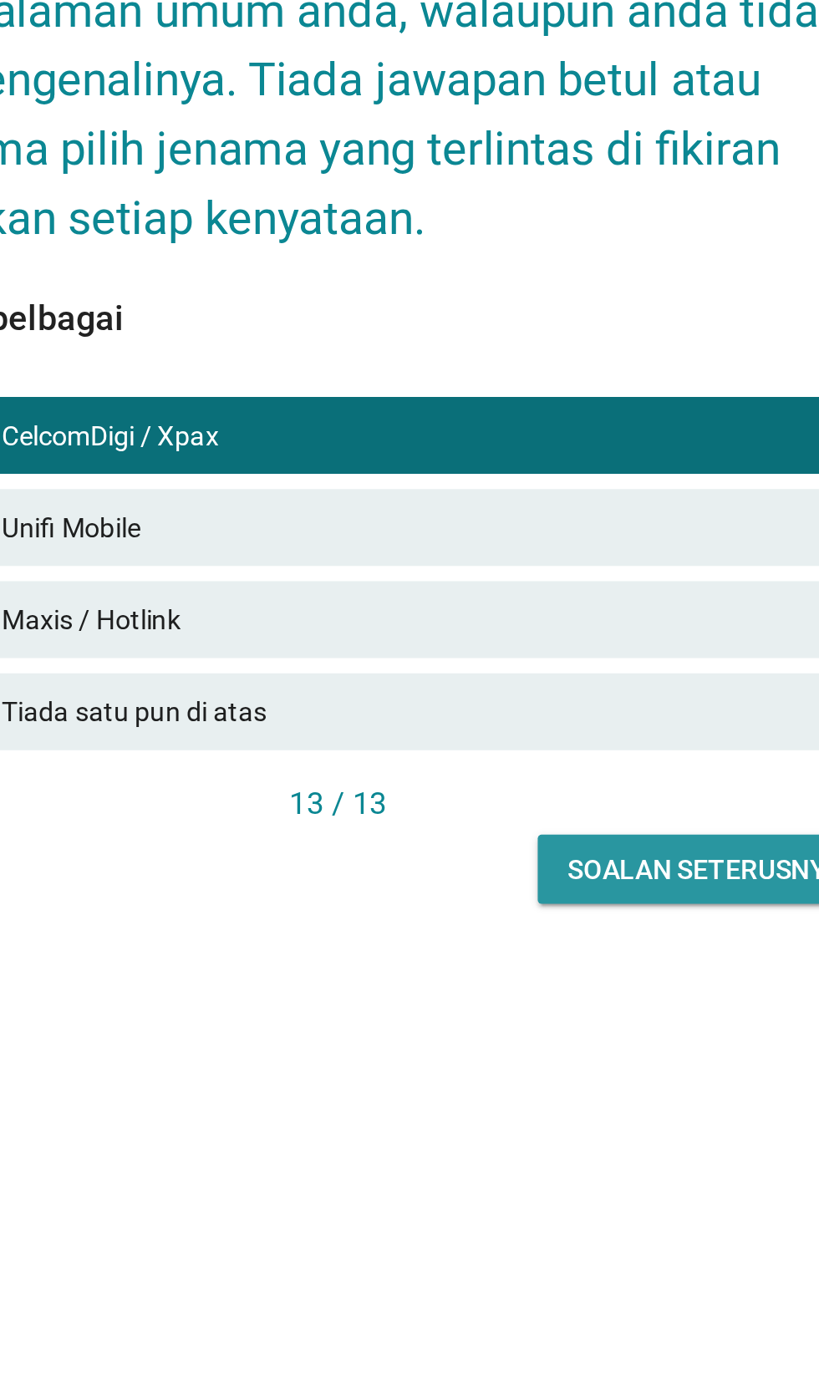
click at [577, 974] on div "Soalan seterusnya" at bounding box center [569, 966] width 119 height 18
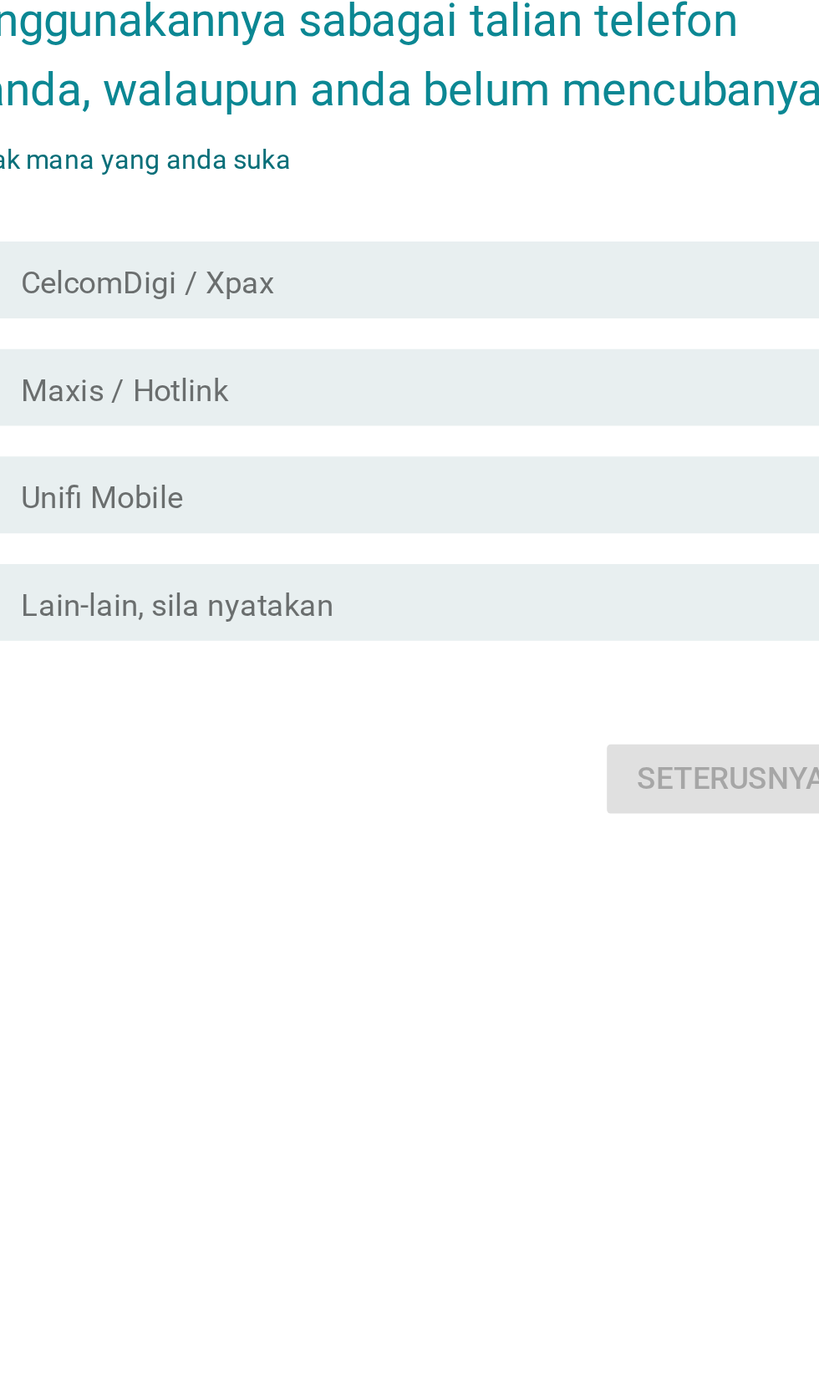
scroll to position [34, 0]
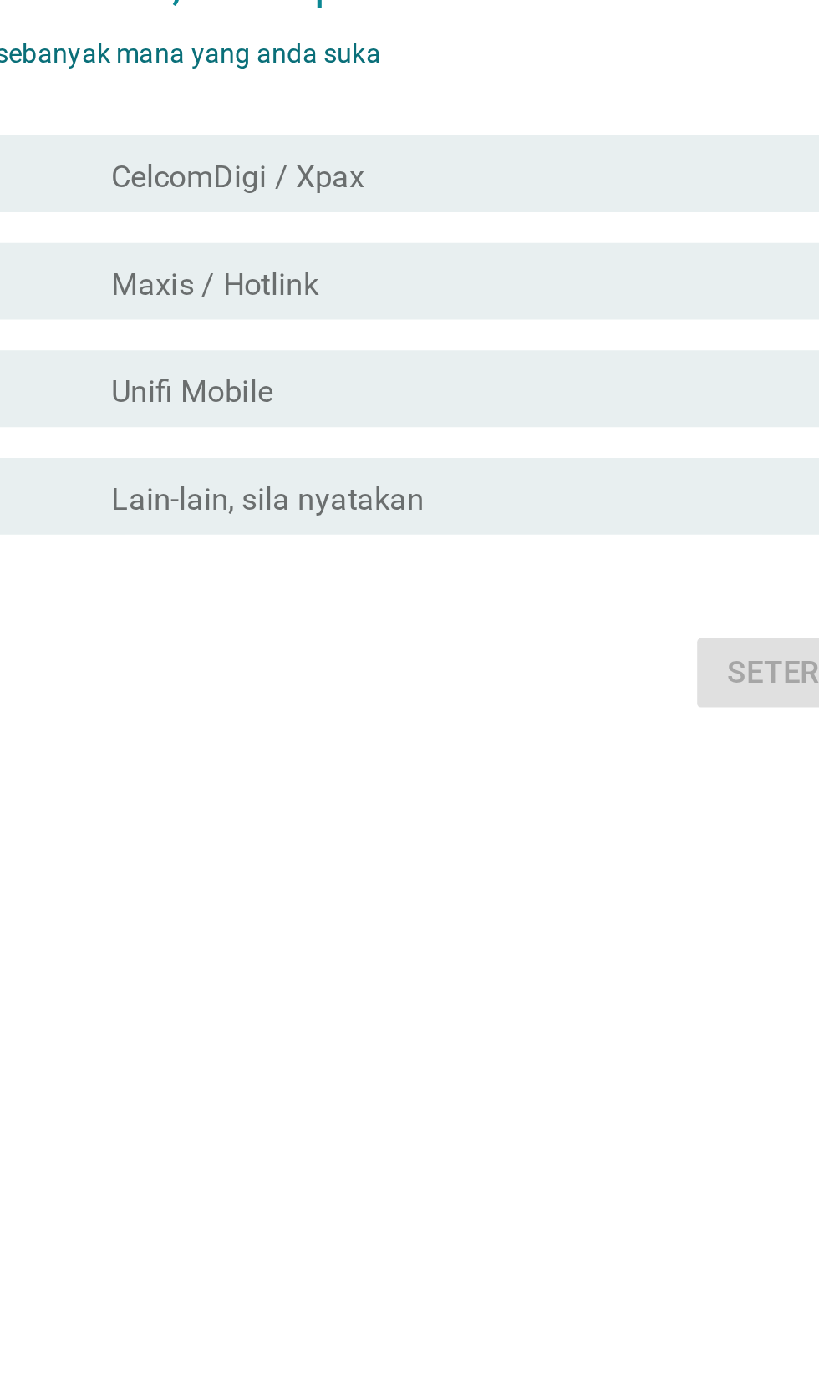
click at [465, 731] on div "check_box_outline_blank Maxis / Hotlink" at bounding box center [451, 721] width 358 height 20
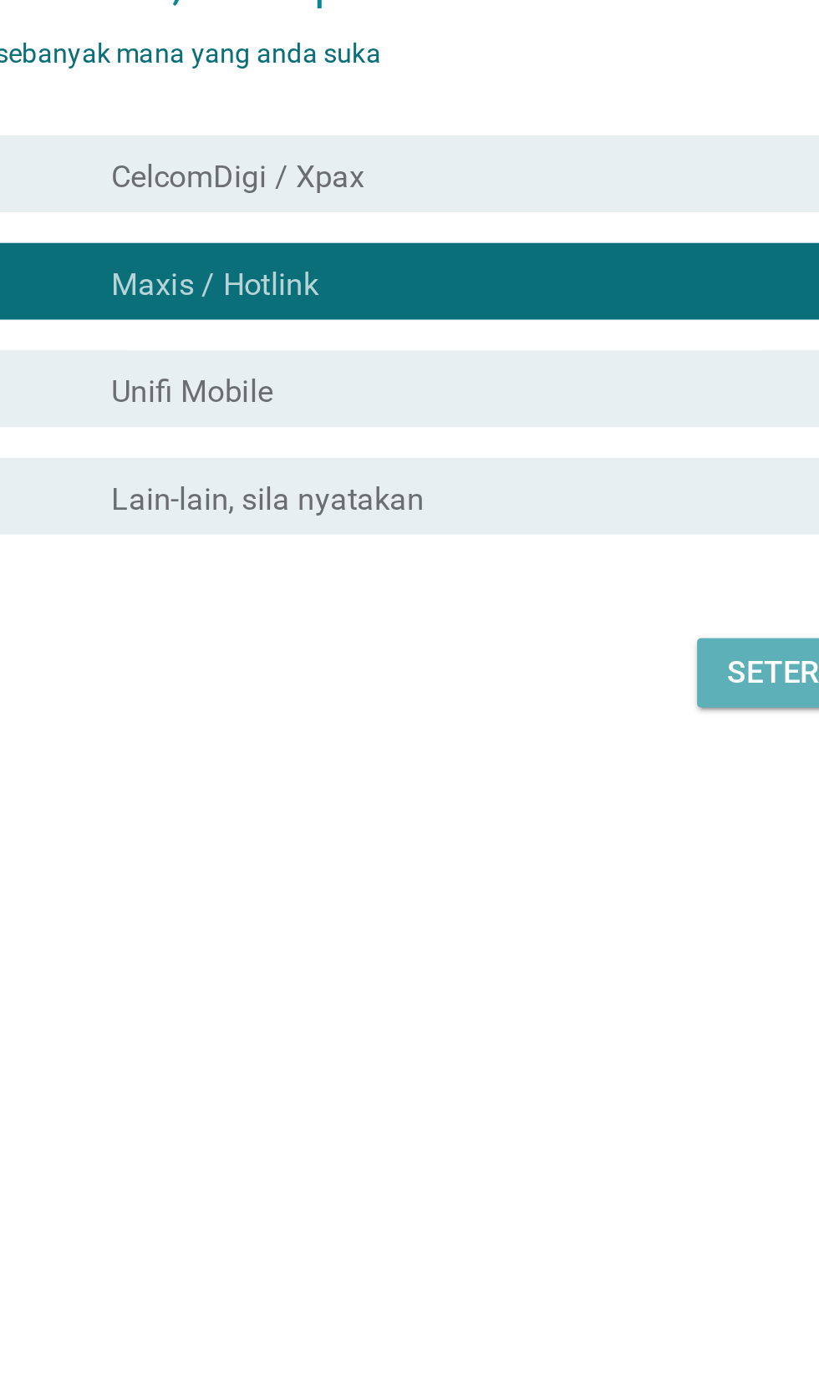
click at [557, 901] on div "Seterusnya" at bounding box center [581, 891] width 83 height 20
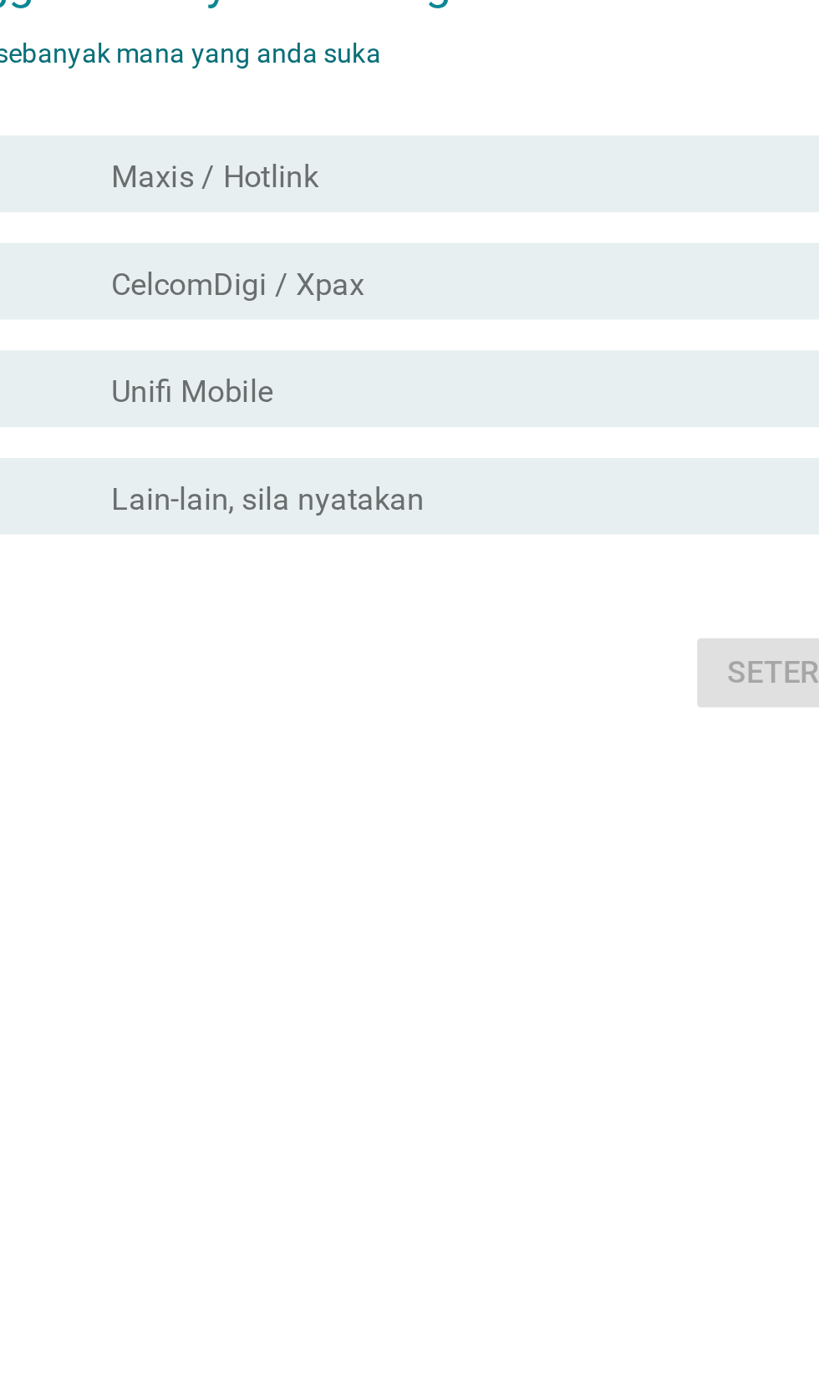
scroll to position [0, 0]
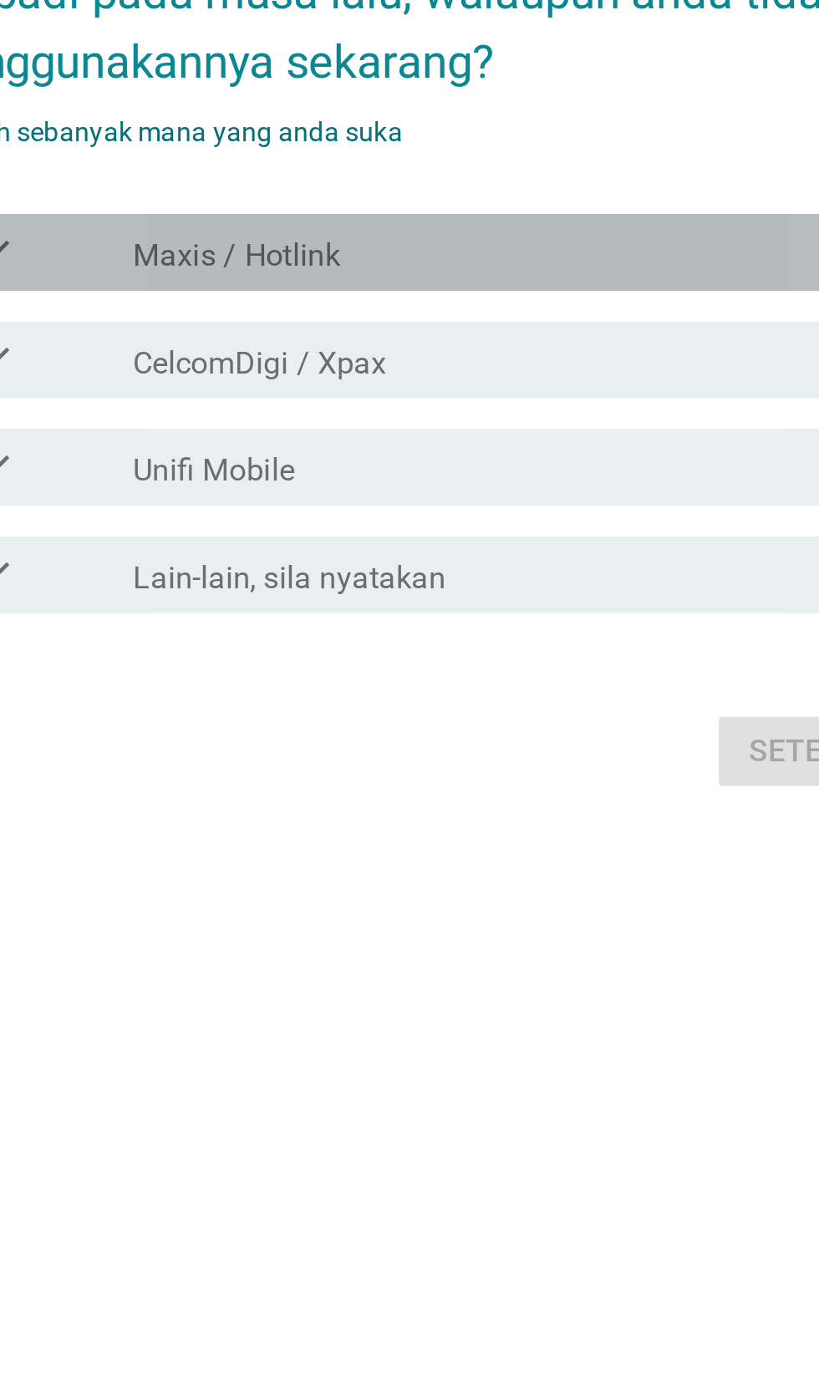
click at [459, 718] on div "check_box Maxis / Hotlink" at bounding box center [451, 708] width 358 height 20
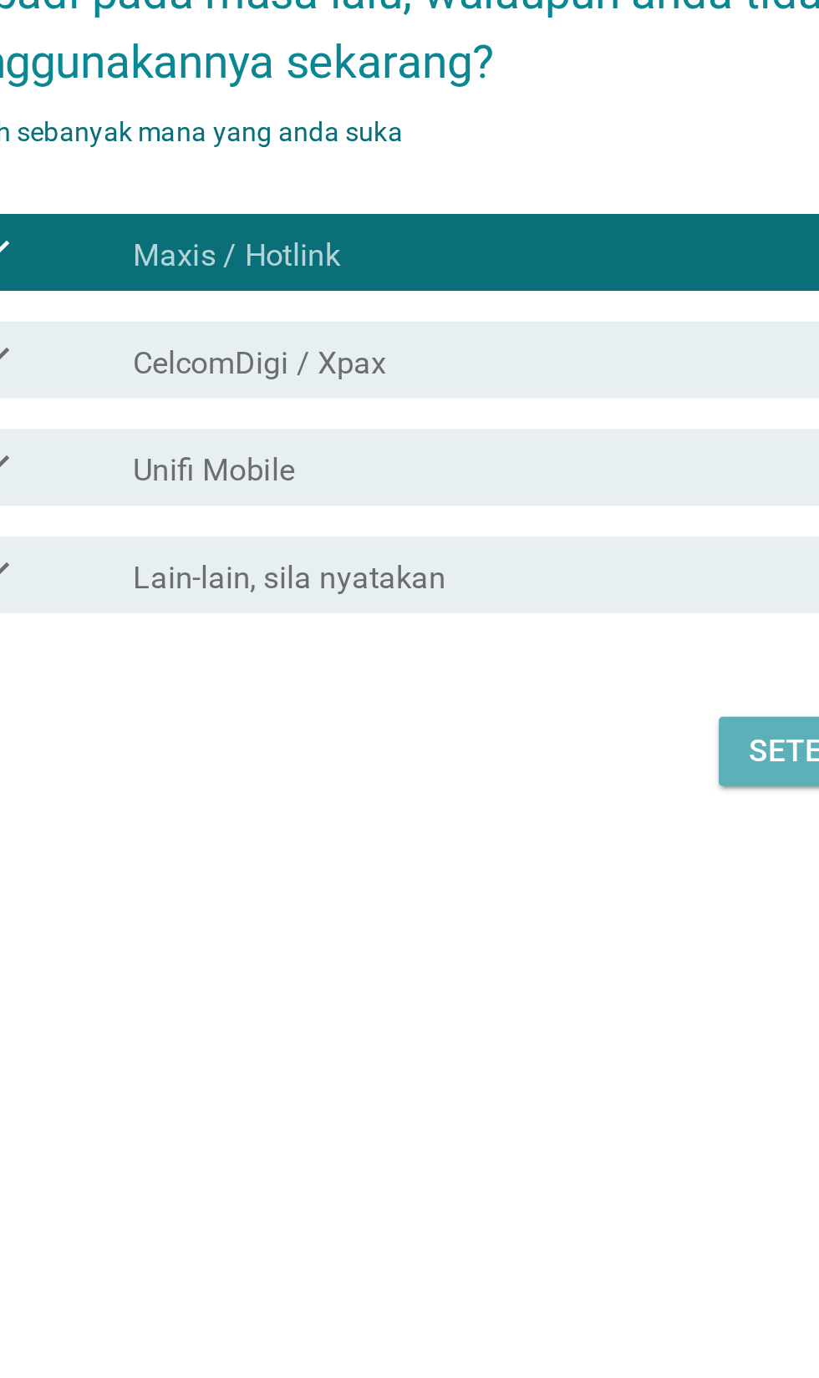
click at [551, 936] on div "Seterusnya" at bounding box center [581, 926] width 83 height 20
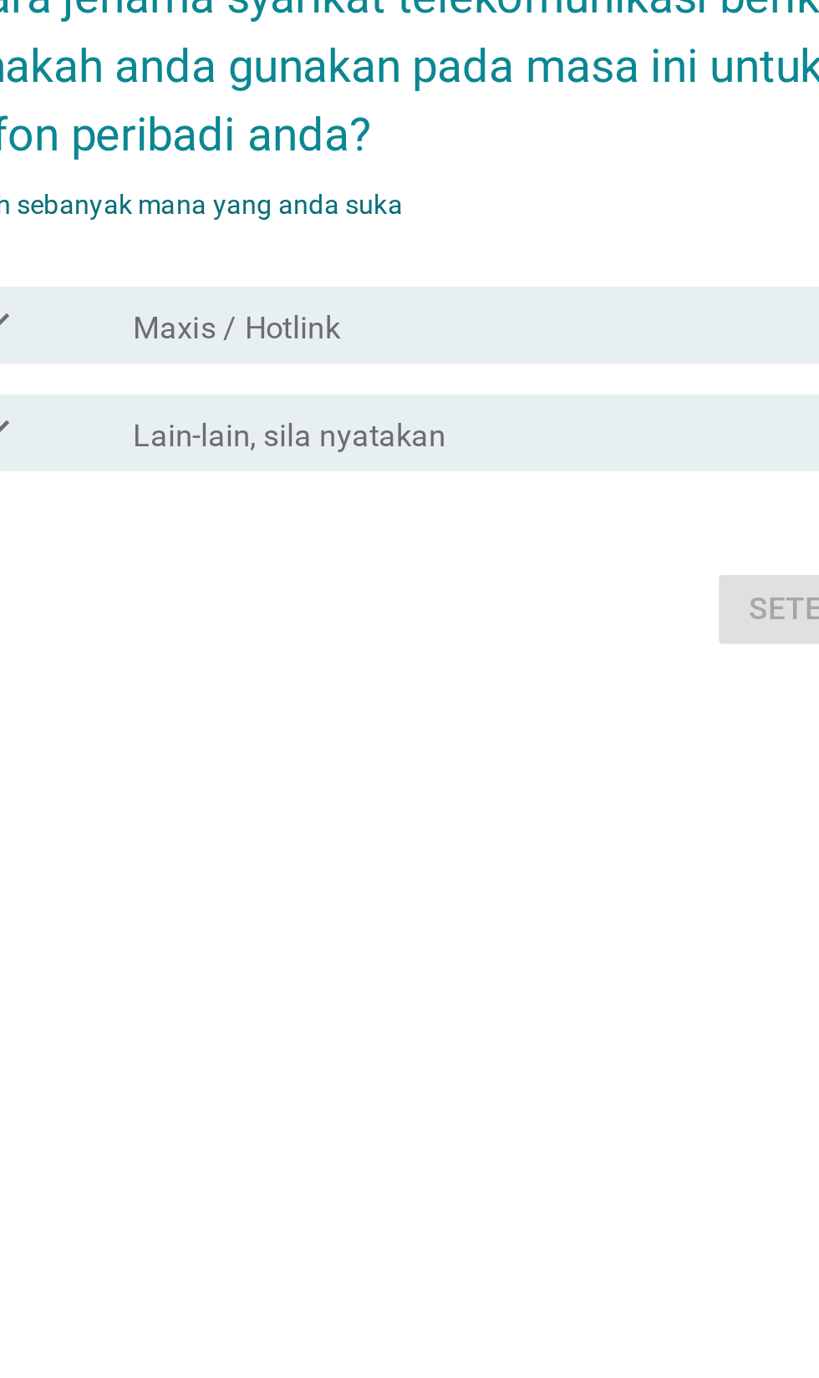
scroll to position [62, 0]
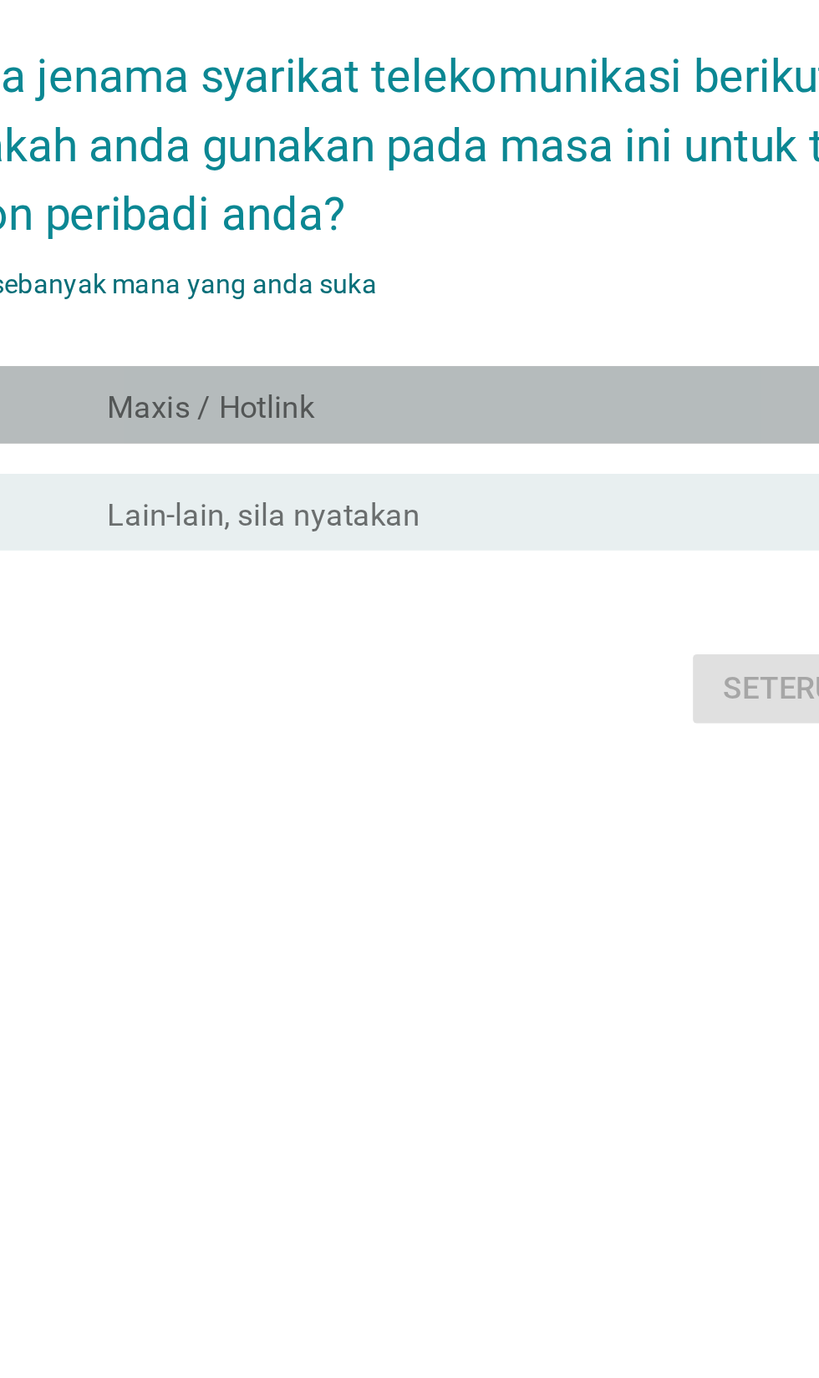
click at [478, 707] on div "check_box Maxis / Hotlink" at bounding box center [451, 697] width 358 height 20
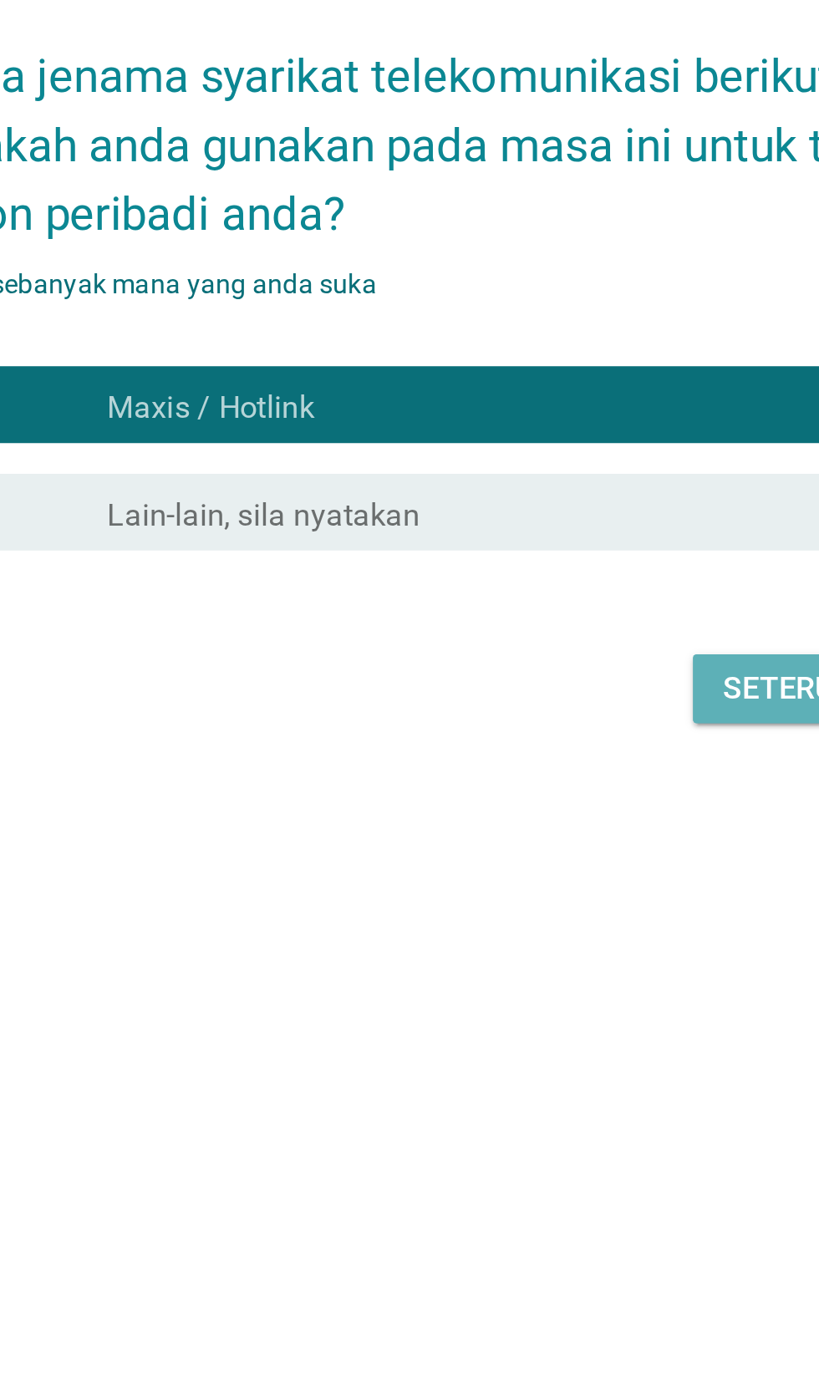
click at [548, 830] on div "Seterusnya" at bounding box center [581, 820] width 83 height 20
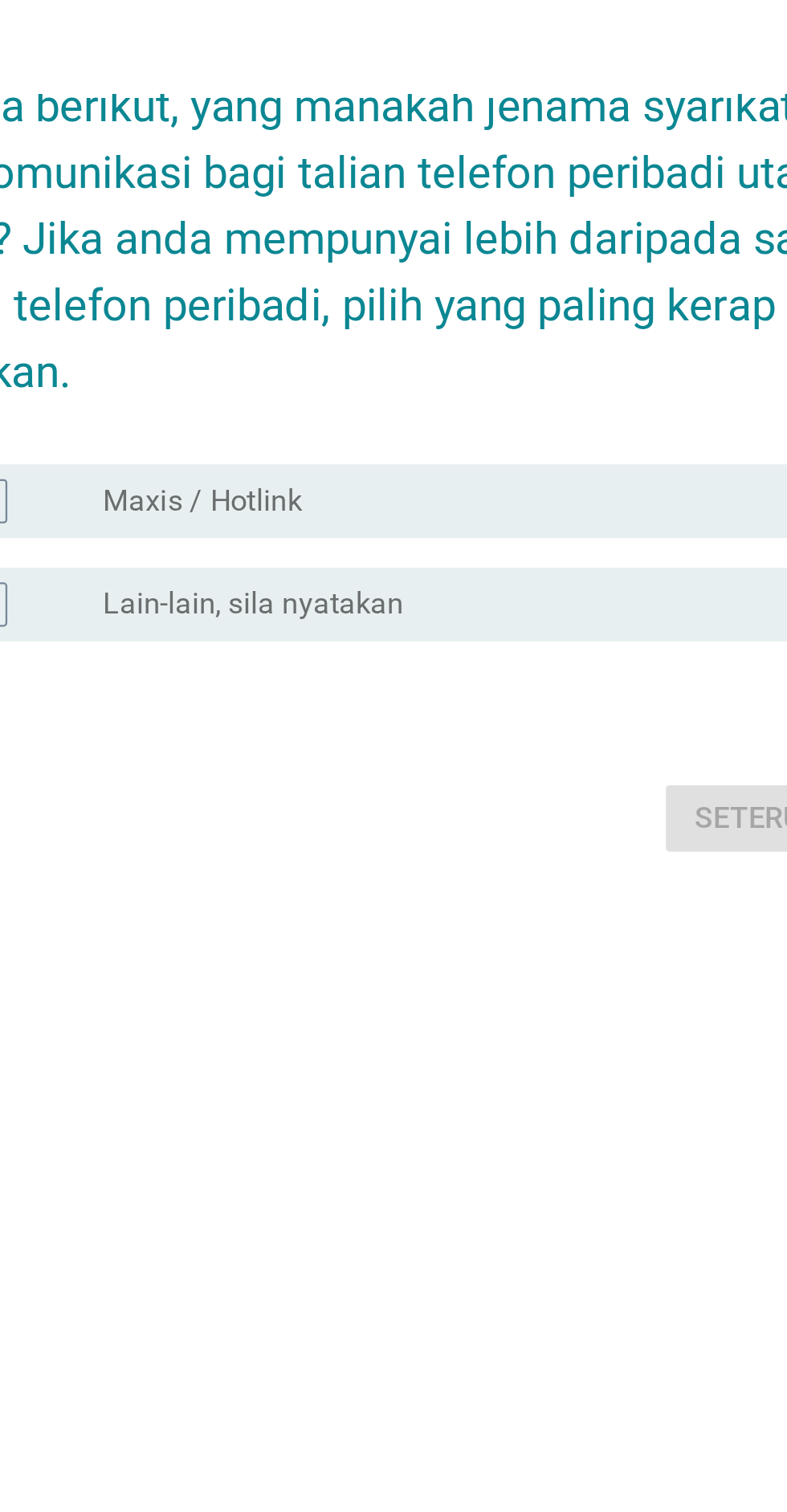
scroll to position [0, 0]
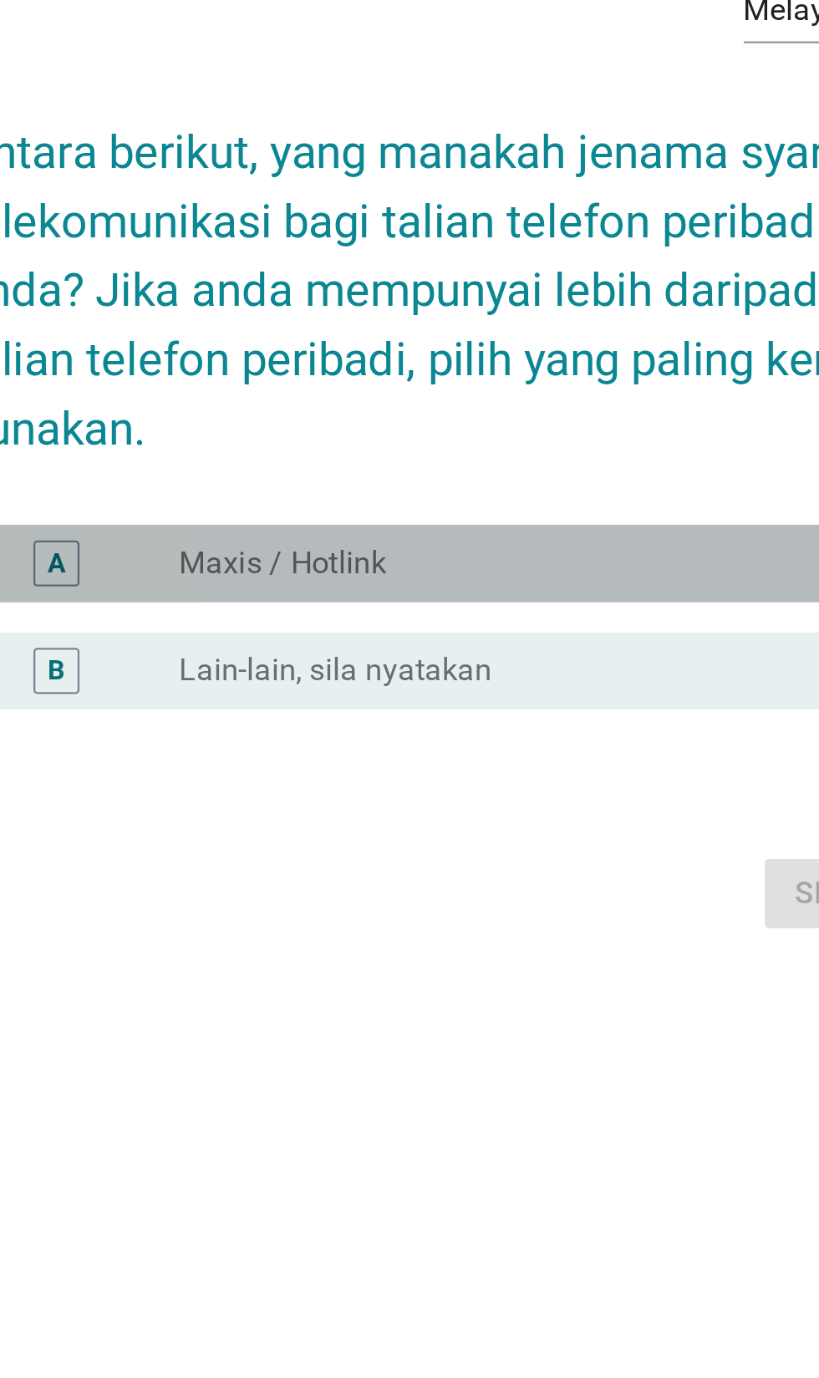
click at [439, 765] on div "A radio_button_unchecked Maxis / Hotlink" at bounding box center [413, 748] width 455 height 33
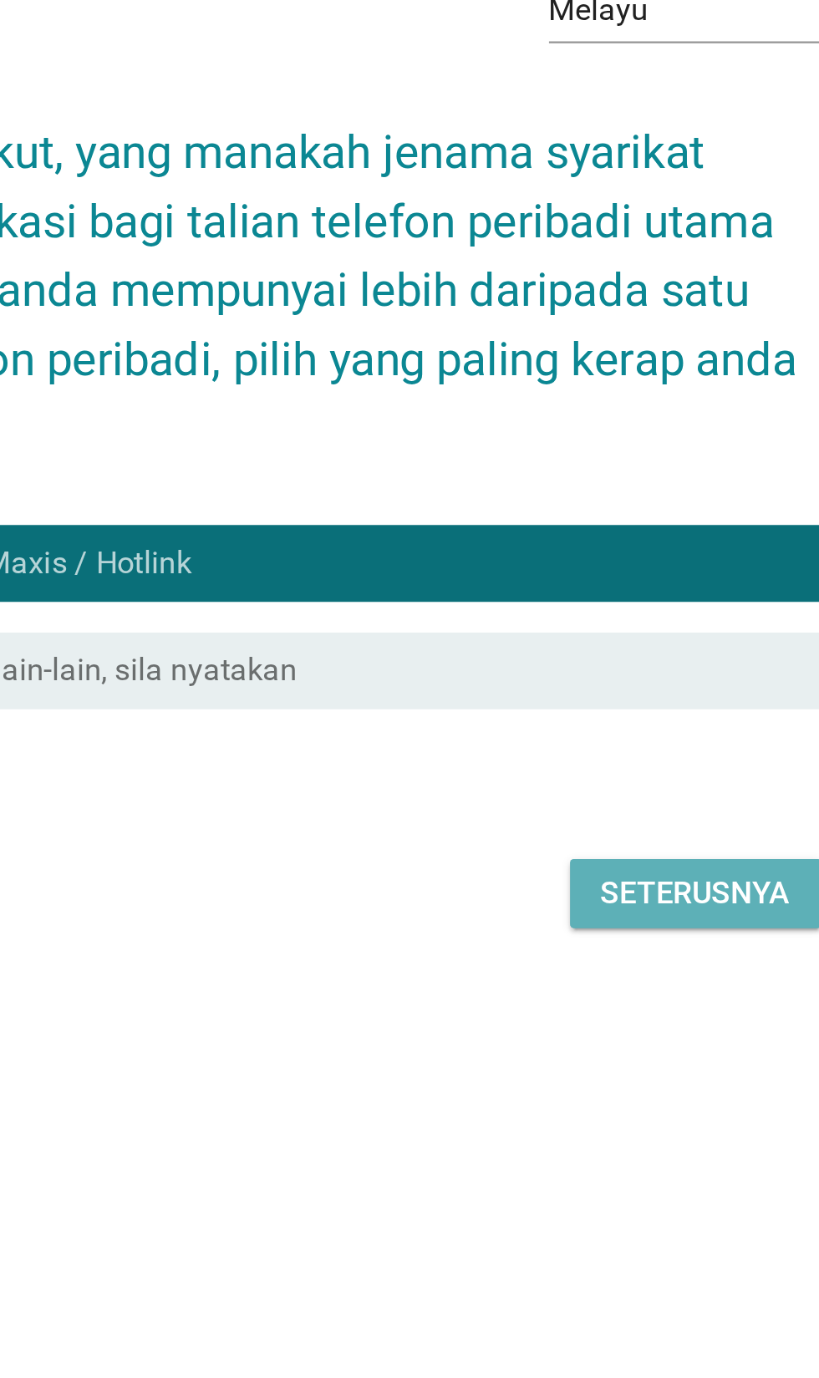
click at [560, 907] on button "Seterusnya" at bounding box center [580, 892] width 109 height 30
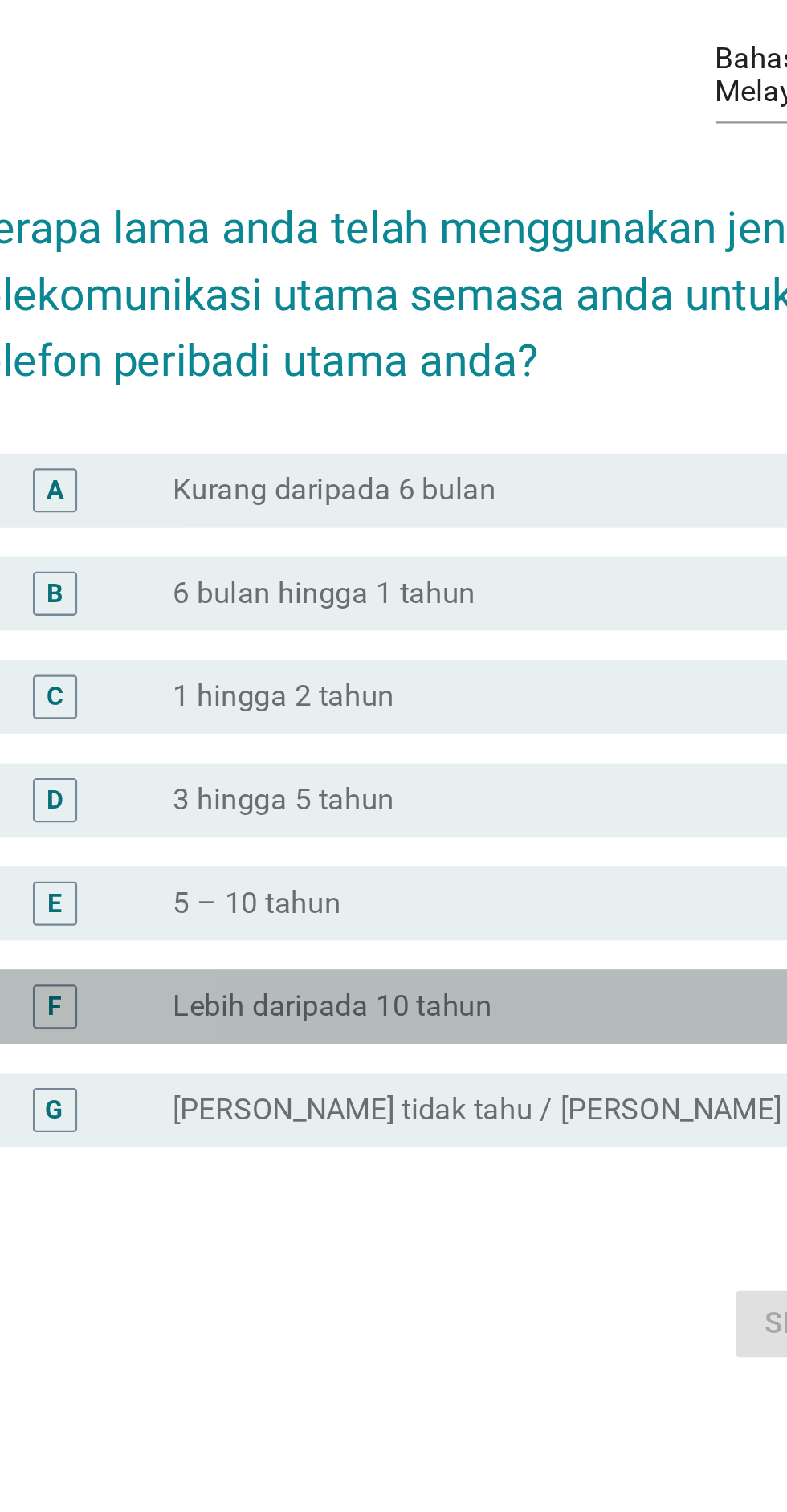
click at [431, 905] on div "radio_button_unchecked Lebih daripada 10 tahun" at bounding box center [427, 897] width 331 height 16
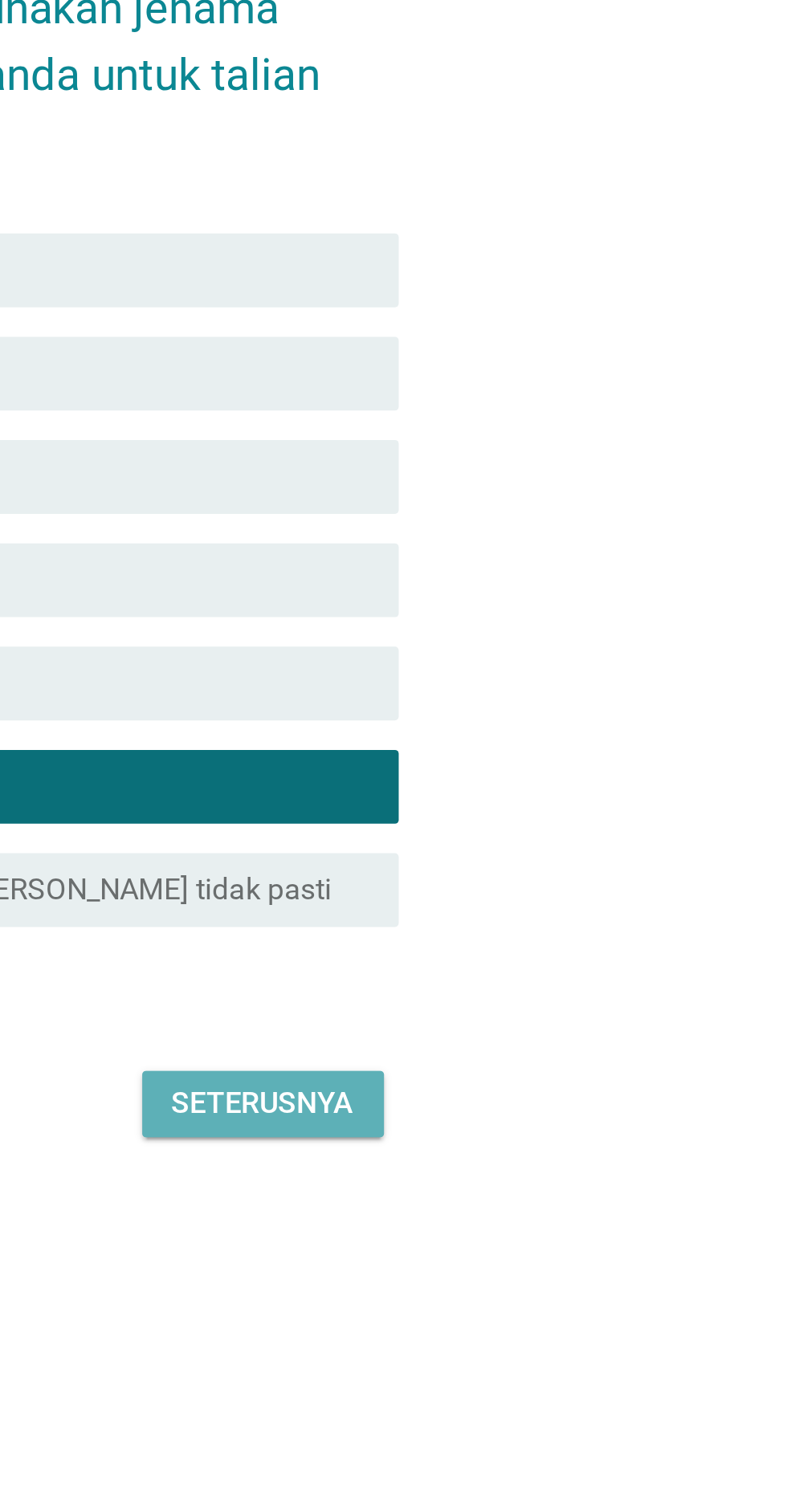
click at [588, 1050] on button "Seterusnya" at bounding box center [557, 1035] width 105 height 29
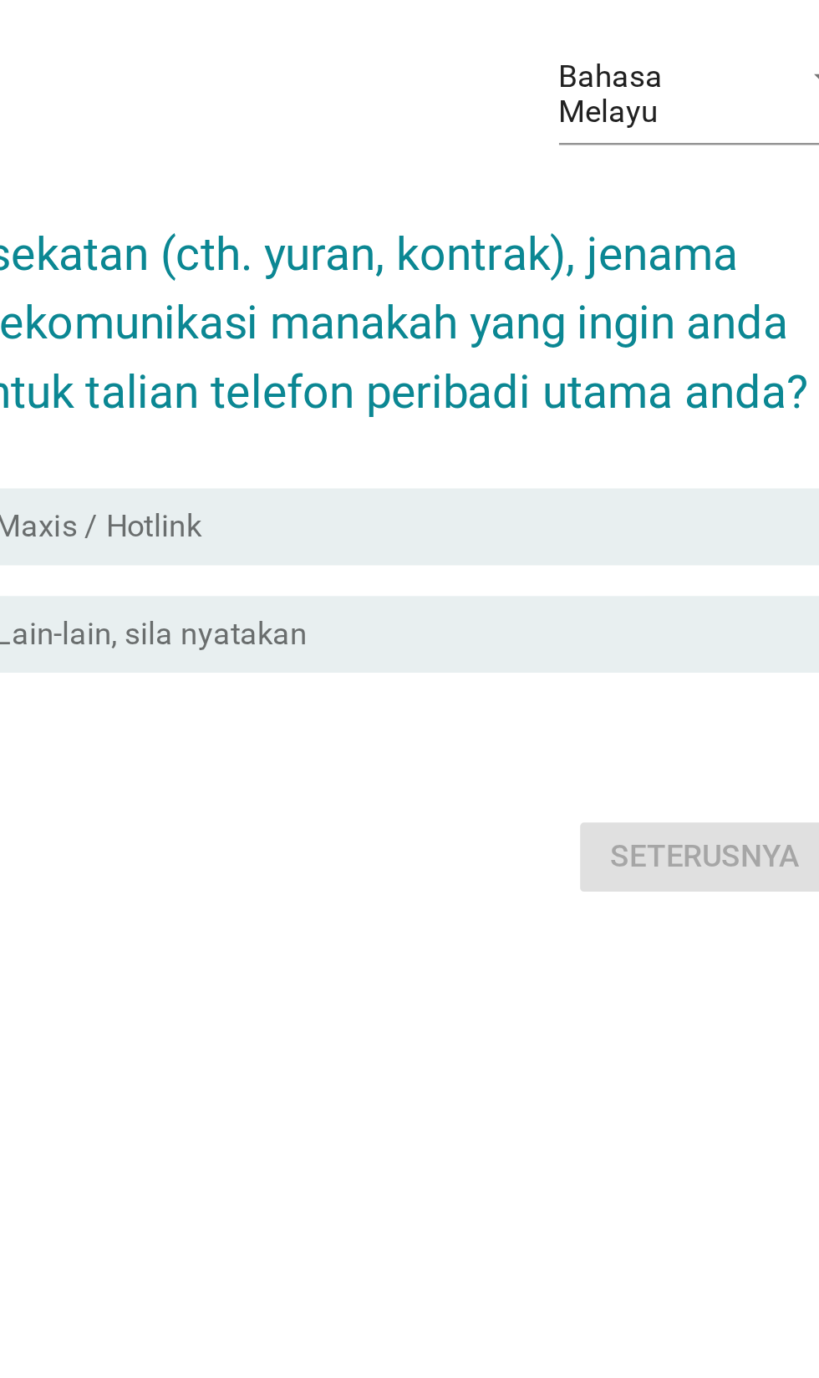
scroll to position [99, 0]
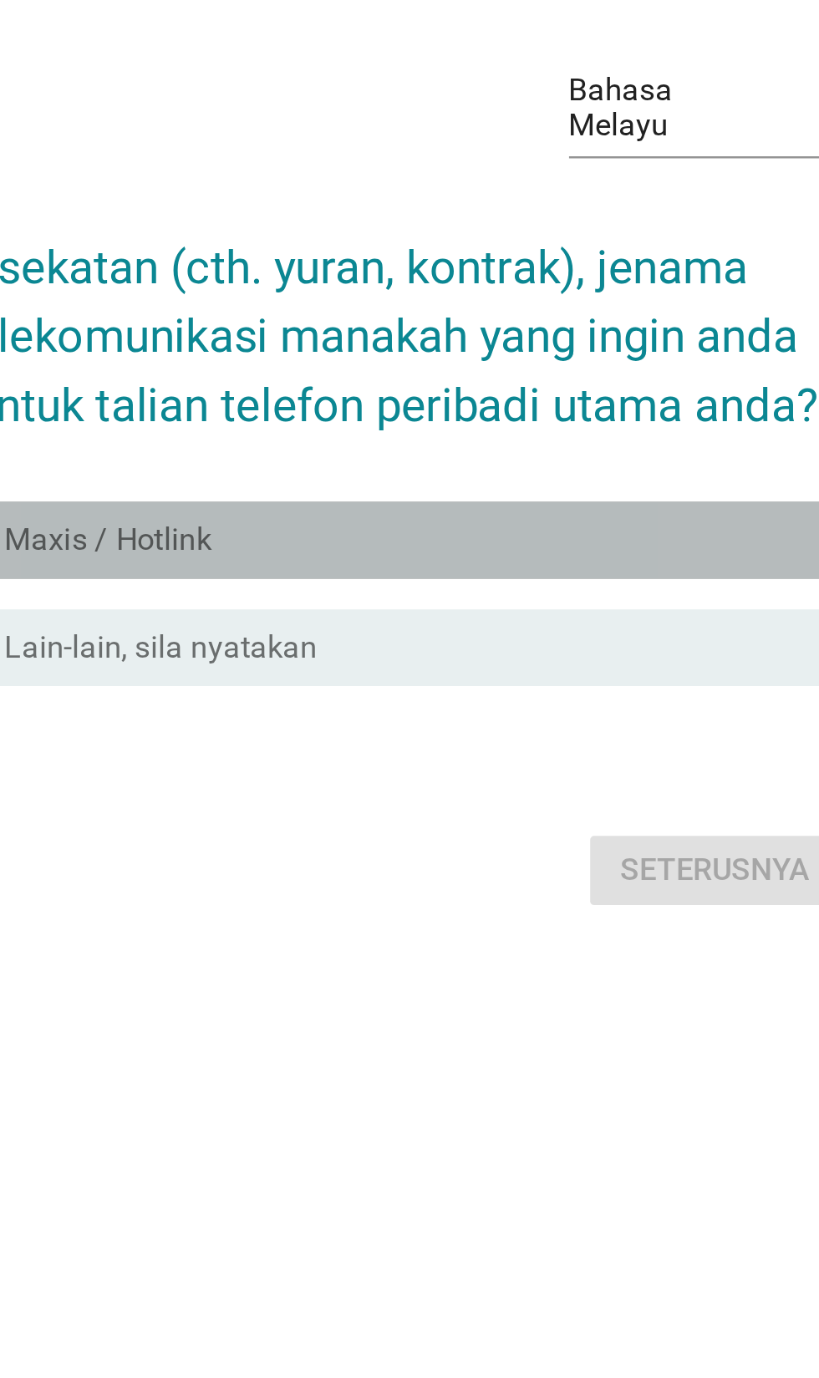
click at [482, 683] on div "radio_button_unchecked Maxis / Hotlink" at bounding box center [444, 675] width 344 height 17
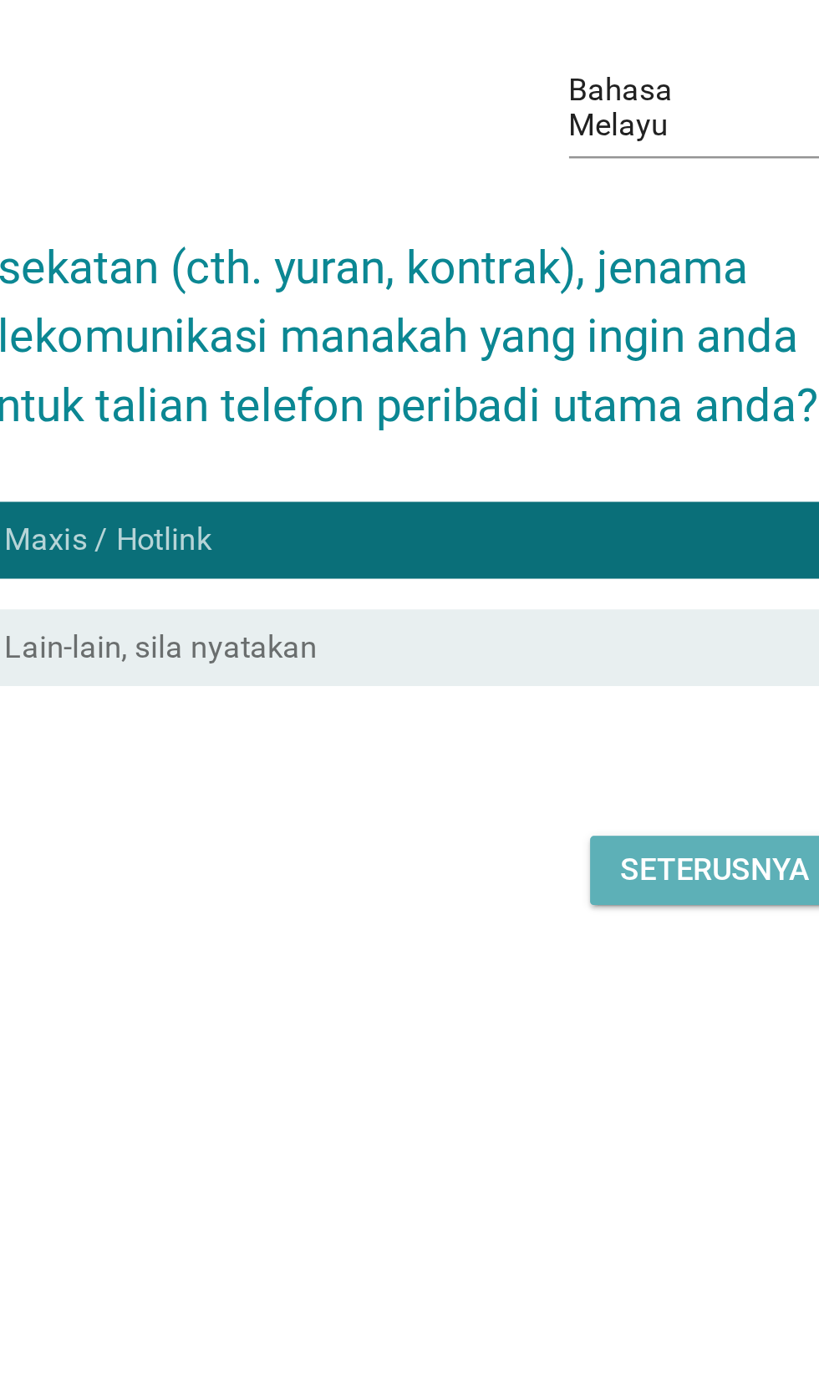
click at [570, 829] on div "Seterusnya" at bounding box center [581, 819] width 83 height 20
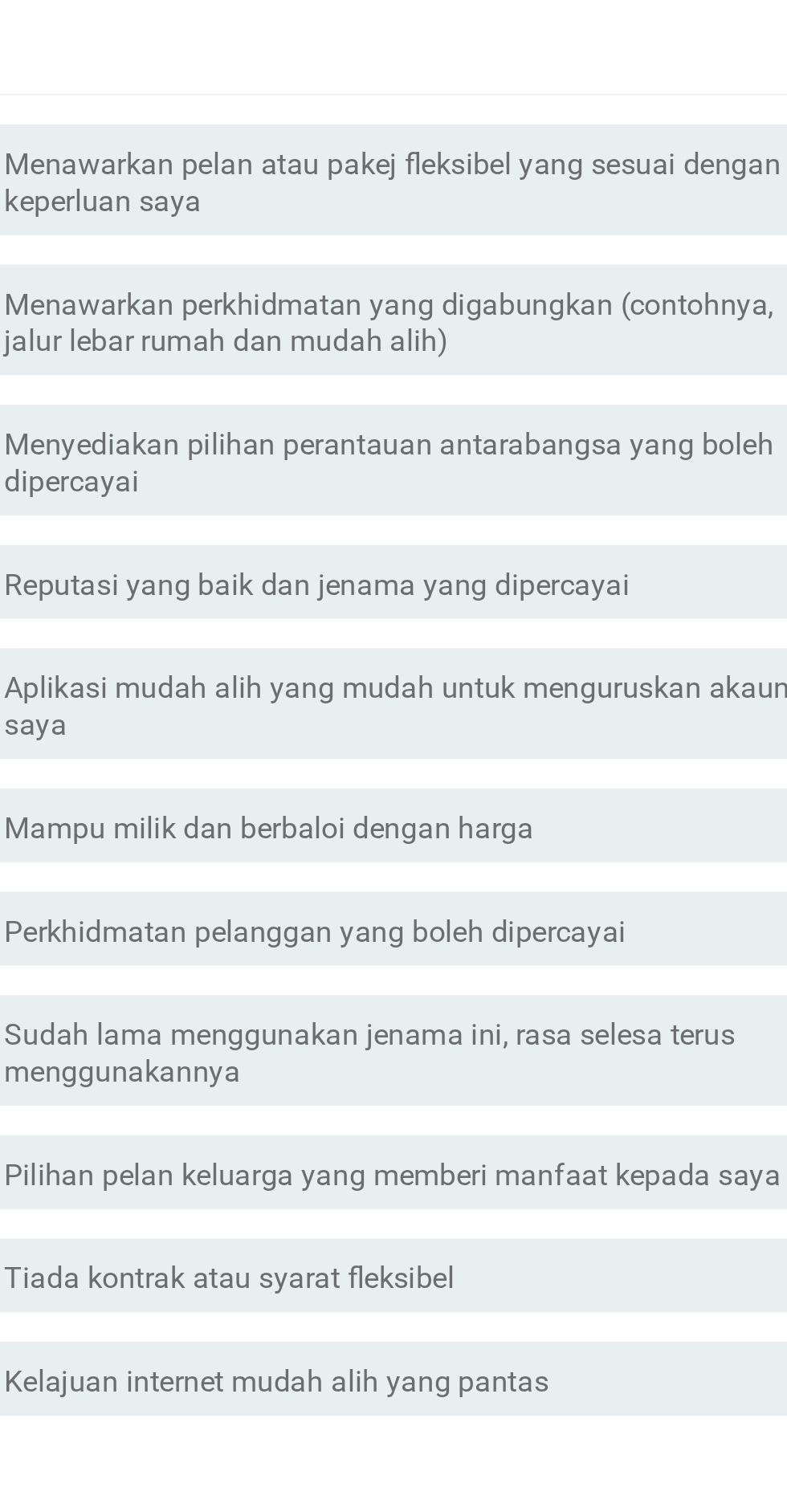
scroll to position [0, 0]
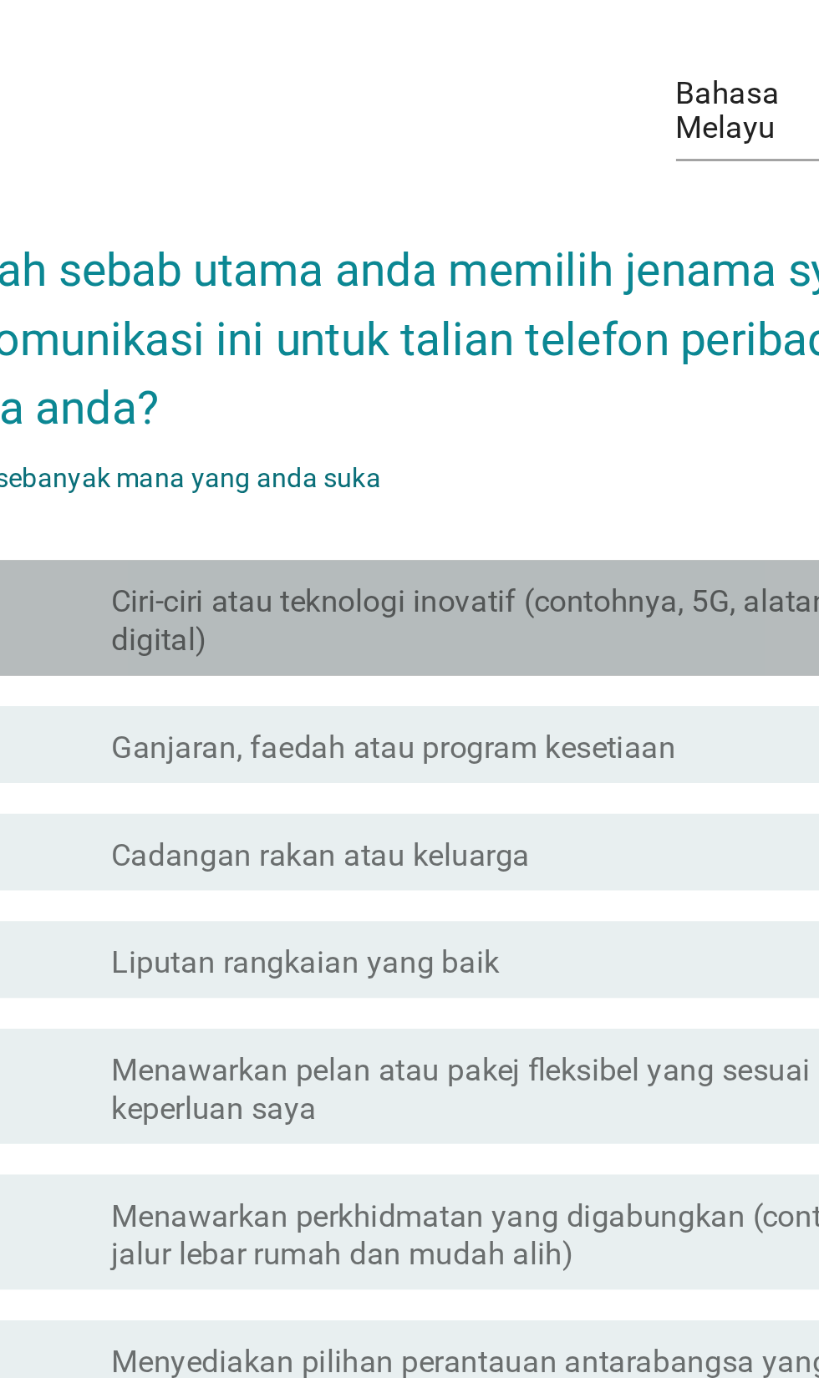
click at [523, 348] on label "Ciri-ciri atau teknologi inovatif (contohnya, 5G, alatan digital)" at bounding box center [451, 331] width 358 height 33
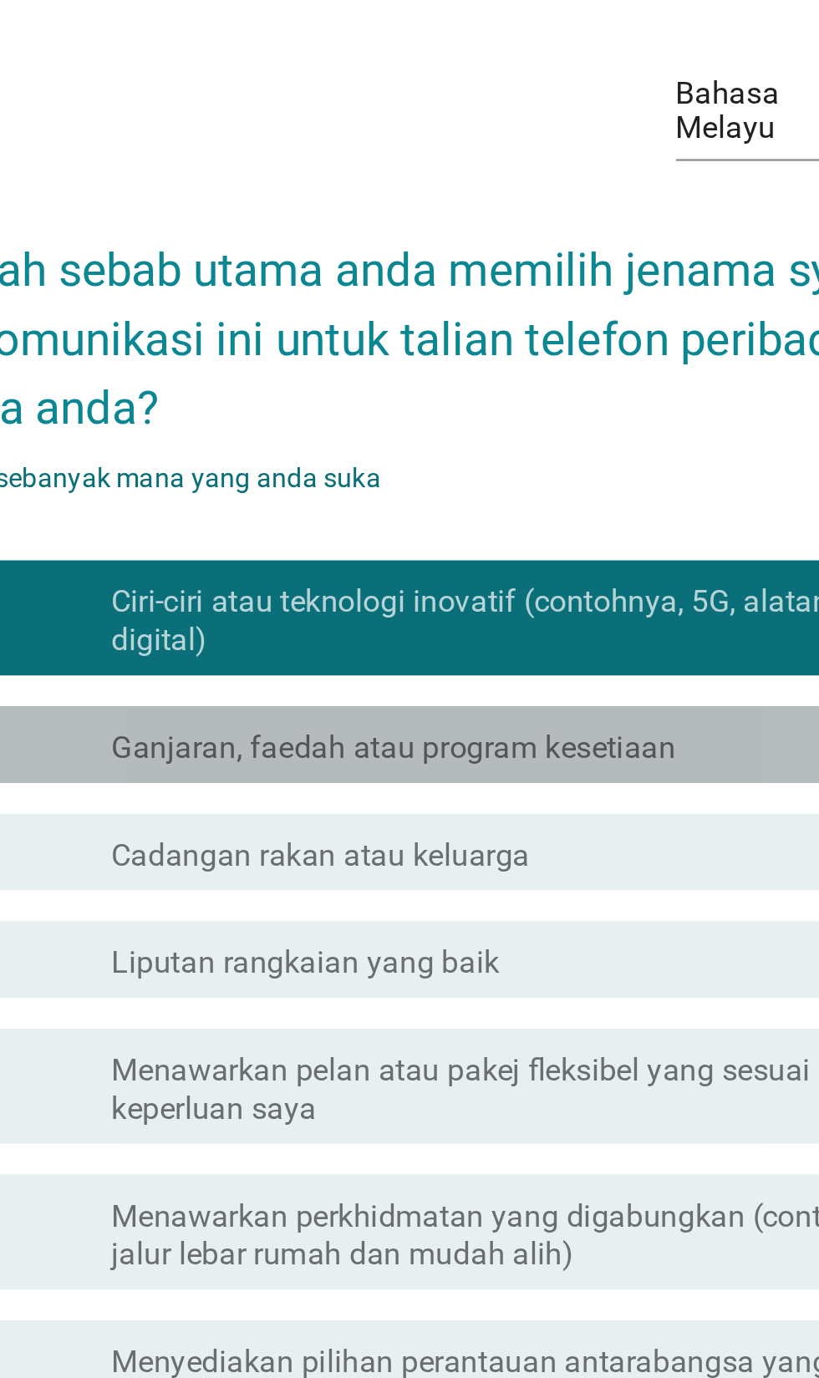
click at [515, 395] on label "Ganjaran, faedah atau program kesetiaan" at bounding box center [395, 386] width 246 height 17
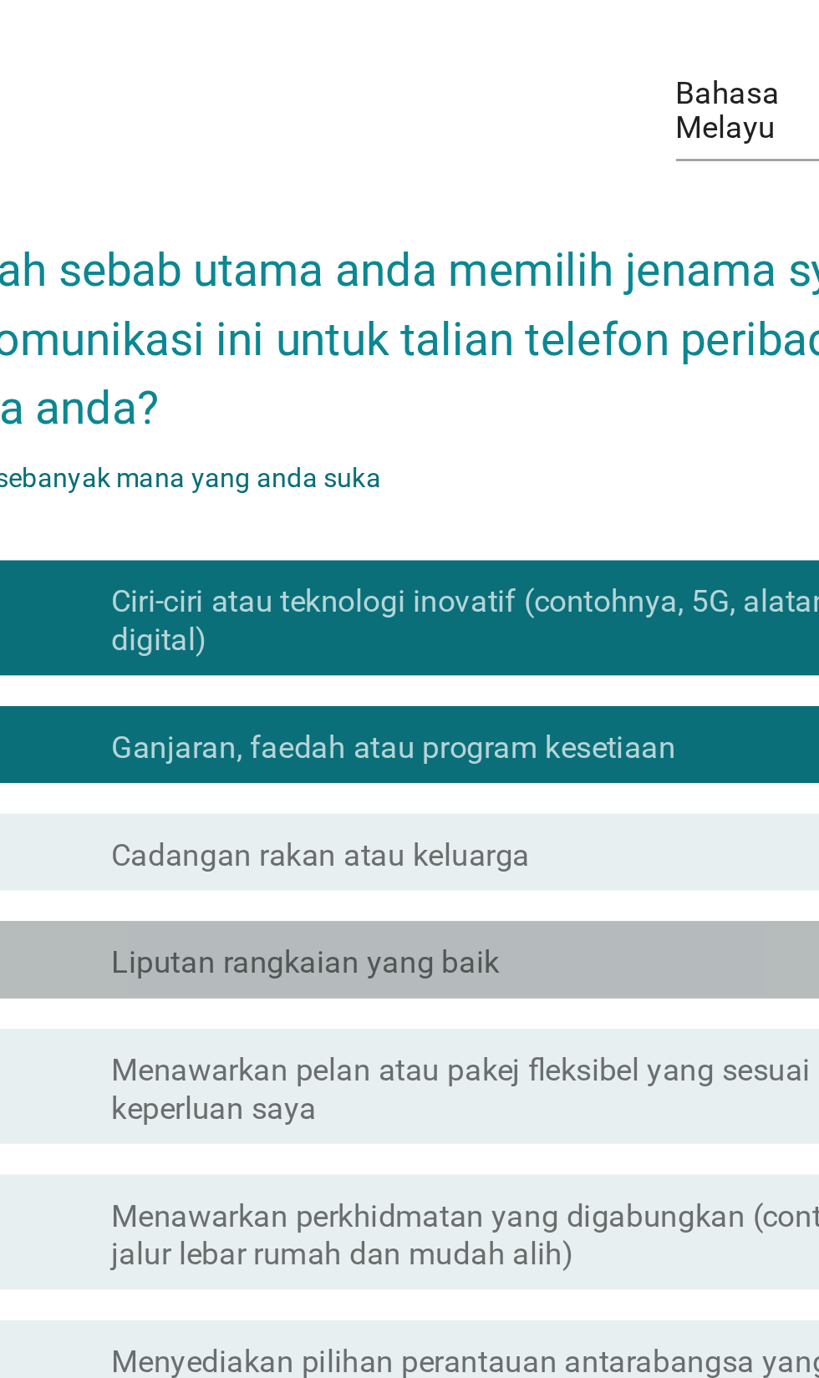
click at [497, 489] on div "check_box_outline_blank Liputan rangkaian yang baik" at bounding box center [451, 479] width 358 height 20
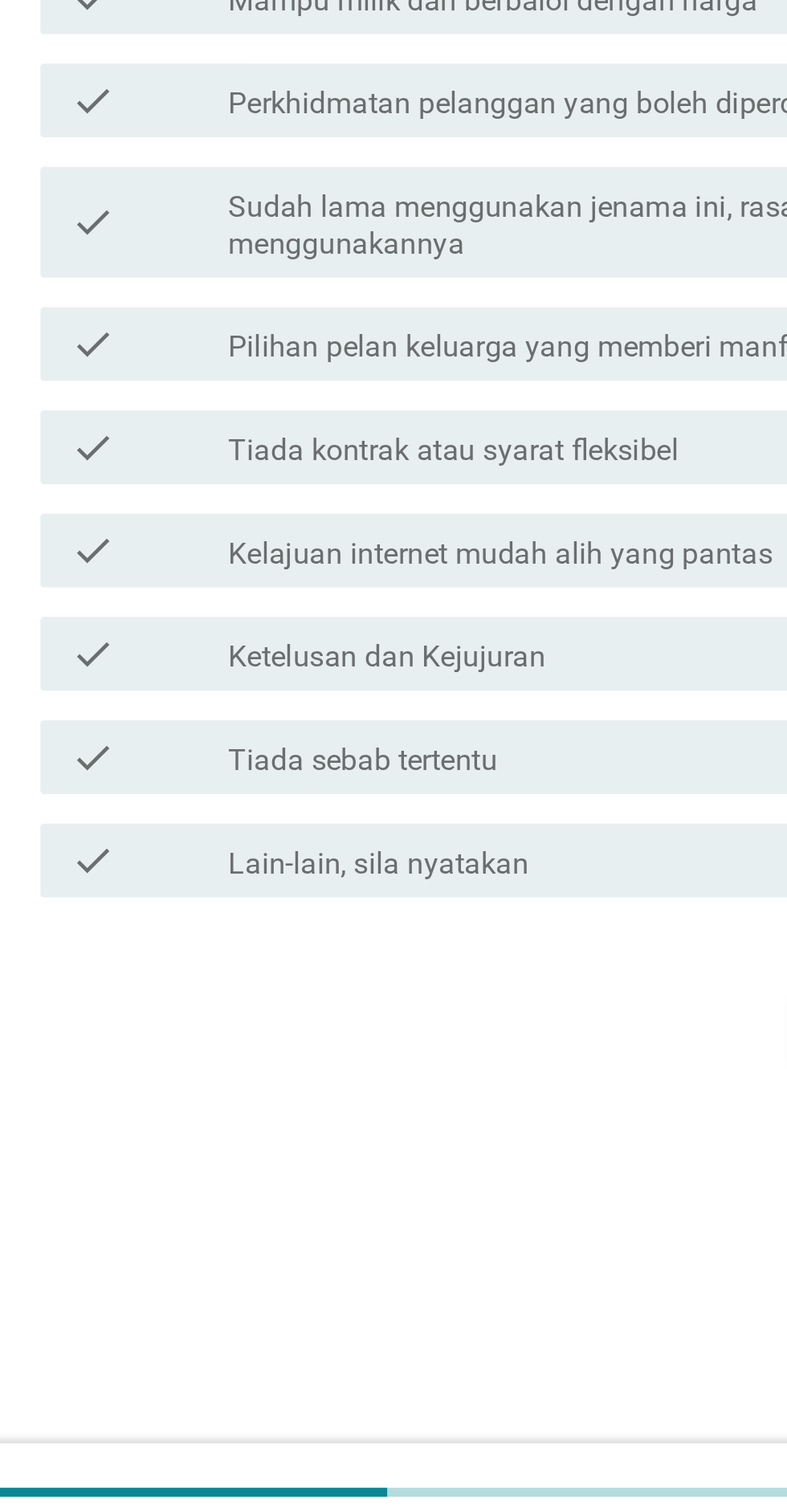
scroll to position [56, 0]
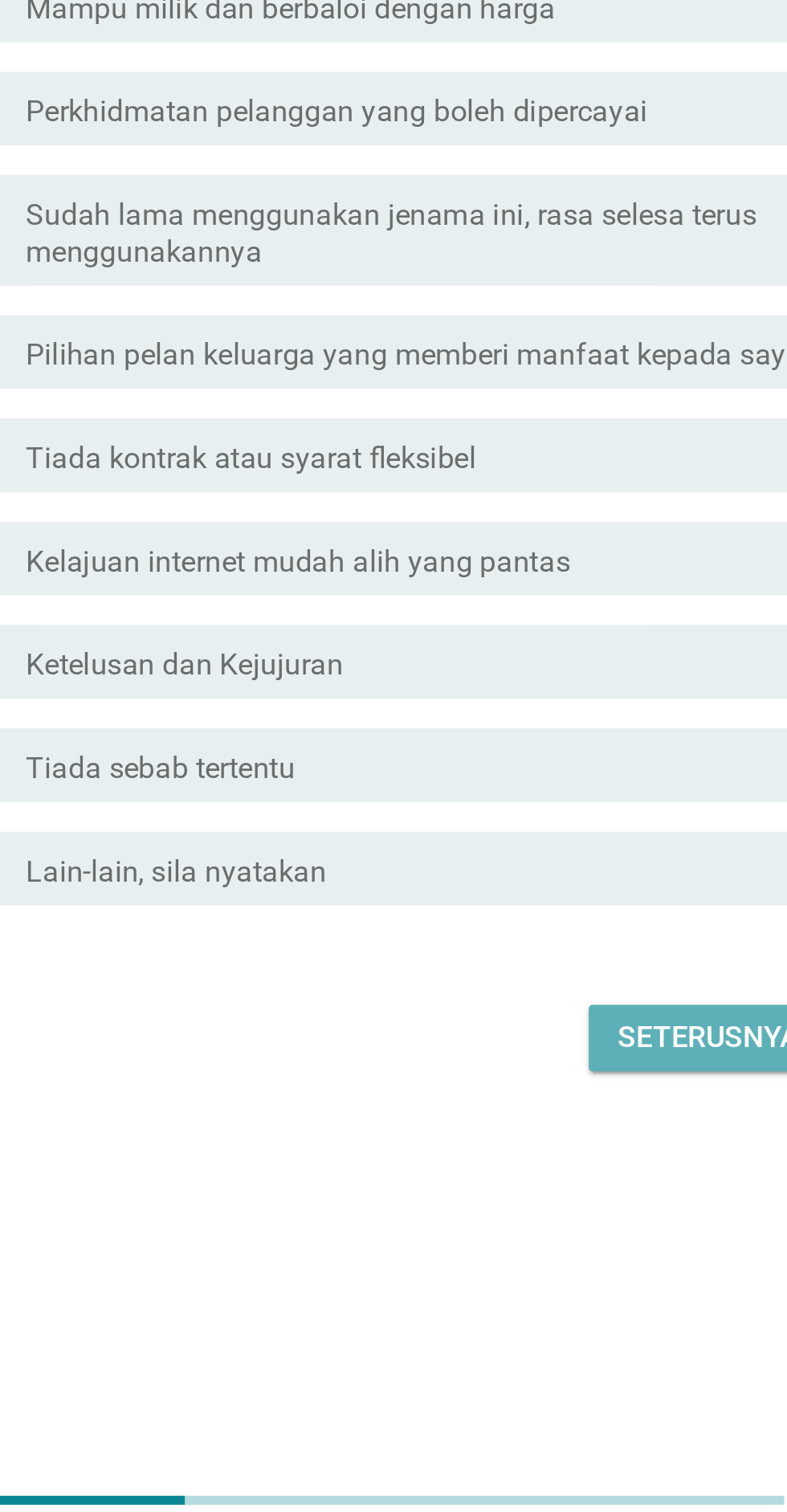
click at [554, 1301] on div "Seterusnya" at bounding box center [558, 1291] width 80 height 19
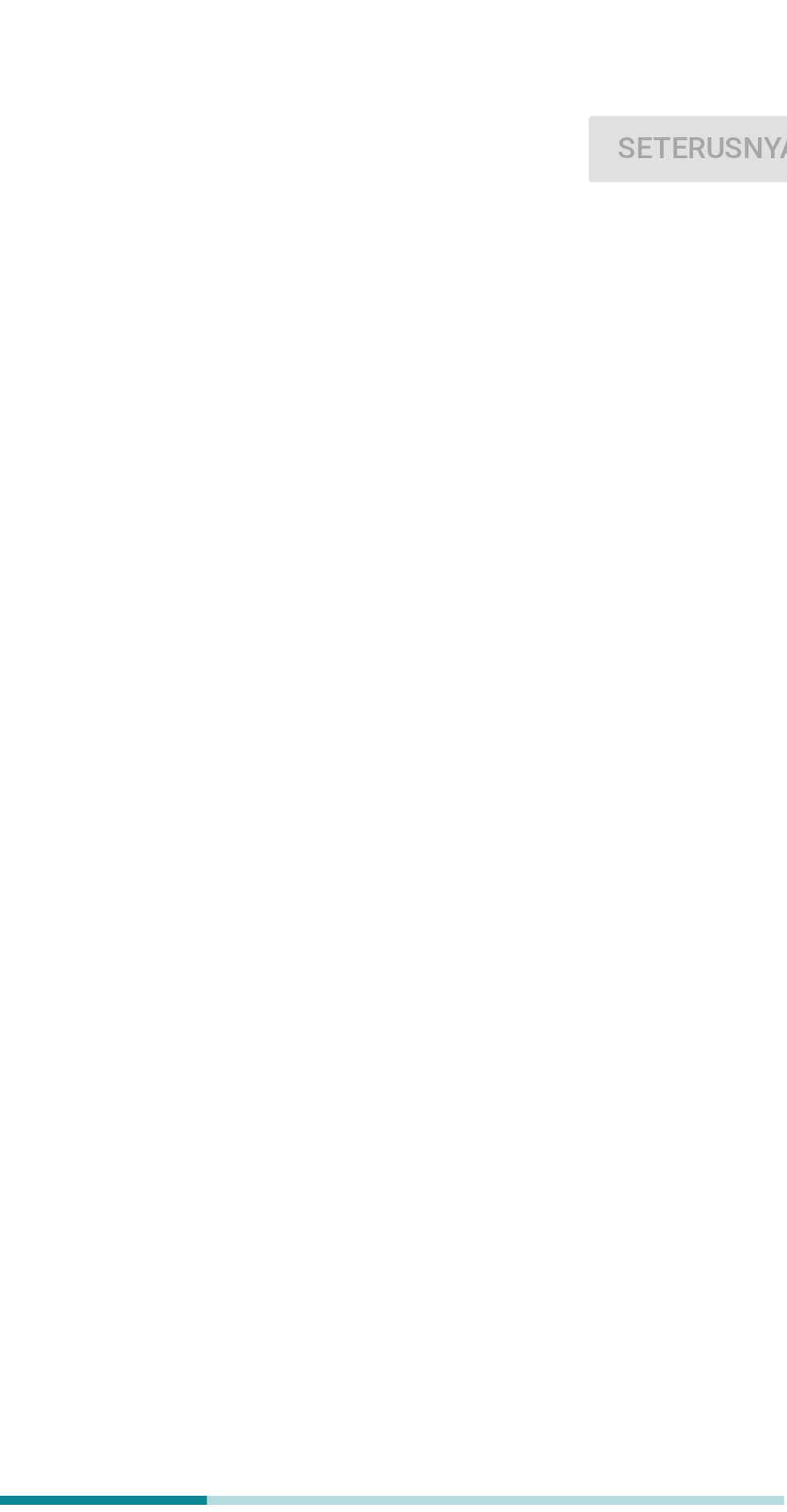
scroll to position [0, 0]
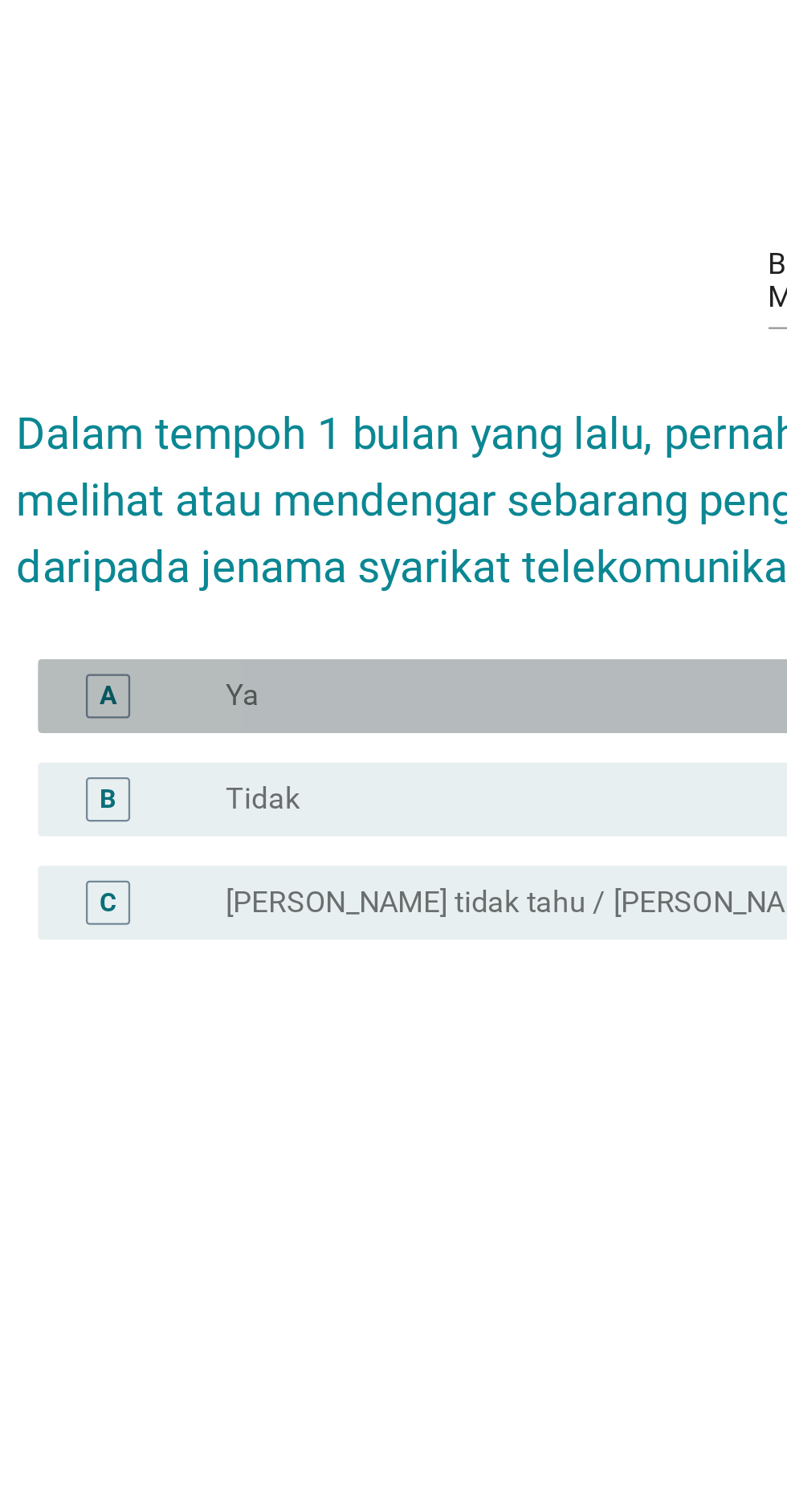
click at [386, 770] on div "radio_button_unchecked Ya" at bounding box center [427, 761] width 331 height 16
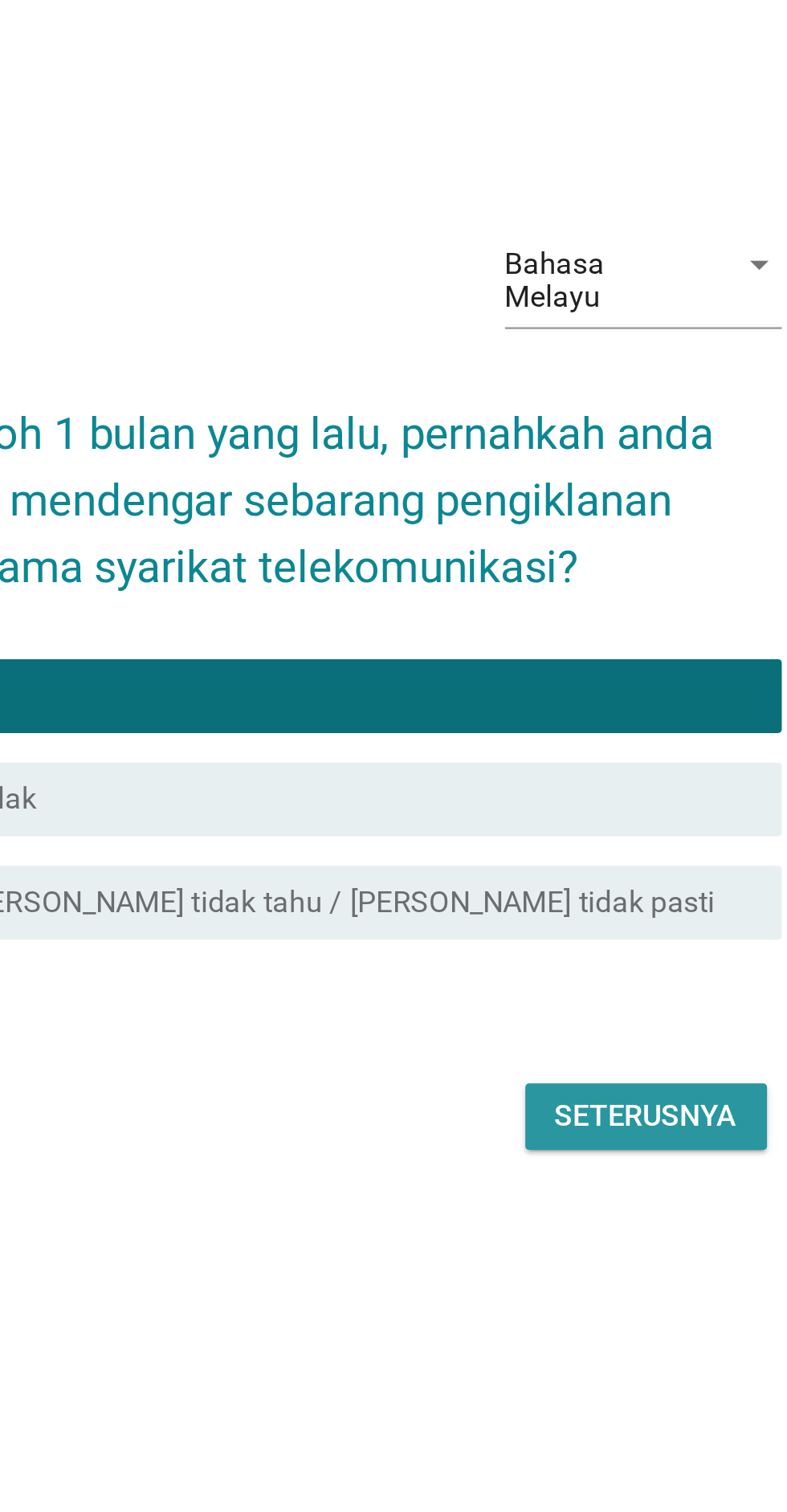
click at [564, 954] on div "Seterusnya" at bounding box center [558, 945] width 80 height 19
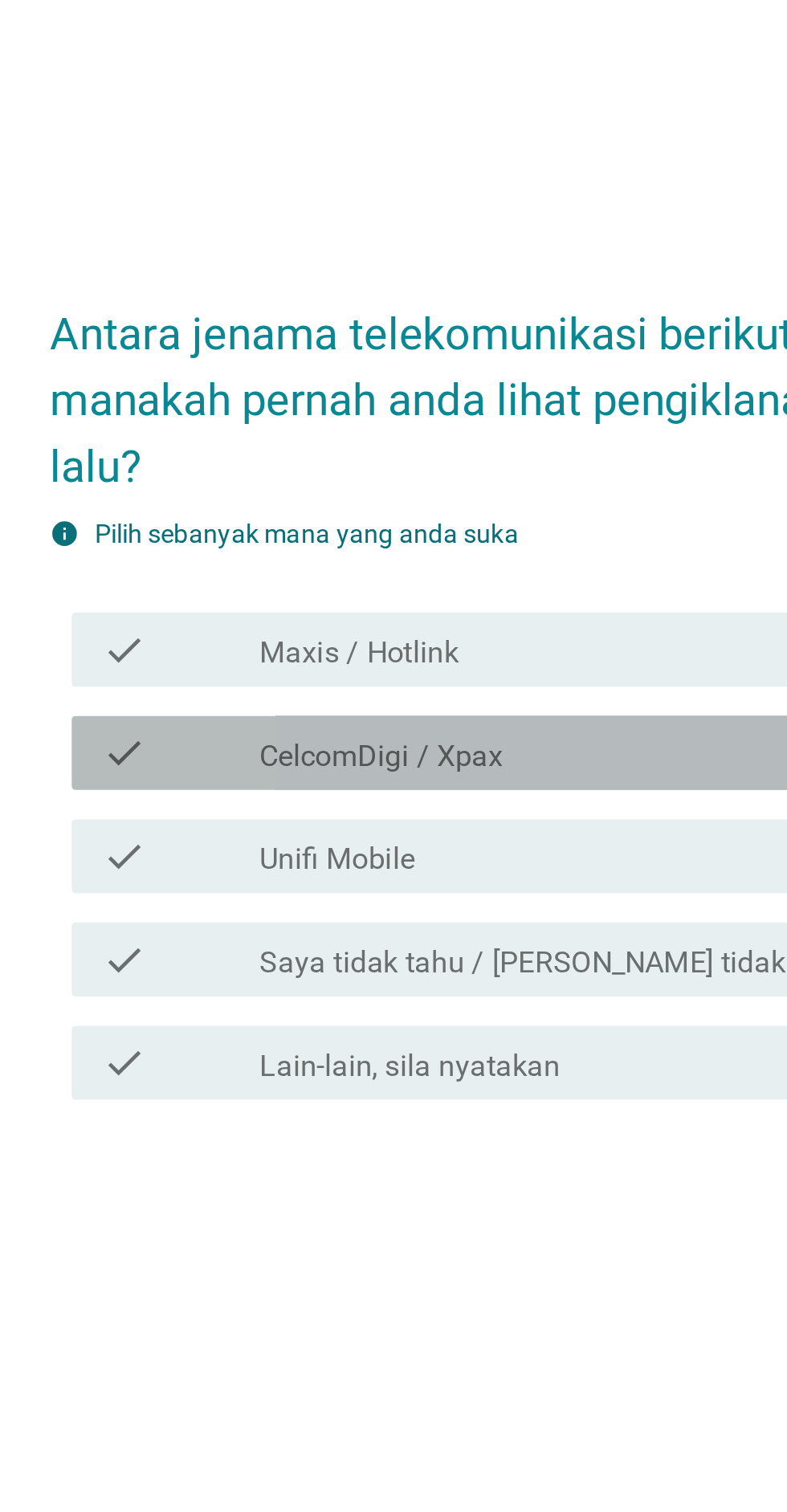
click at [363, 793] on label "CelcomDigi / Xpax" at bounding box center [314, 784] width 106 height 16
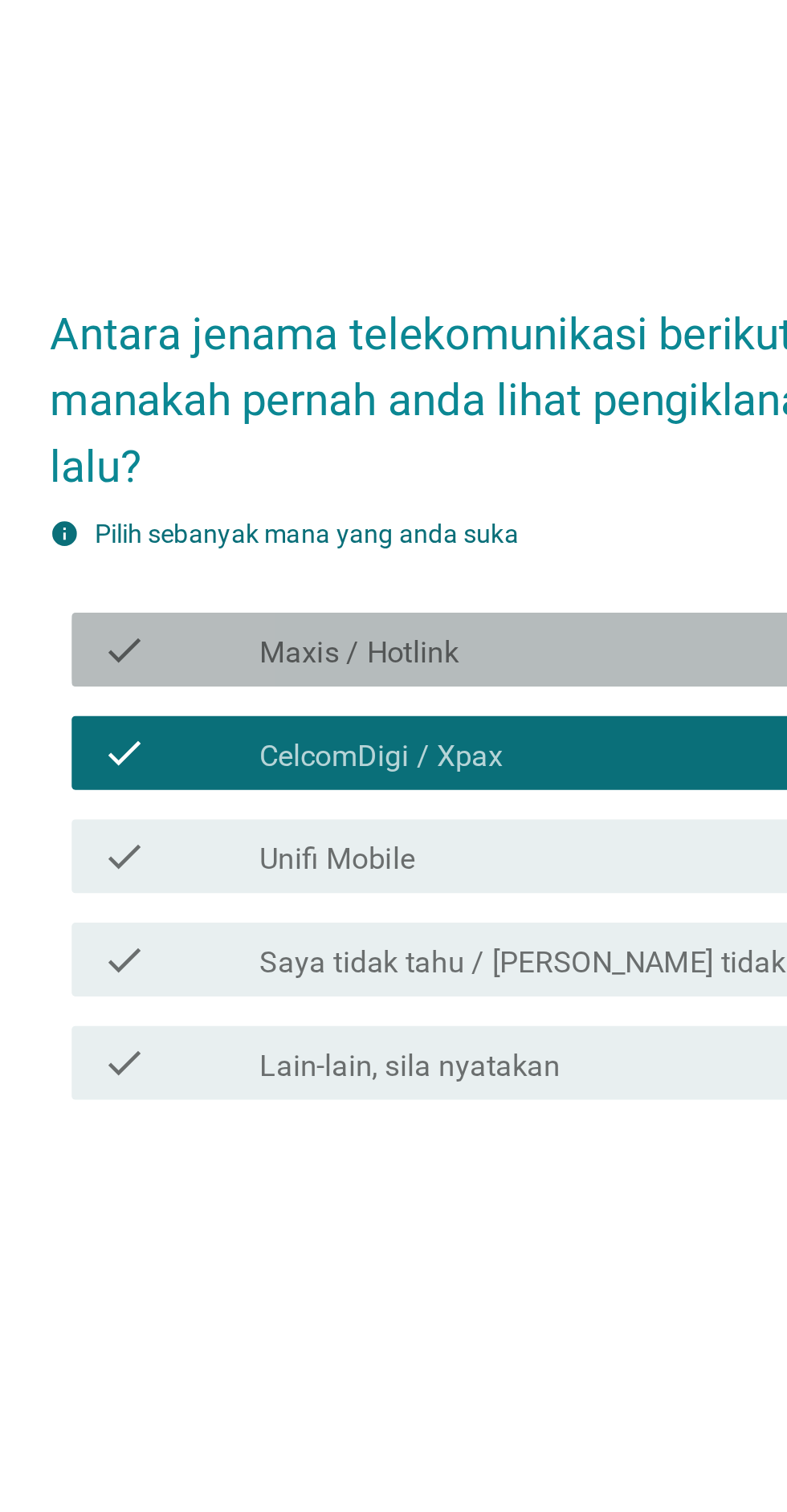
click at [368, 748] on div "check_box_outline_blank Maxis / Hotlink" at bounding box center [433, 738] width 344 height 19
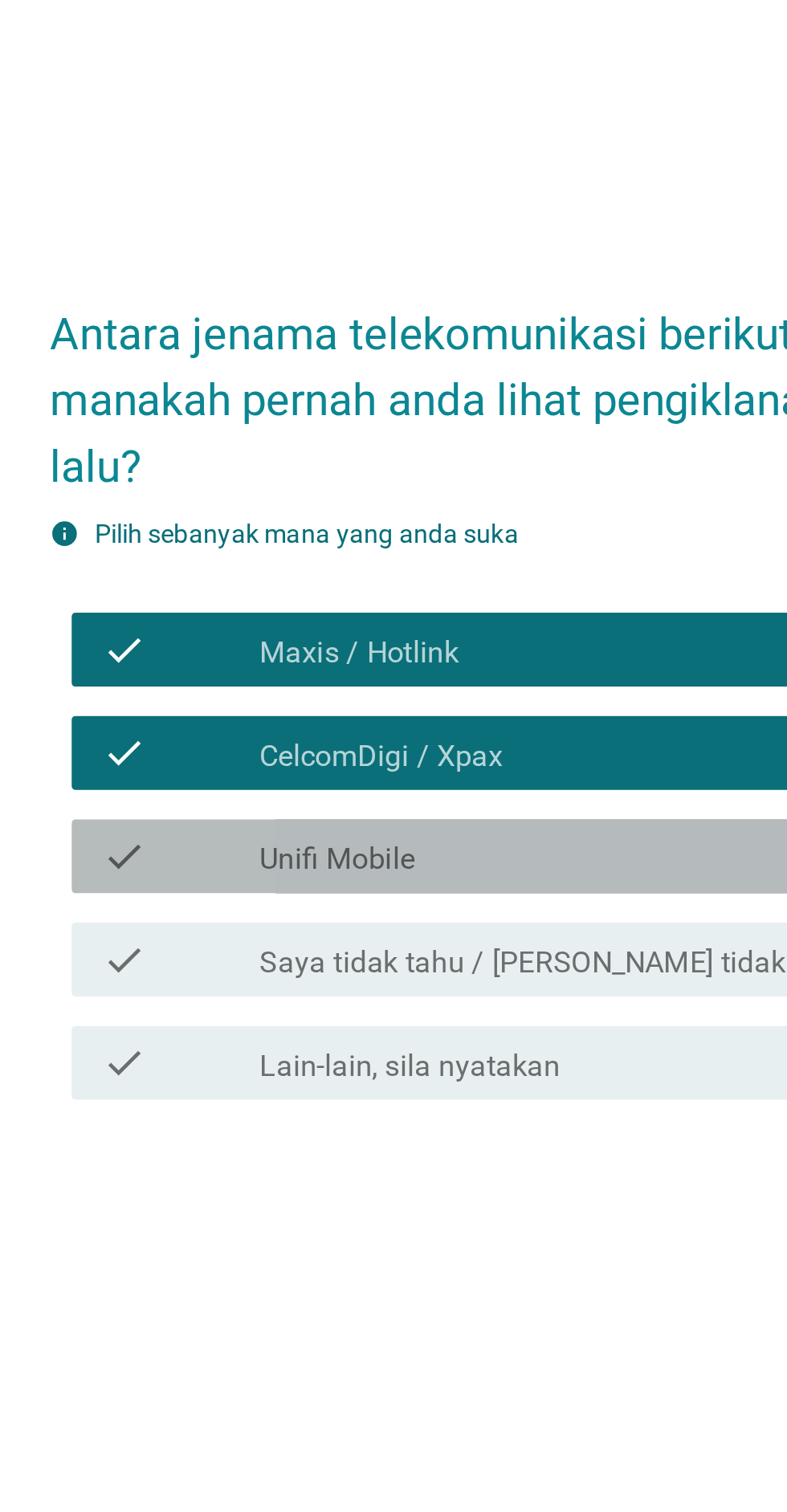
click at [367, 837] on div "check_box_outline_blank Unifi Mobile" at bounding box center [433, 828] width 344 height 19
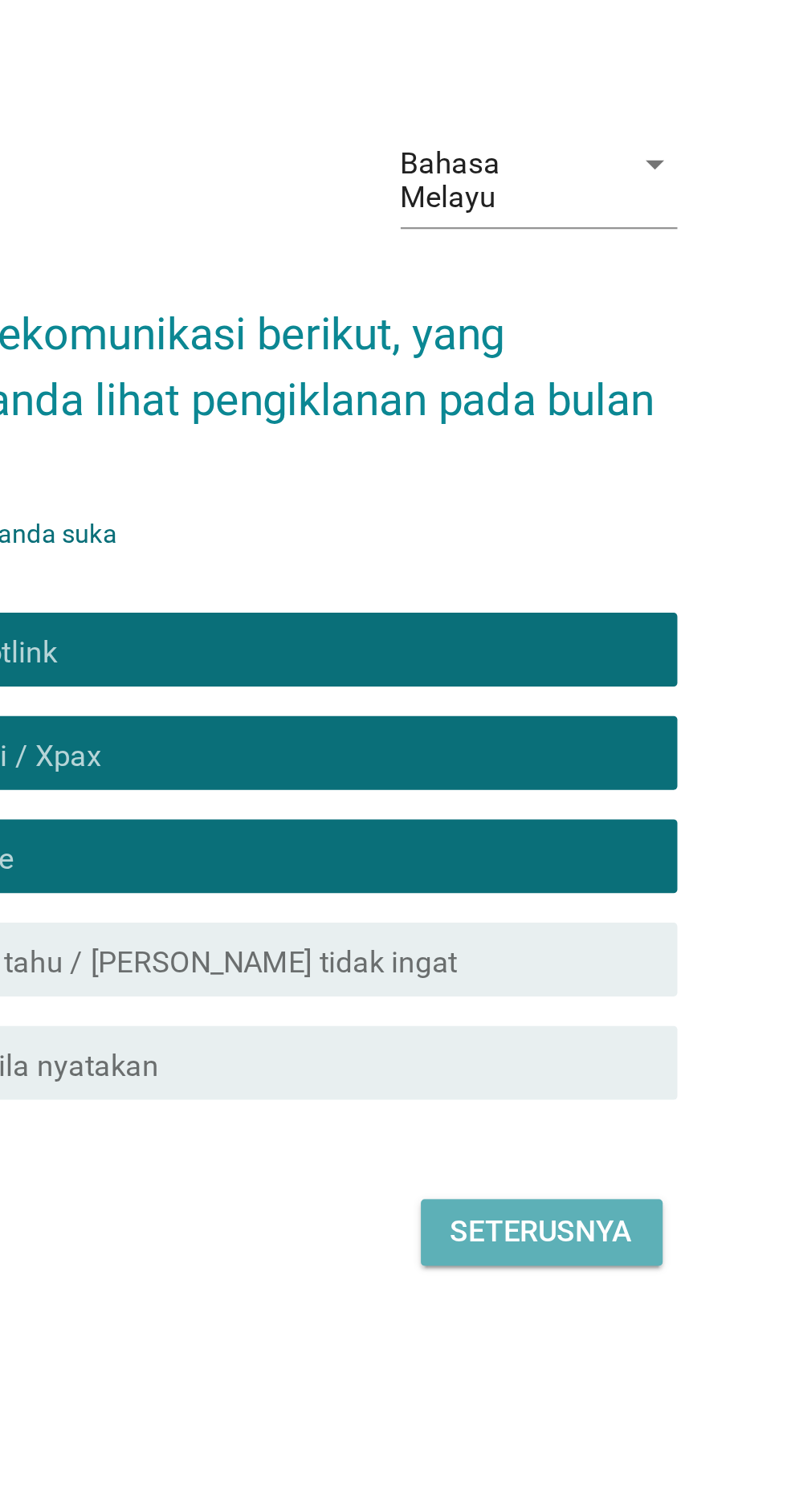
click at [576, 1002] on div "Seterusnya" at bounding box center [558, 992] width 80 height 19
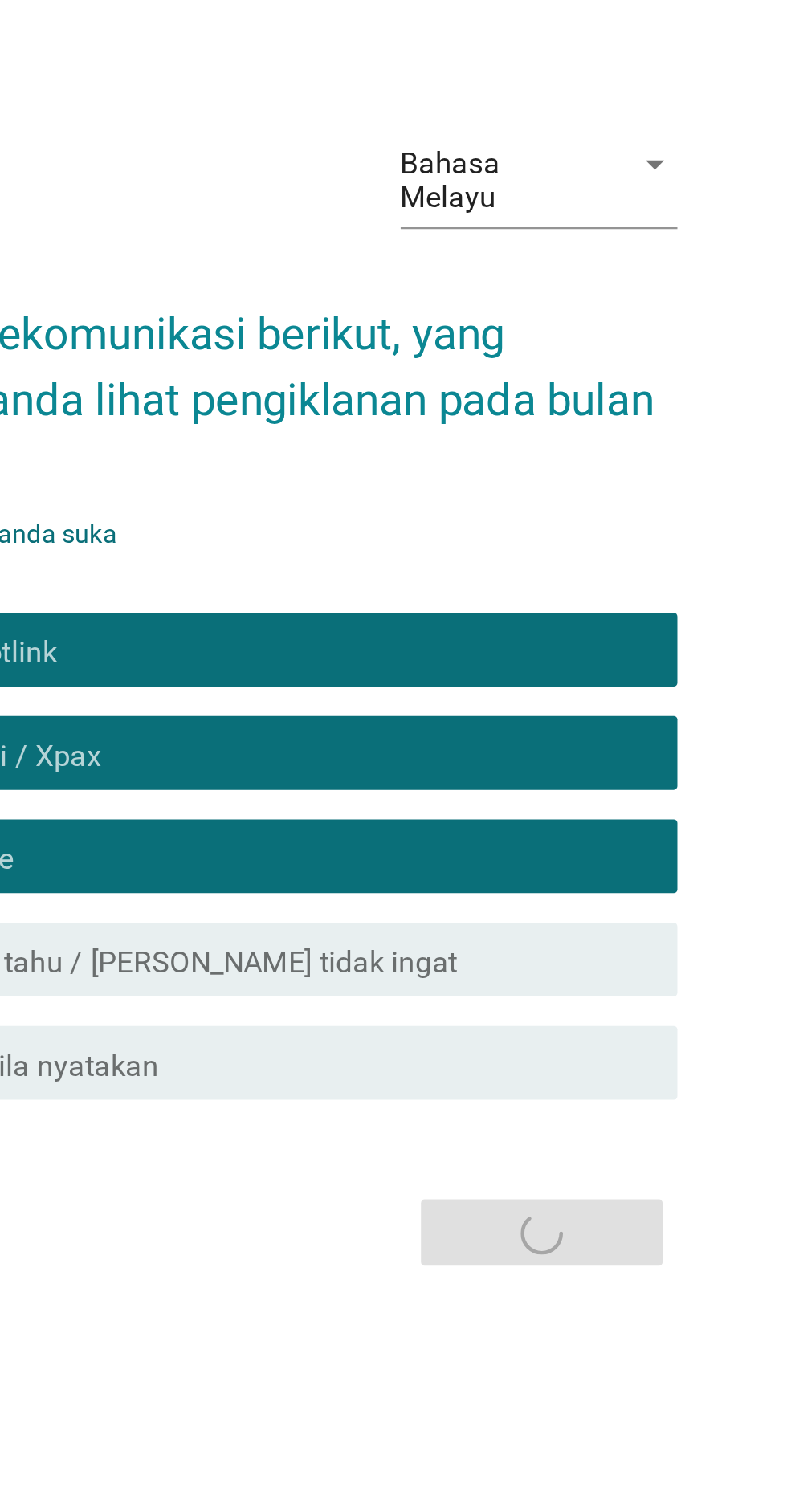
scroll to position [134, 0]
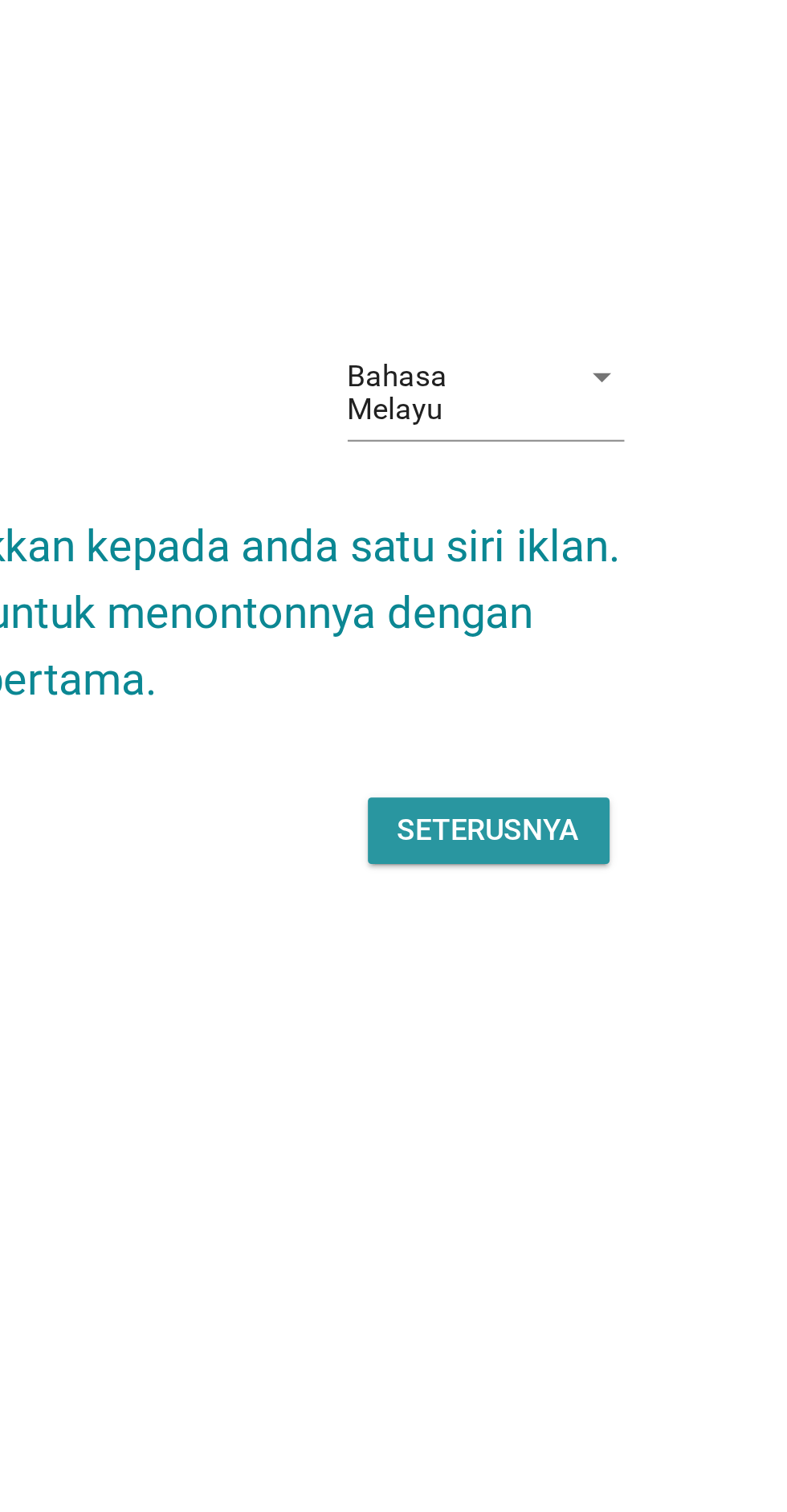
click at [571, 807] on div "Seterusnya" at bounding box center [558, 817] width 80 height 19
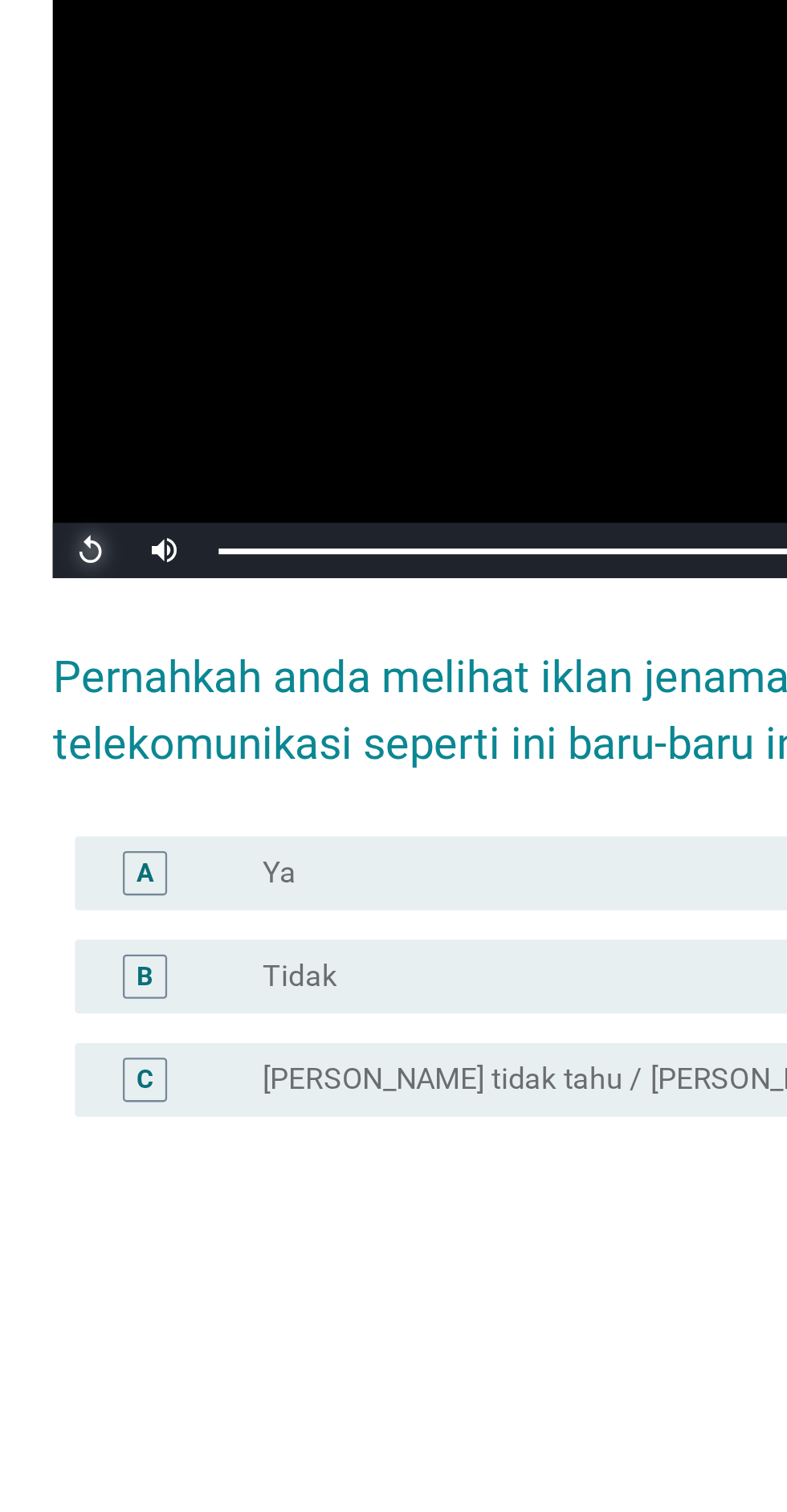
scroll to position [41, 0]
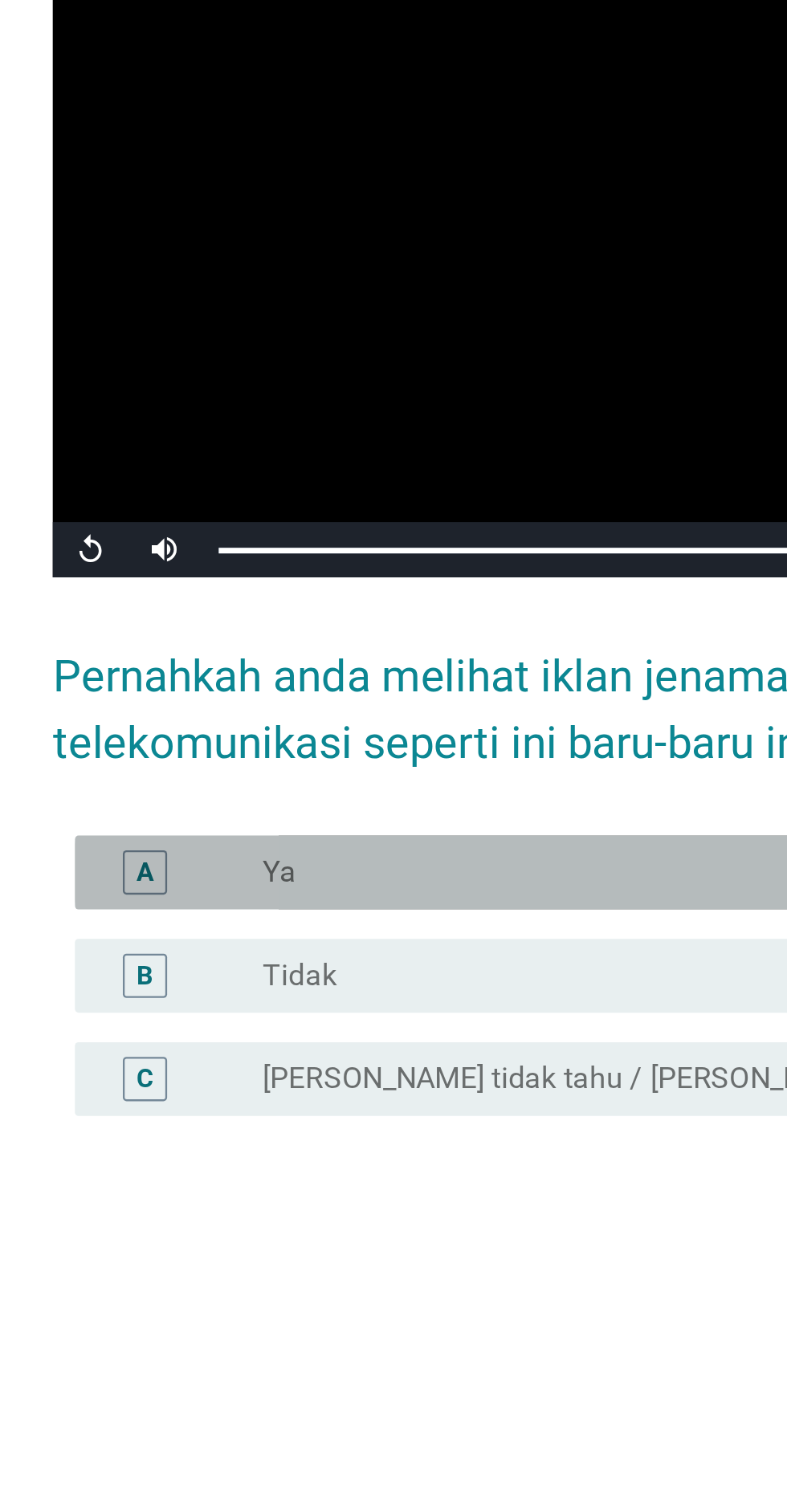
click at [321, 1123] on div "radio_button_unchecked Ya" at bounding box center [427, 1114] width 331 height 16
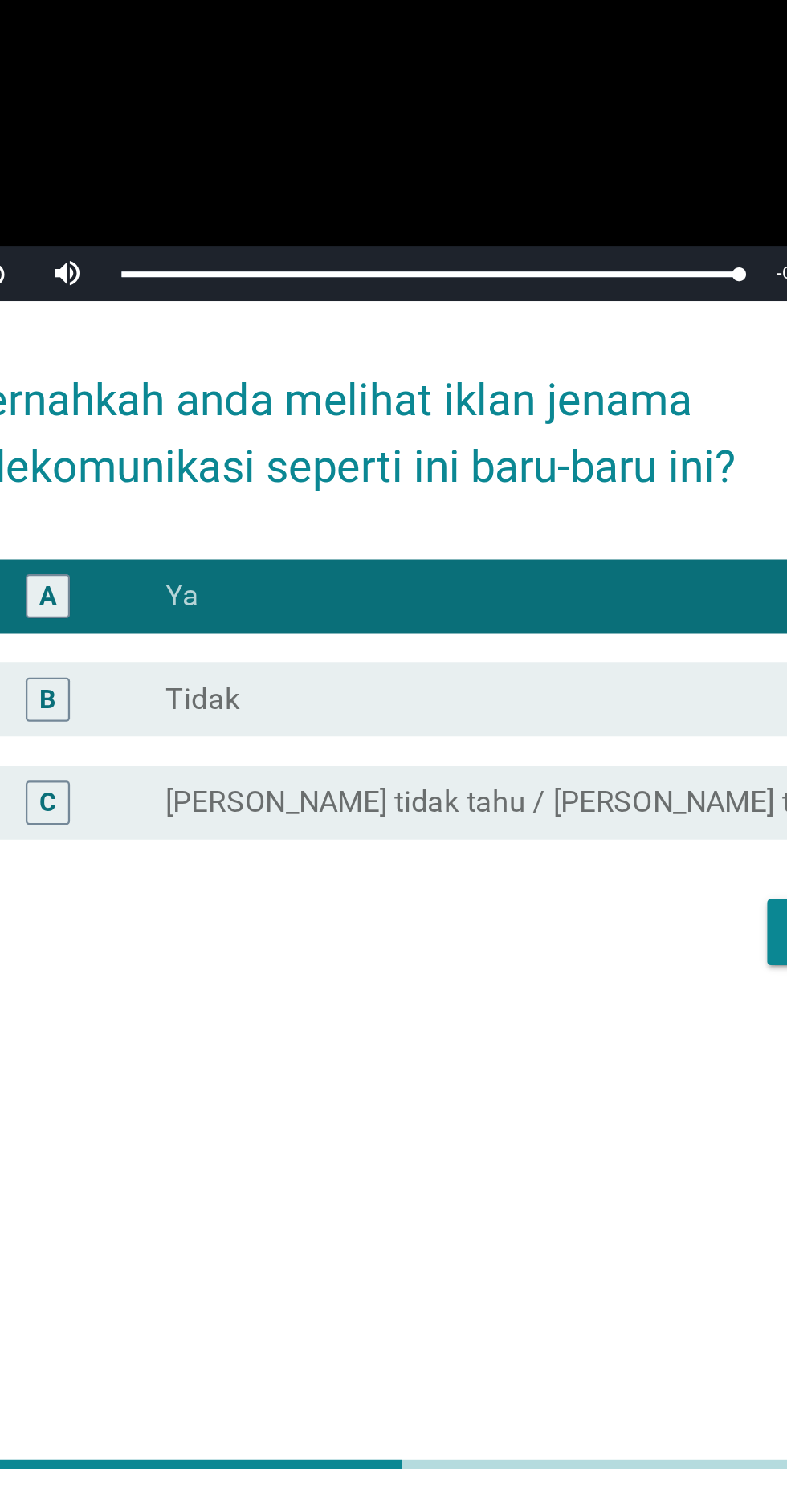
scroll to position [161, 0]
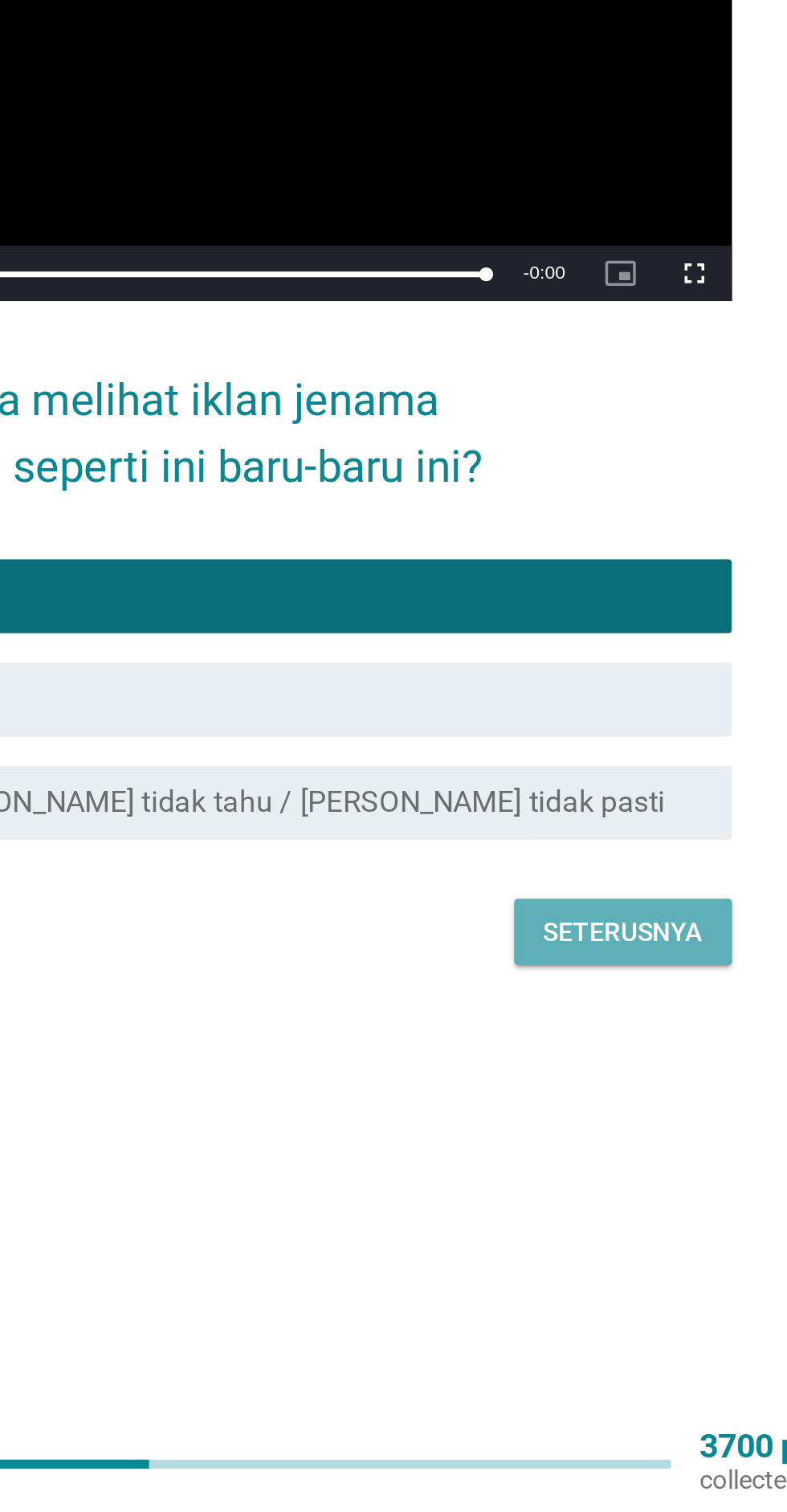
click at [586, 1269] on div "Seterusnya" at bounding box center [570, 1260] width 69 height 17
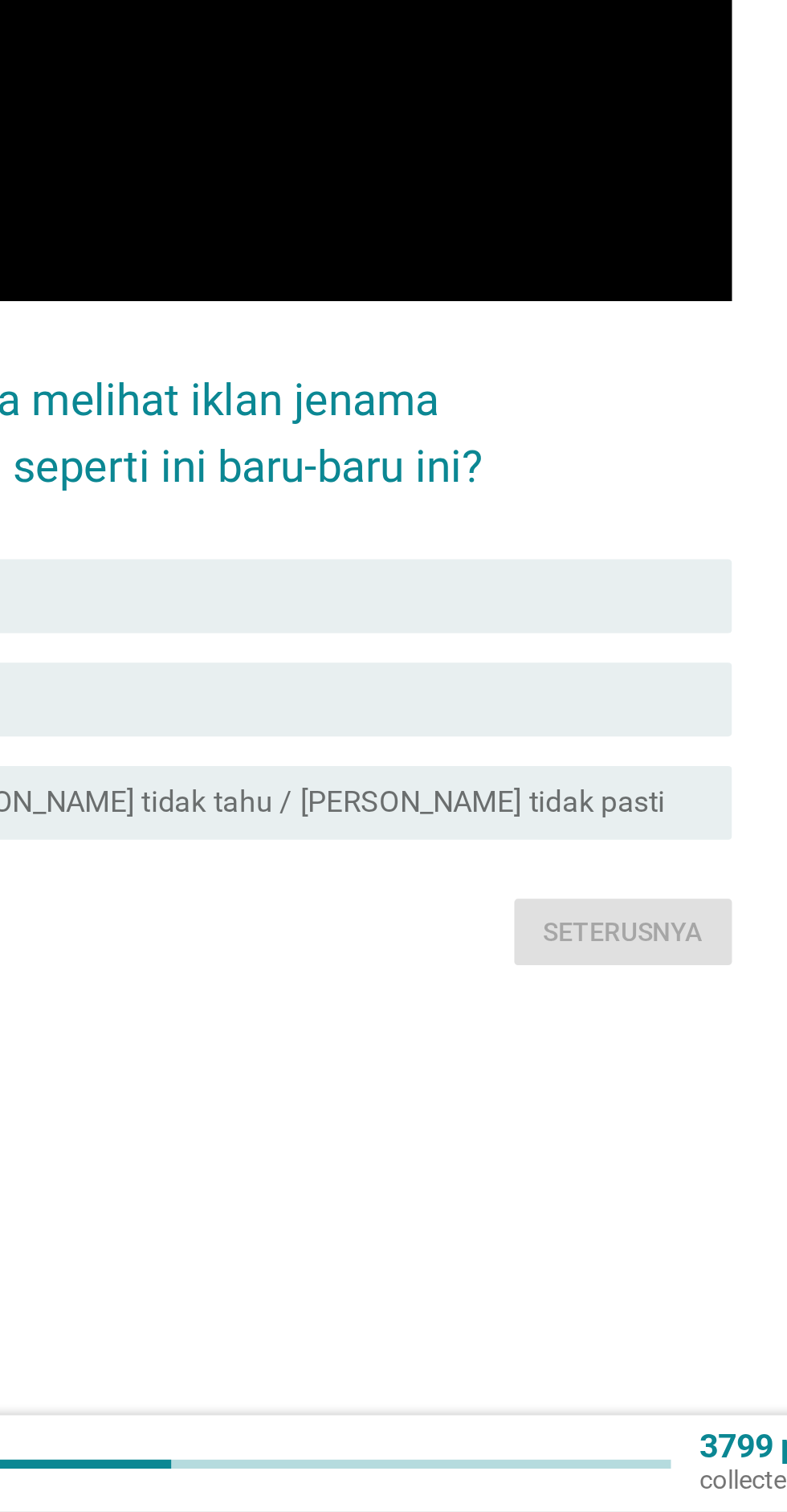
scroll to position [0, 0]
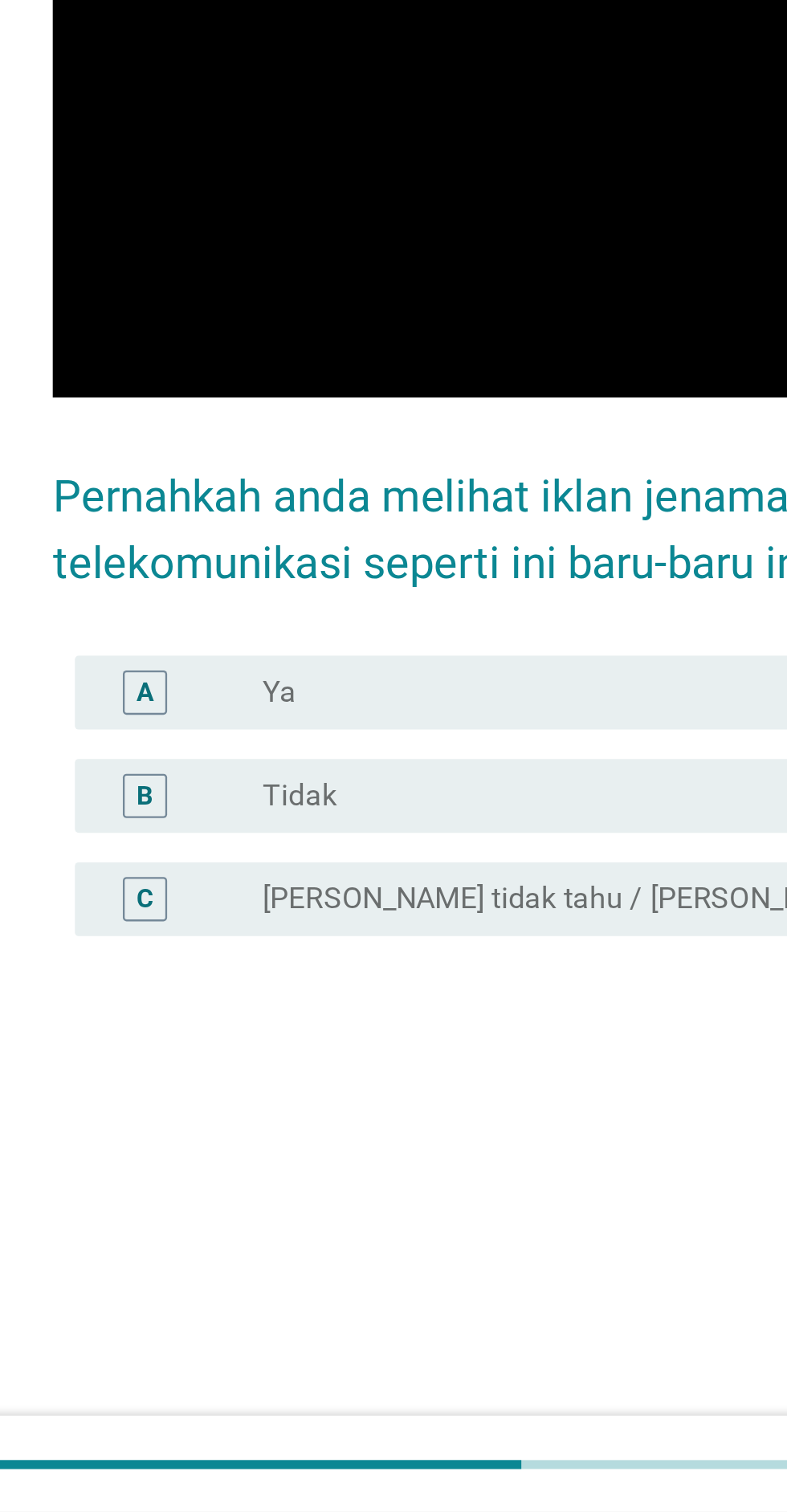
click at [347, 1164] on div "radio_button_unchecked Ya" at bounding box center [427, 1155] width 331 height 16
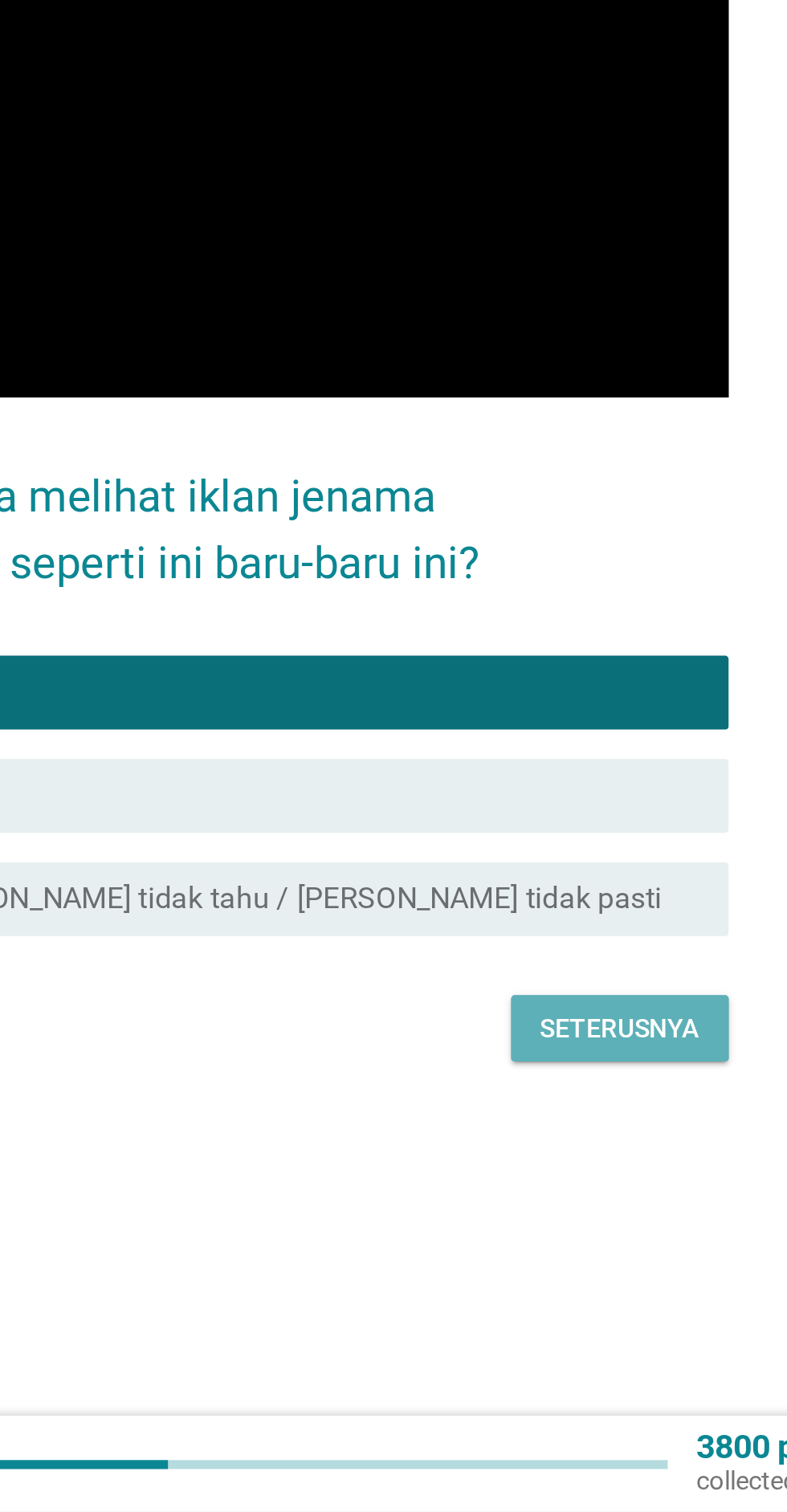
click at [583, 1310] on div "Seterusnya" at bounding box center [570, 1302] width 69 height 17
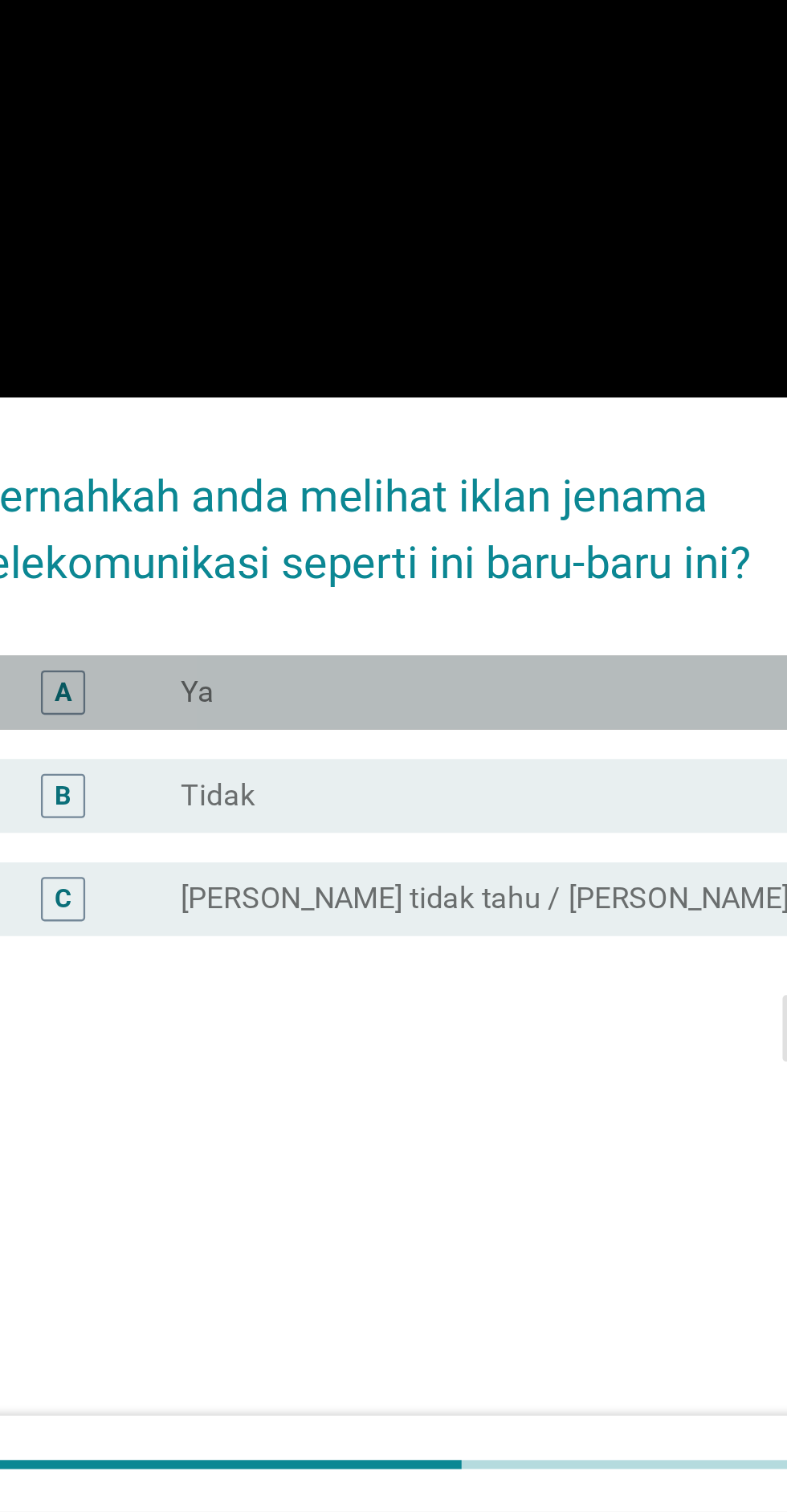
click at [392, 1165] on div "radio_button_unchecked Ya" at bounding box center [433, 1155] width 344 height 19
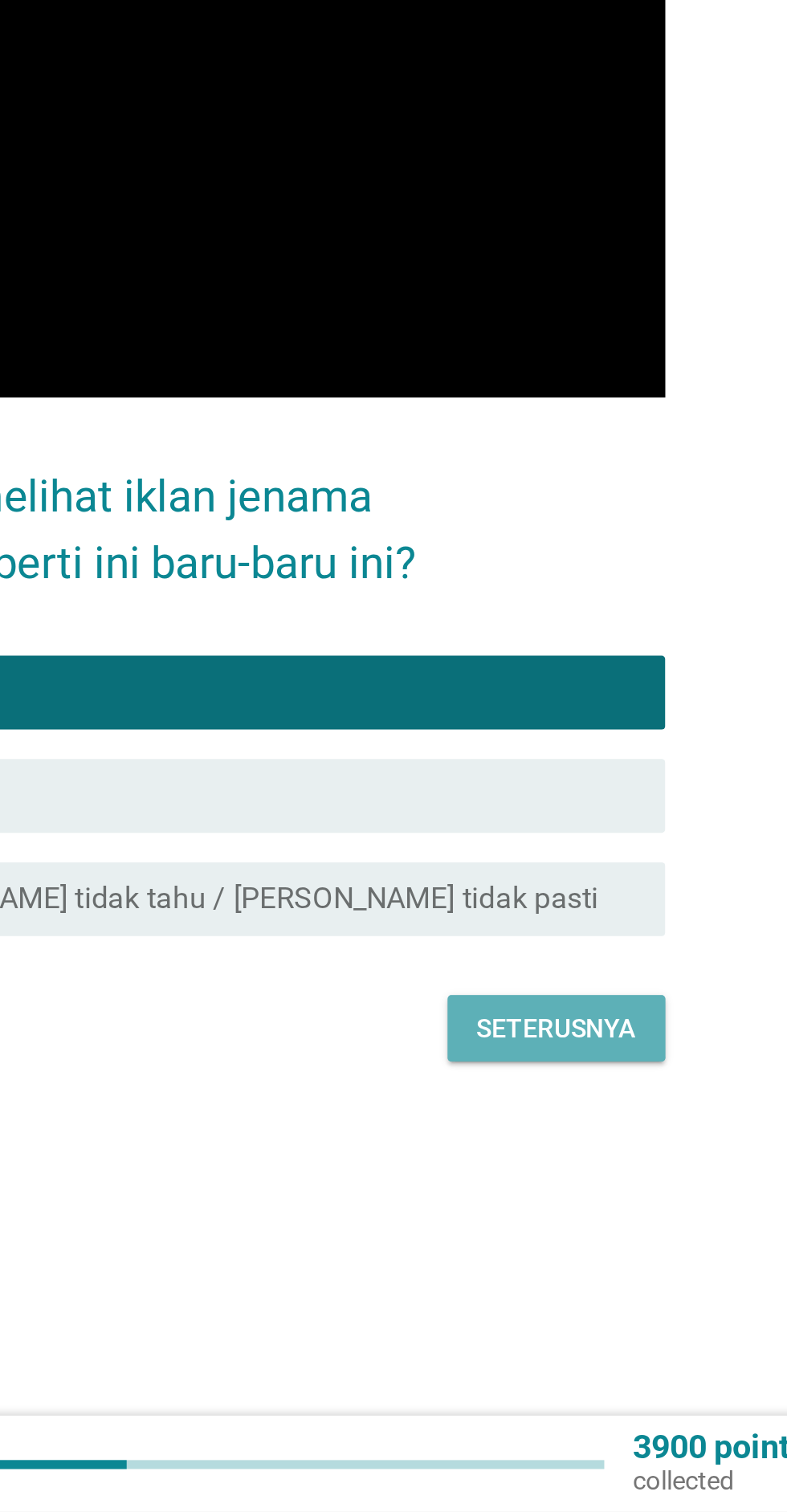
click at [590, 1310] on div "Seterusnya" at bounding box center [570, 1302] width 69 height 17
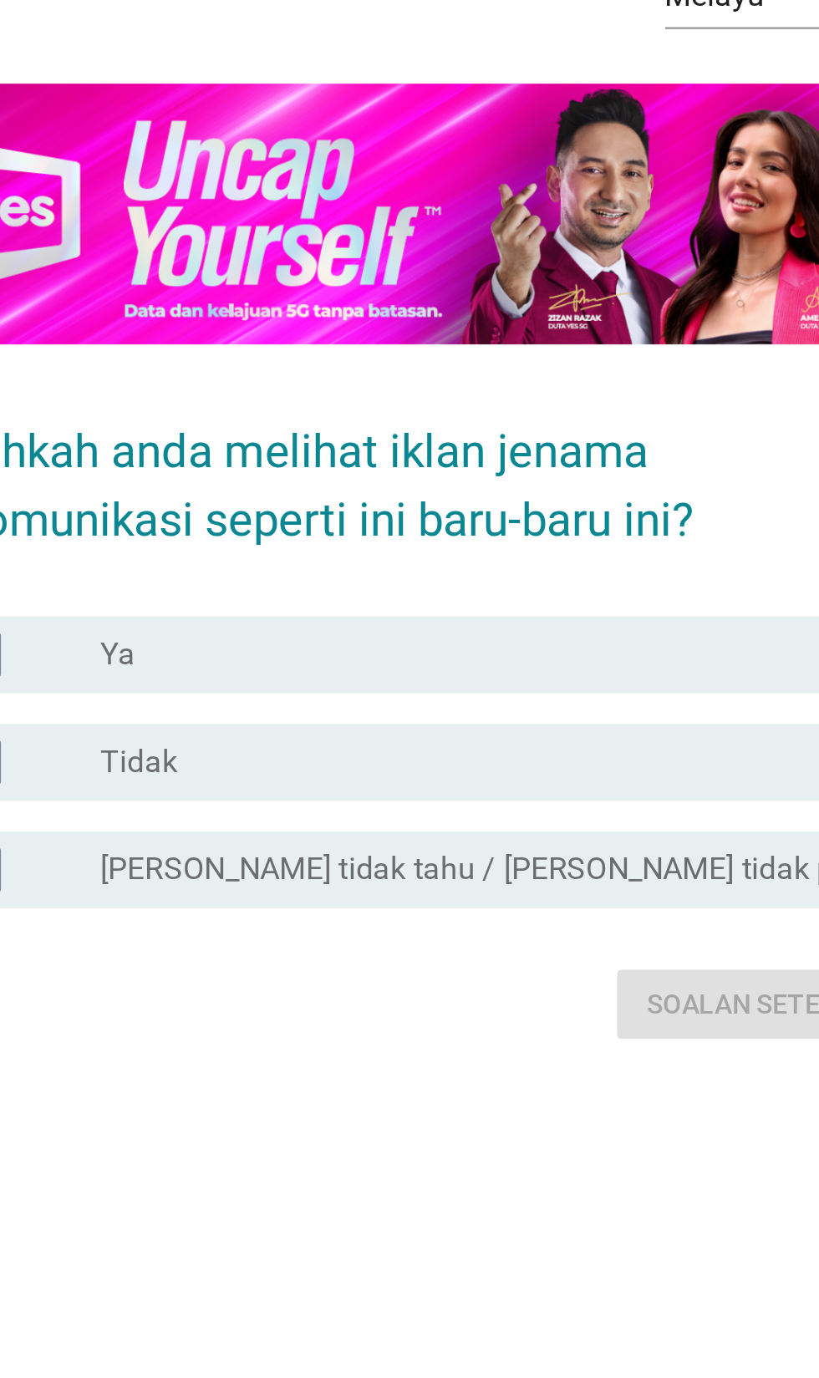
scroll to position [214, 0]
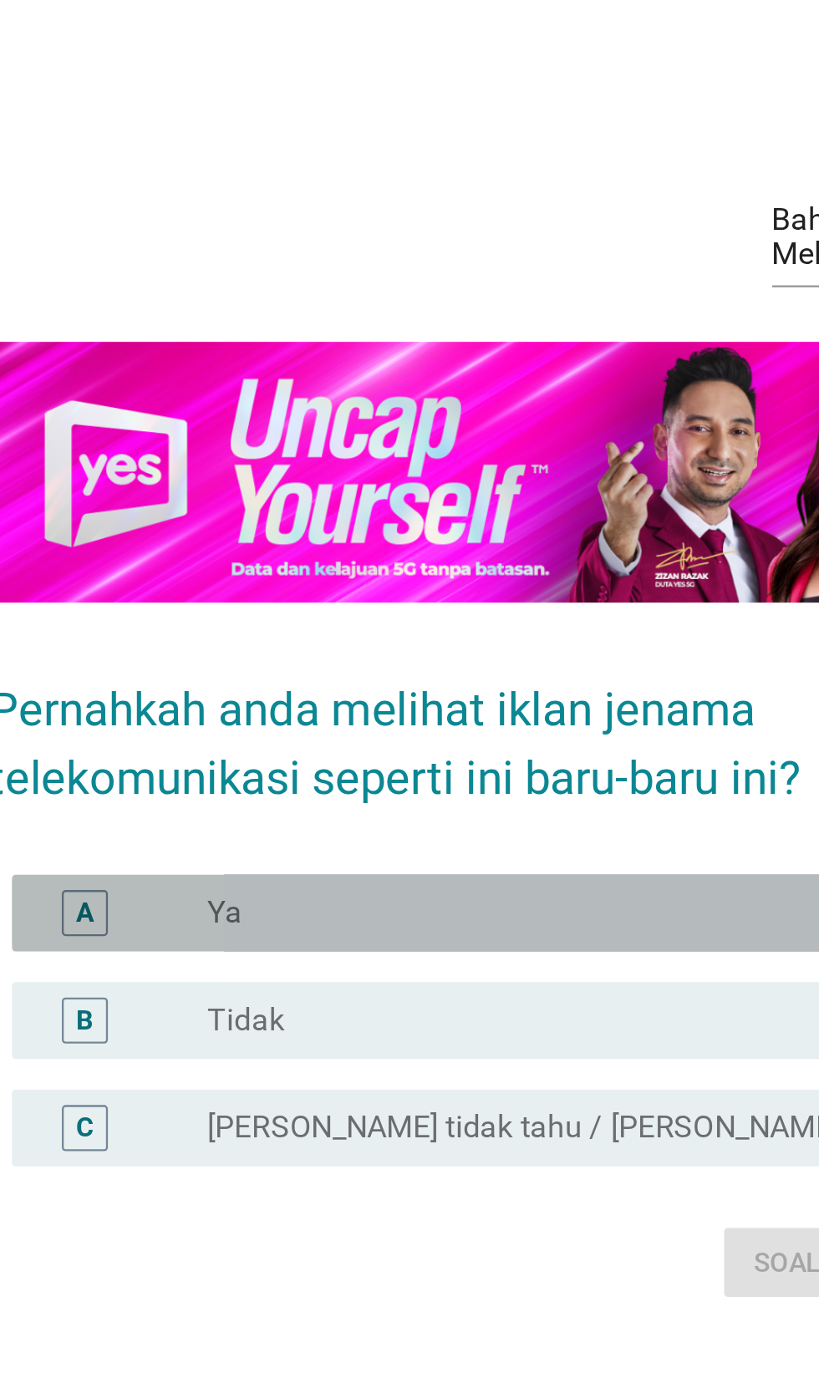
click at [386, 718] on div "radio_button_unchecked Ya" at bounding box center [444, 726] width 344 height 17
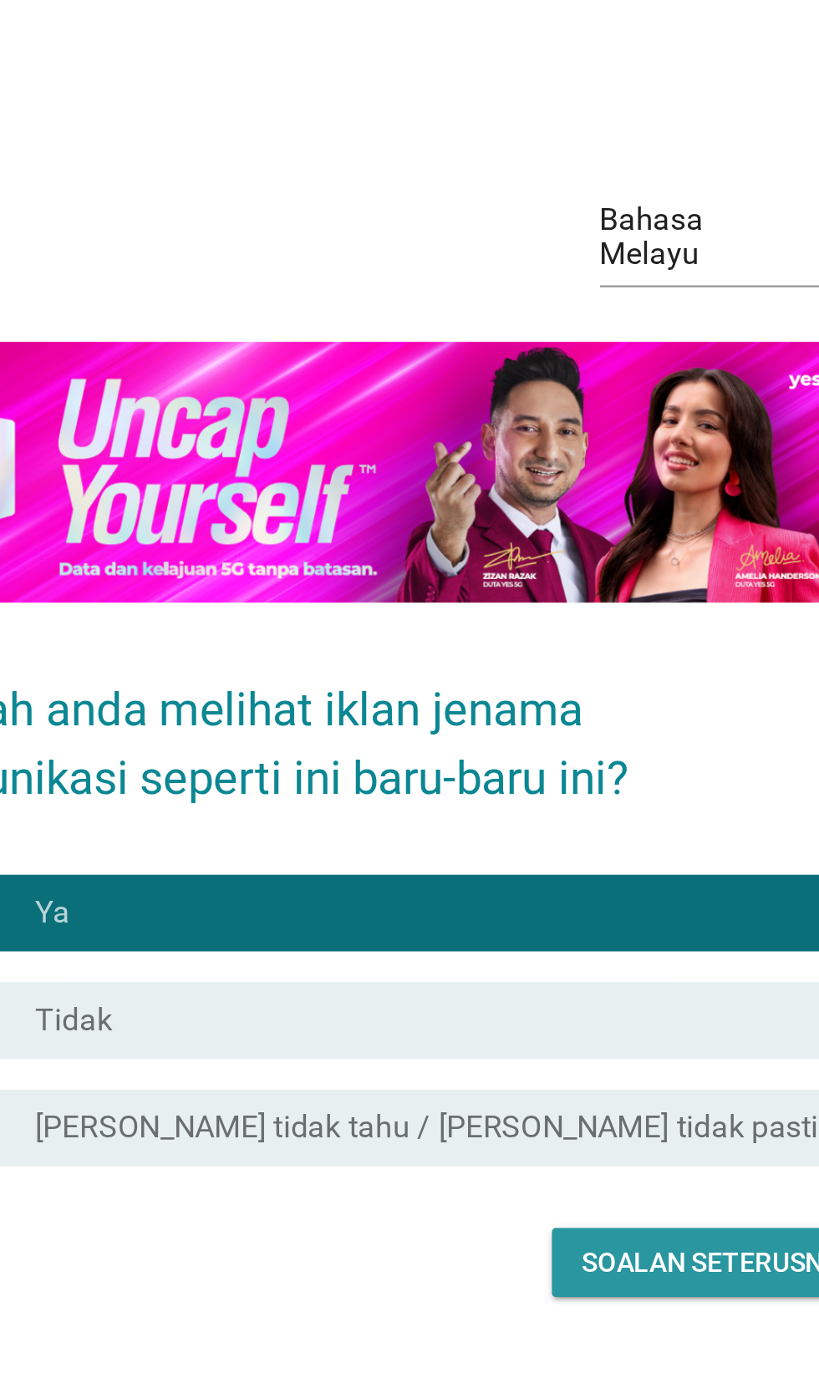
click at [556, 870] on div "Soalan seterusnya" at bounding box center [569, 879] width 119 height 18
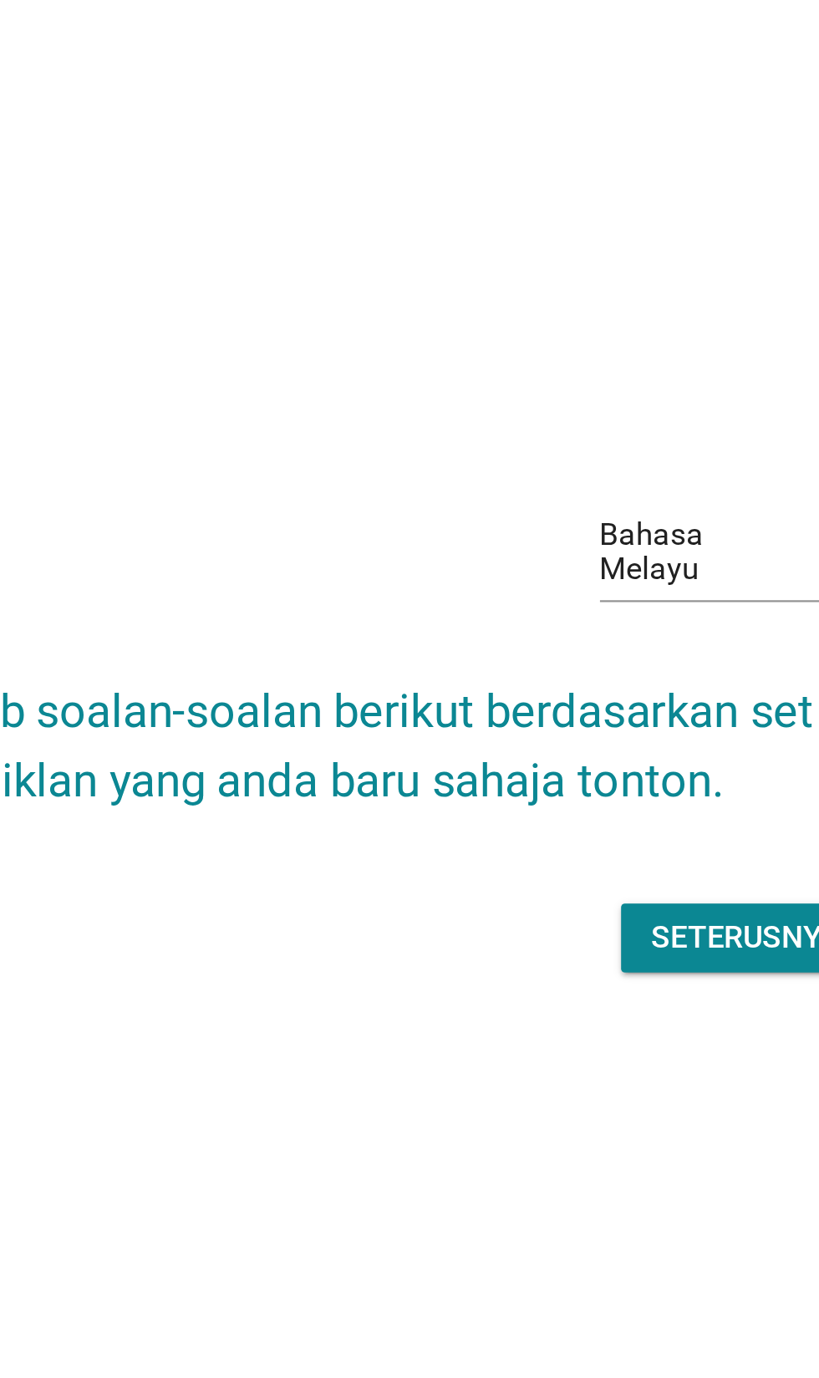
scroll to position [137, 0]
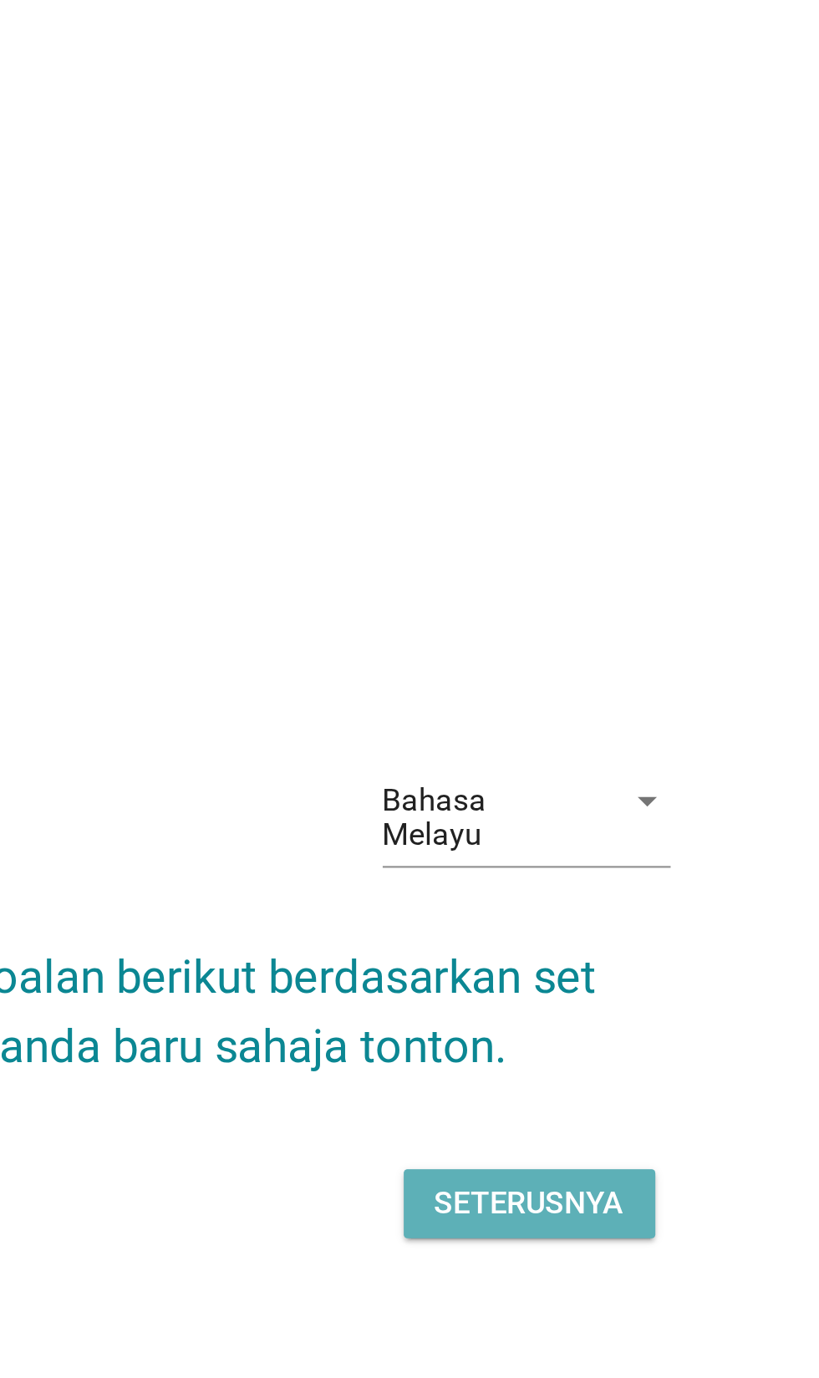
click at [591, 737] on div "Seterusnya" at bounding box center [581, 737] width 83 height 20
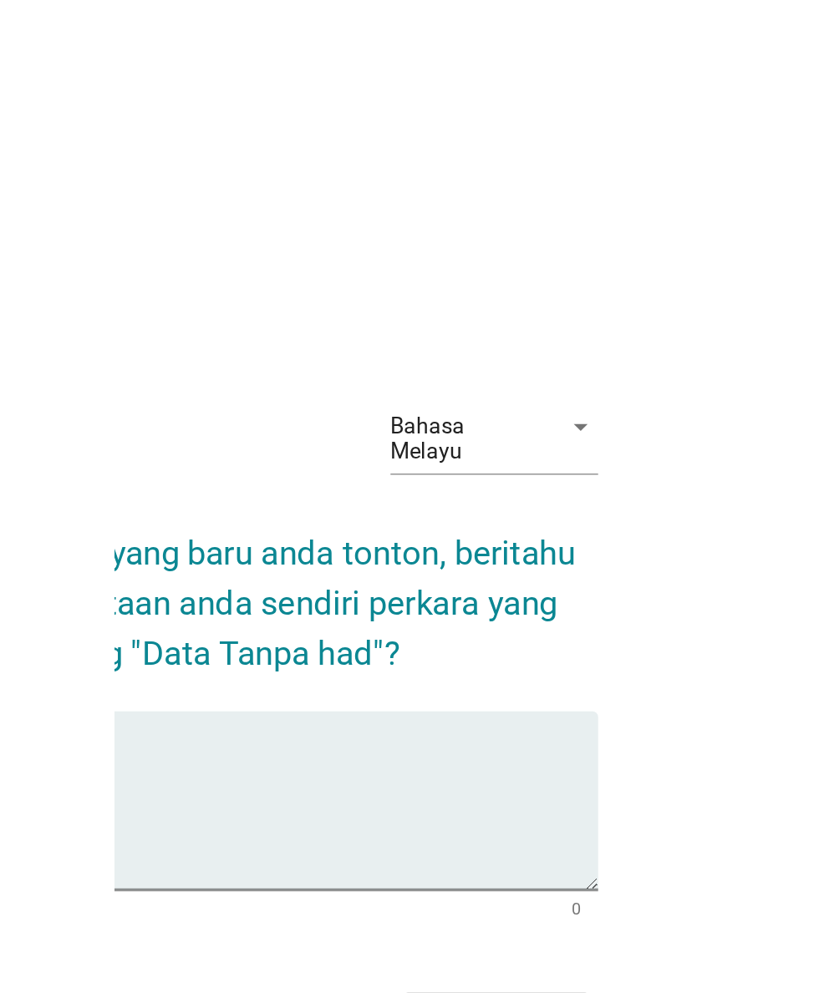
scroll to position [0, 0]
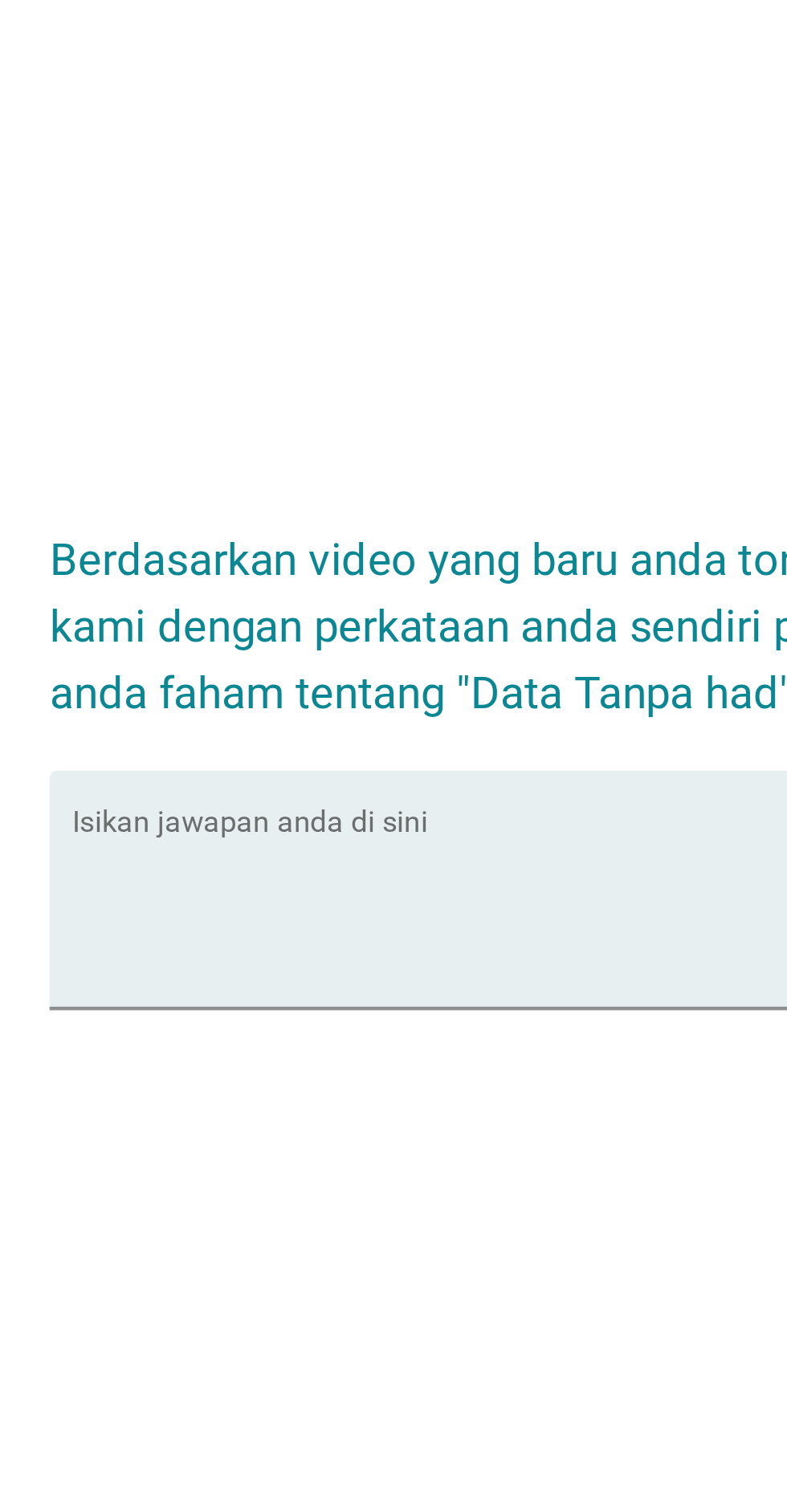
click at [212, 856] on textarea "Isikan jawapan anda di sini" at bounding box center [397, 815] width 437 height 85
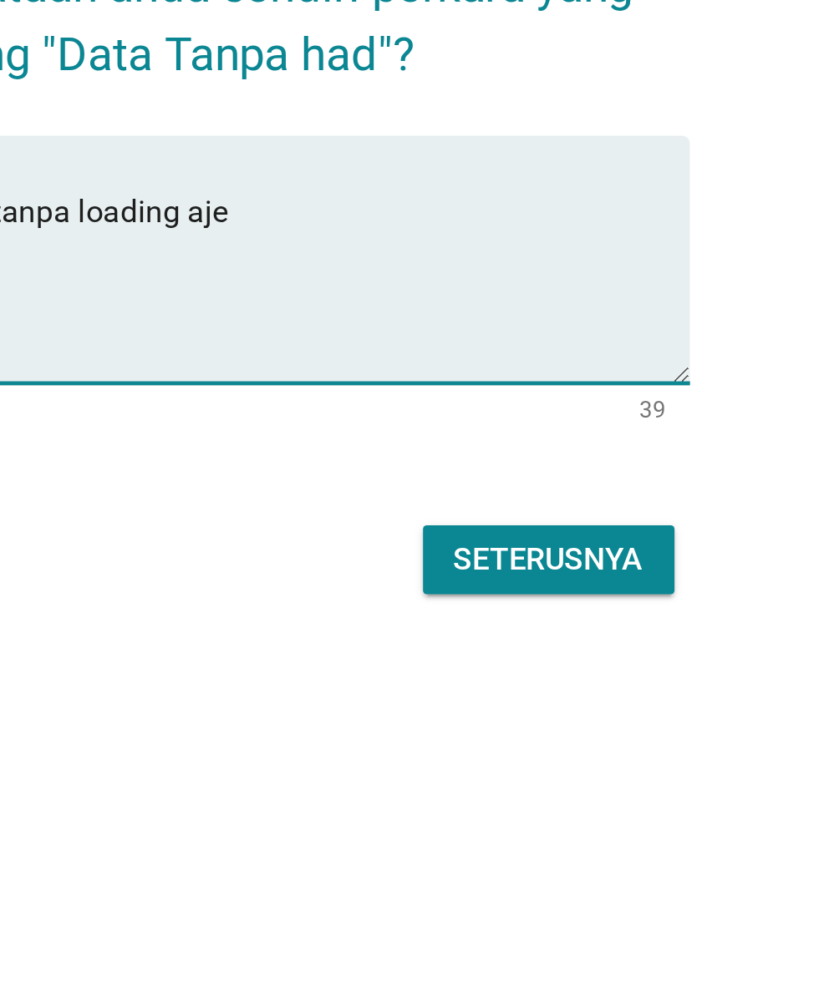
type textarea "Data yg memuaskan dan tanpa loading aje"
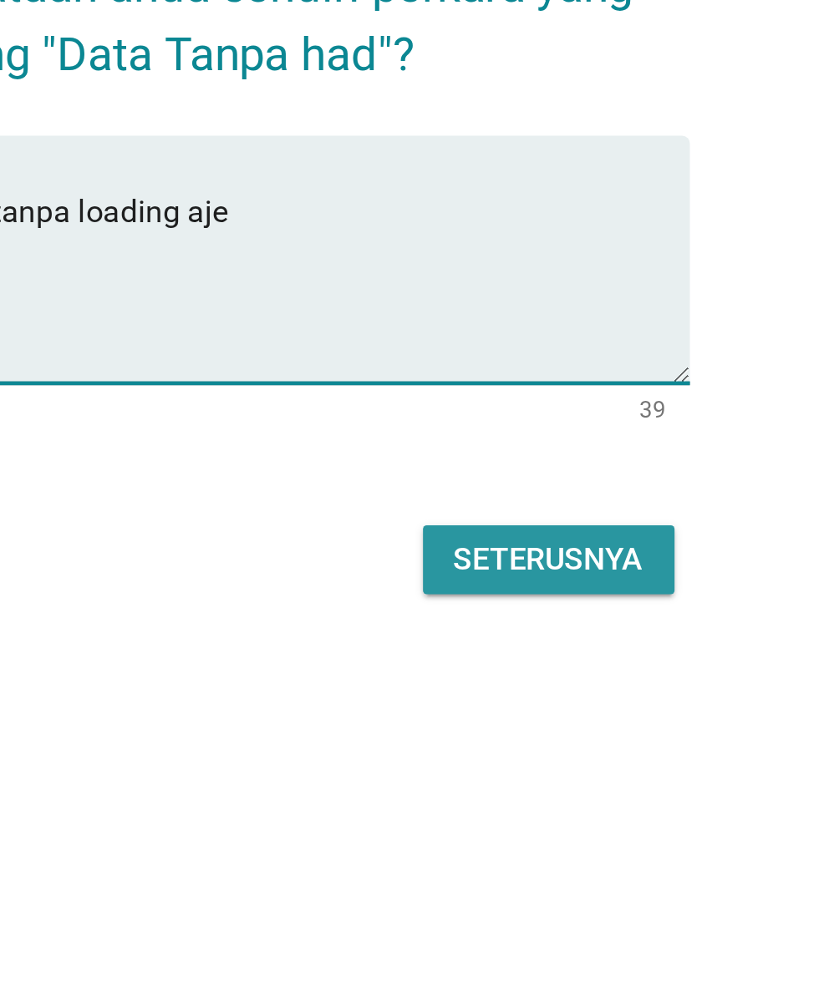
click at [590, 688] on div "Seterusnya" at bounding box center [581, 678] width 83 height 20
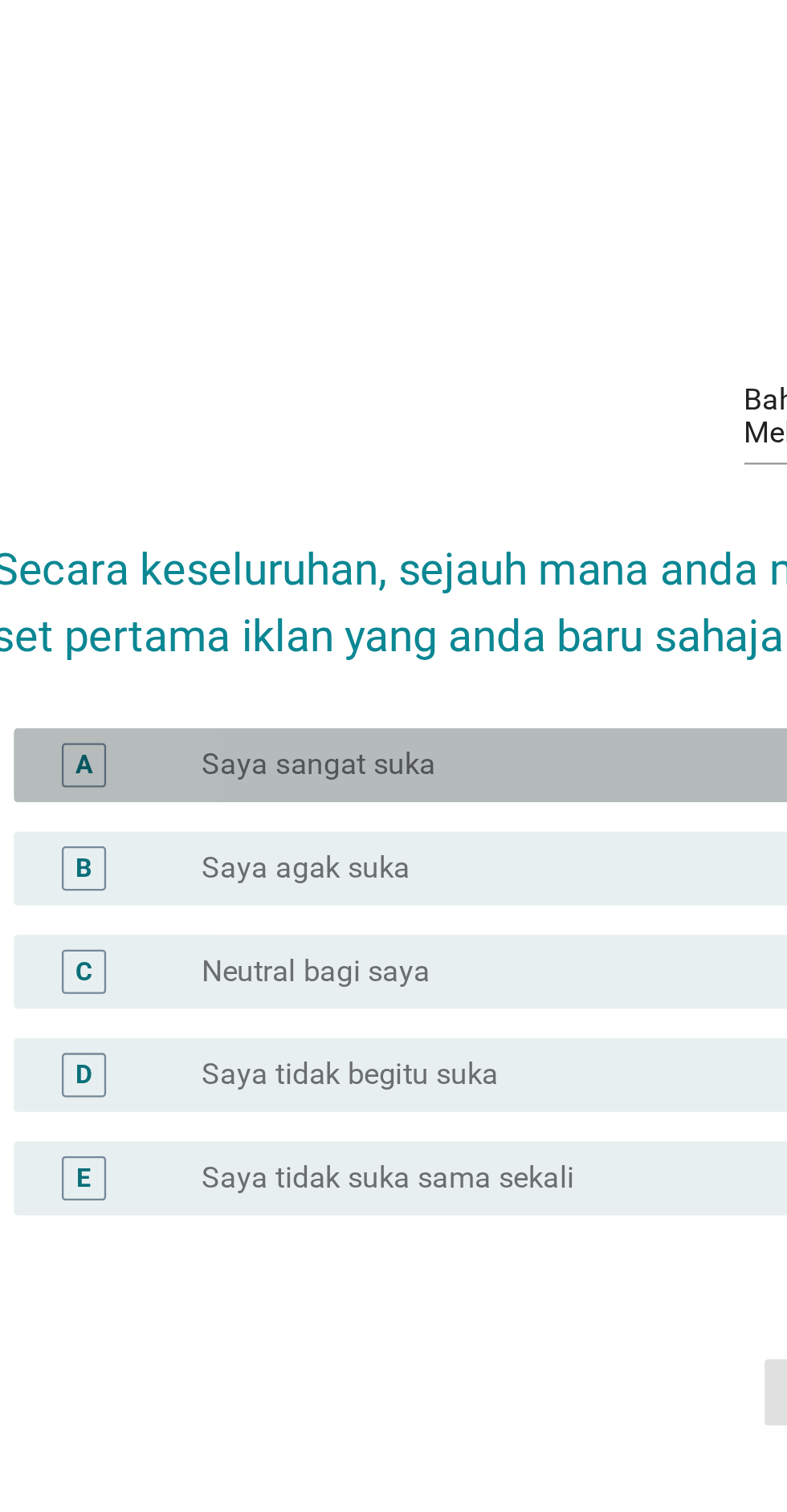
click at [377, 710] on div "radio_button_unchecked Saya sangat suka" at bounding box center [427, 703] width 331 height 16
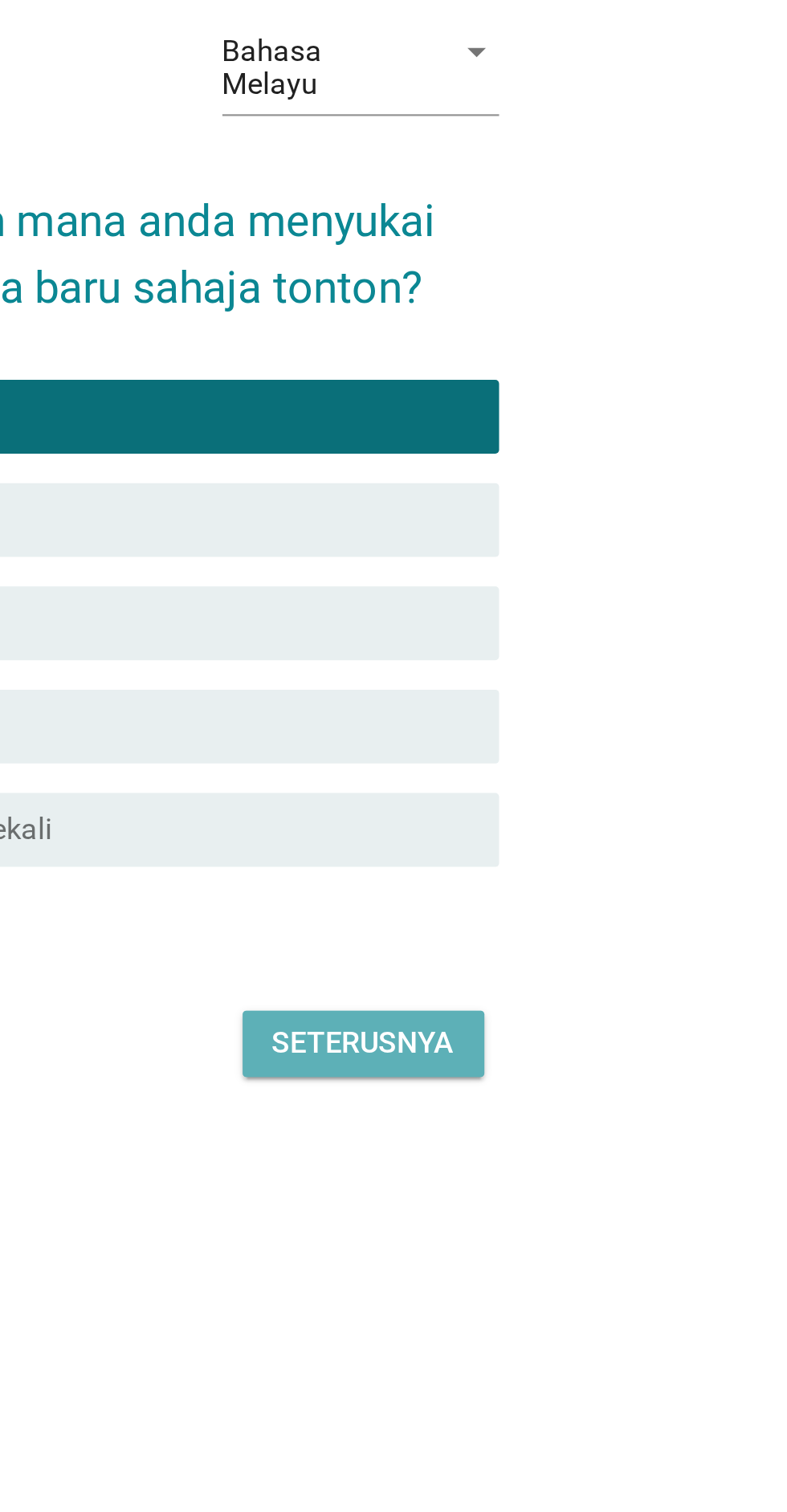
click at [588, 985] on div "Seterusnya" at bounding box center [558, 976] width 80 height 19
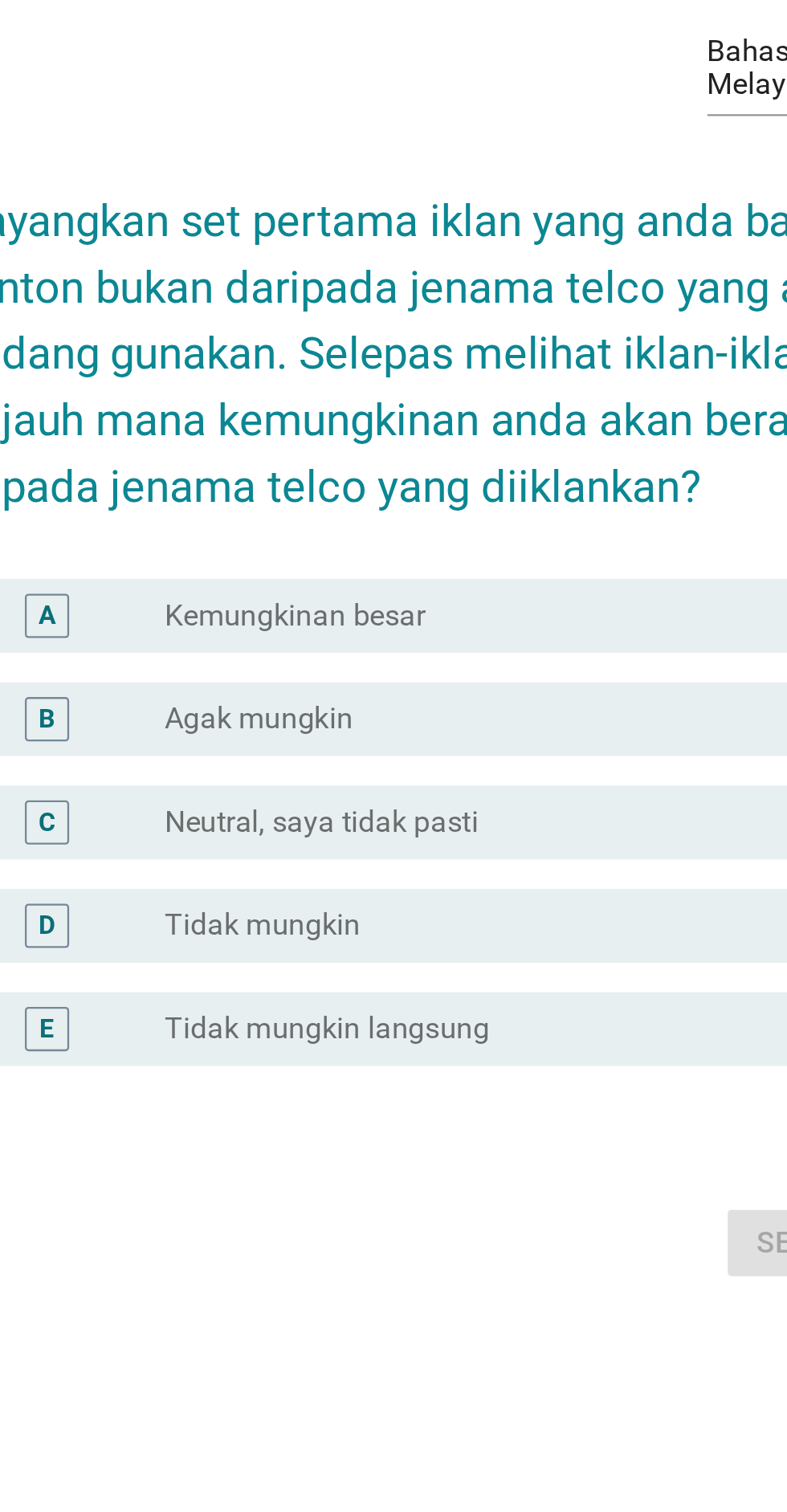
click at [432, 1038] on div "Seterusnya" at bounding box center [392, 1019] width 447 height 38
click at [363, 754] on label "Kemungkinan besar" at bounding box center [318, 746] width 113 height 16
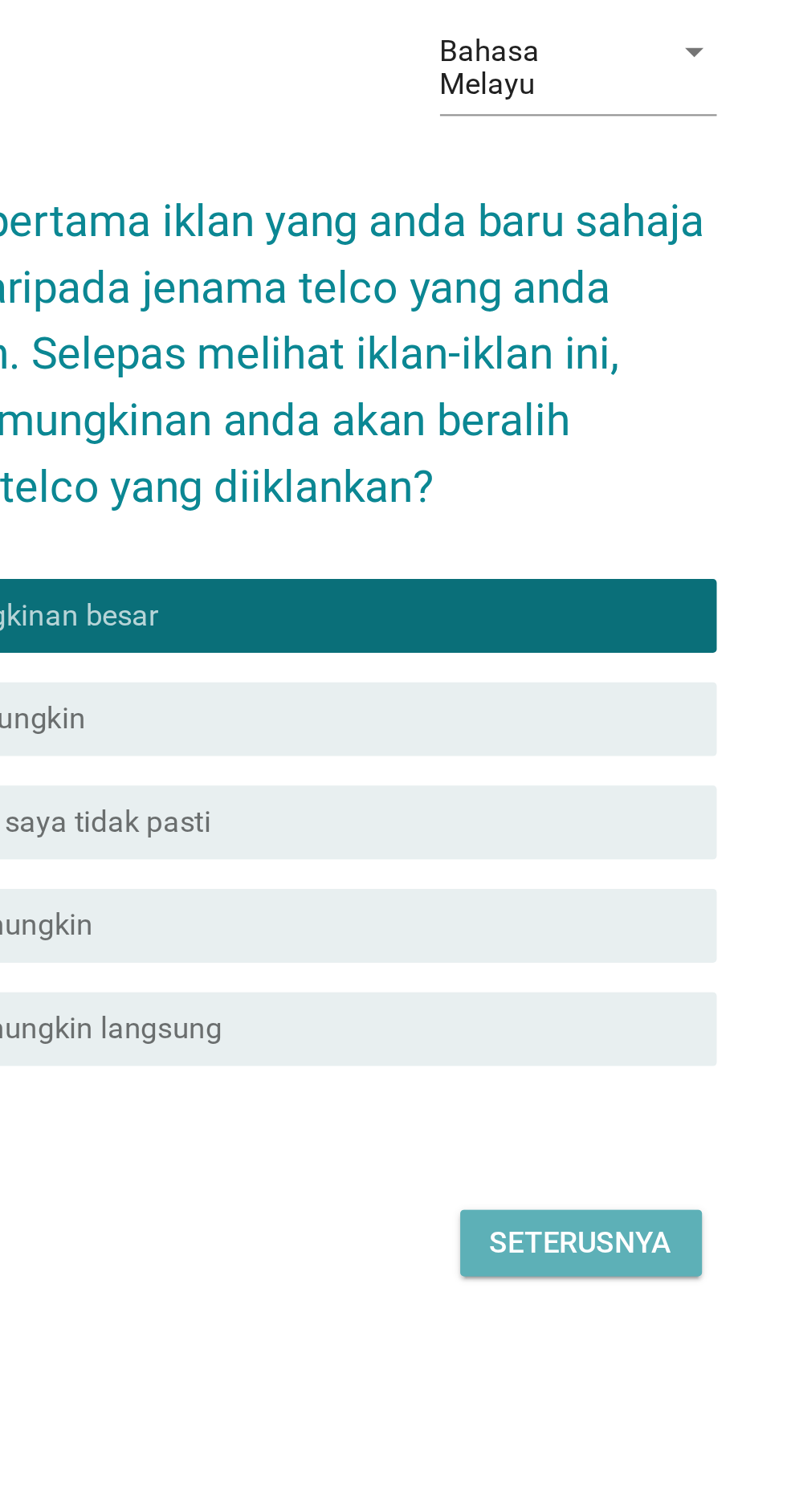
click at [568, 1029] on div "Seterusnya" at bounding box center [558, 1019] width 80 height 19
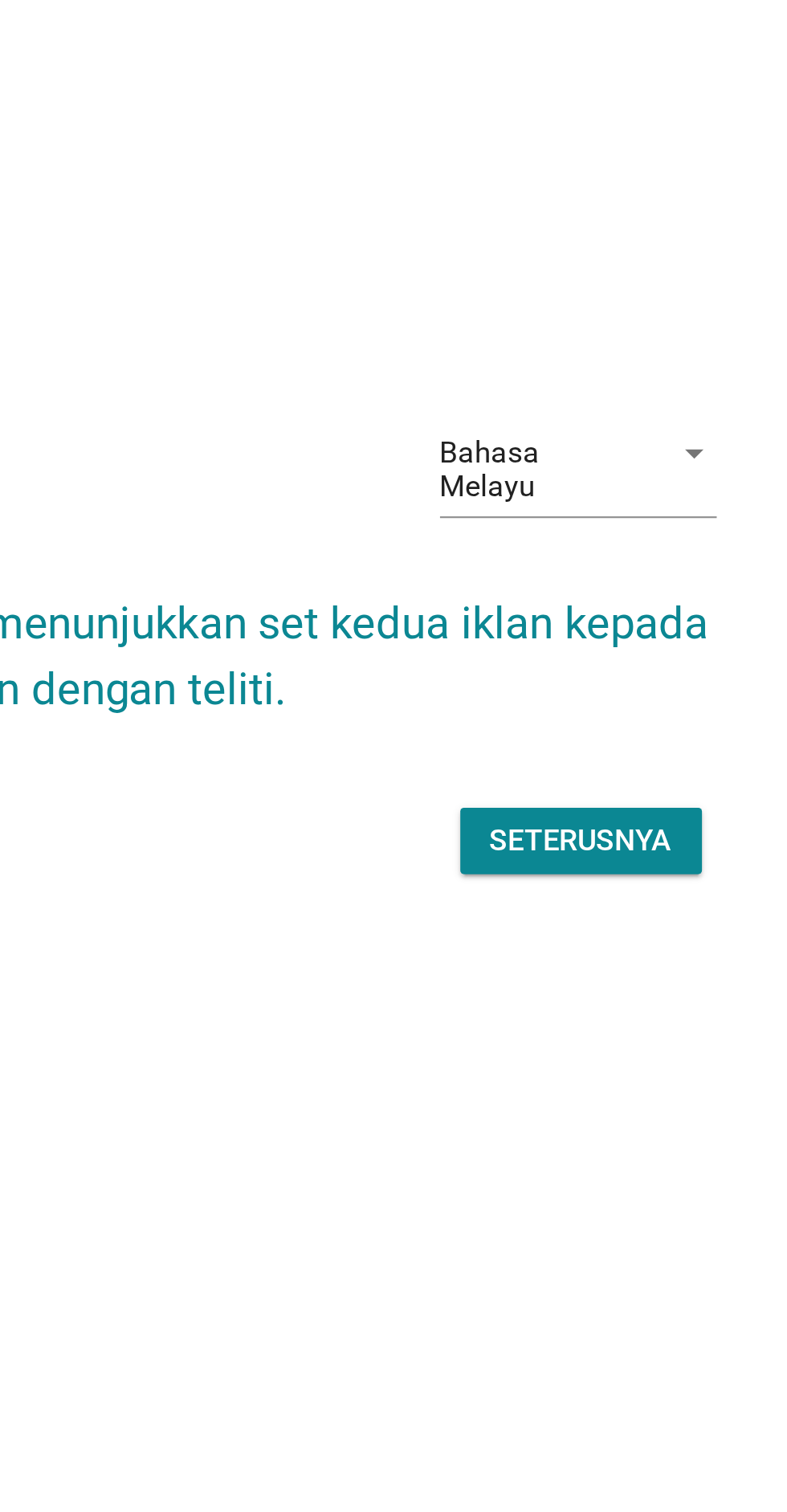
scroll to position [175, 0]
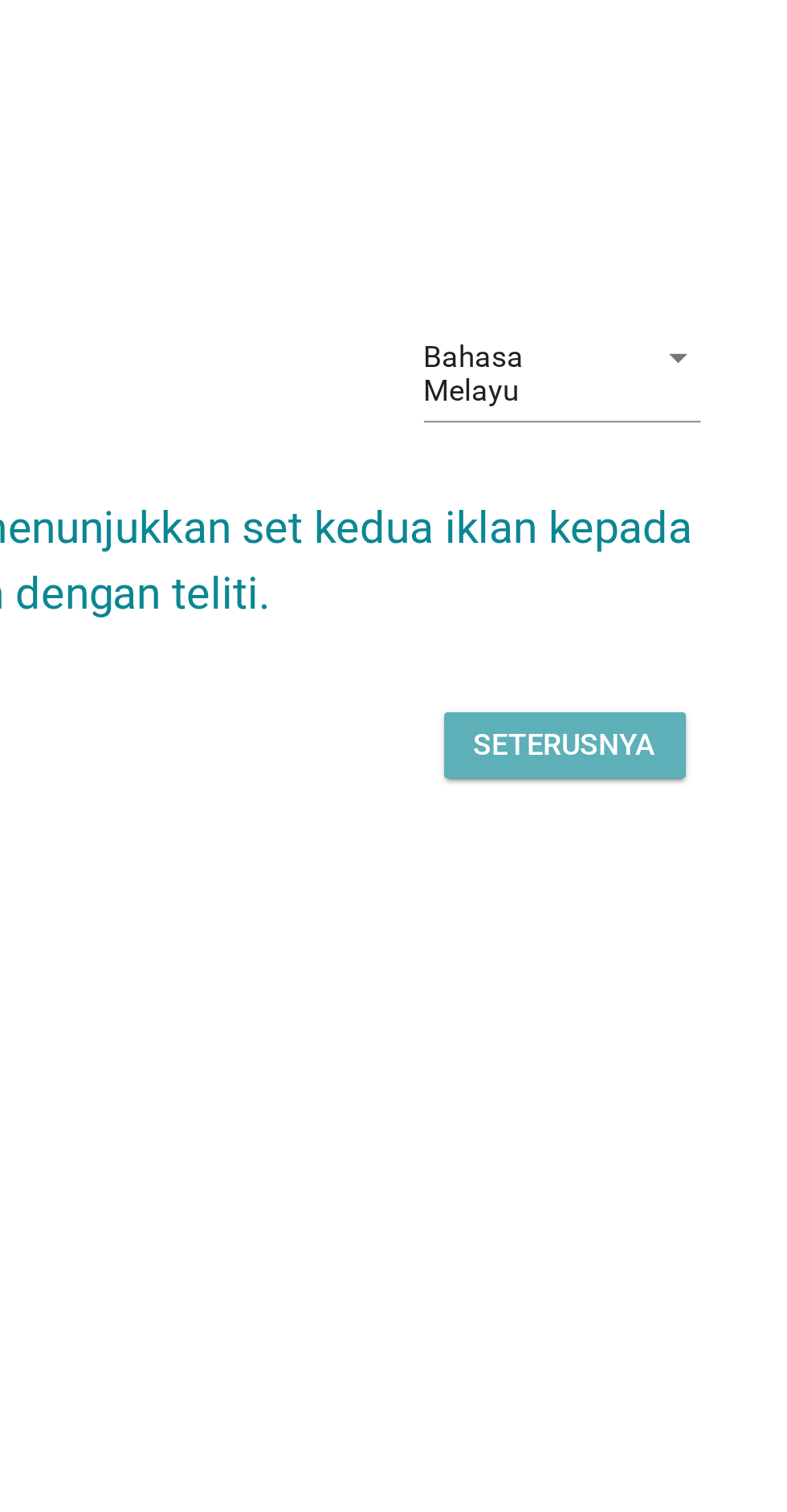
click at [563, 793] on div "Seterusnya" at bounding box center [558, 803] width 80 height 19
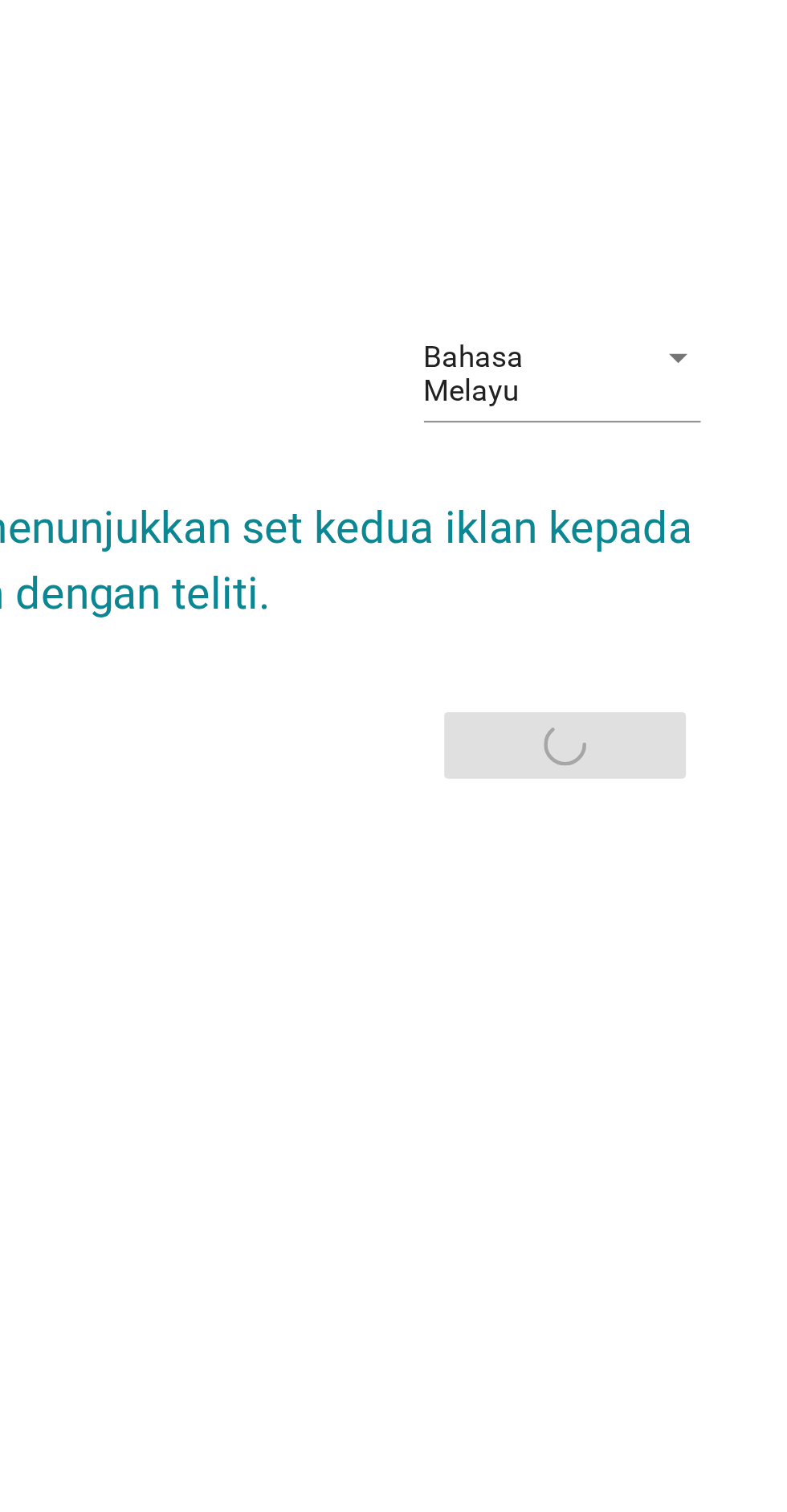
scroll to position [0, 0]
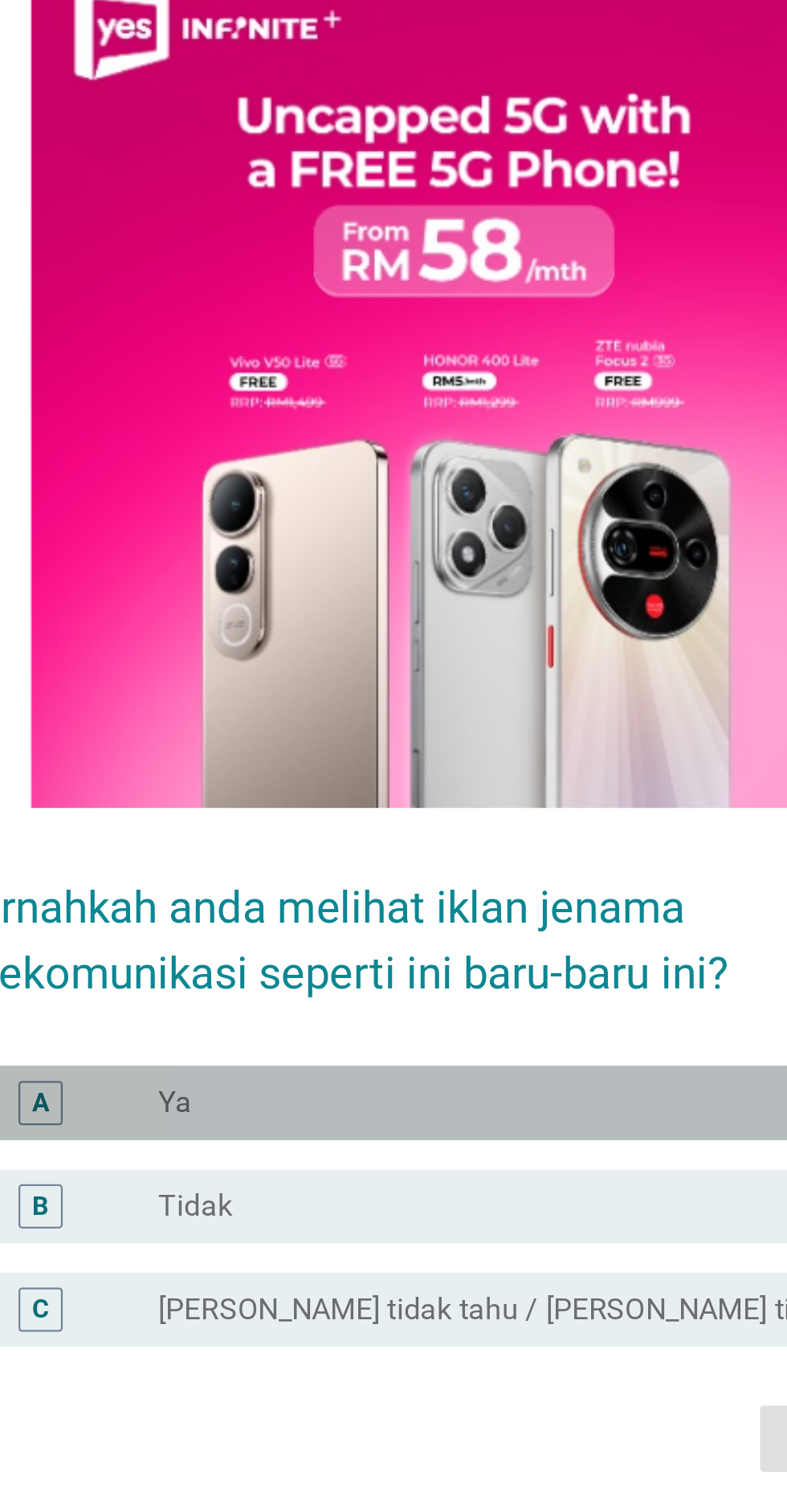
click at [375, 975] on div "radio_button_unchecked Ya" at bounding box center [427, 967] width 331 height 16
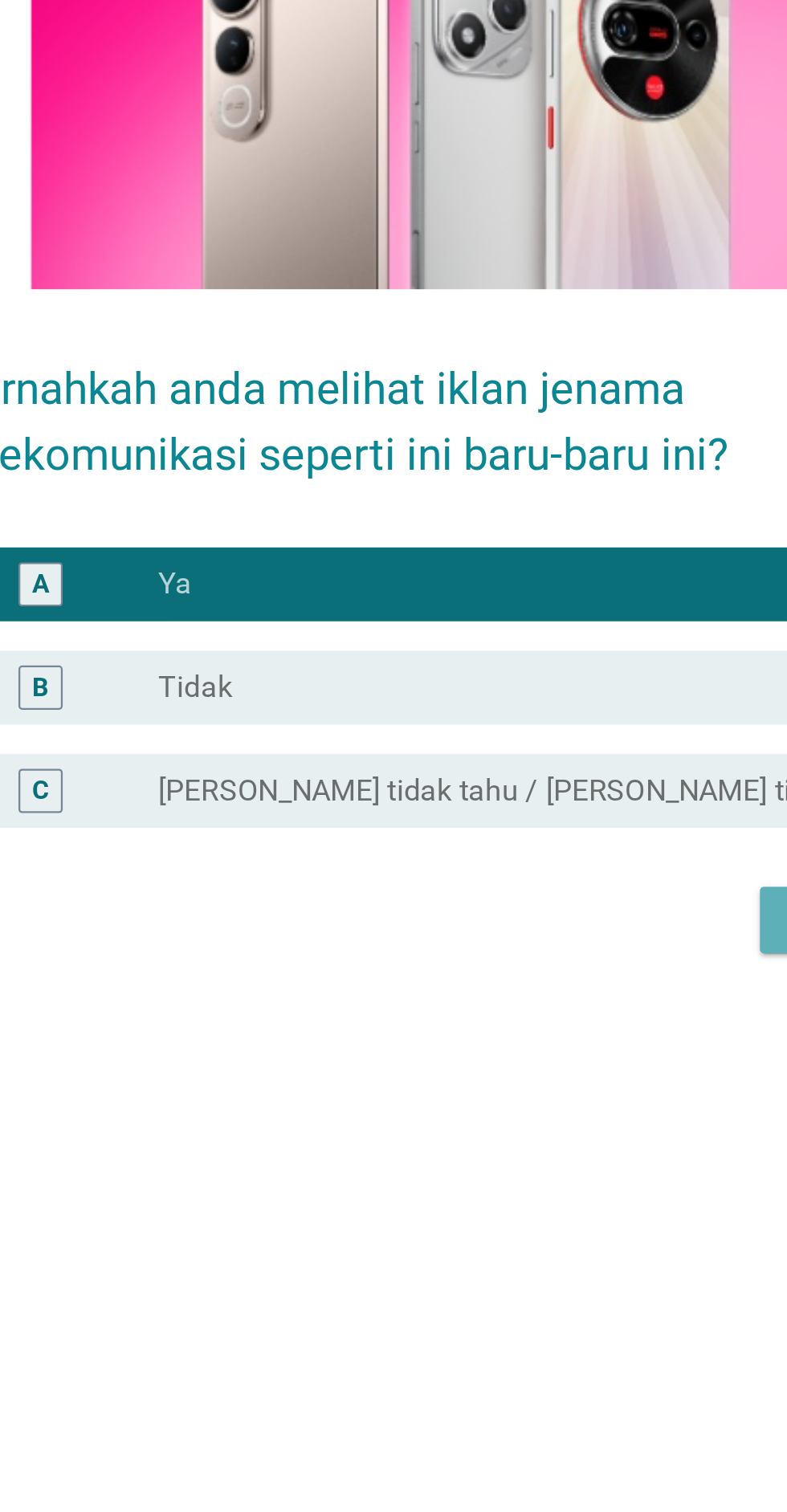
click at [525, 1128] on button "Seterusnya" at bounding box center [570, 1113] width 95 height 29
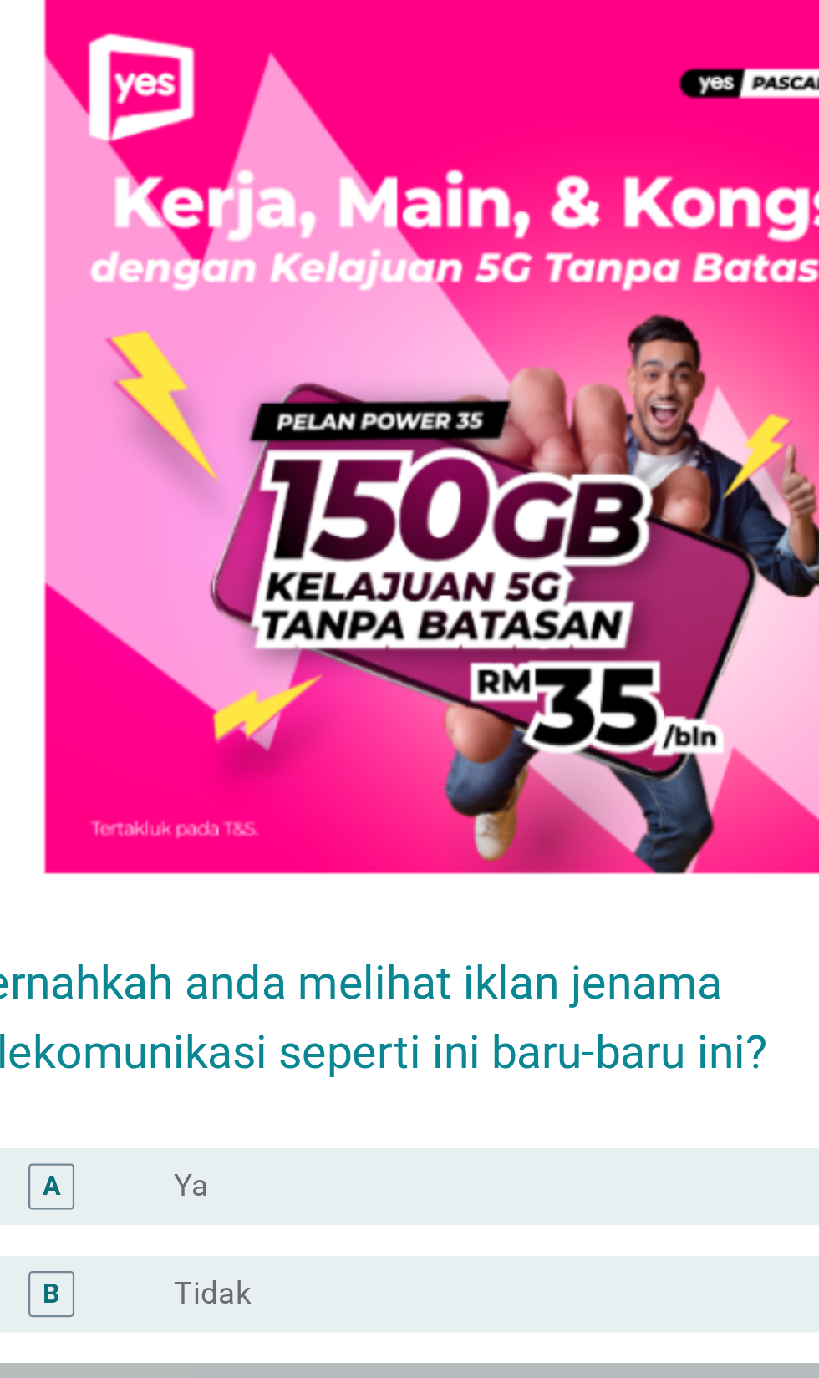
scroll to position [221, 0]
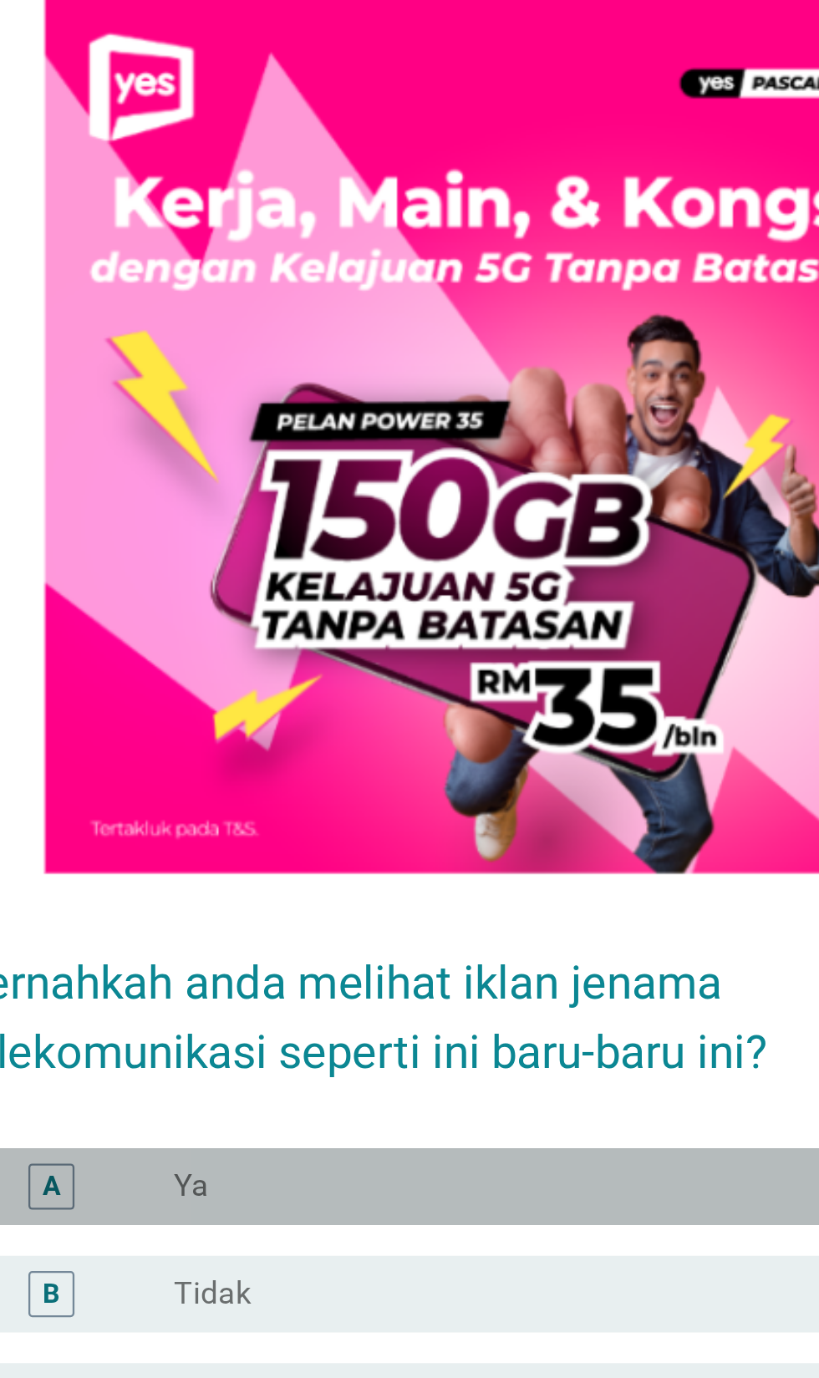
click at [379, 848] on div "A radio_button_unchecked Ya" at bounding box center [413, 864] width 455 height 33
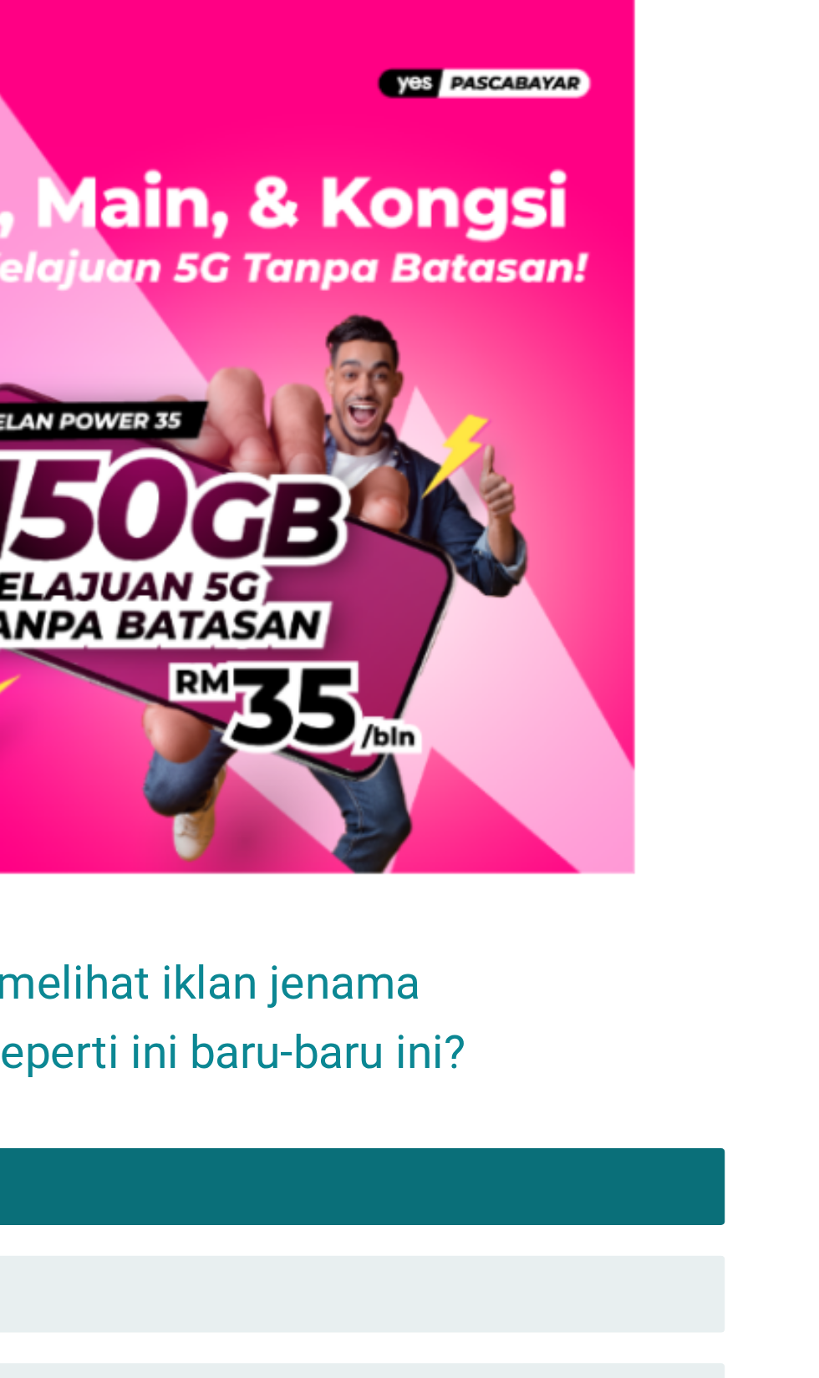
click at [605, 1008] on div "Seterusnya" at bounding box center [593, 1017] width 72 height 18
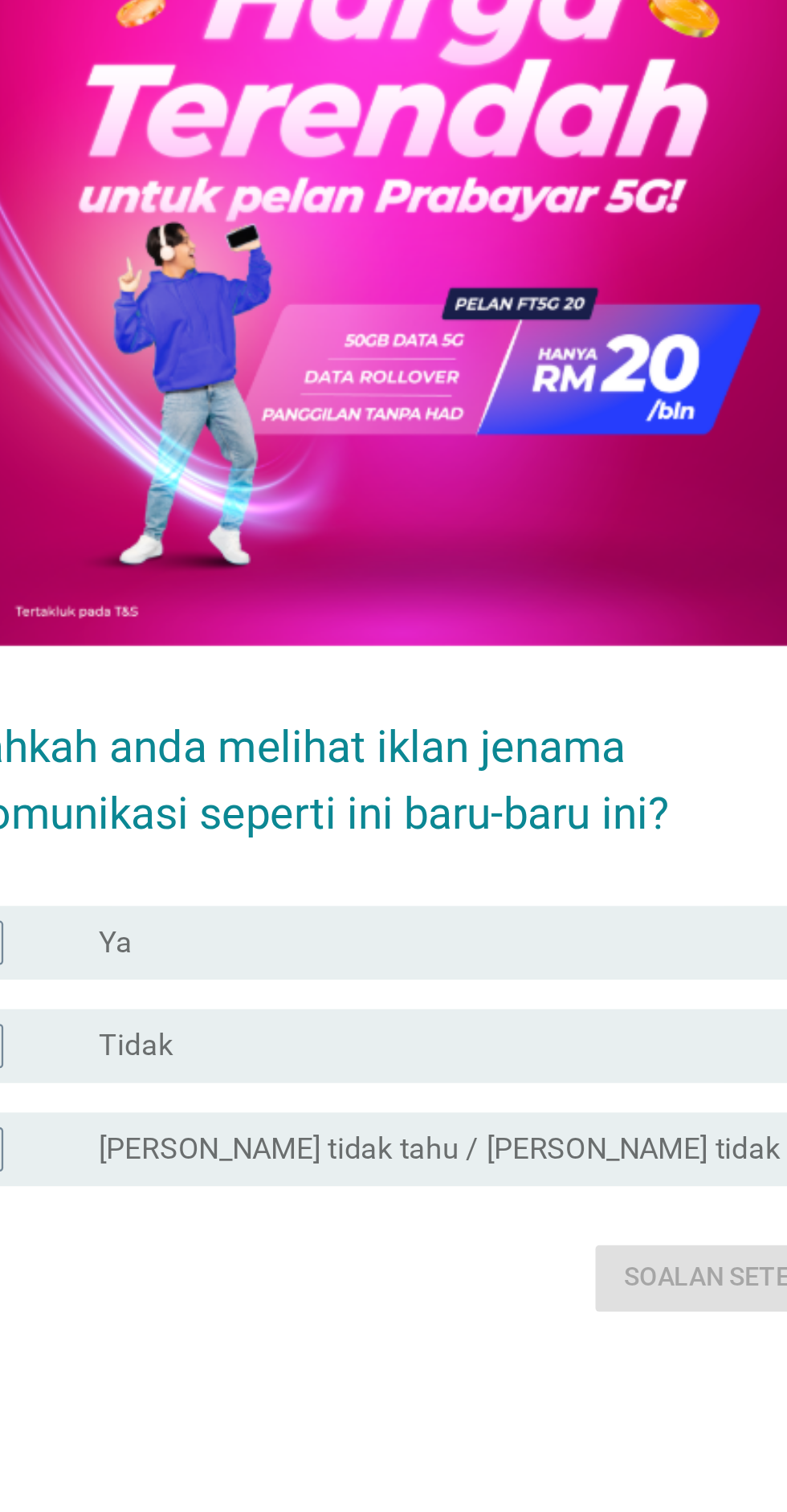
scroll to position [2, 0]
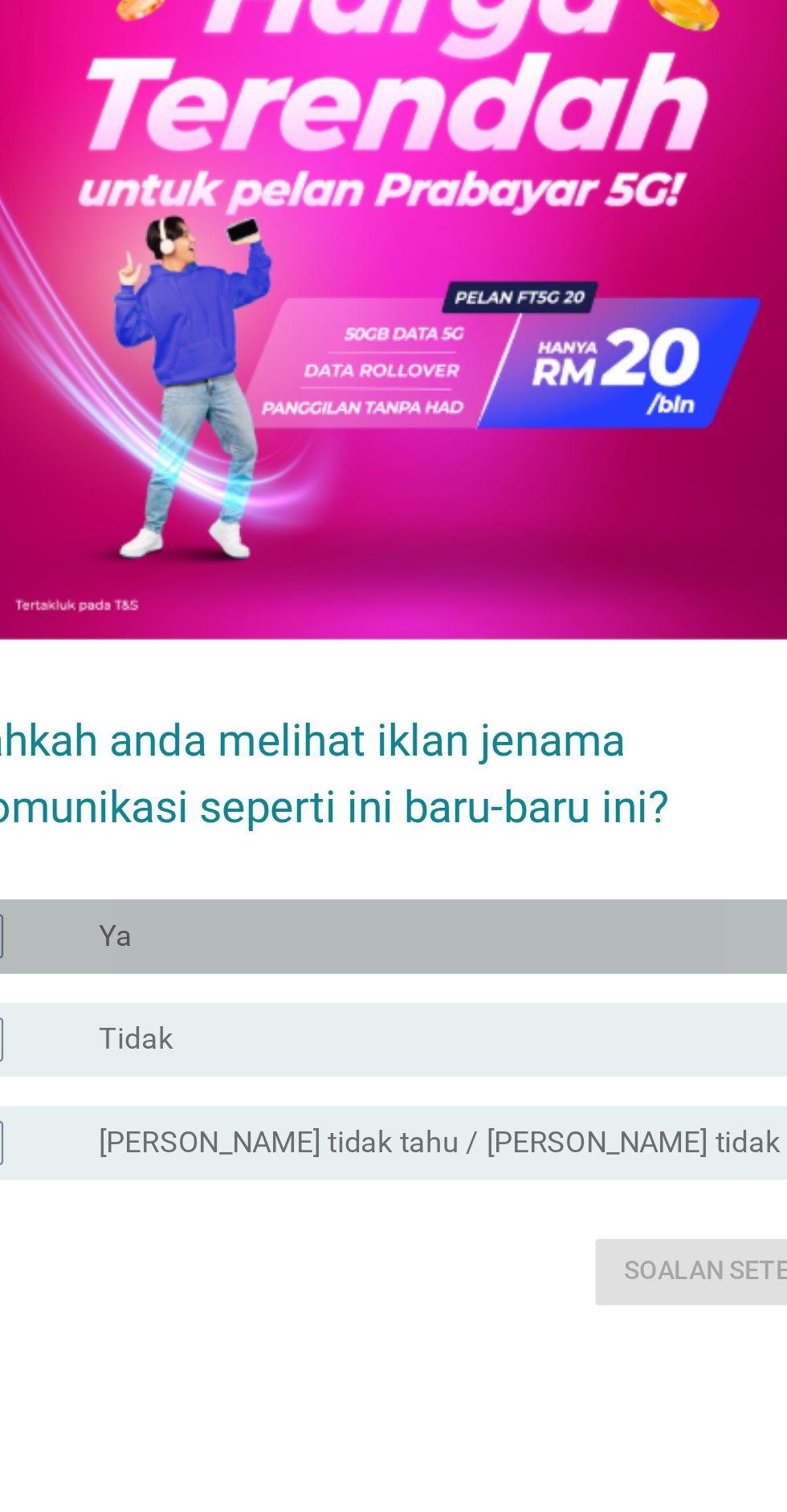
click at [388, 972] on div "radio_button_unchecked Ya" at bounding box center [427, 963] width 331 height 16
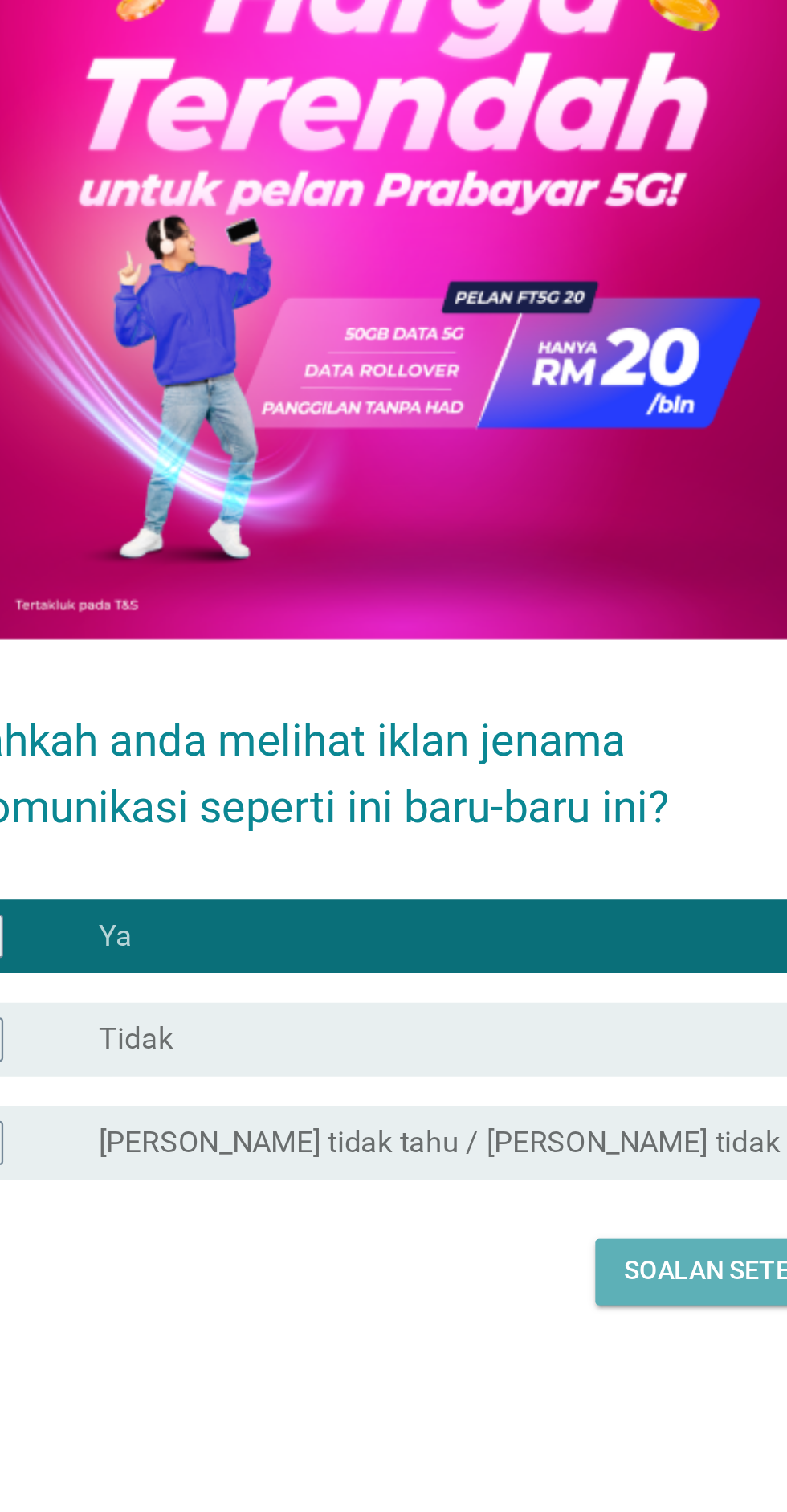
click at [520, 1118] on div "Soalan seterusnya" at bounding box center [547, 1109] width 114 height 17
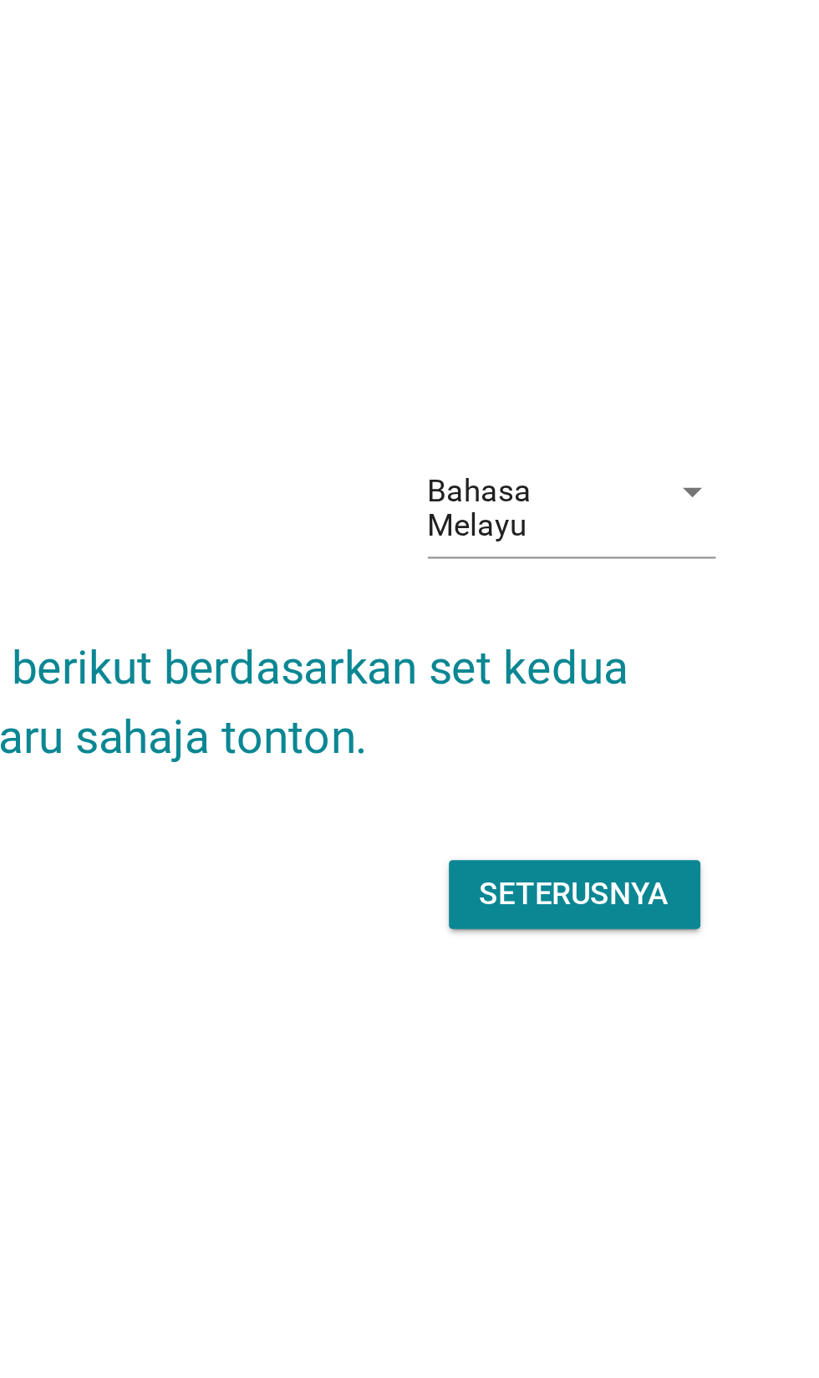
scroll to position [183, 0]
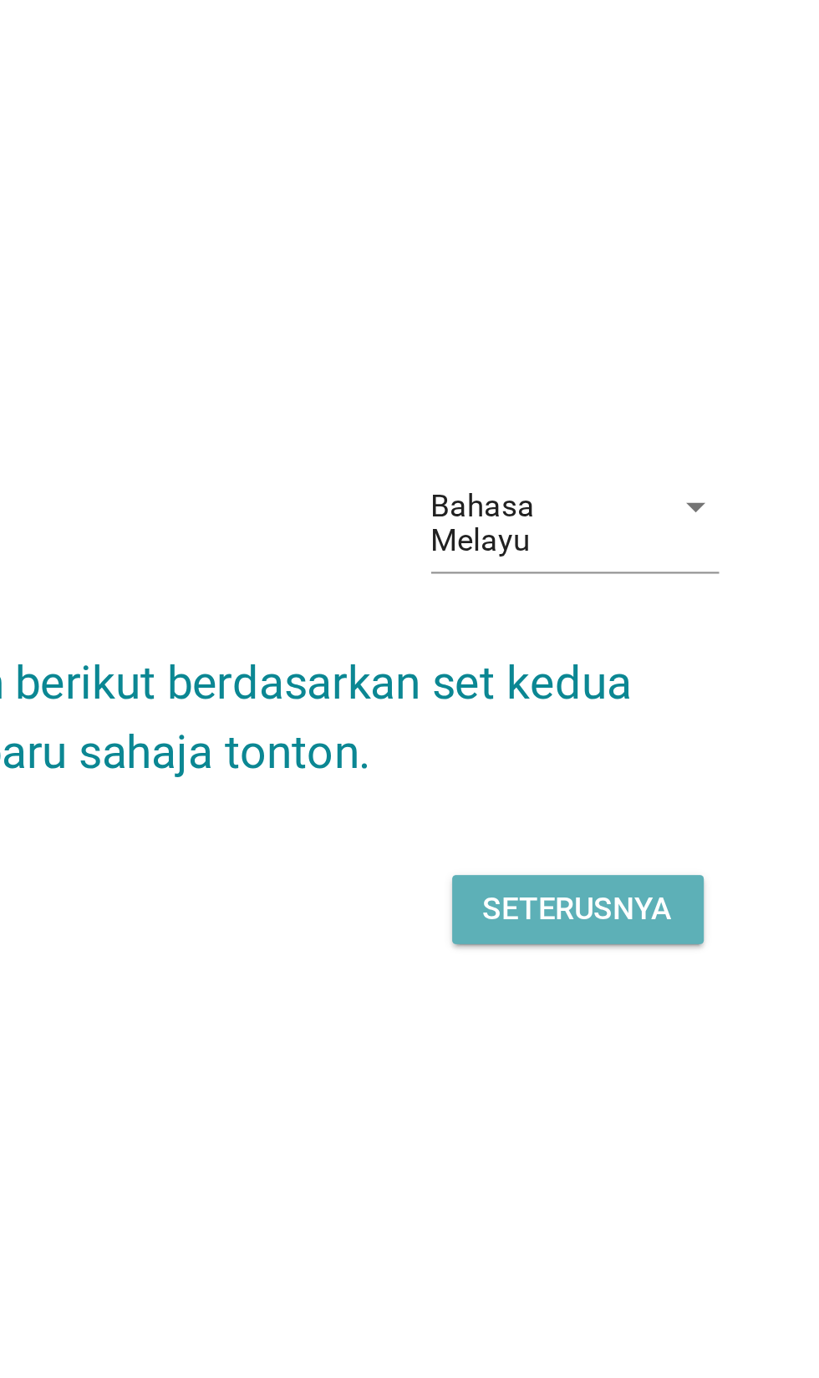
click at [591, 727] on div "Seterusnya" at bounding box center [581, 737] width 83 height 20
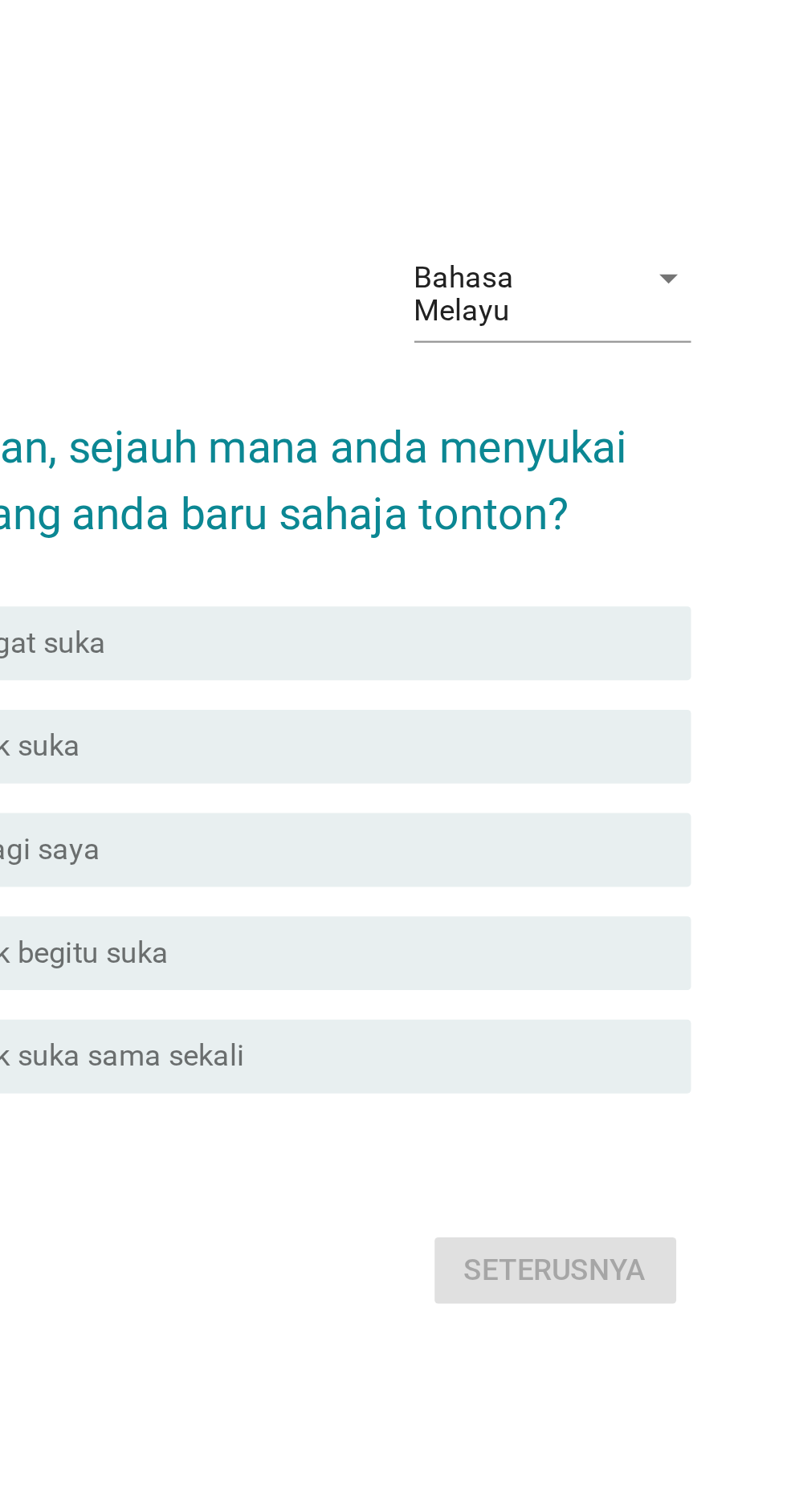
scroll to position [0, 0]
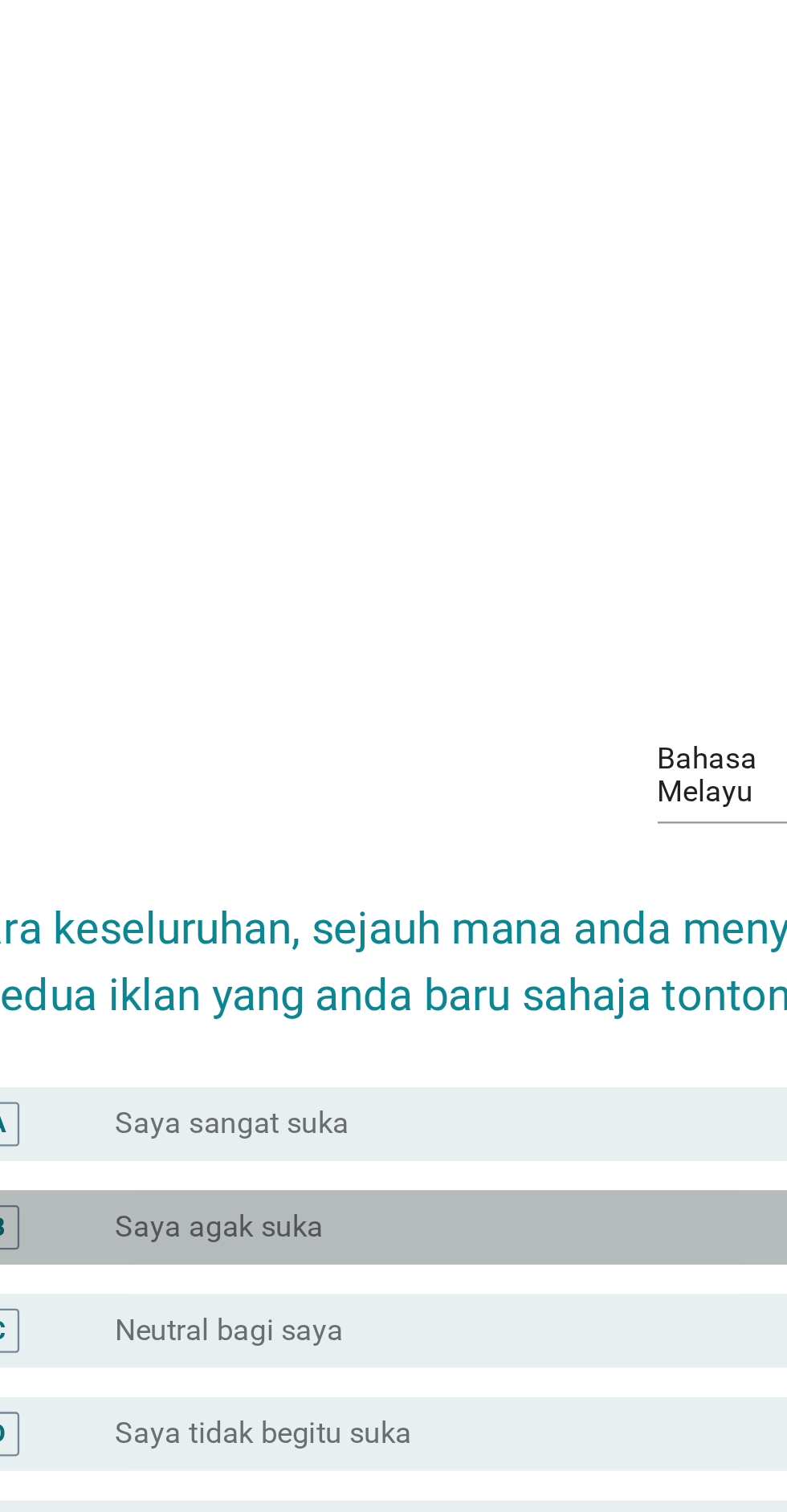
click at [378, 756] on div "radio_button_unchecked Saya agak suka" at bounding box center [427, 747] width 331 height 16
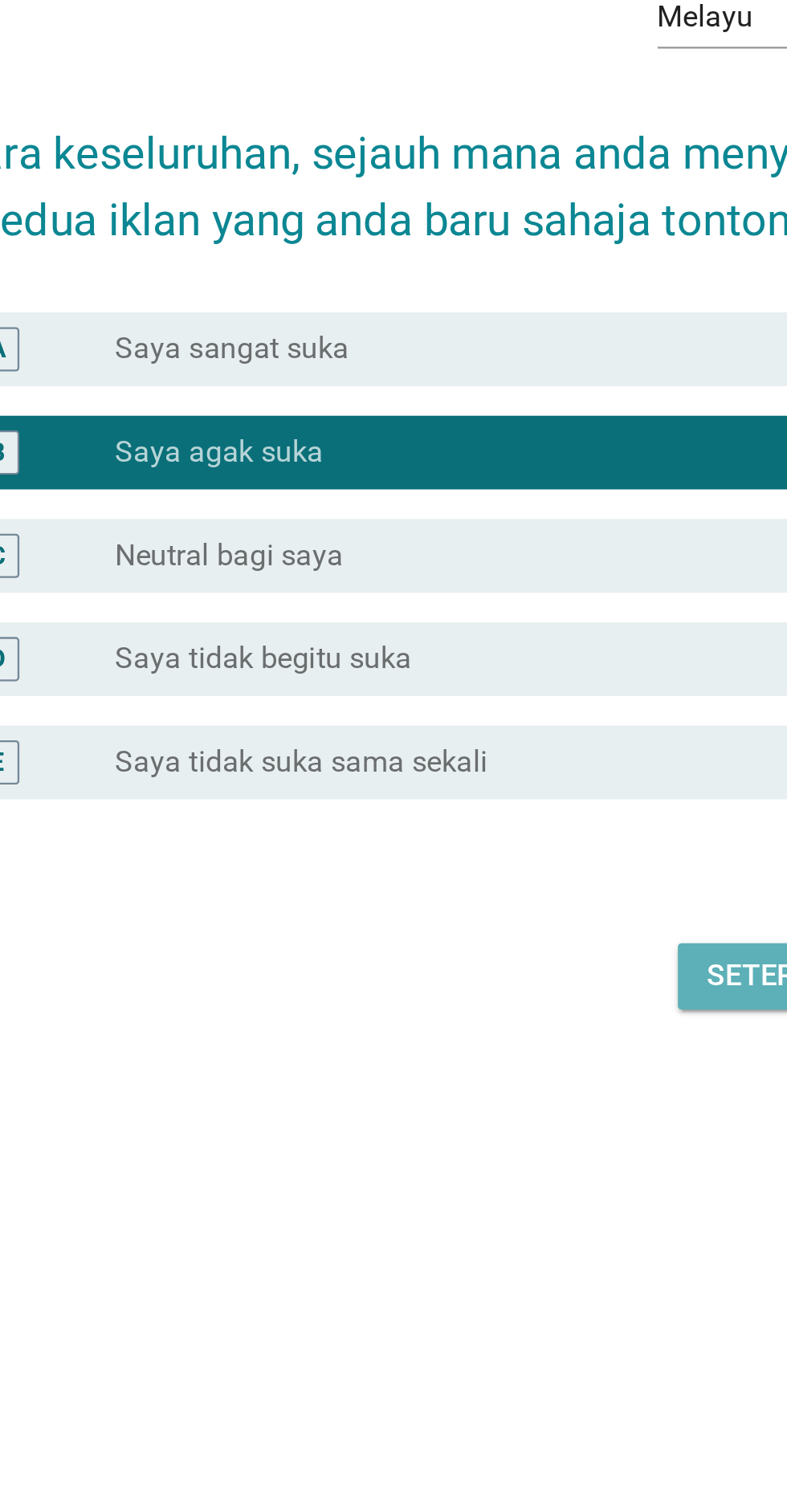
click at [531, 985] on div "Seterusnya" at bounding box center [558, 976] width 80 height 19
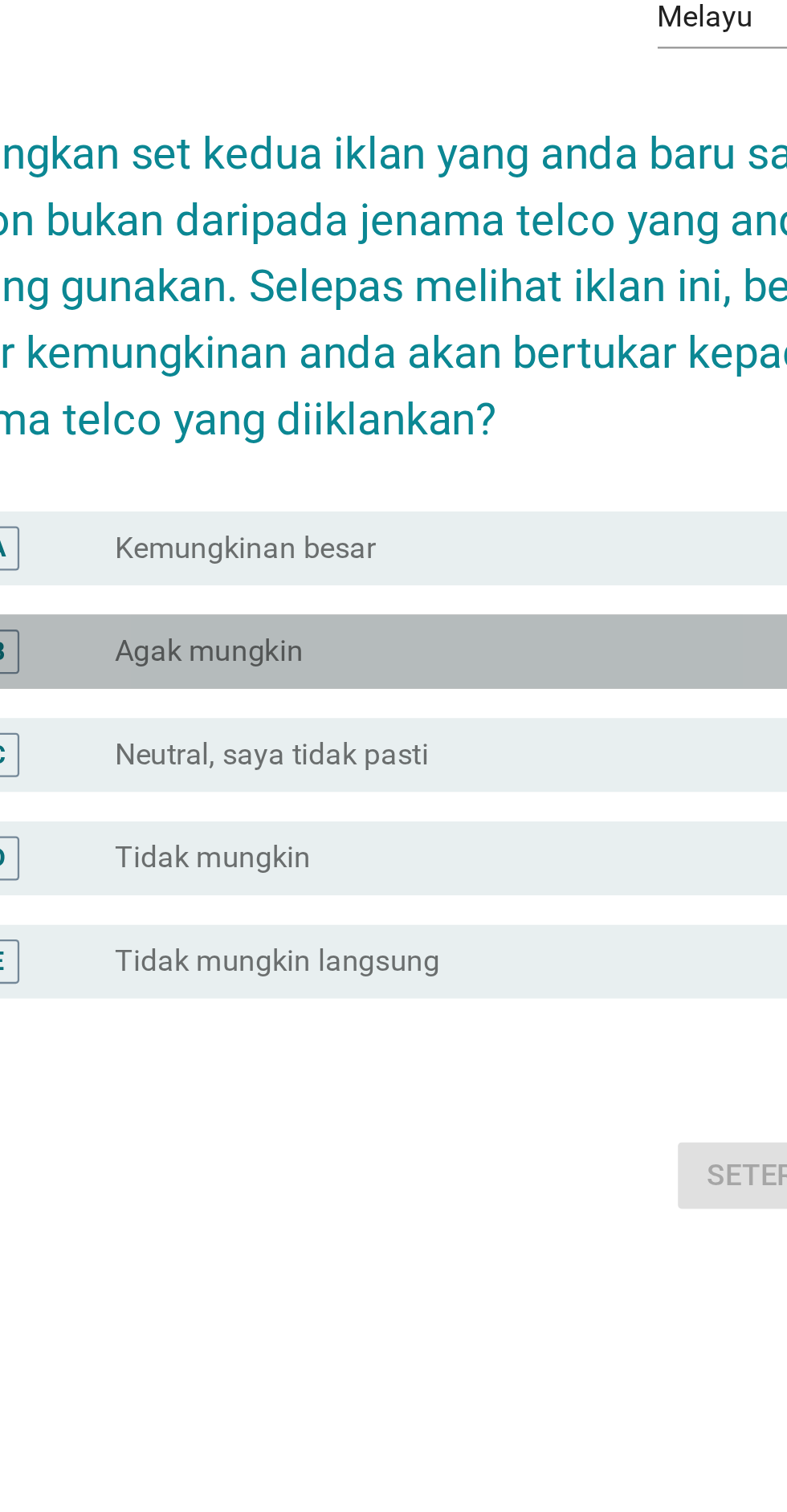
click at [354, 799] on div "radio_button_unchecked Agak mungkin" at bounding box center [427, 791] width 331 height 16
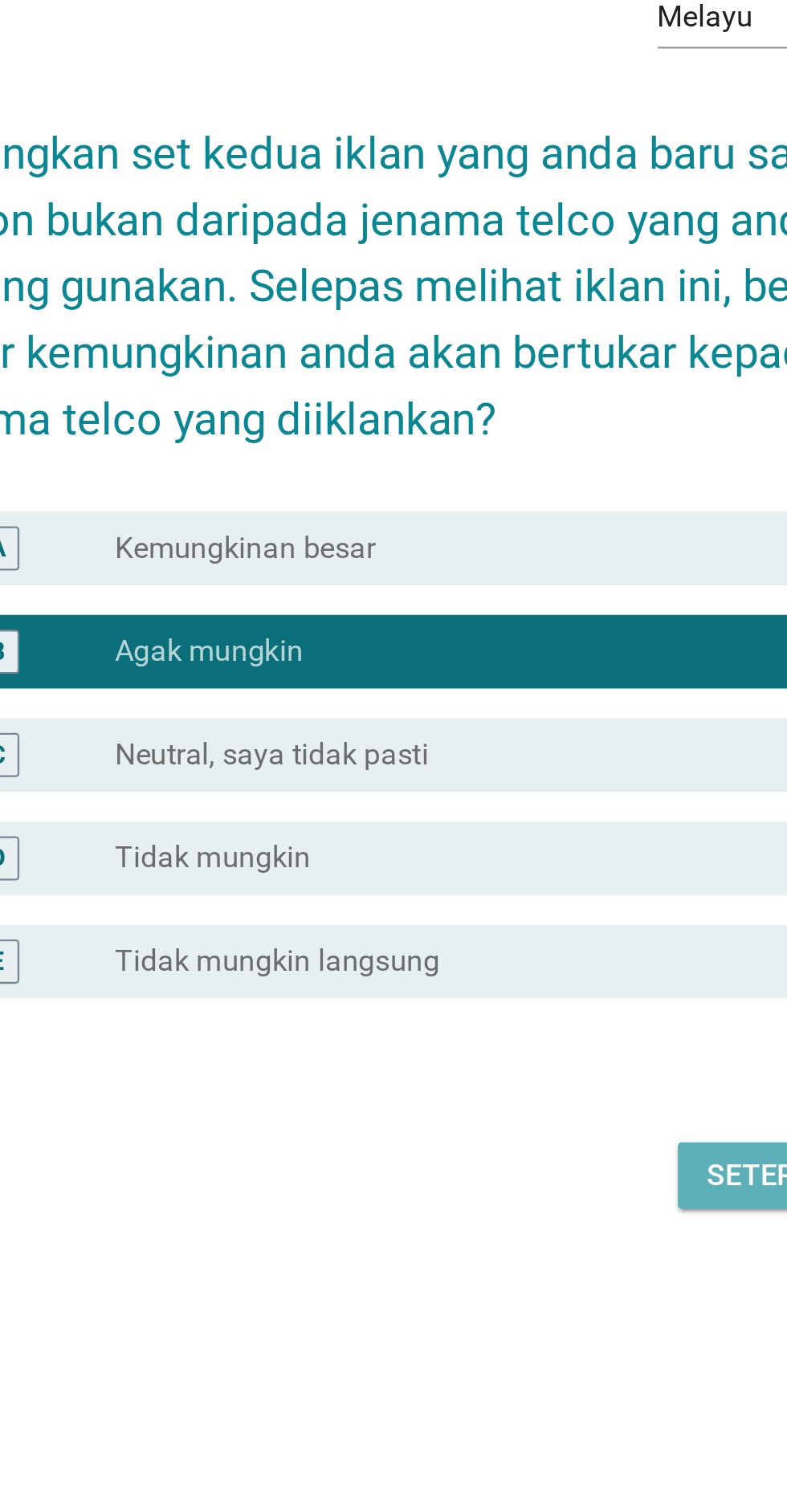
click at [531, 1029] on div "Seterusnya" at bounding box center [558, 1019] width 80 height 19
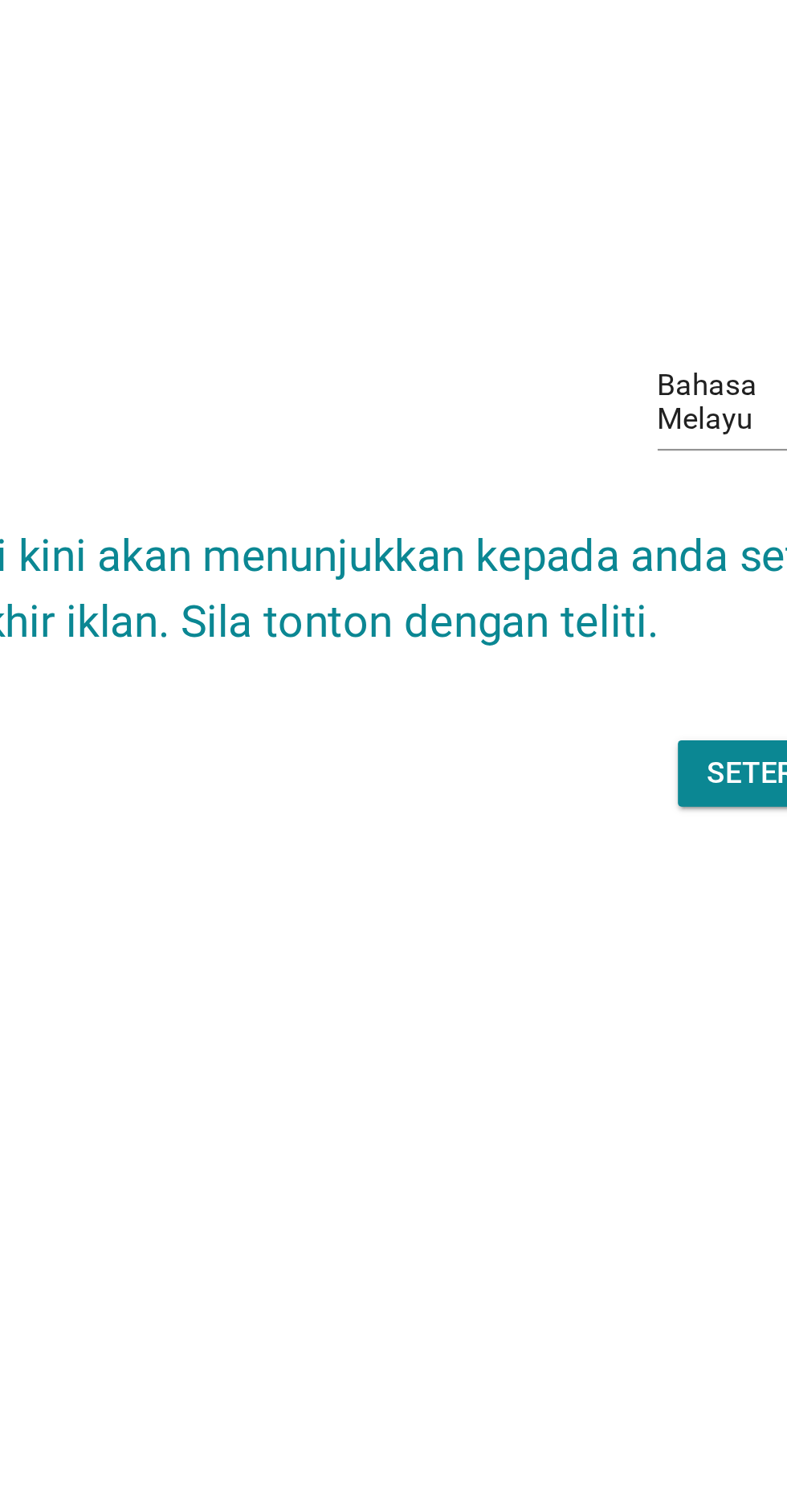
scroll to position [175, 0]
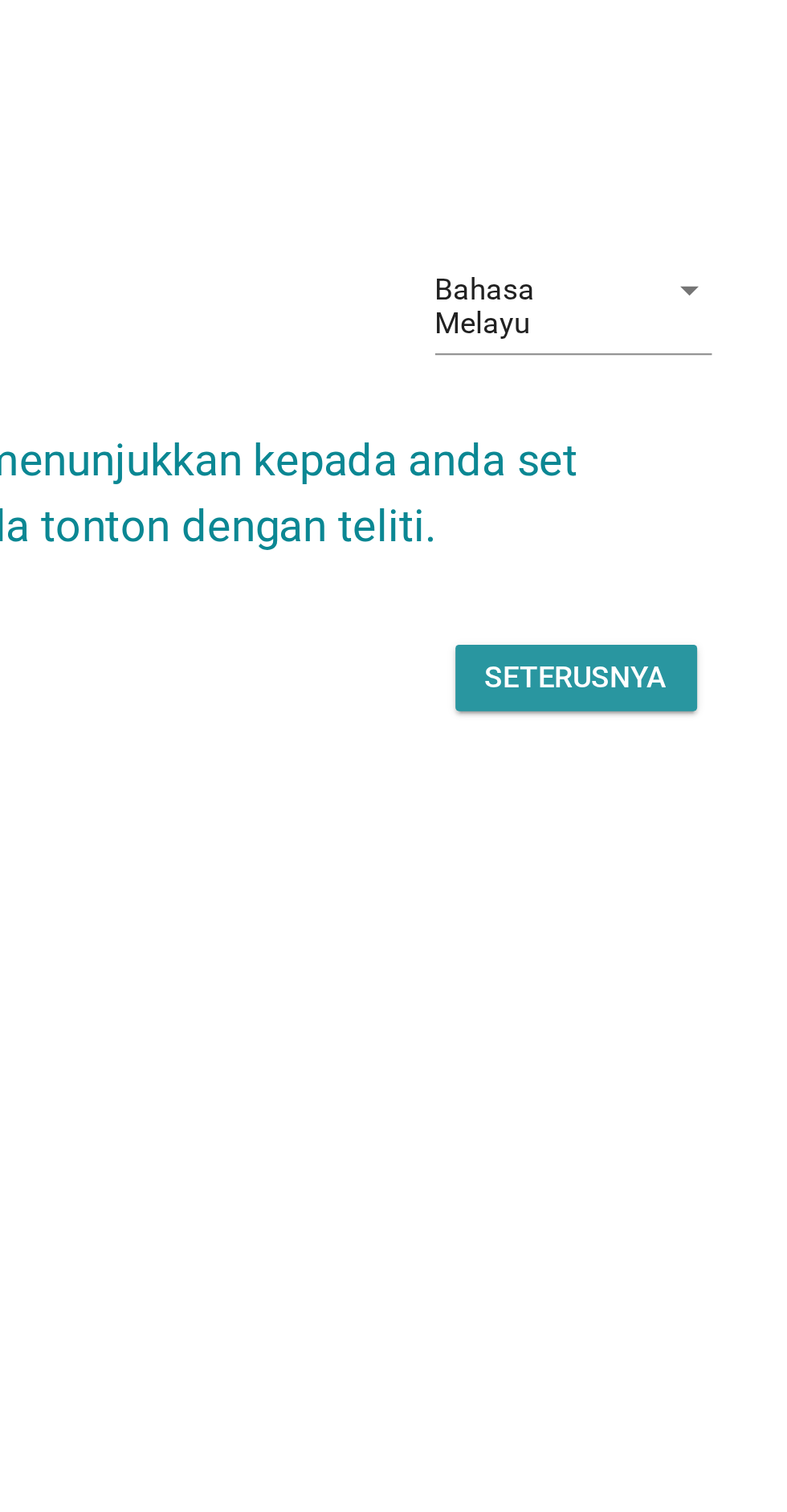
click at [563, 793] on div "Seterusnya" at bounding box center [558, 803] width 80 height 19
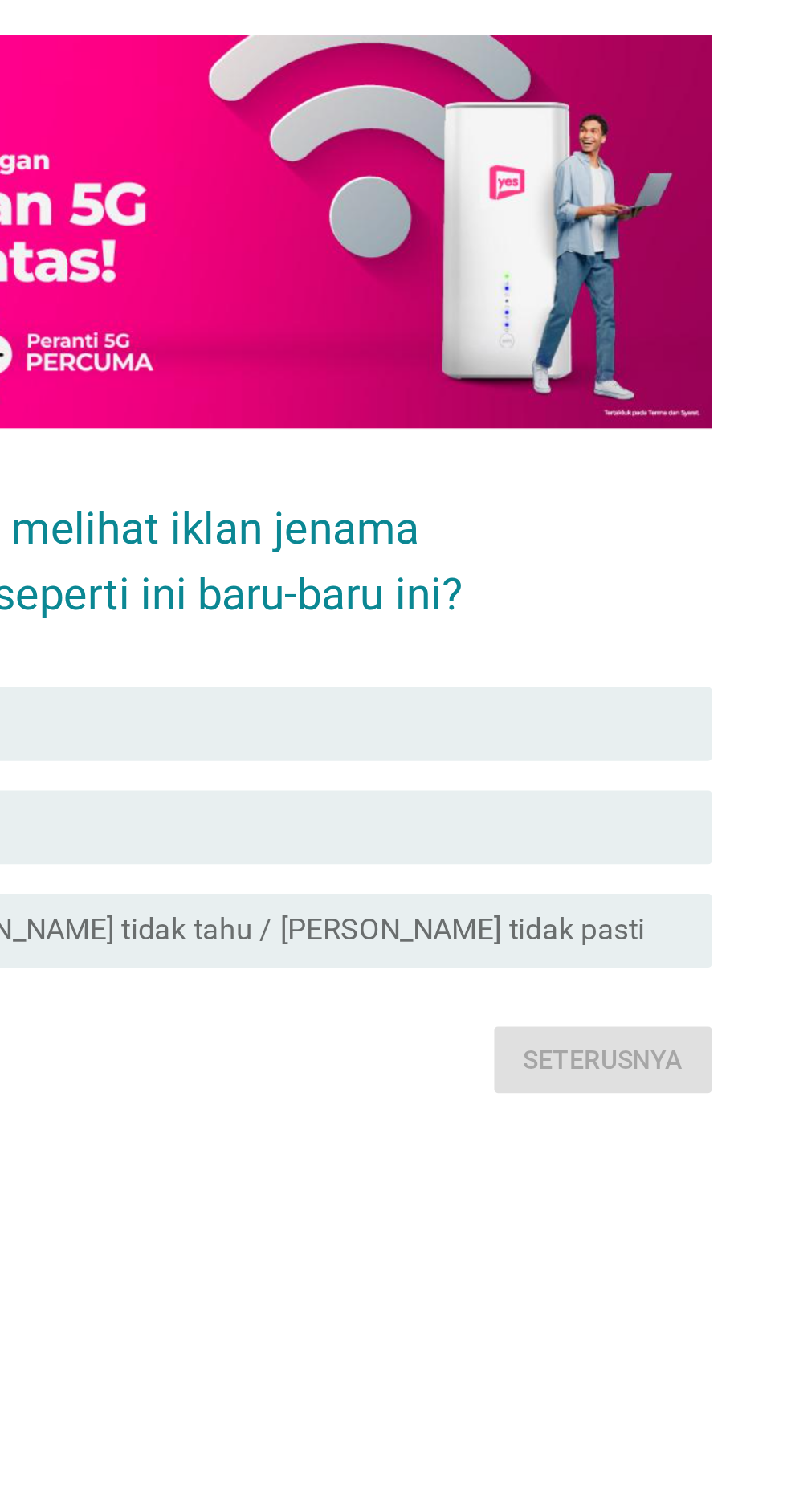
scroll to position [0, 0]
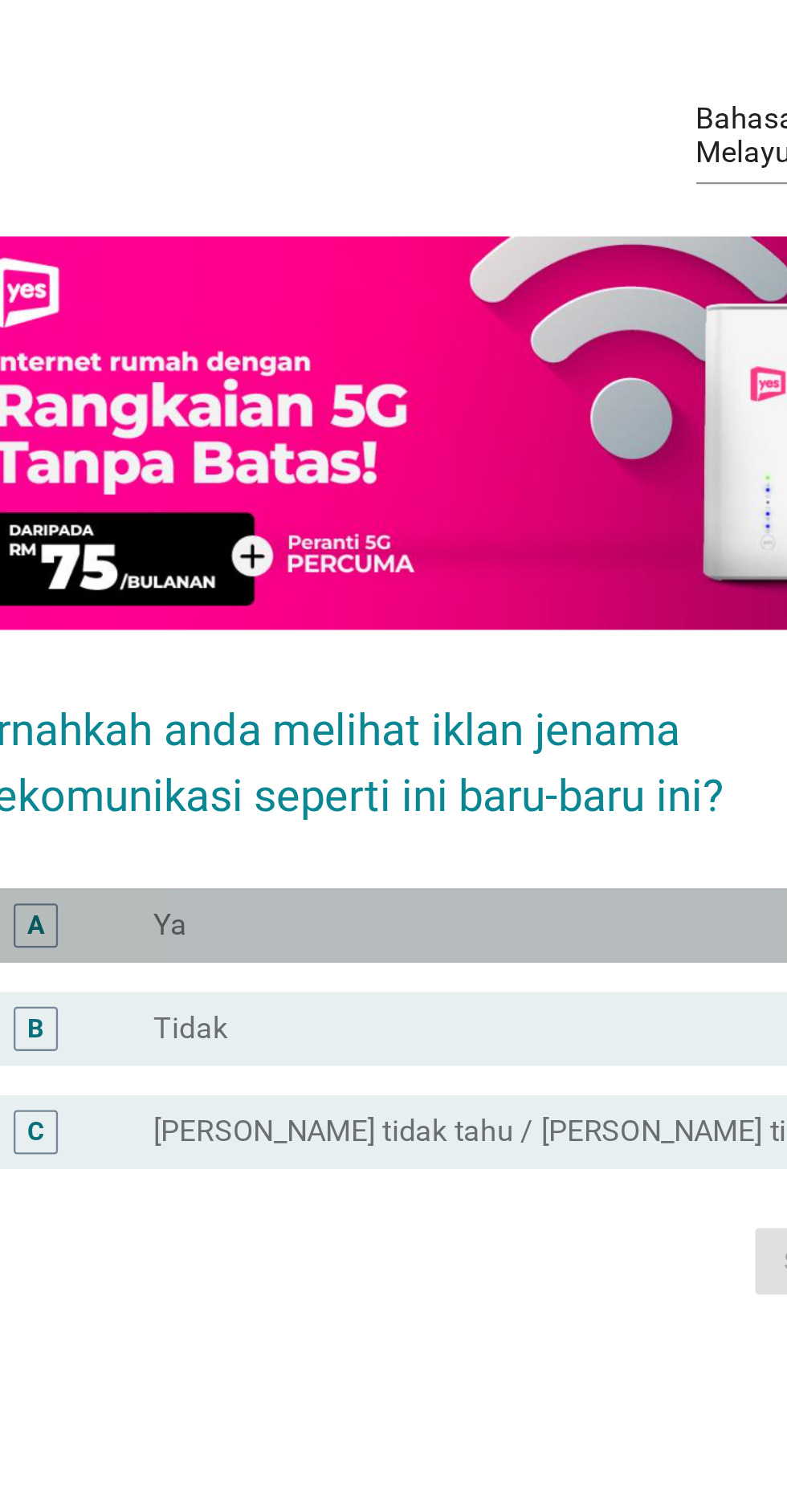
click at [348, 872] on div "radio_button_unchecked Ya" at bounding box center [427, 864] width 331 height 16
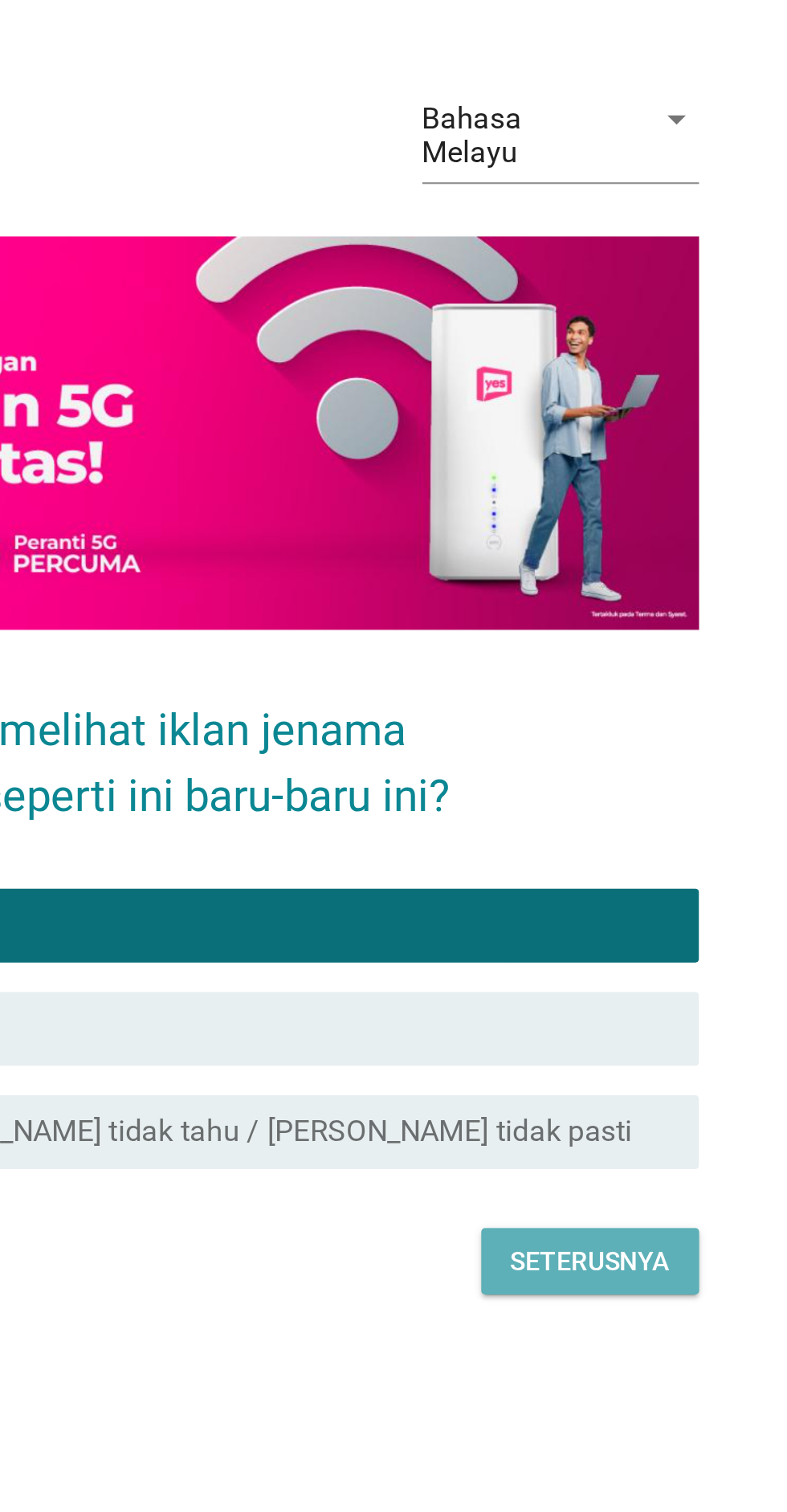
click at [583, 1019] on div "Seterusnya" at bounding box center [570, 1011] width 69 height 17
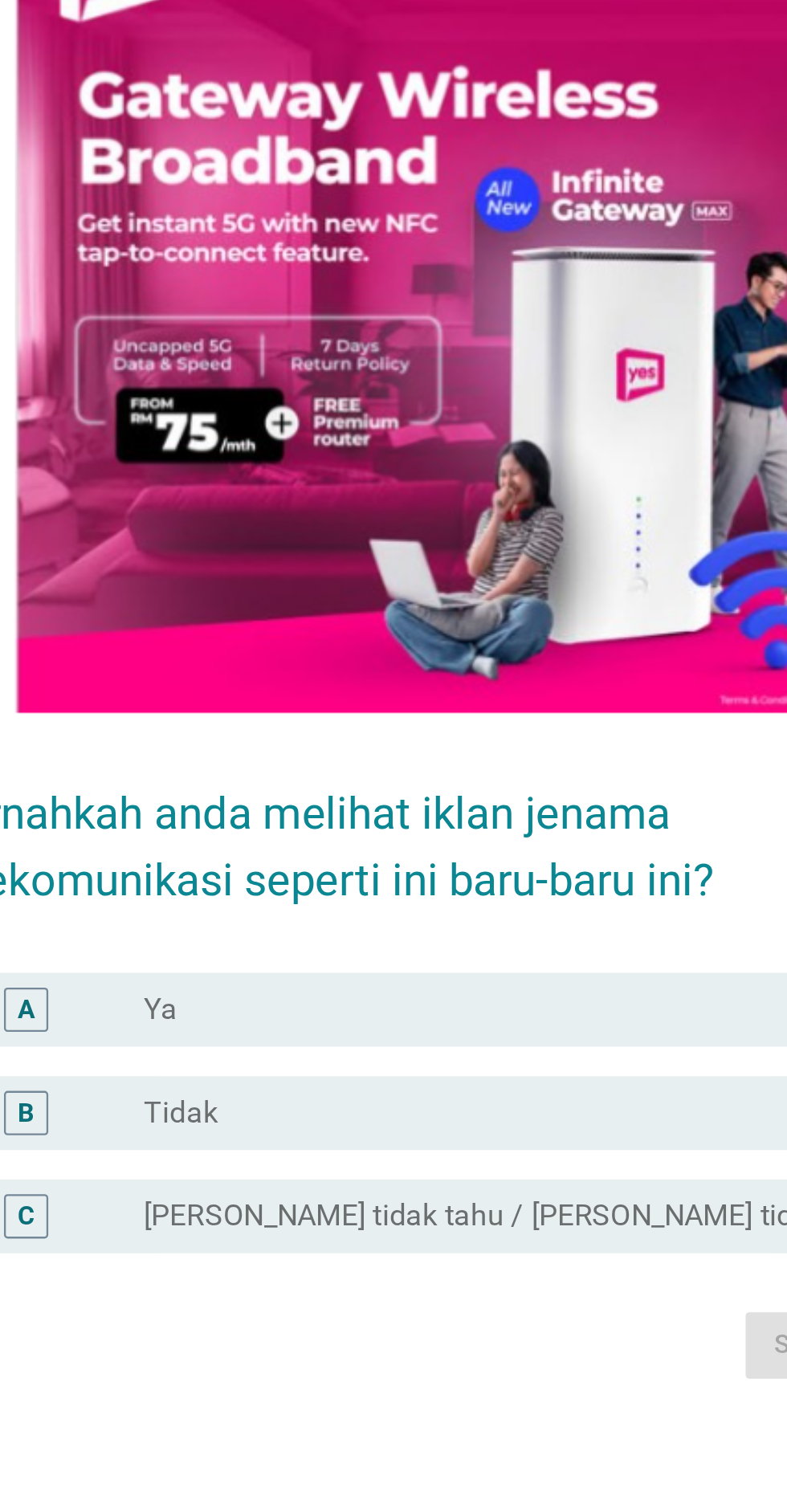
click at [373, 972] on div "radio_button_unchecked Ya" at bounding box center [427, 963] width 331 height 16
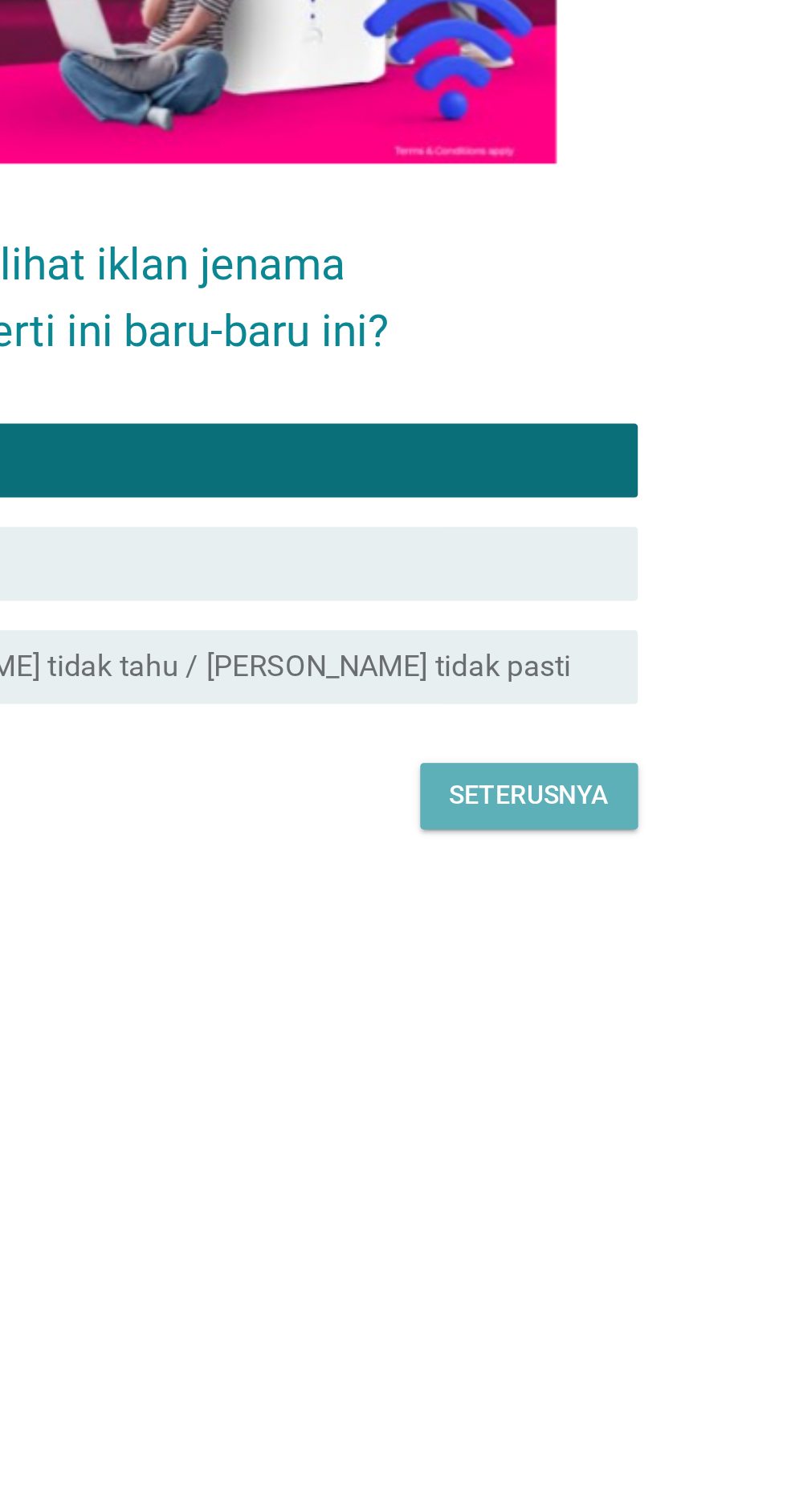
click at [584, 1118] on div "Seterusnya" at bounding box center [570, 1109] width 69 height 17
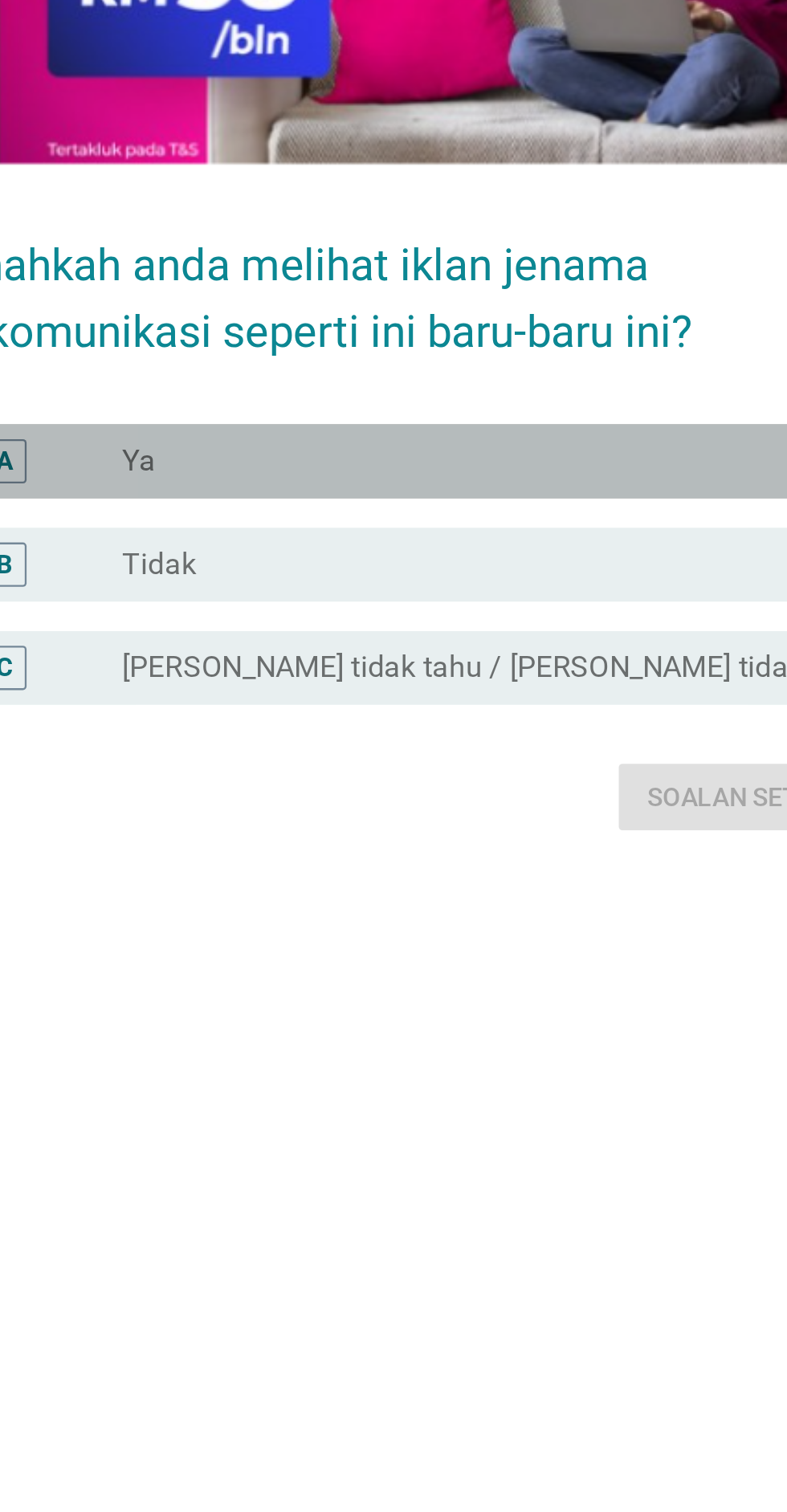
click at [401, 972] on div "radio_button_unchecked Ya" at bounding box center [427, 963] width 331 height 16
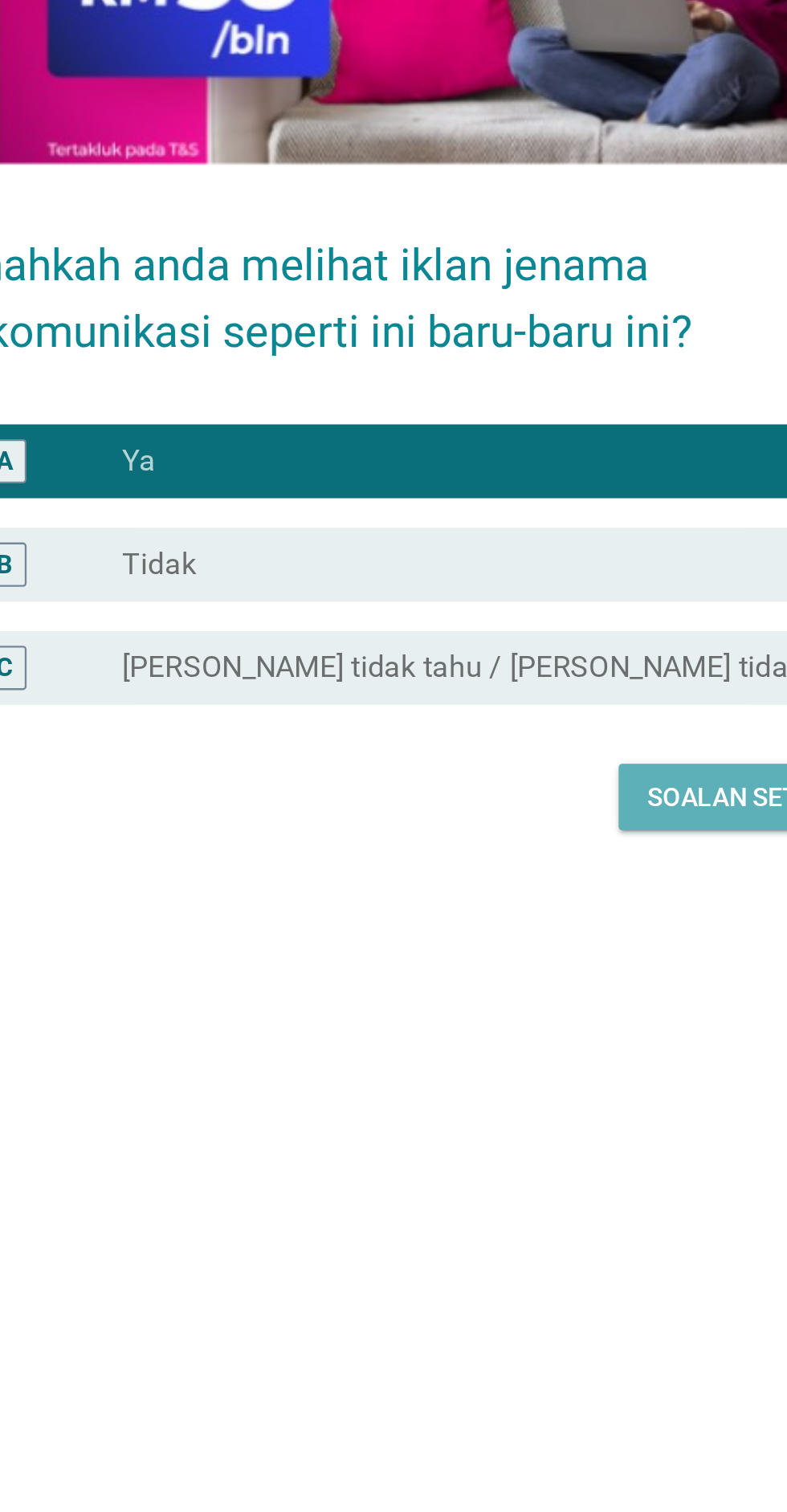
click at [502, 1119] on div "Soalan seterusnya" at bounding box center [547, 1110] width 114 height 17
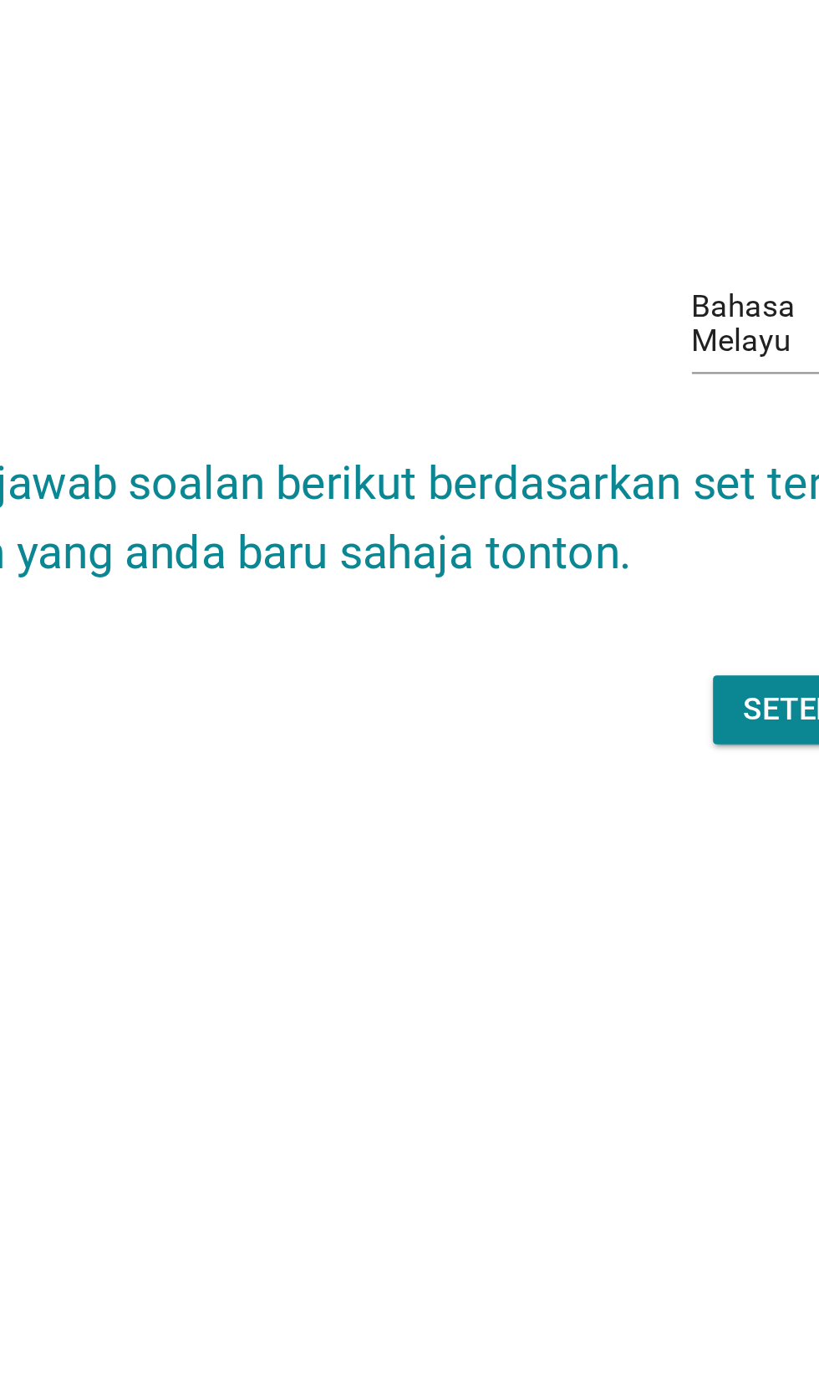
scroll to position [185, 0]
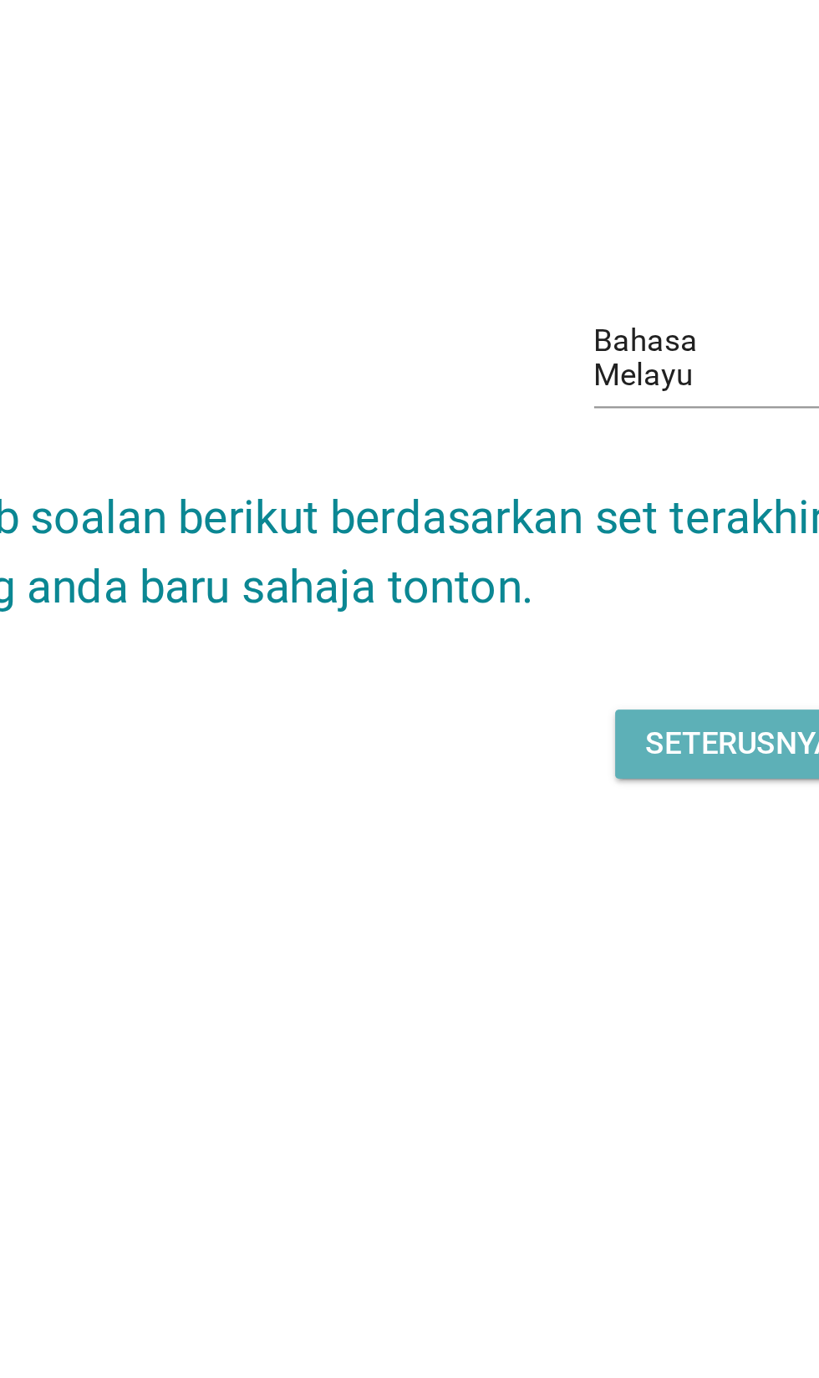
click at [563, 727] on div "Seterusnya" at bounding box center [581, 737] width 83 height 20
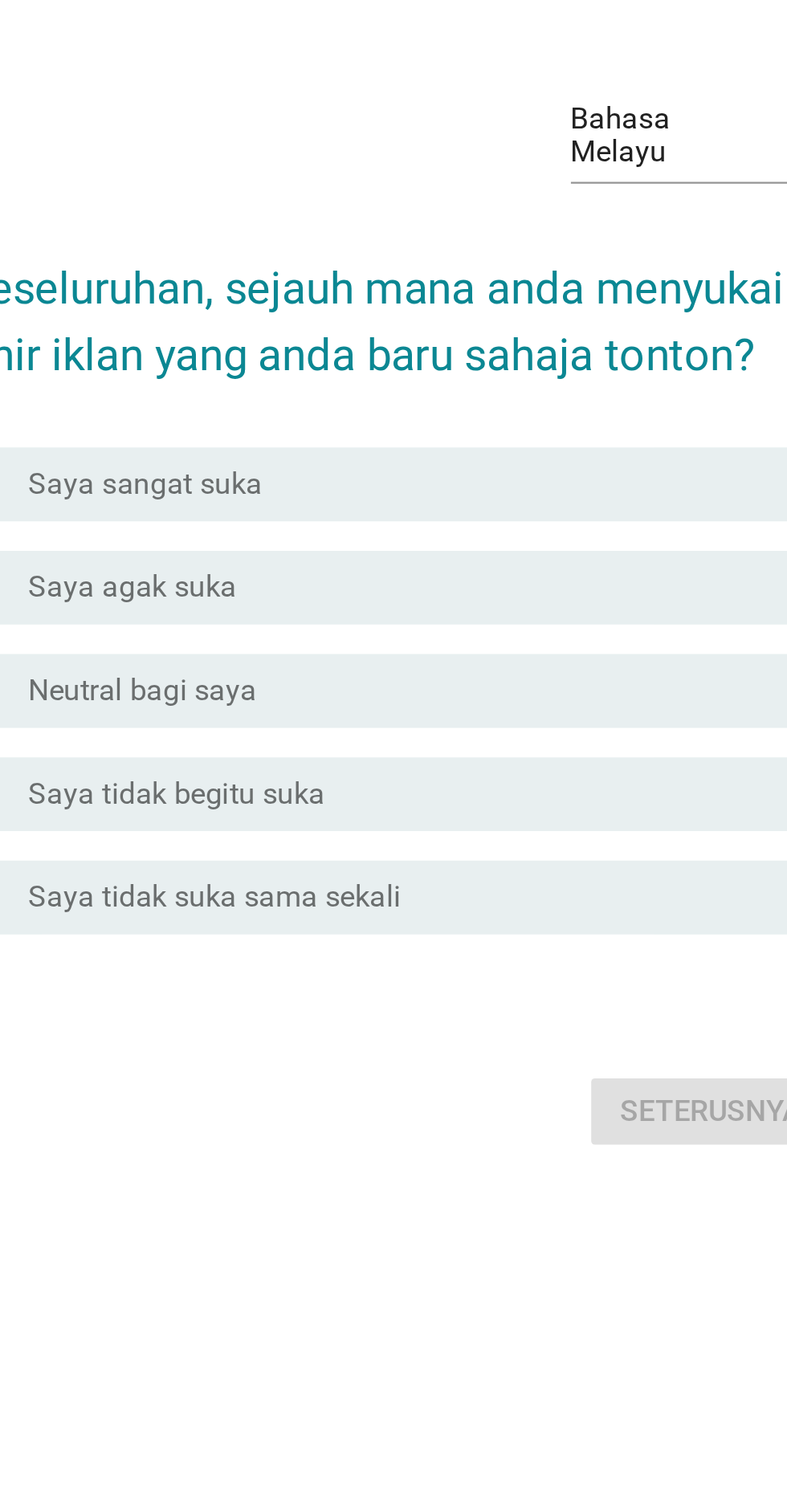
scroll to position [0, 0]
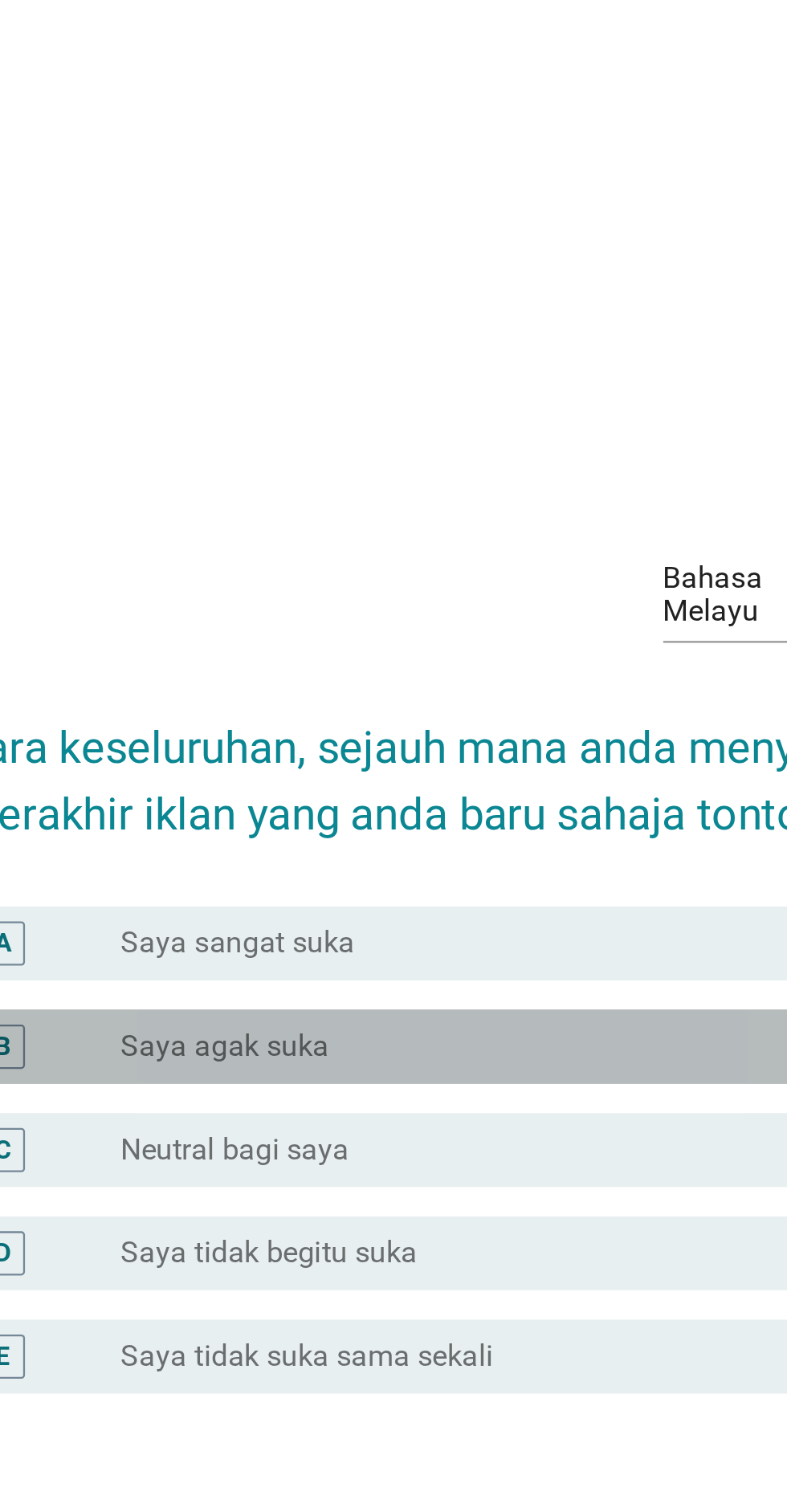
click at [380, 756] on div "radio_button_unchecked Saya agak suka" at bounding box center [427, 747] width 331 height 16
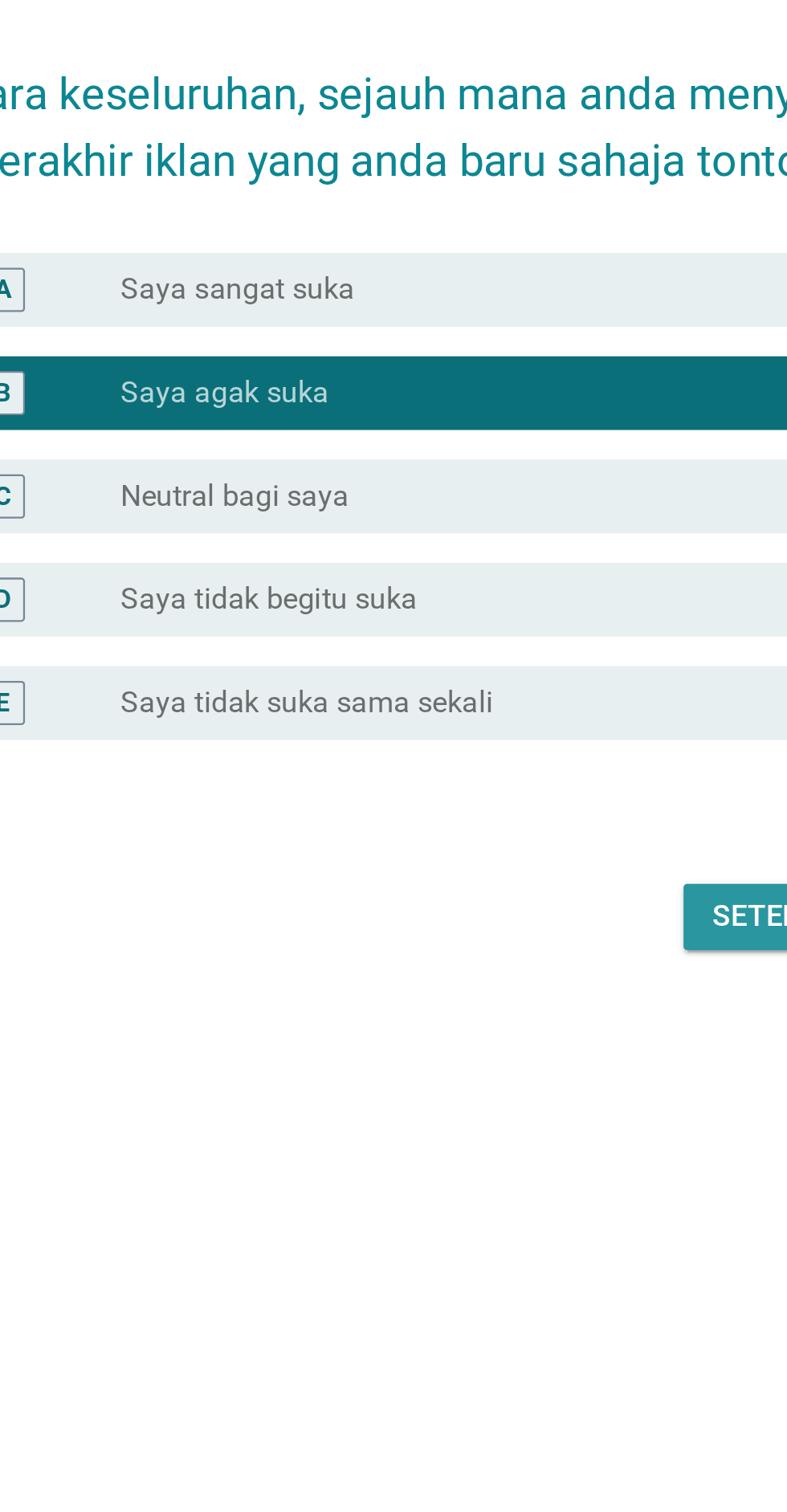
click at [532, 985] on div "Seterusnya" at bounding box center [558, 976] width 80 height 19
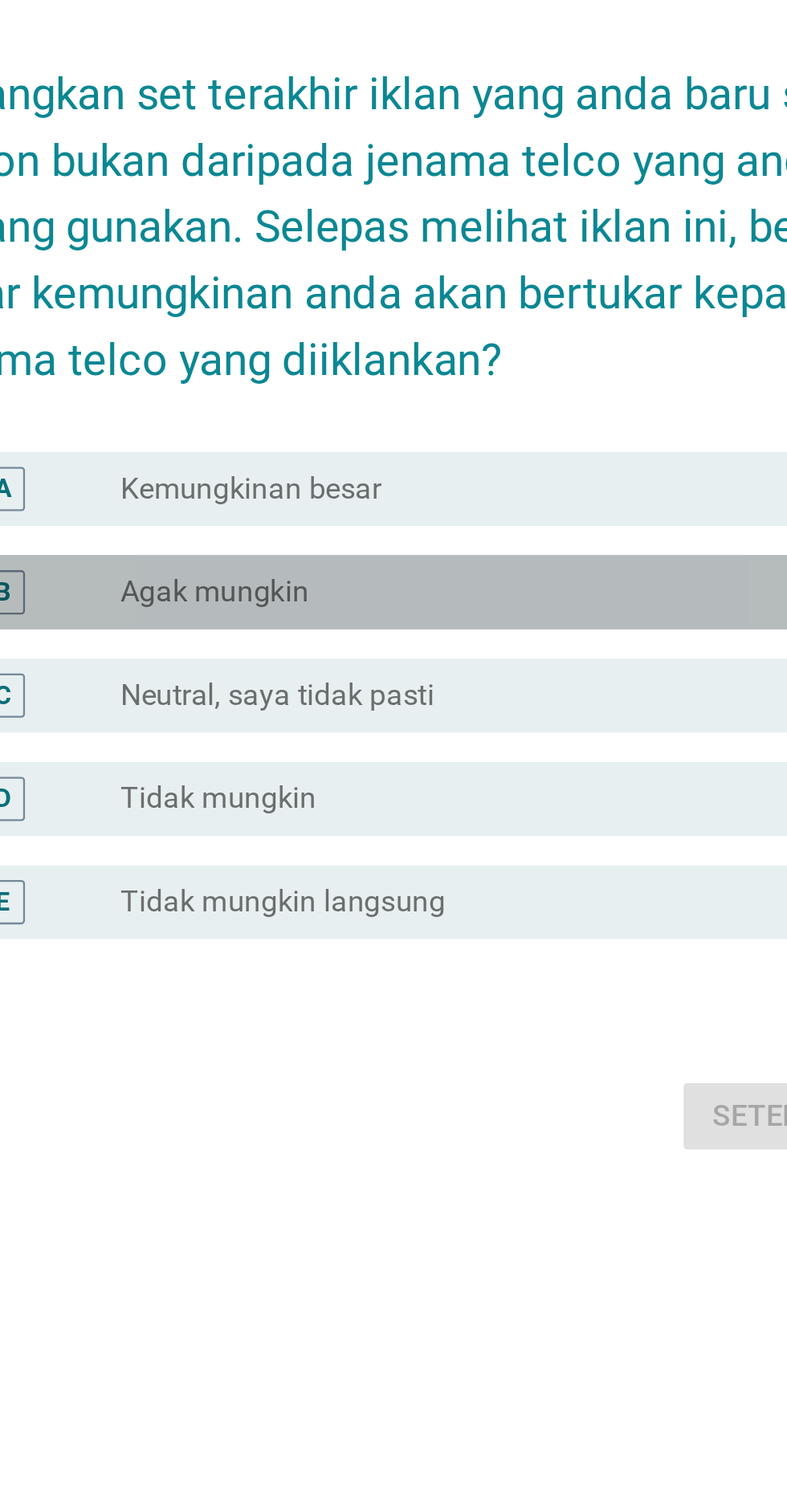
click at [419, 799] on div "radio_button_unchecked Agak mungkin" at bounding box center [427, 791] width 331 height 16
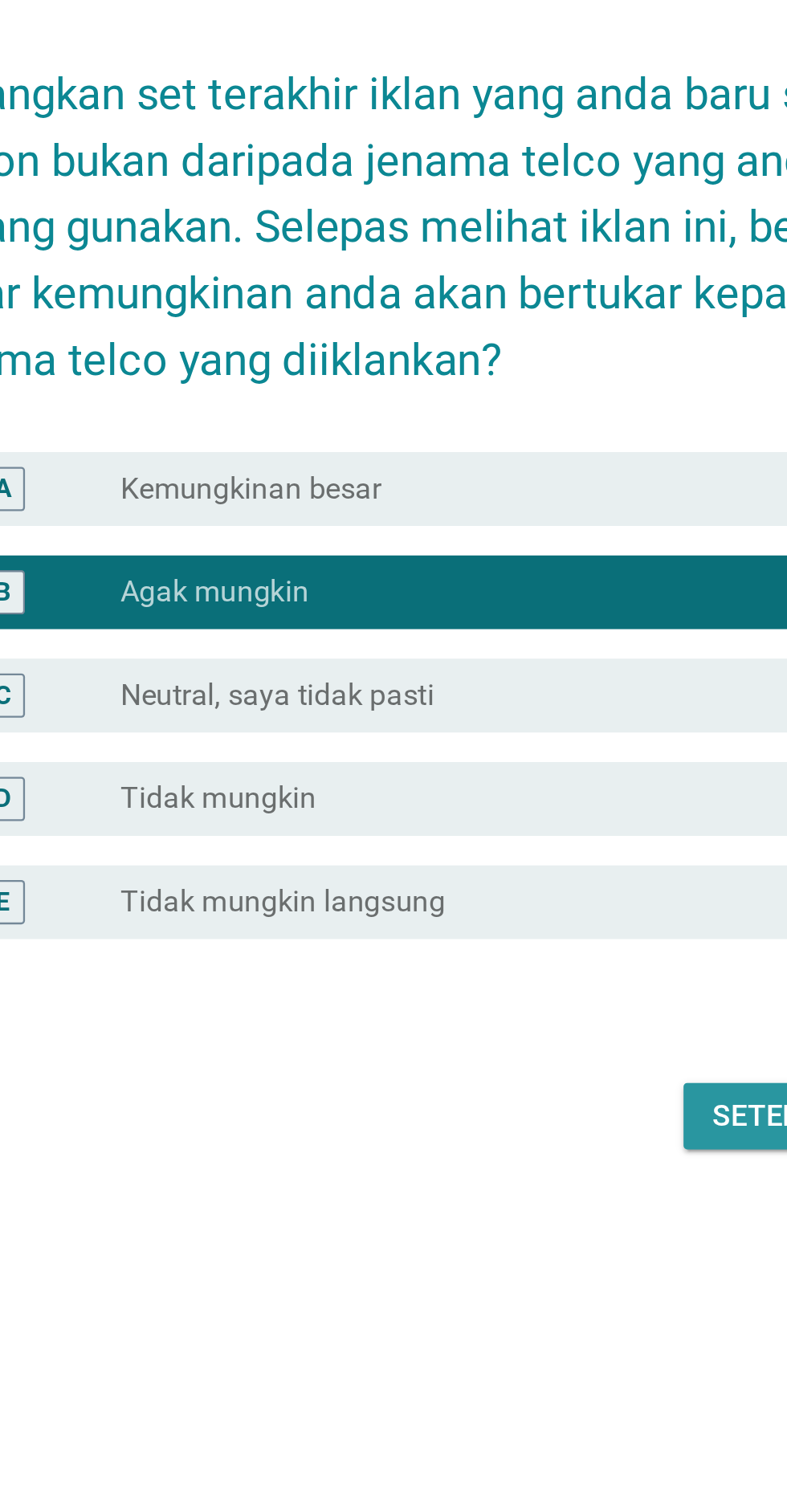
click at [525, 1029] on div "Seterusnya" at bounding box center [558, 1019] width 80 height 19
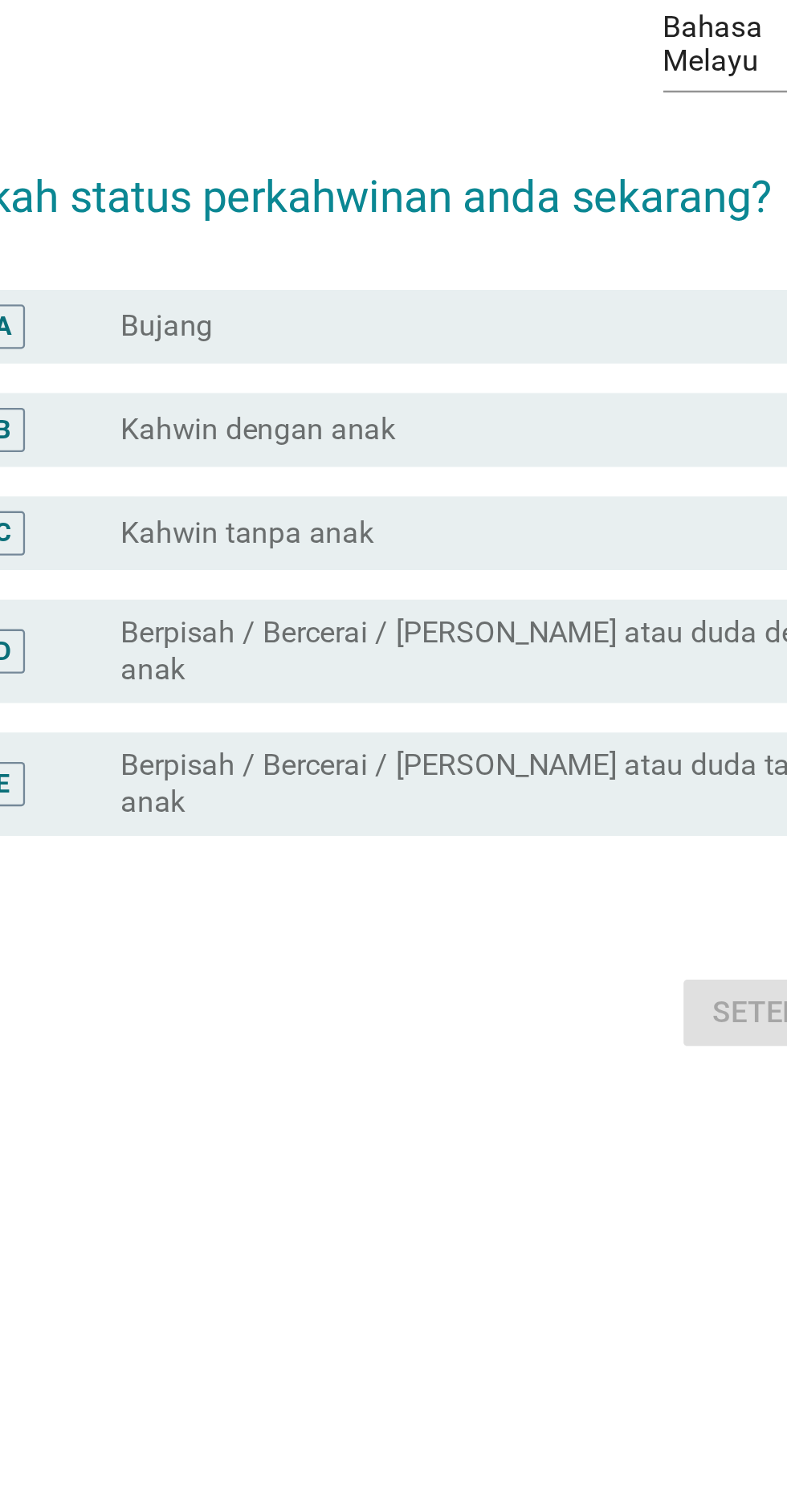
scroll to position [58, 0]
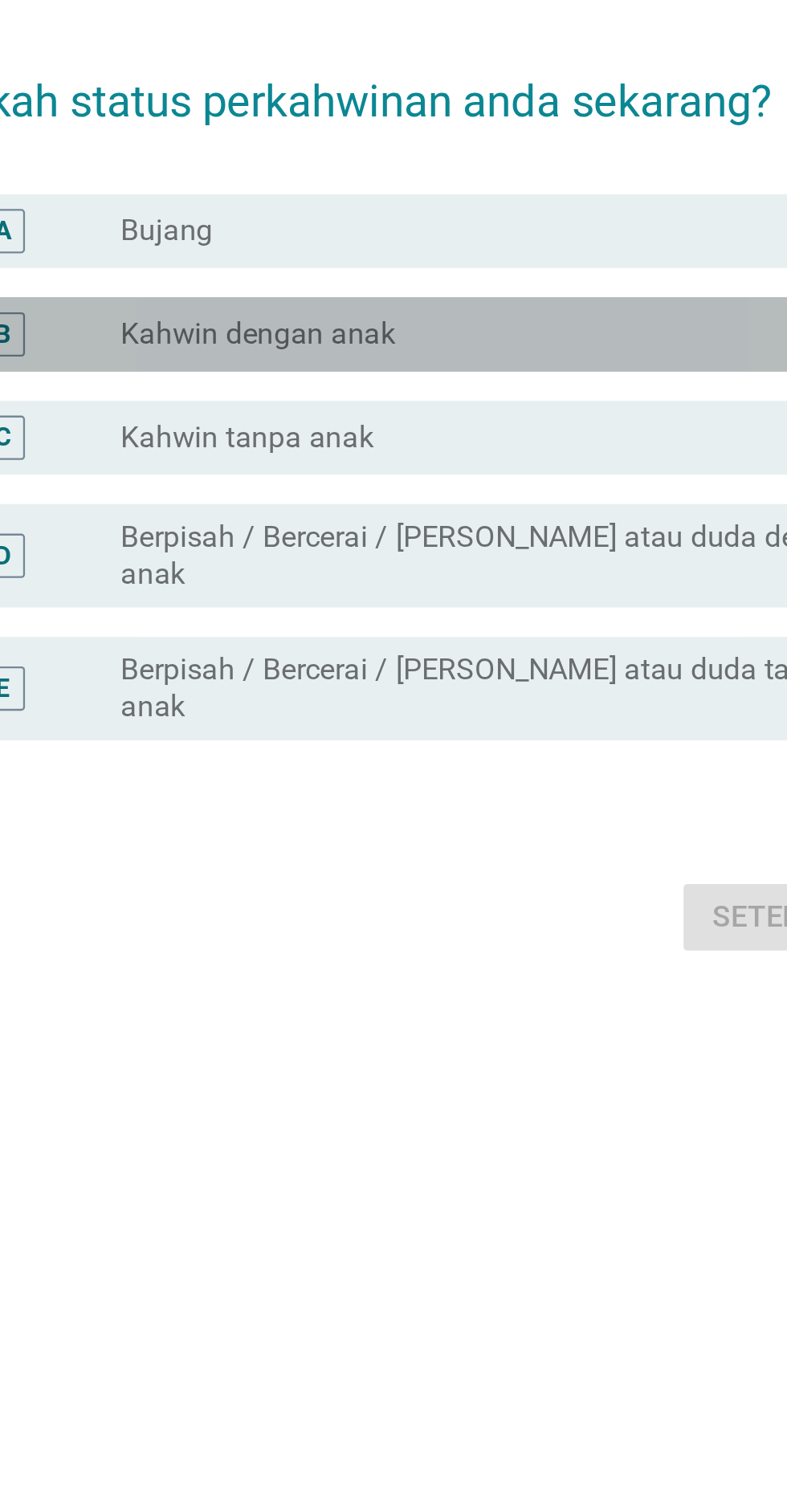
click at [452, 686] on div "radio_button_unchecked [PERSON_NAME] dengan anak" at bounding box center [427, 679] width 331 height 16
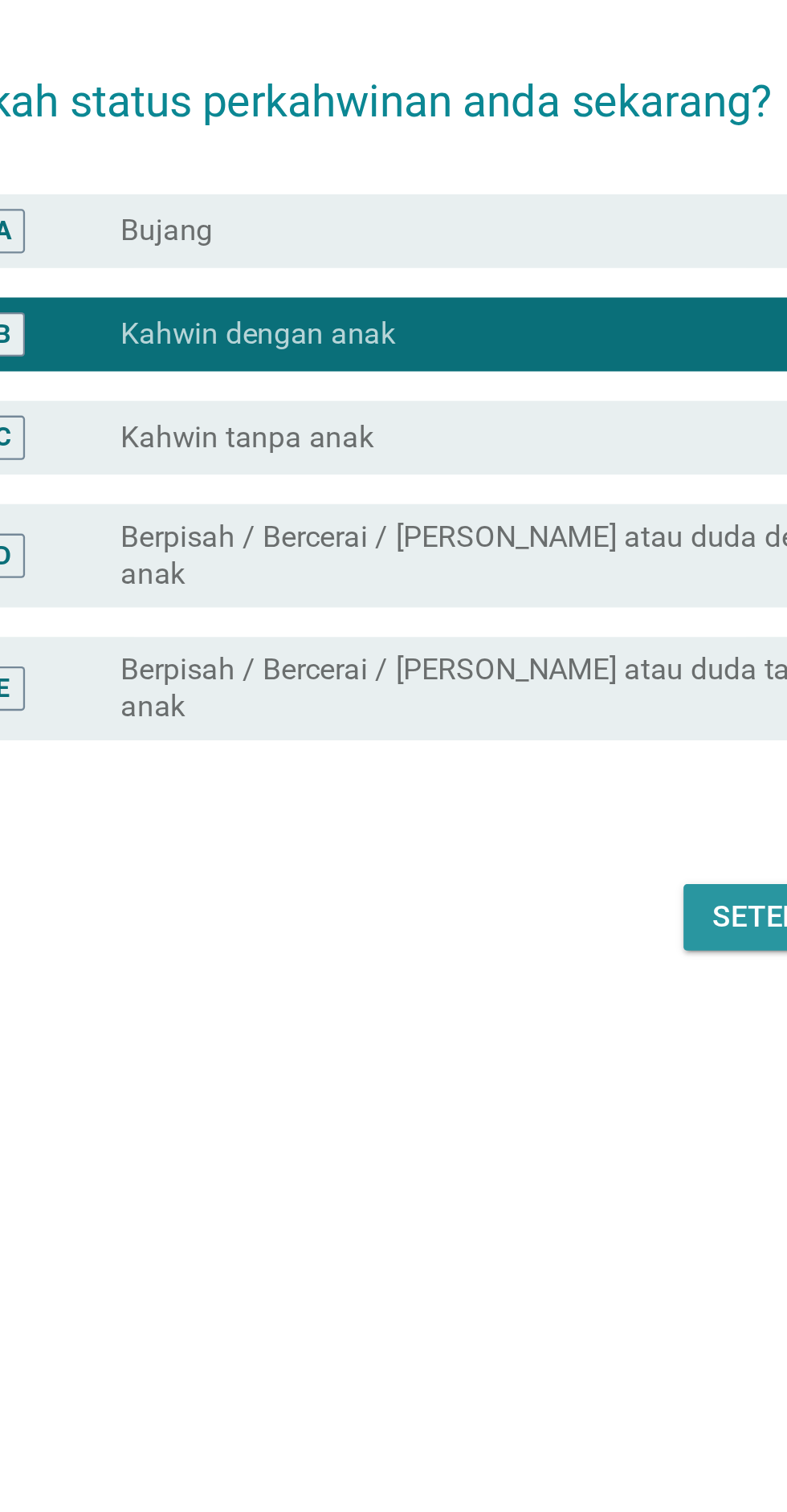
click at [529, 942] on div "Seterusnya" at bounding box center [558, 932] width 80 height 19
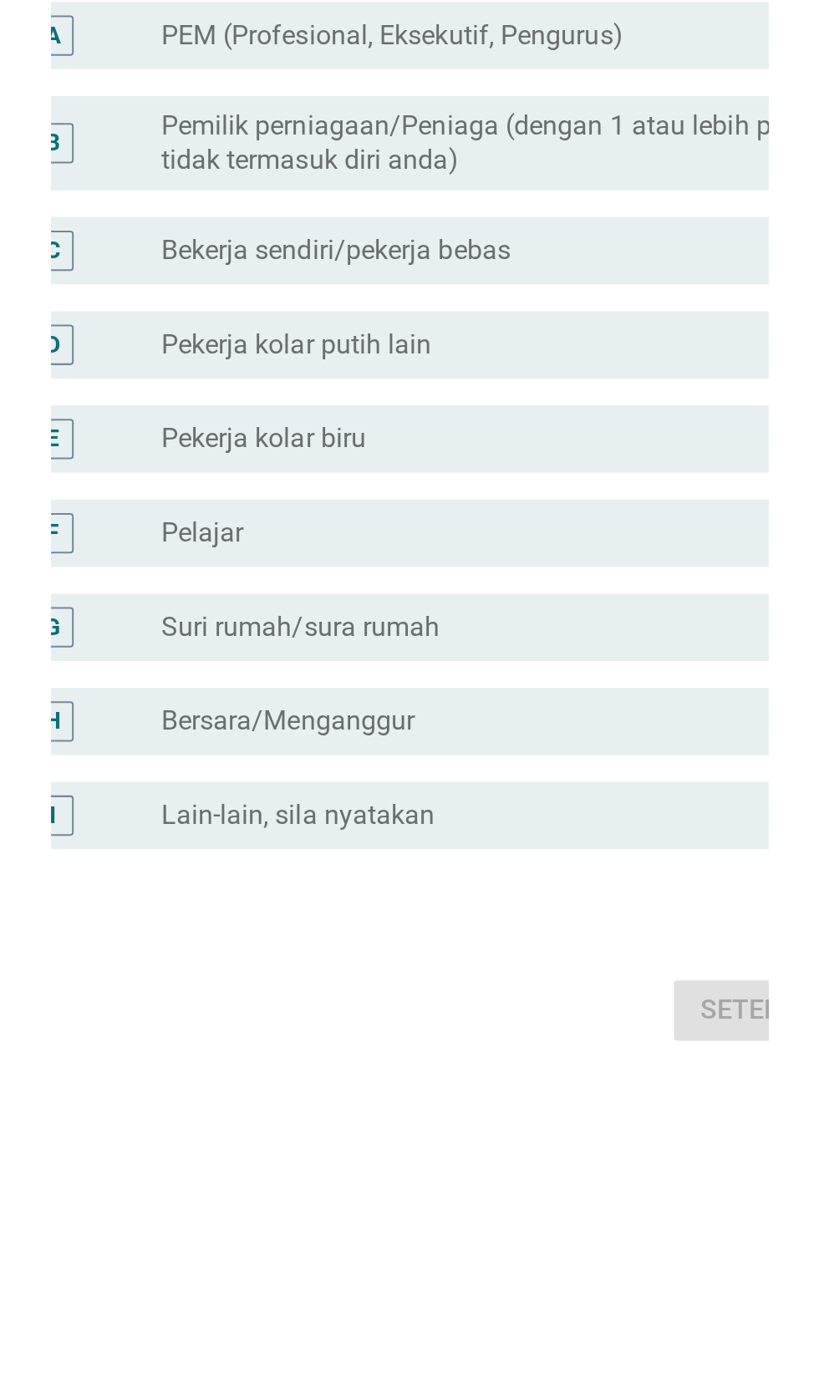
scroll to position [0, 0]
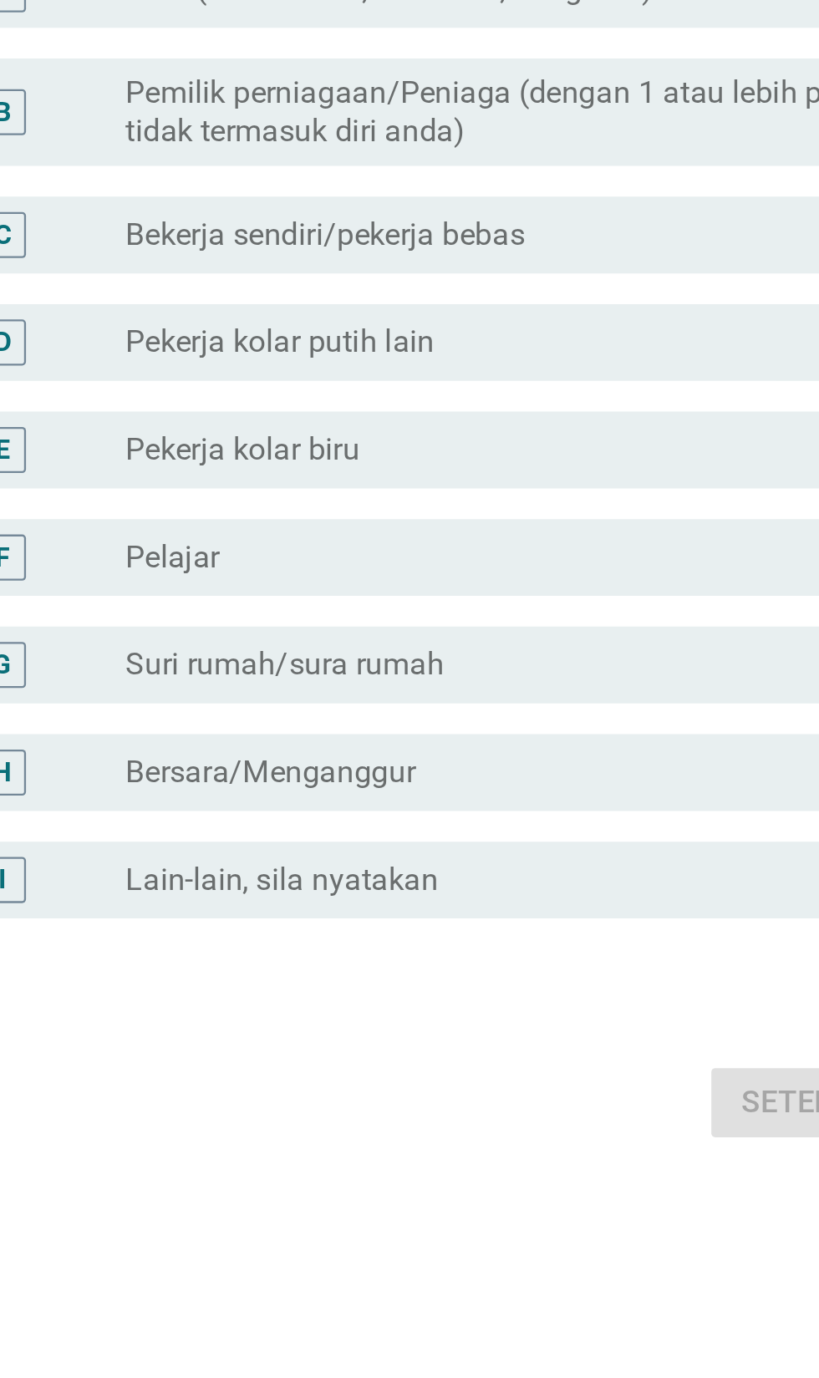
click at [521, 642] on div "C radio_button_unchecked Bekerja sendiri/pekerja bebas" at bounding box center [413, 624] width 455 height 33
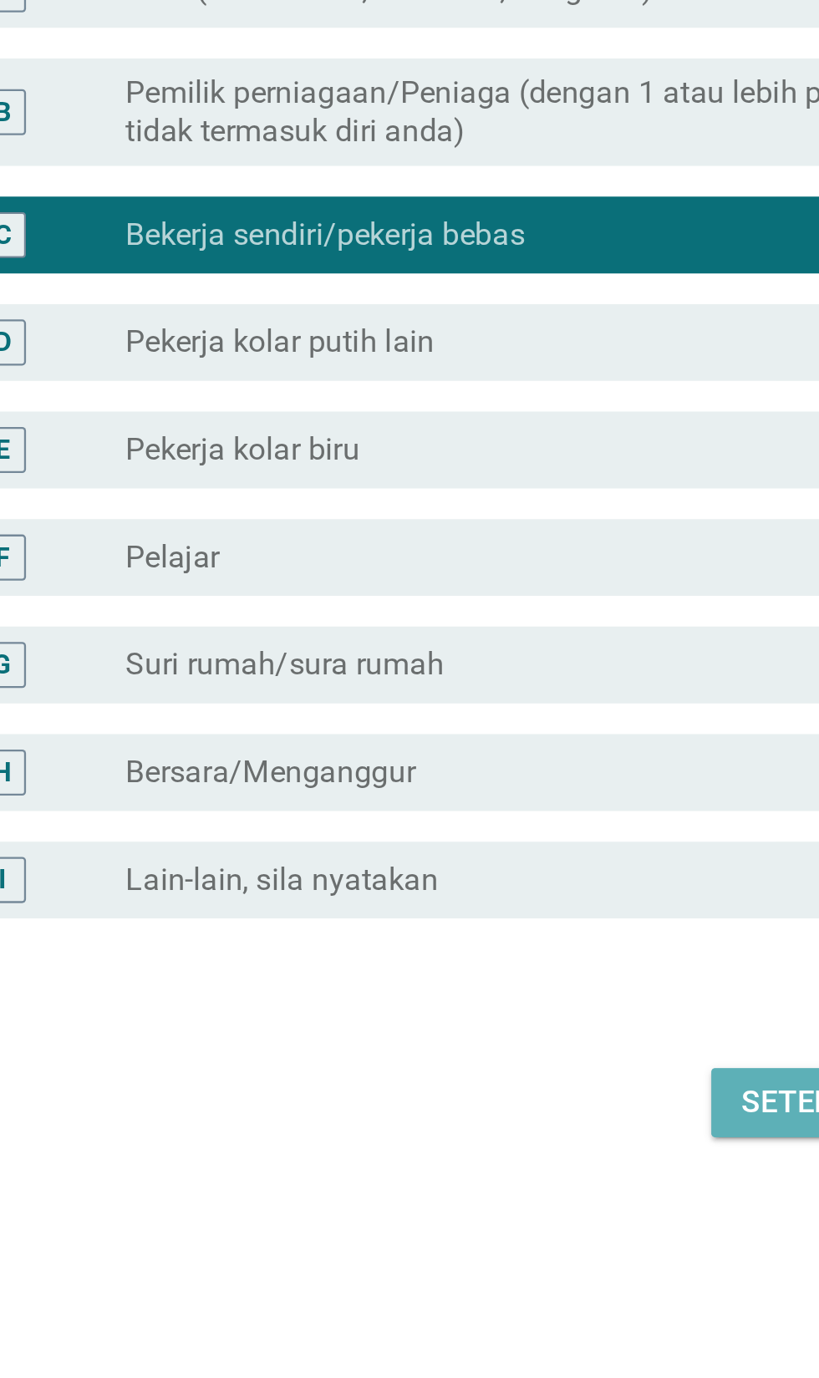
click at [552, 1013] on div "Seterusnya" at bounding box center [581, 1003] width 83 height 20
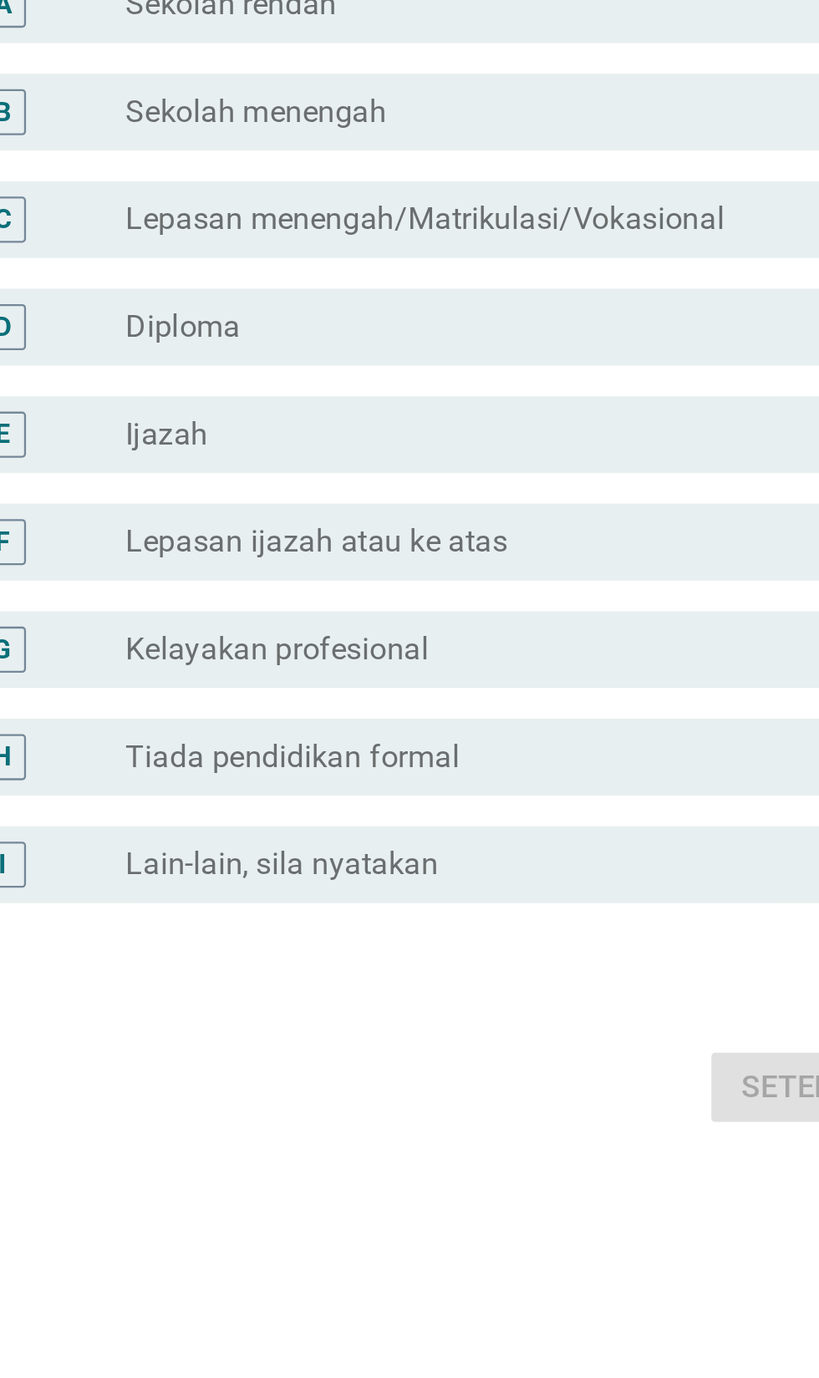
scroll to position [7, 0]
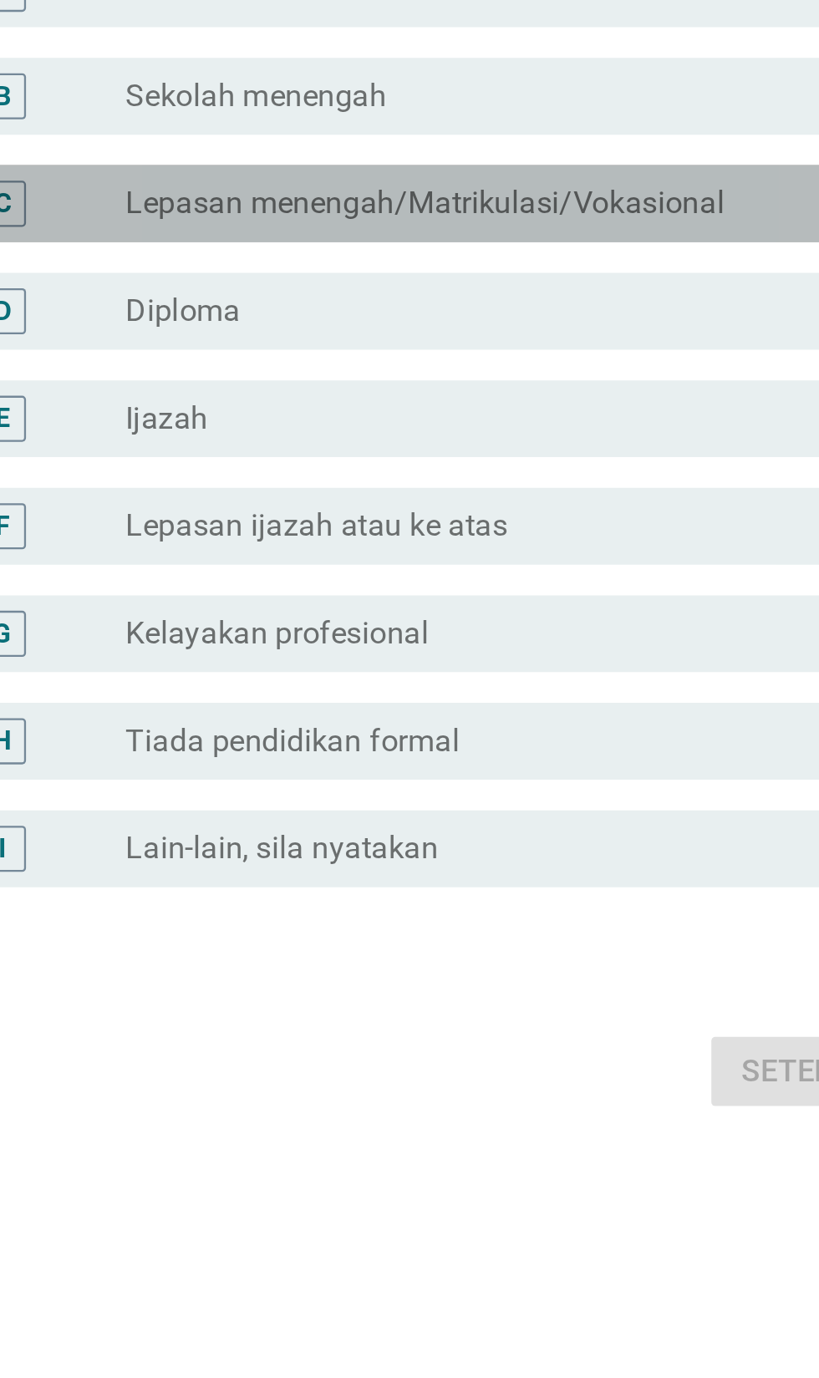
click at [306, 620] on label "Lepasan menengah/Matrikulasi/Vokasional" at bounding box center [402, 611] width 261 height 17
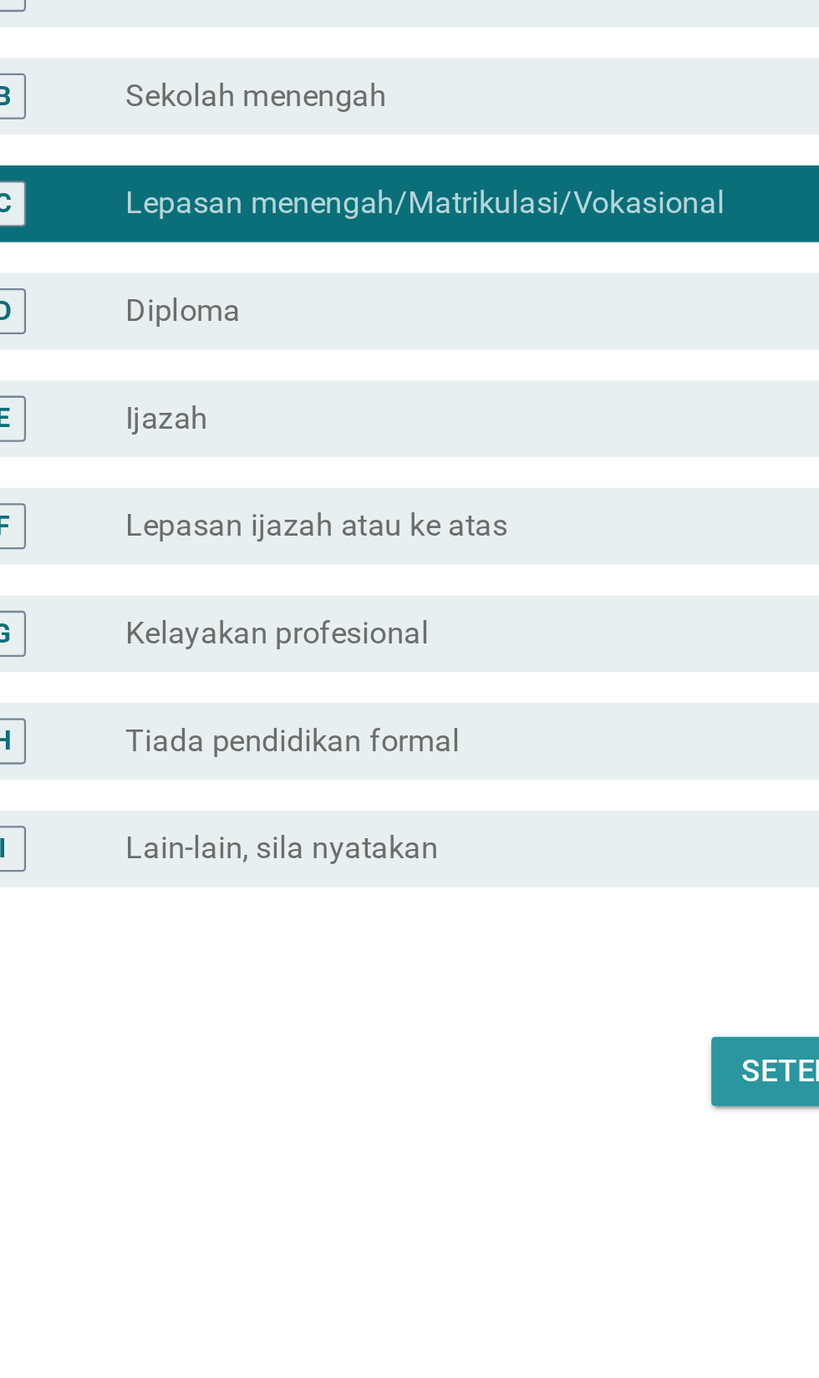
click at [550, 999] on div "Seterusnya" at bounding box center [581, 989] width 83 height 20
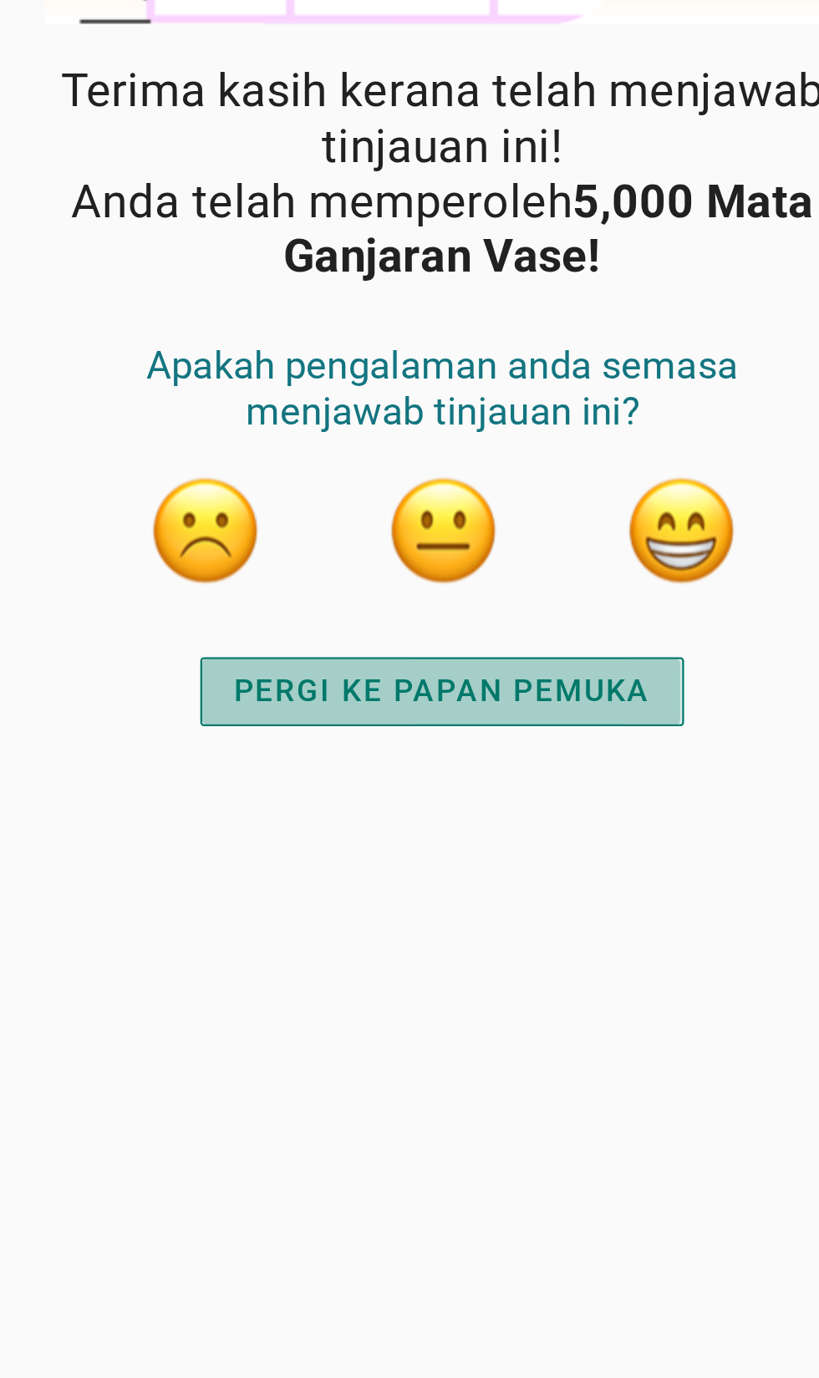
click at [462, 586] on div "PERGI KE PAPAN PEMUKA" at bounding box center [408, 583] width 181 height 20
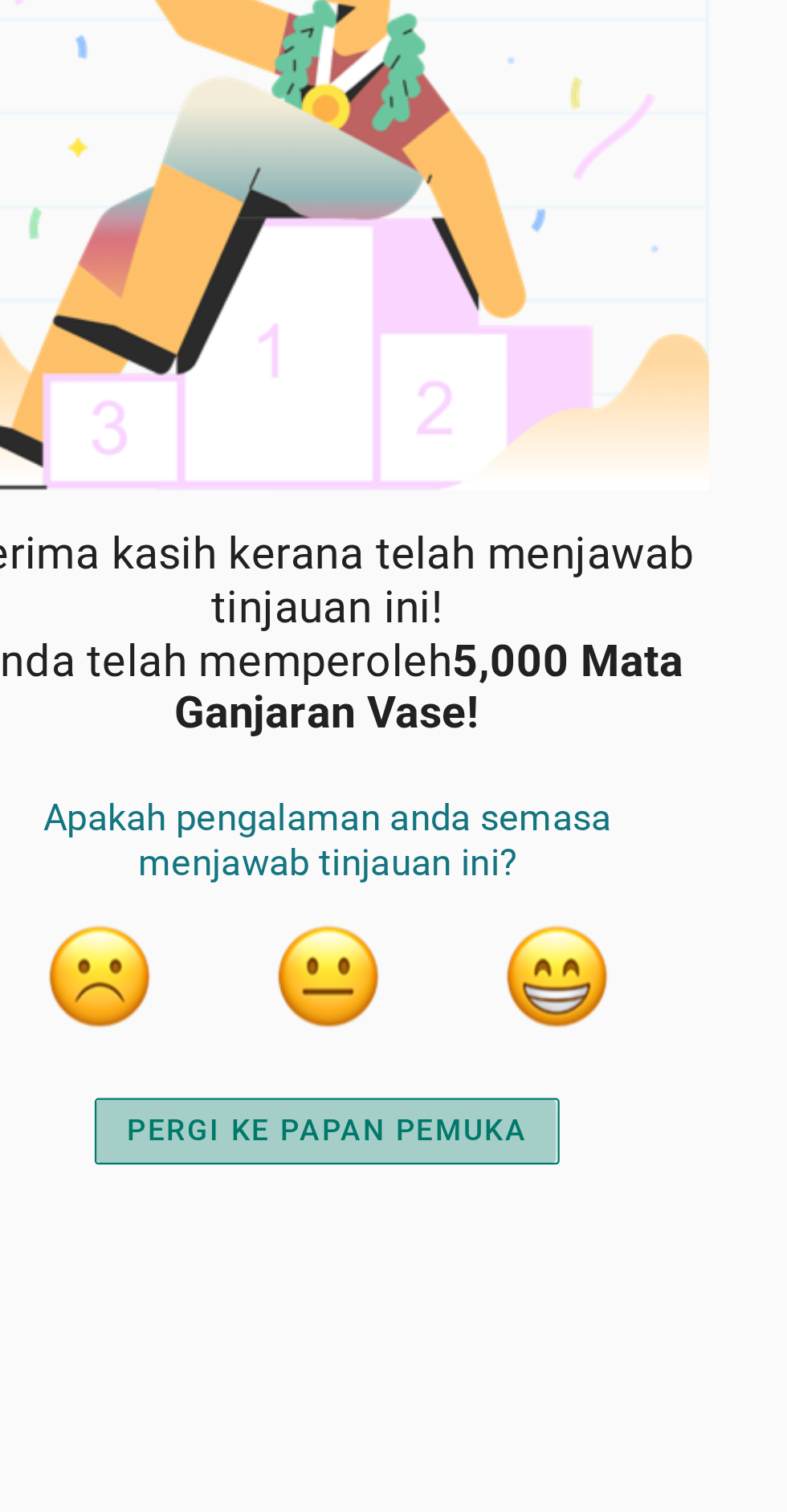
click at [468, 561] on div "PERGI KE PAPAN PEMUKA" at bounding box center [392, 560] width 174 height 19
